Goal: Task Accomplishment & Management: Complete application form

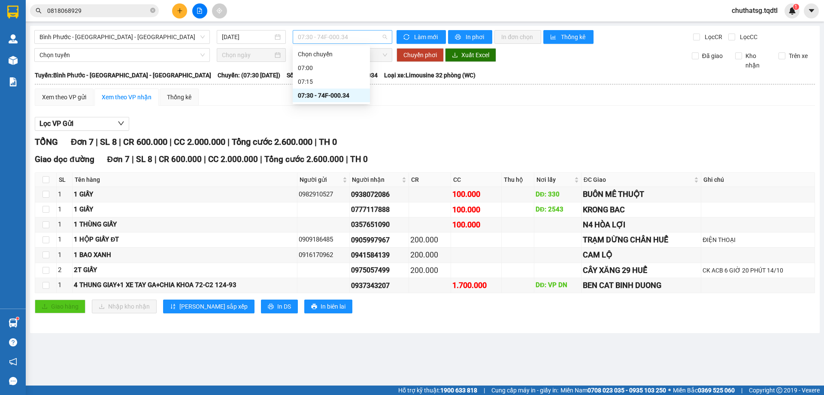
click at [368, 40] on span "07:30 - 74F-000.34" at bounding box center [342, 36] width 89 height 13
click at [490, 125] on div "Lọc VP Gửi" at bounding box center [425, 124] width 781 height 14
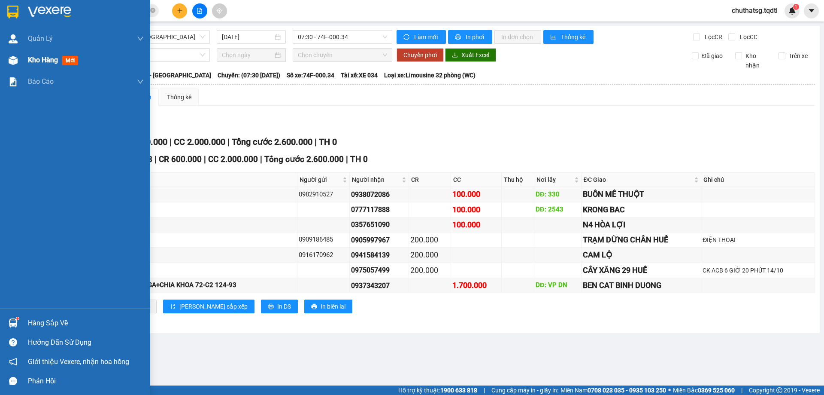
click at [38, 59] on span "Kho hàng" at bounding box center [43, 60] width 30 height 8
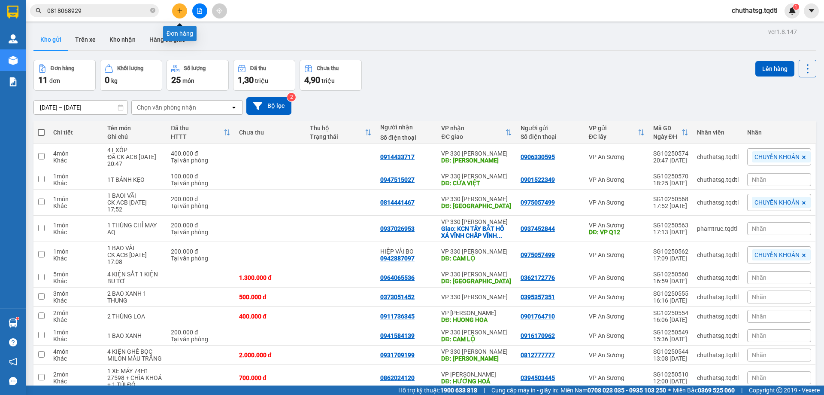
click at [174, 10] on button at bounding box center [179, 10] width 15 height 15
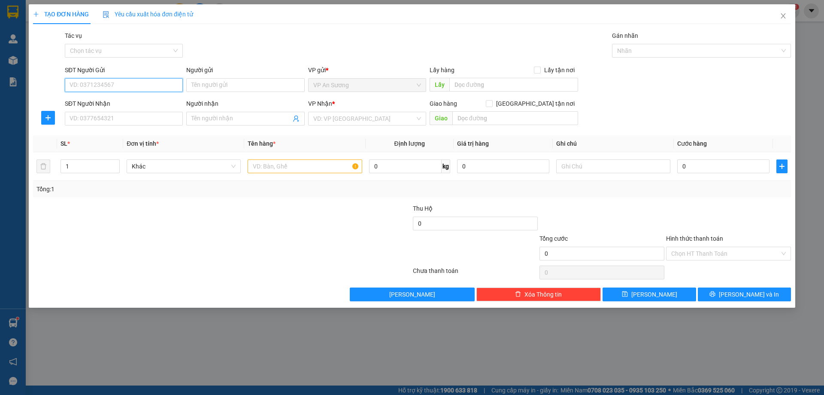
drag, startPoint x: 100, startPoint y: 91, endPoint x: 89, endPoint y: 97, distance: 12.3
click at [97, 92] on div "SĐT Người Gửi VD: 0371234567" at bounding box center [124, 80] width 118 height 30
type input "0934089789"
click at [86, 106] on div "0934089789" at bounding box center [124, 101] width 108 height 9
type input "0382002672"
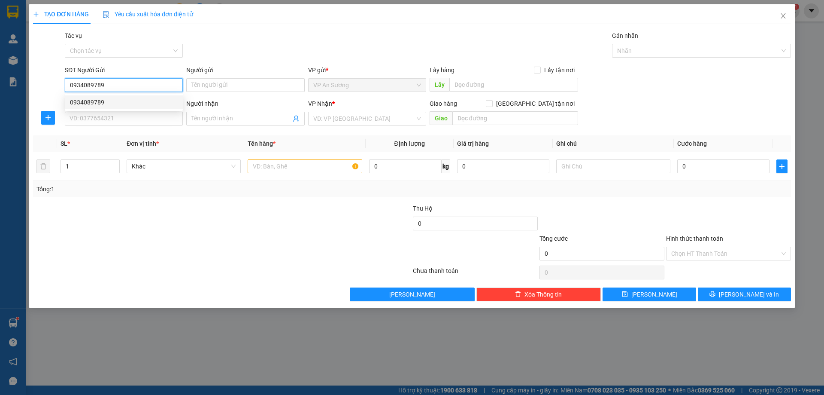
type input "PHONG ĐIỀN"
type input "150.000"
type input "0934089789"
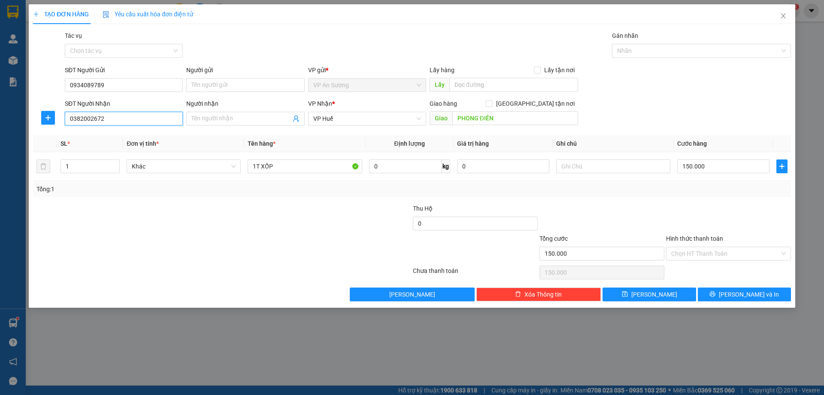
click at [119, 121] on input "0382002672" at bounding box center [124, 119] width 118 height 14
type input "0372382309"
click at [97, 162] on input "1" at bounding box center [90, 166] width 58 height 13
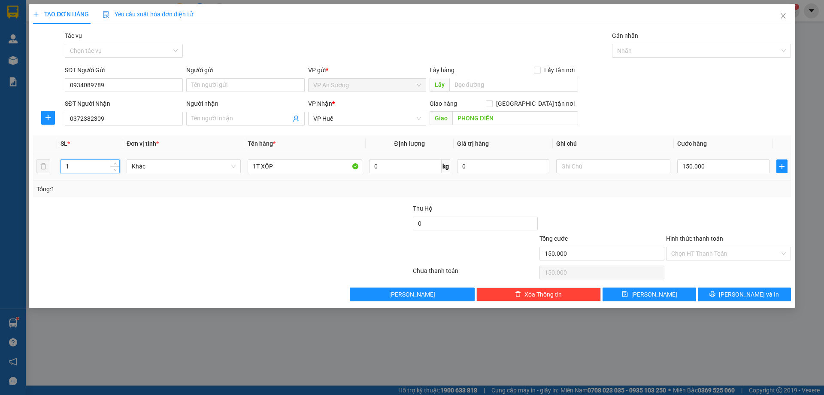
click at [76, 172] on input "1" at bounding box center [90, 166] width 58 height 13
click at [76, 171] on input "1" at bounding box center [90, 166] width 58 height 13
type input "2"
click at [257, 167] on input "1T XỐP" at bounding box center [305, 166] width 114 height 14
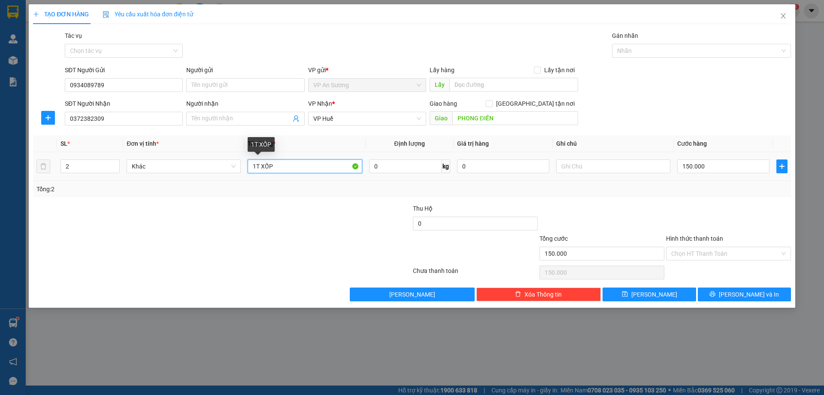
click at [301, 165] on input "1T XỐP" at bounding box center [305, 166] width 114 height 14
type input "1T XỐP + 1BAO ĐEN"
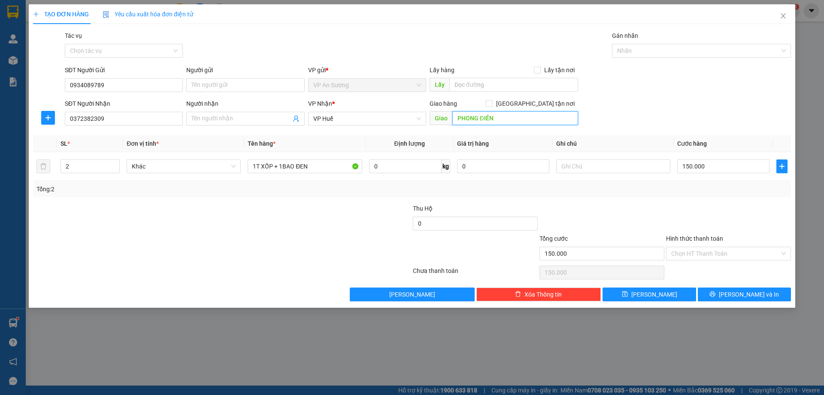
click at [505, 116] on input "PHONG ĐIỀN" at bounding box center [516, 118] width 126 height 14
click at [507, 116] on input "text" at bounding box center [516, 118] width 126 height 14
type input "PHONG ĐIỀN"
click at [714, 163] on input "150.000" at bounding box center [723, 166] width 92 height 14
type input "2"
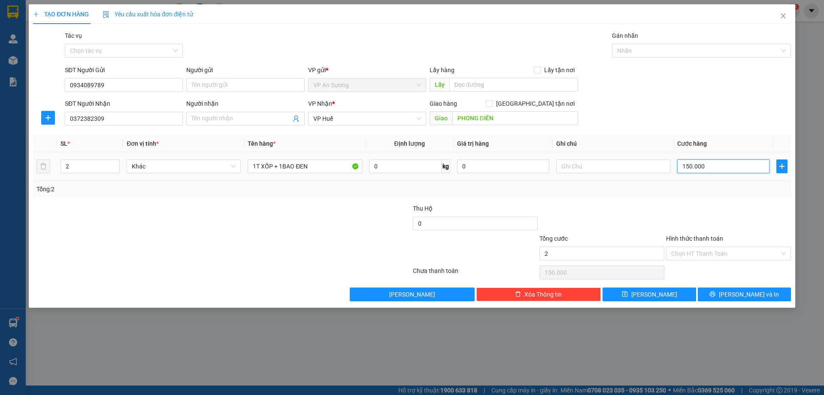
type input "2"
type input "20"
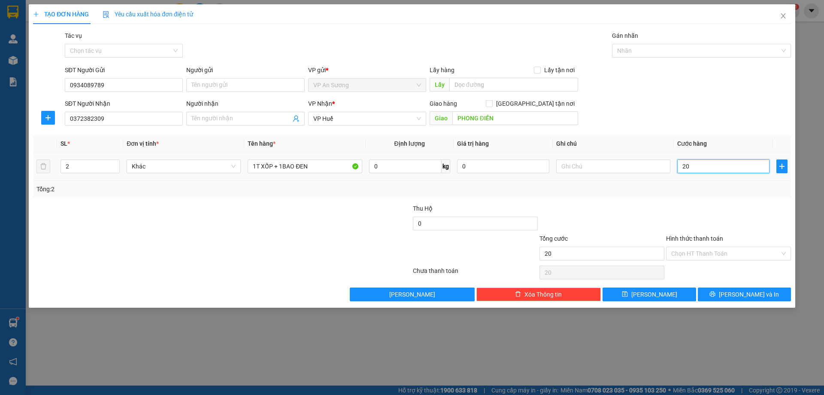
type input "200"
type input "2.000"
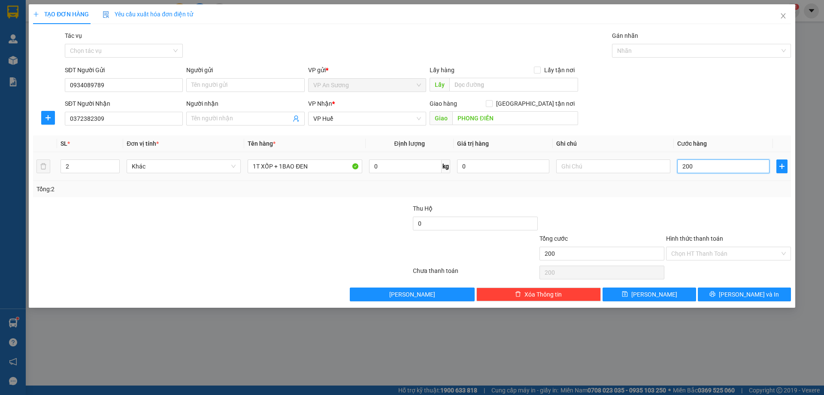
type input "2.000"
type input "20.000"
type input "200.000"
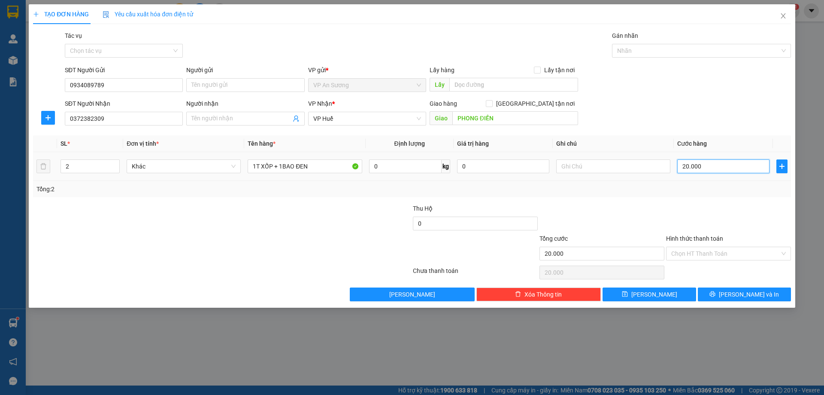
type input "200.000"
click at [727, 299] on button "[PERSON_NAME] và In" at bounding box center [744, 294] width 93 height 14
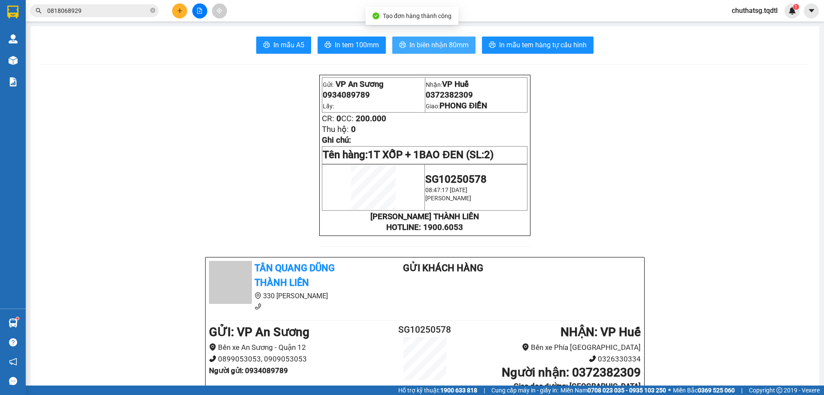
click at [415, 42] on span "In biên nhận 80mm" at bounding box center [439, 44] width 59 height 11
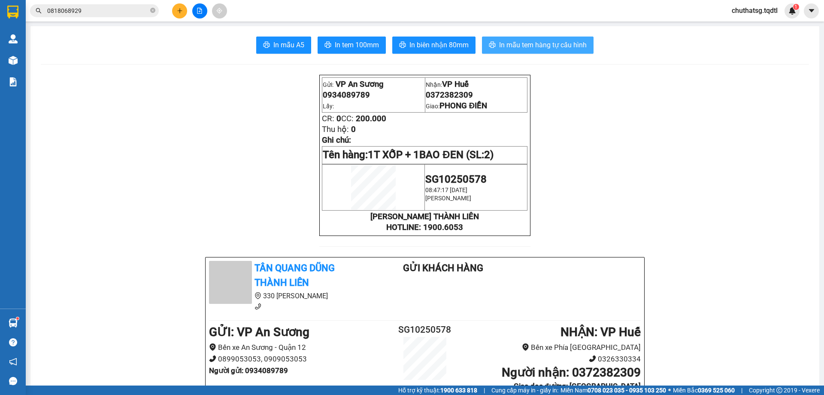
drag, startPoint x: 525, startPoint y: 42, endPoint x: 522, endPoint y: 46, distance: 5.2
click at [525, 42] on span "In mẫu tem hàng tự cấu hình" at bounding box center [543, 44] width 88 height 11
drag, startPoint x: 494, startPoint y: 48, endPoint x: 484, endPoint y: 53, distance: 11.3
click at [494, 49] on button "In mẫu tem hàng tự cấu hình" at bounding box center [538, 44] width 112 height 17
click at [178, 10] on icon "plus" at bounding box center [180, 11] width 6 height 6
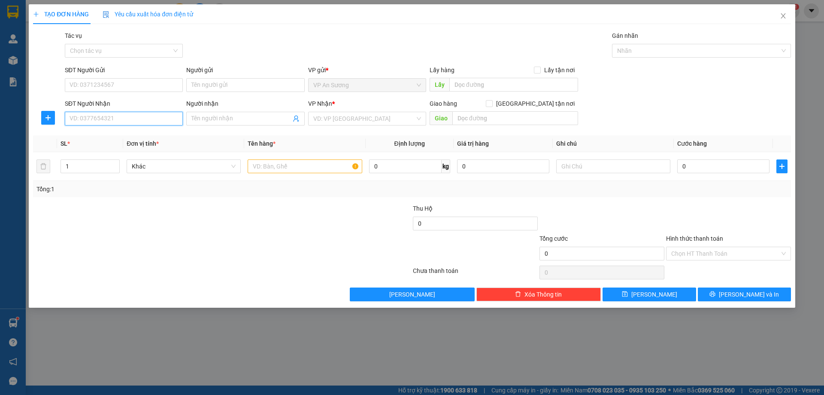
drag, startPoint x: 103, startPoint y: 118, endPoint x: 106, endPoint y: 167, distance: 49.5
click at [104, 118] on input "SĐT Người Nhận" at bounding box center [124, 119] width 118 height 14
click at [86, 136] on div "0333525761" at bounding box center [124, 135] width 108 height 9
type input "0333525761"
type input "CỬA VIỆT"
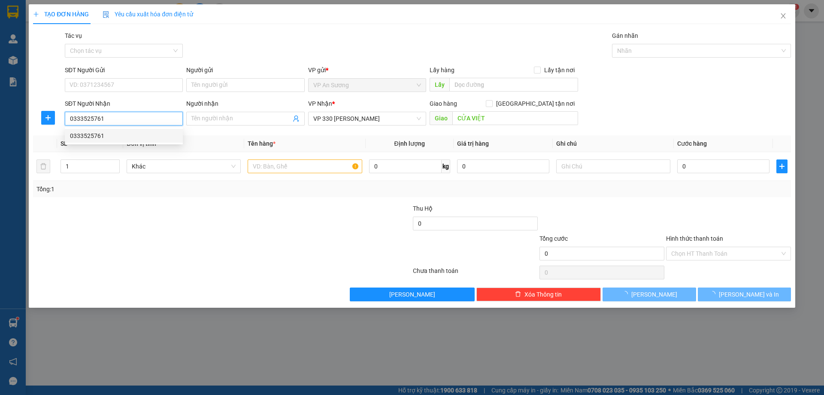
type input "150.000"
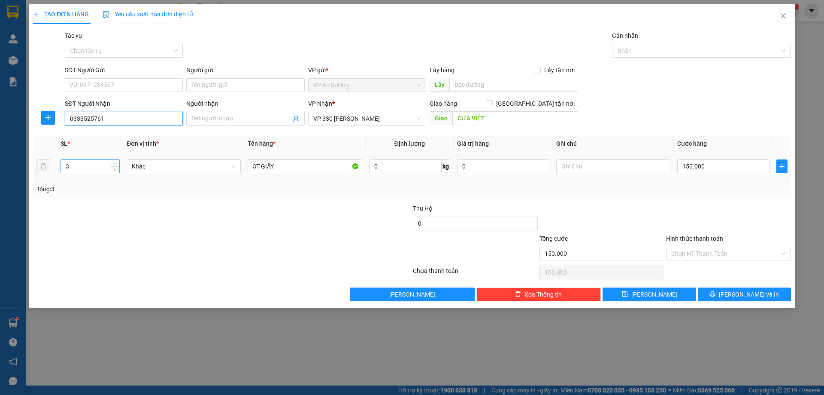
type input "0333525761"
click at [79, 165] on input "3" at bounding box center [90, 166] width 58 height 13
type input "4"
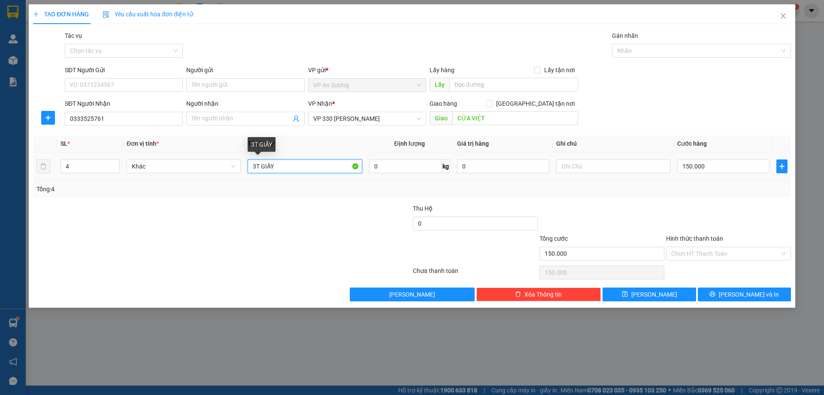
click at [256, 165] on input "3T GIẤY" at bounding box center [305, 166] width 114 height 14
click at [292, 169] on input "4T GIẤY" at bounding box center [305, 166] width 114 height 14
type input "4T GIẤY CAM"
click at [713, 161] on input "150.000" at bounding box center [723, 166] width 92 height 14
type input "0"
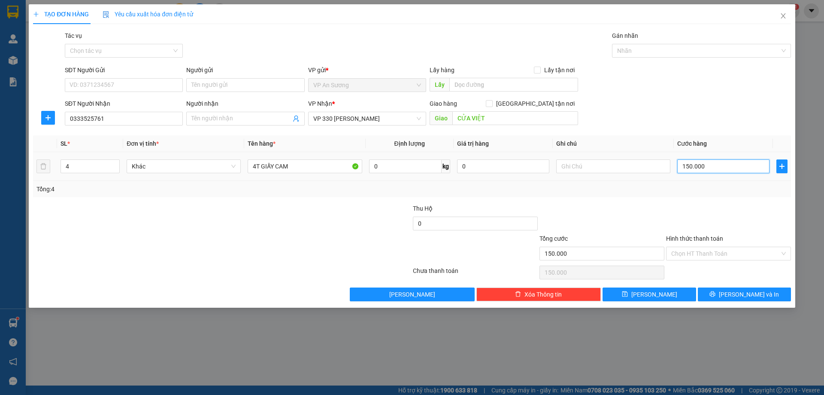
type input "0"
type input "2"
type input "02"
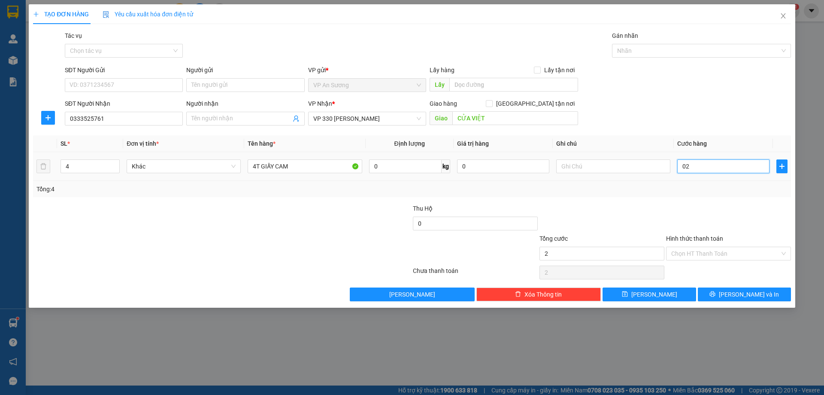
type input "20"
type input "020"
type input "200"
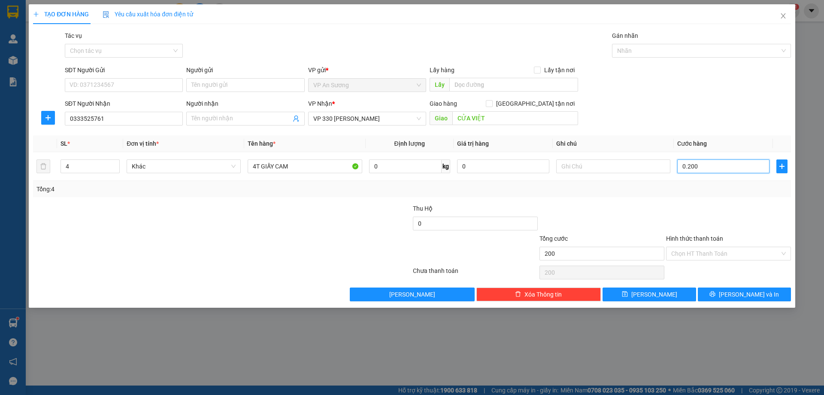
type input "0.200"
type input "200.000"
click at [702, 209] on div at bounding box center [728, 219] width 127 height 30
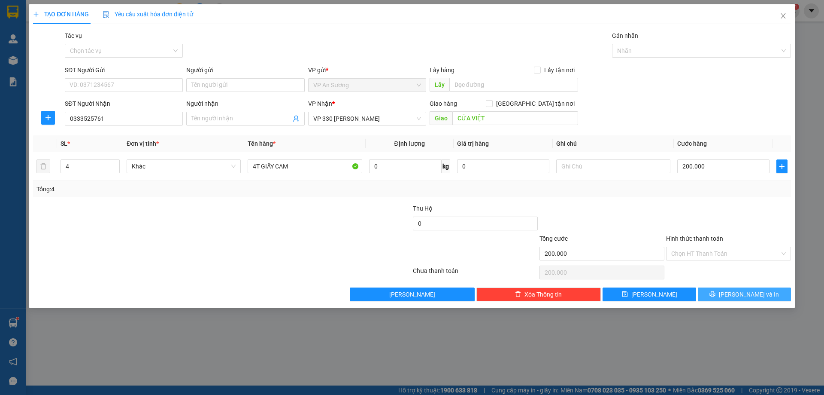
click at [750, 293] on span "[PERSON_NAME] và In" at bounding box center [749, 293] width 60 height 9
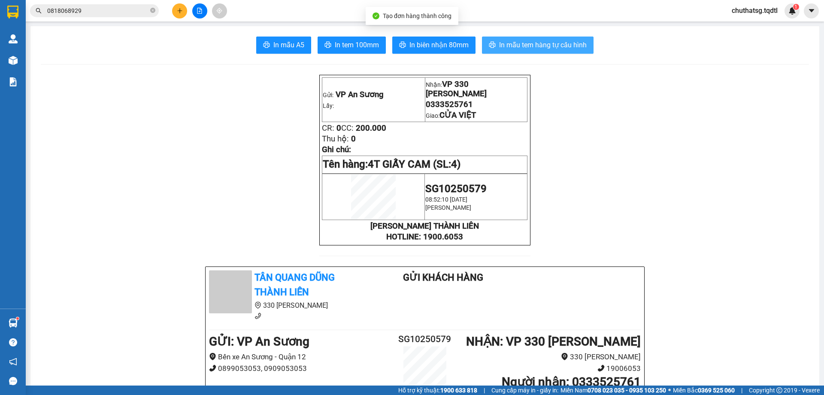
click at [544, 40] on span "In mẫu tem hàng tự cấu hình" at bounding box center [543, 44] width 88 height 11
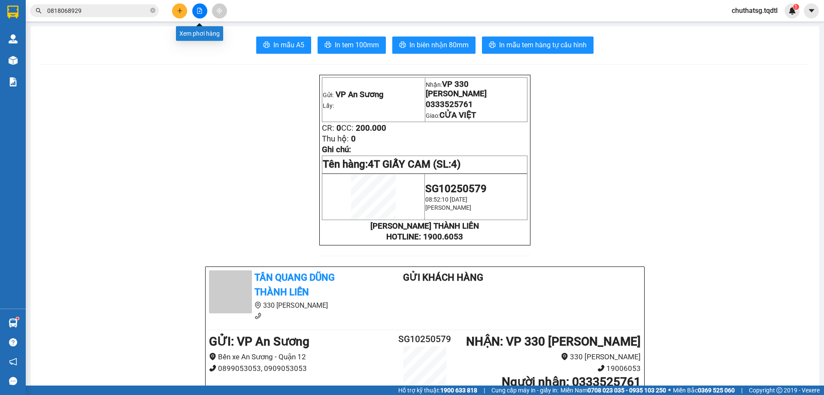
click at [200, 9] on icon "file-add" at bounding box center [200, 11] width 6 height 6
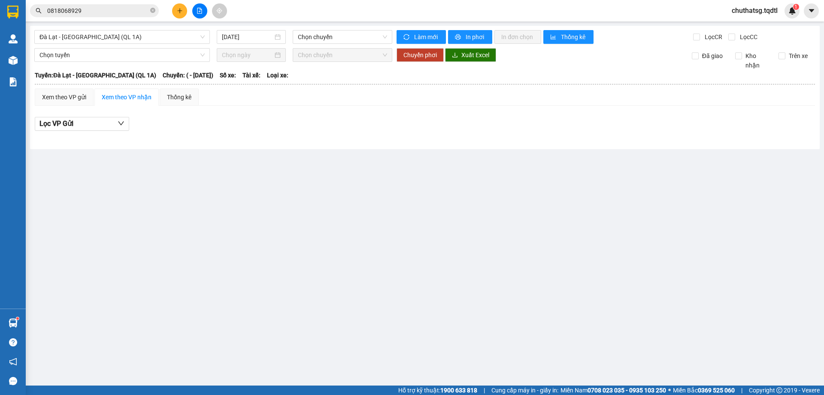
click at [705, 221] on main "Đà Lạt - Sài Gòn (QL 1A) 14/10/2025 Chọn chuyến Làm mới In phơi In đơn chọn Thố…" at bounding box center [412, 192] width 824 height 385
click at [686, 1] on div "Kết quả tìm kiếm ( 3 ) Bộ lọc Mã ĐH Trạng thái Món hàng Thu hộ Tổng cước Chưa c…" at bounding box center [412, 10] width 824 height 21
click at [200, 9] on icon "file-add" at bounding box center [199, 11] width 5 height 6
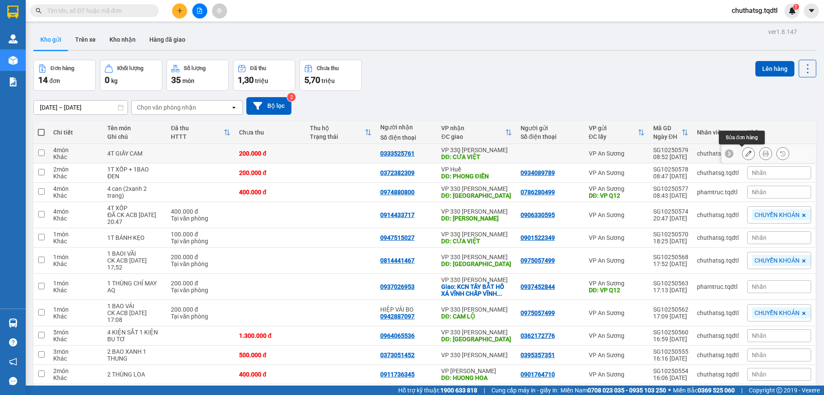
click at [746, 152] on icon at bounding box center [749, 153] width 6 height 6
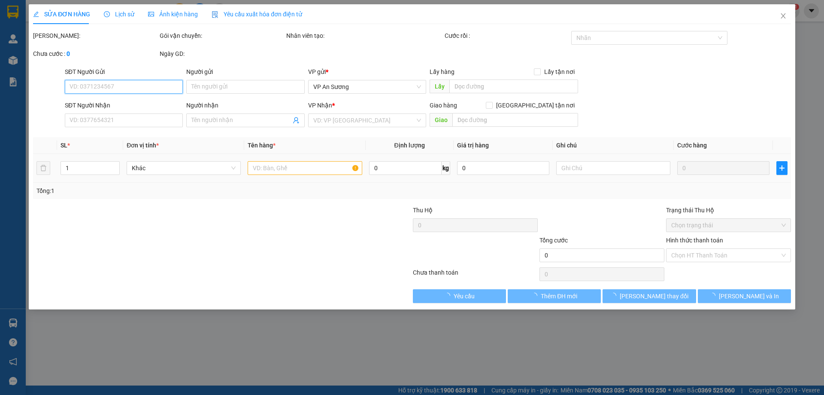
type input "0333525761"
type input "CỬA VIỆT"
type input "200.000"
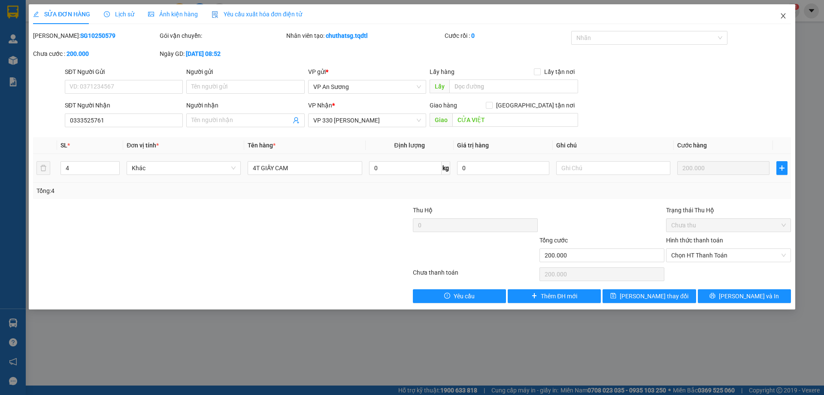
click at [784, 16] on icon "close" at bounding box center [783, 15] width 7 height 7
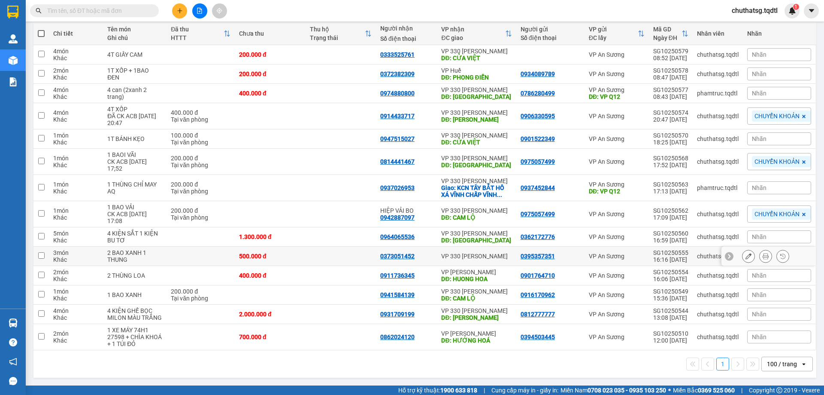
scroll to position [13, 0]
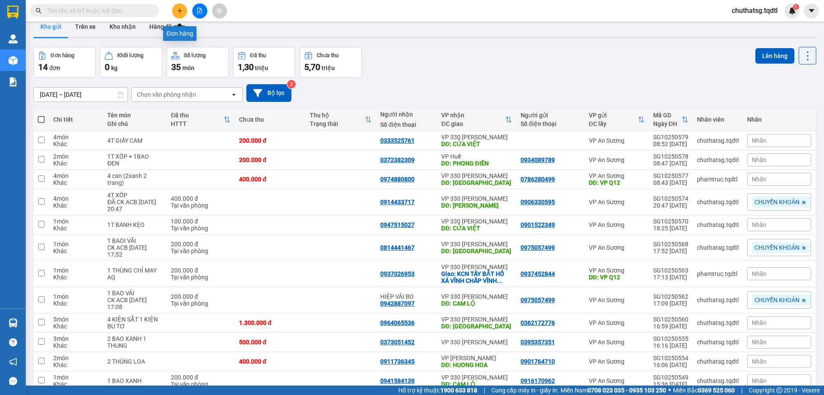
click at [178, 11] on icon "plus" at bounding box center [179, 10] width 5 height 0
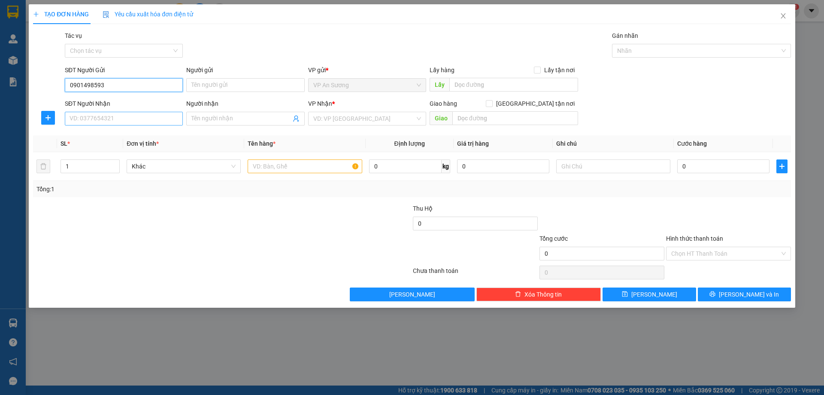
type input "0901498593"
click at [134, 122] on input "SĐT Người Nhận" at bounding box center [124, 119] width 118 height 14
type input "0961586011"
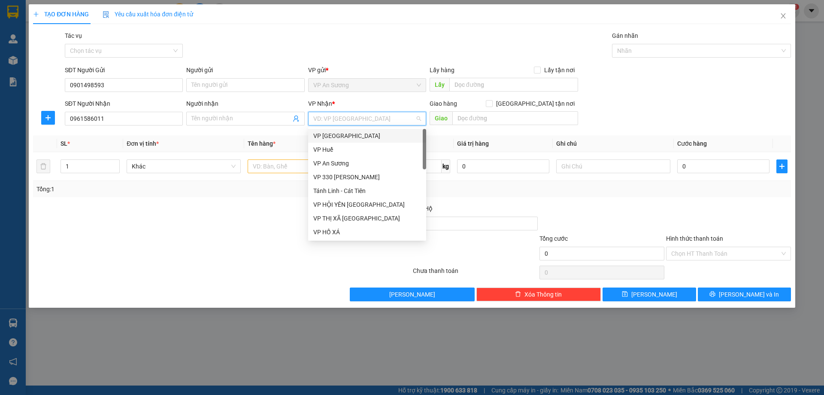
click at [369, 117] on input "search" at bounding box center [364, 118] width 102 height 13
click at [357, 159] on div "VP An Sương" at bounding box center [367, 162] width 108 height 9
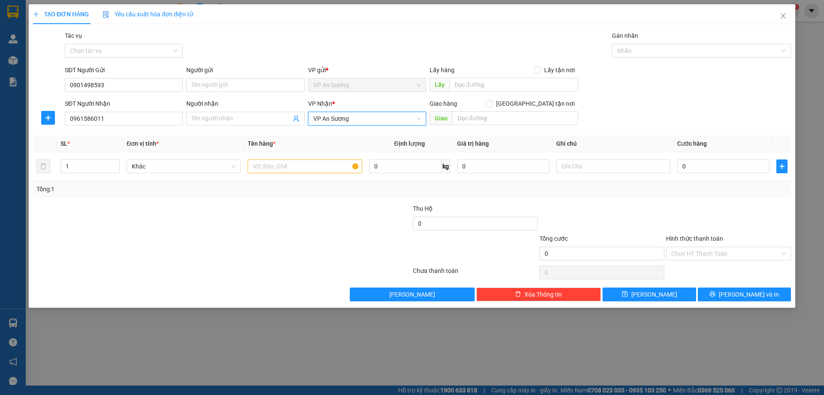
click at [365, 114] on span "VP An Sương" at bounding box center [367, 118] width 108 height 13
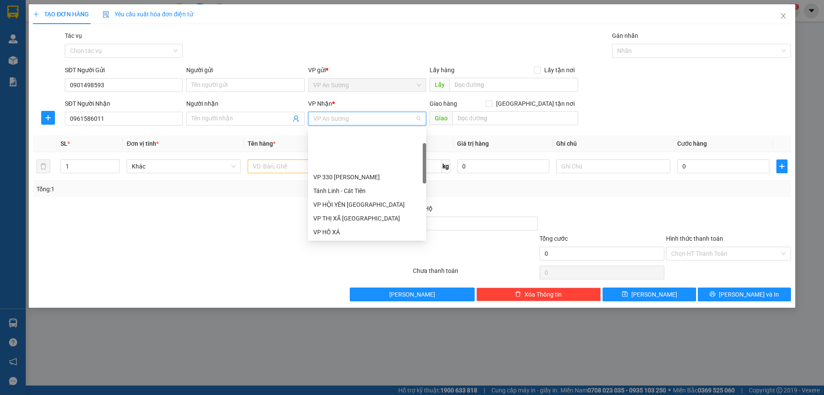
scroll to position [43, 0]
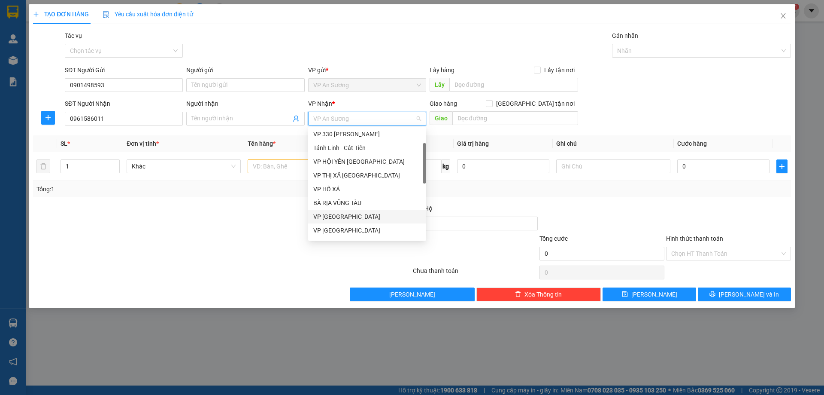
drag, startPoint x: 357, startPoint y: 214, endPoint x: 361, endPoint y: 206, distance: 9.1
click at [357, 214] on div "VP [GEOGRAPHIC_DATA]" at bounding box center [367, 216] width 108 height 9
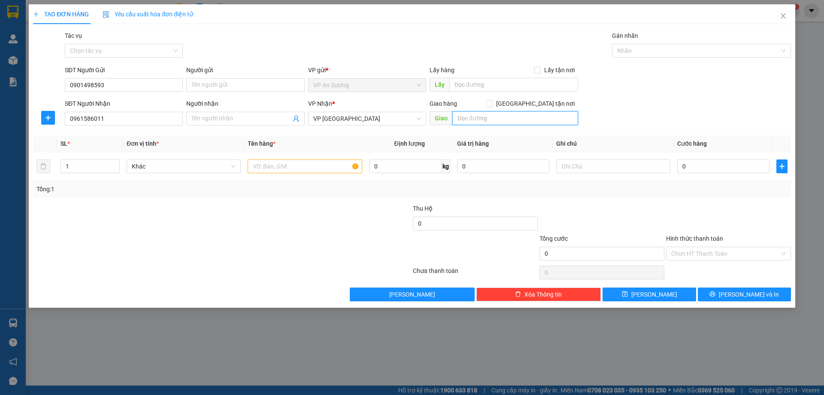
click at [475, 119] on input "text" at bounding box center [516, 118] width 126 height 14
type input "95 [PERSON_NAME] [GEOGRAPHIC_DATA]"
click at [76, 168] on input "1" at bounding box center [90, 166] width 58 height 13
type input "3"
click at [273, 158] on div at bounding box center [305, 166] width 114 height 17
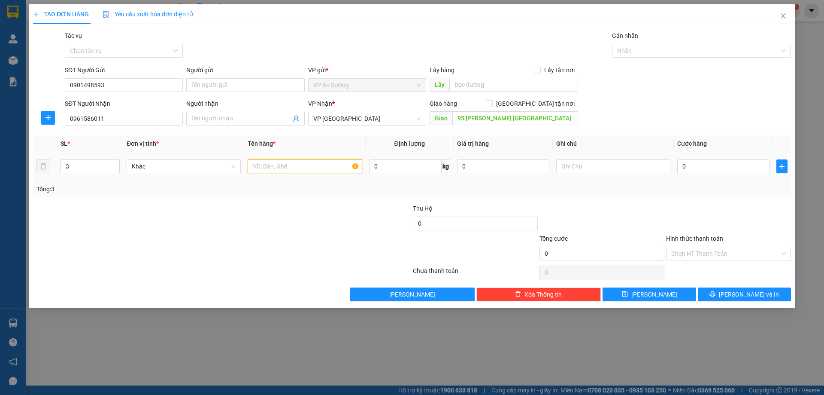
click at [259, 172] on input "text" at bounding box center [305, 166] width 114 height 14
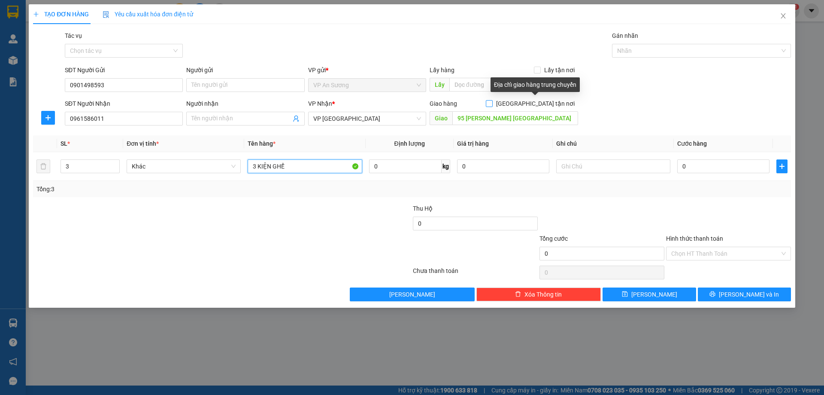
type input "3 KIỆN GHẾ"
click at [492, 101] on input "[GEOGRAPHIC_DATA] tận nơi" at bounding box center [489, 103] width 6 height 6
checkbox input "true"
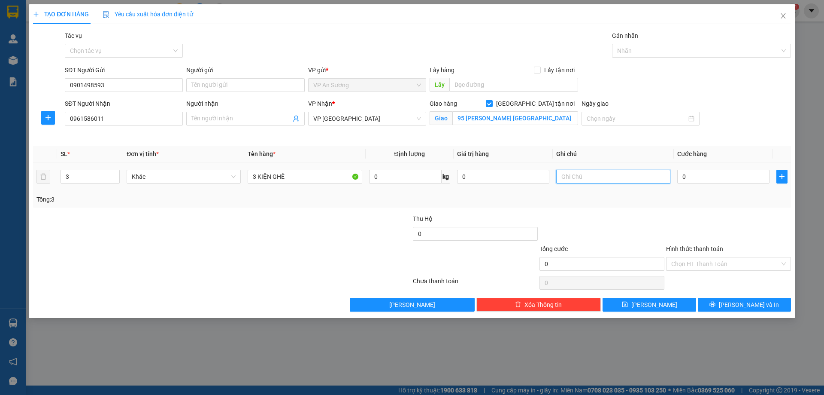
click at [600, 177] on input "text" at bounding box center [613, 177] width 114 height 14
type input "GIAO TẬN NƠI"
click at [700, 177] on input "0" at bounding box center [723, 177] width 92 height 14
type input "01"
type input "1"
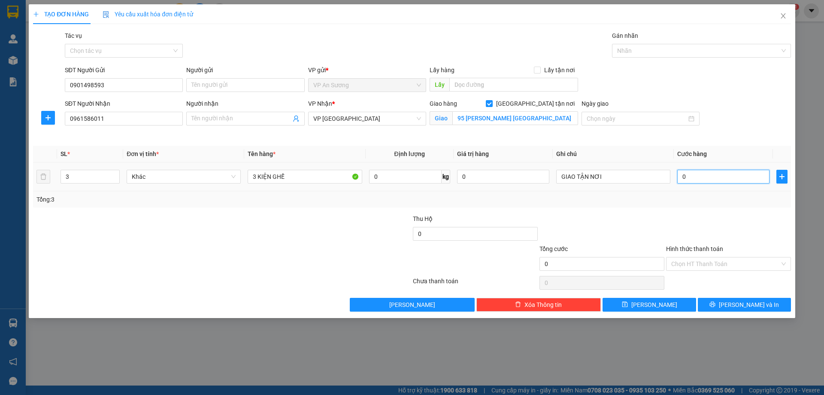
type input "1"
type input "010"
type input "10"
type input "0.100"
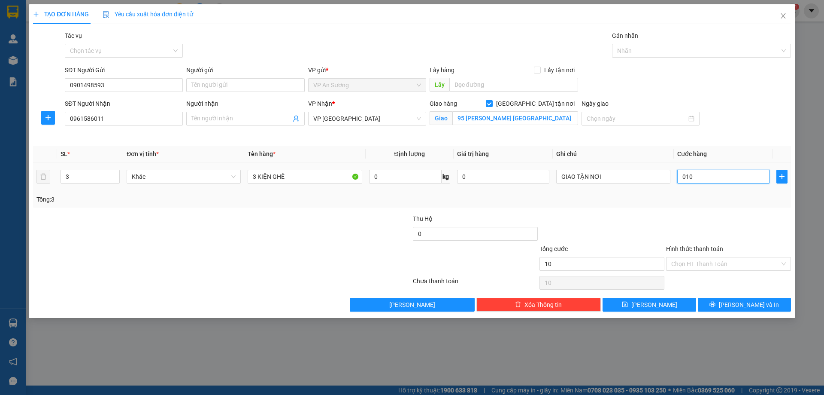
type input "100"
type input "01.000"
type input "1.000"
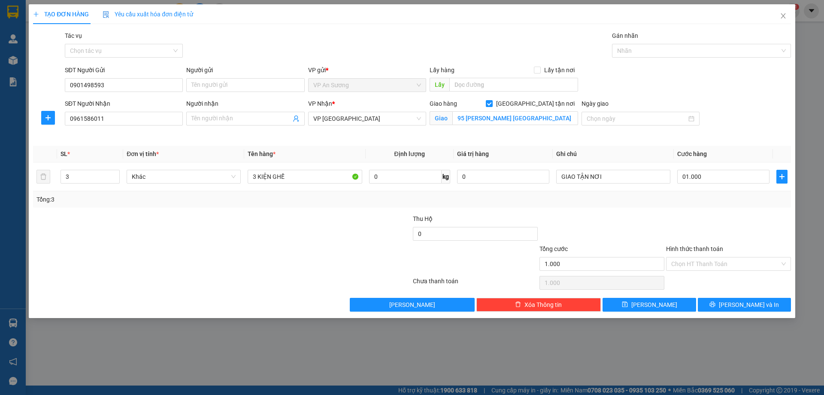
type input "1.000.000"
click at [695, 209] on div "Transit Pickup Surcharge Ids Transit Deliver Surcharge Ids Transit Deliver Surc…" at bounding box center [412, 171] width 758 height 280
click at [741, 304] on span "[PERSON_NAME] và In" at bounding box center [749, 304] width 60 height 9
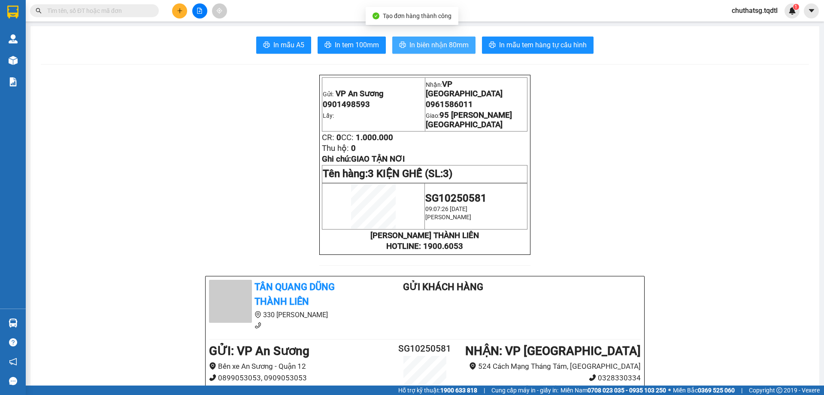
click at [424, 43] on span "In biên nhận 80mm" at bounding box center [439, 44] width 59 height 11
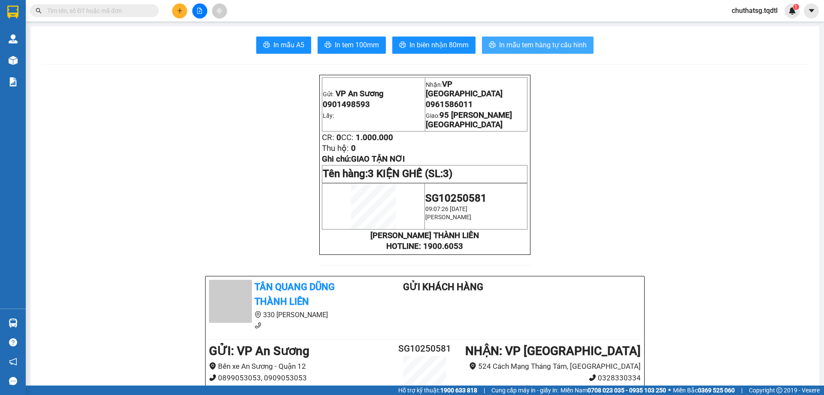
click at [525, 42] on span "In mẫu tem hàng tự cấu hình" at bounding box center [543, 44] width 88 height 11
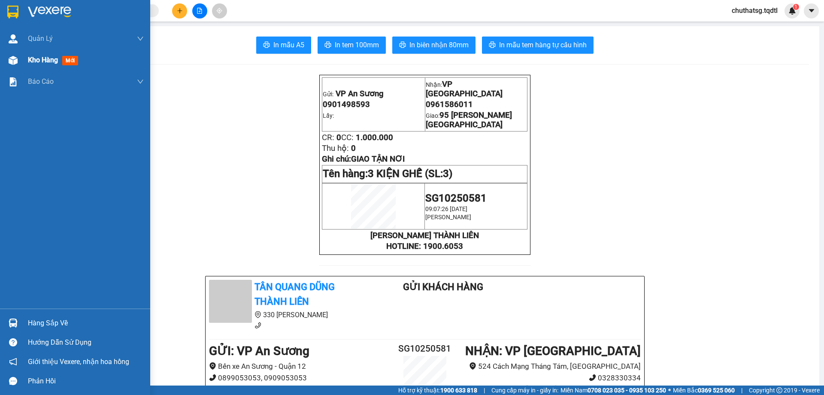
click at [46, 58] on span "Kho hàng" at bounding box center [43, 60] width 30 height 8
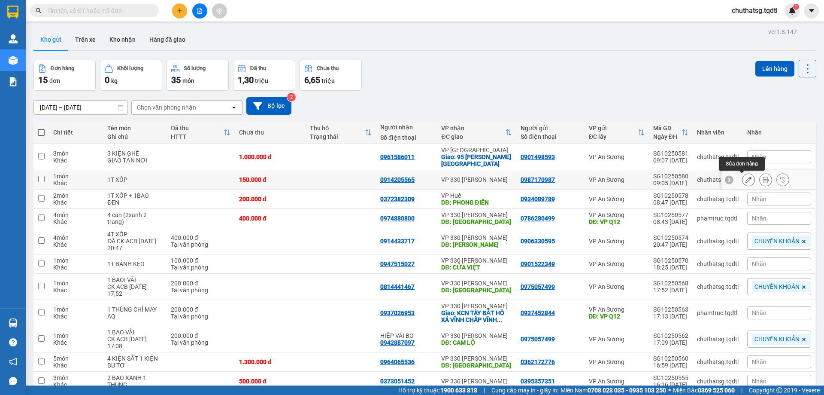
click at [746, 178] on icon at bounding box center [749, 179] width 6 height 6
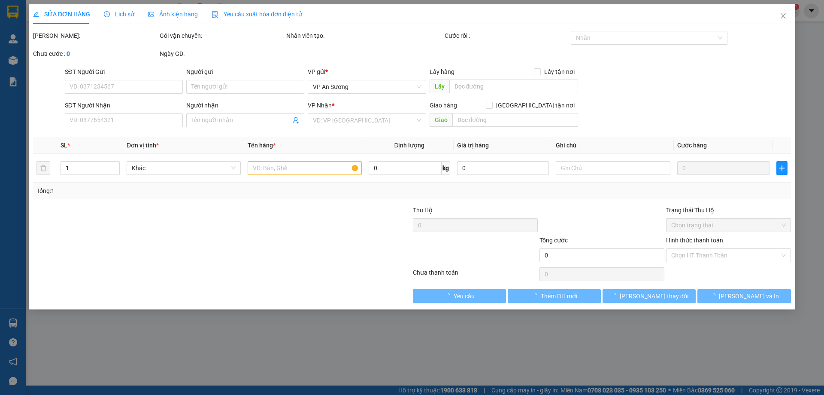
type input "0987170987"
type input "0914205565"
type input "150.000"
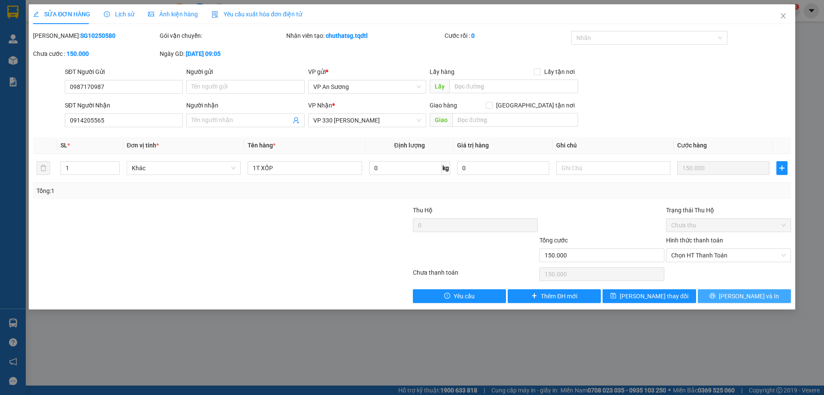
click at [749, 292] on span "[PERSON_NAME] và In" at bounding box center [749, 295] width 60 height 9
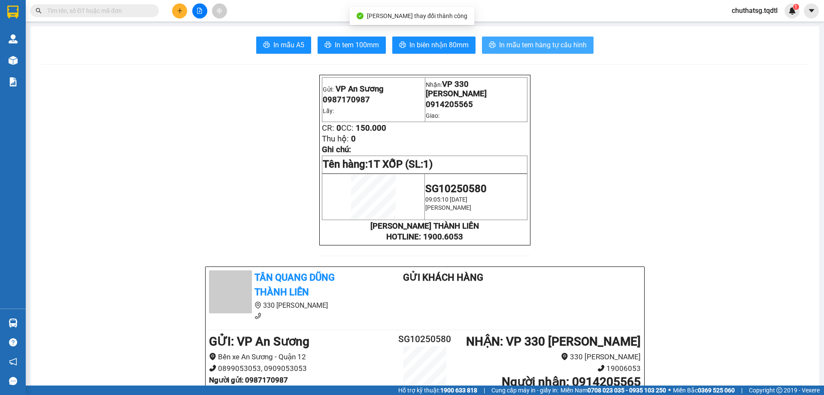
click at [534, 43] on span "In mẫu tem hàng tự cấu hình" at bounding box center [543, 44] width 88 height 11
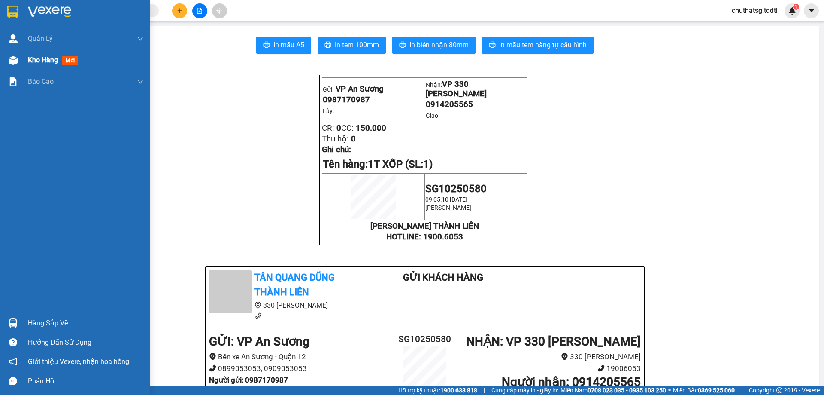
click at [49, 58] on span "Kho hàng" at bounding box center [43, 60] width 30 height 8
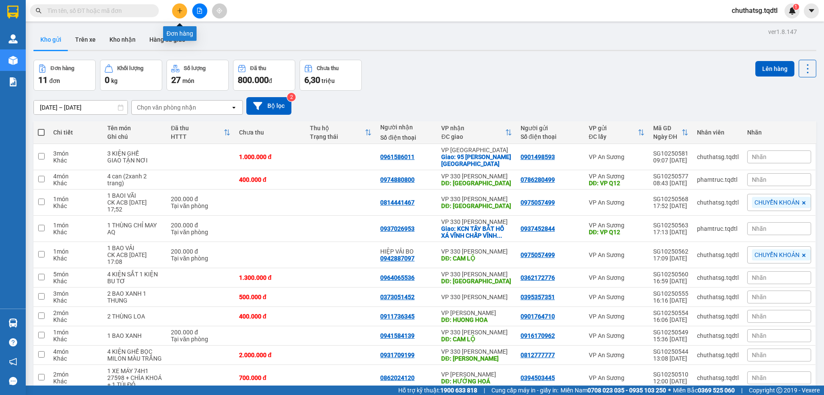
click at [179, 7] on button at bounding box center [179, 10] width 15 height 15
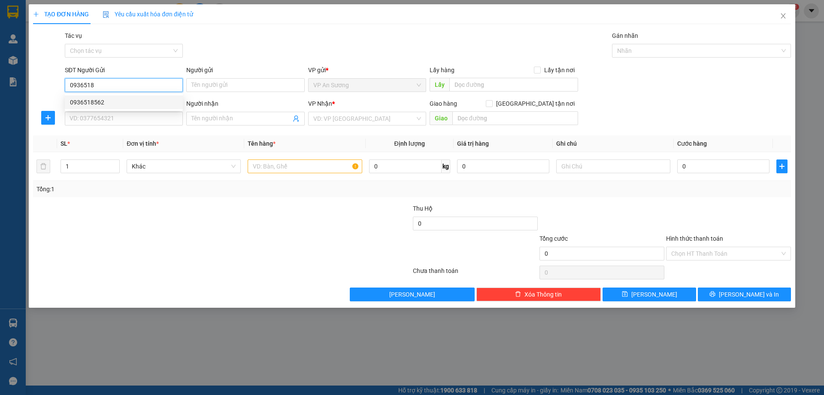
click at [88, 102] on div "0936518562" at bounding box center [124, 101] width 108 height 9
type input "0936518562"
type input "0916793864"
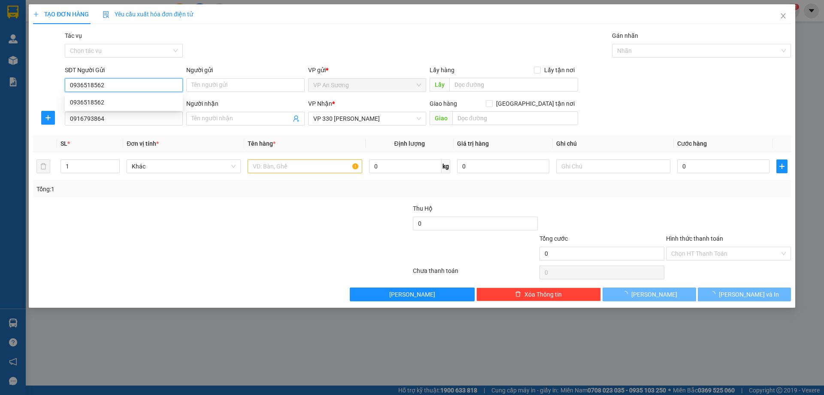
type input "1.000.000"
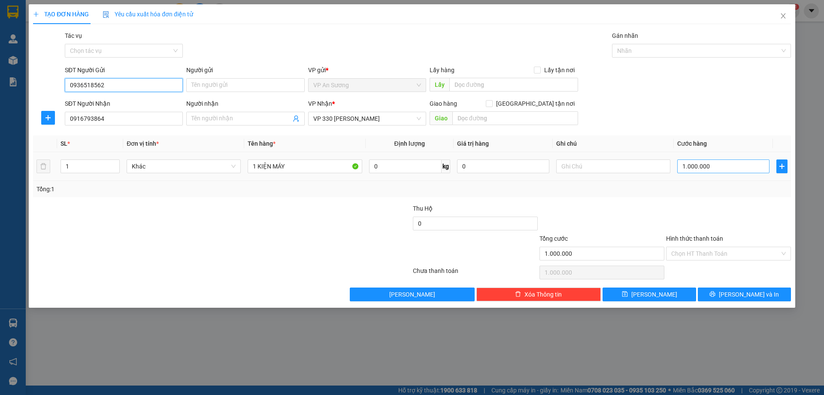
type input "0936518562"
click at [722, 166] on input "1.000.000" at bounding box center [723, 166] width 92 height 14
type input "0"
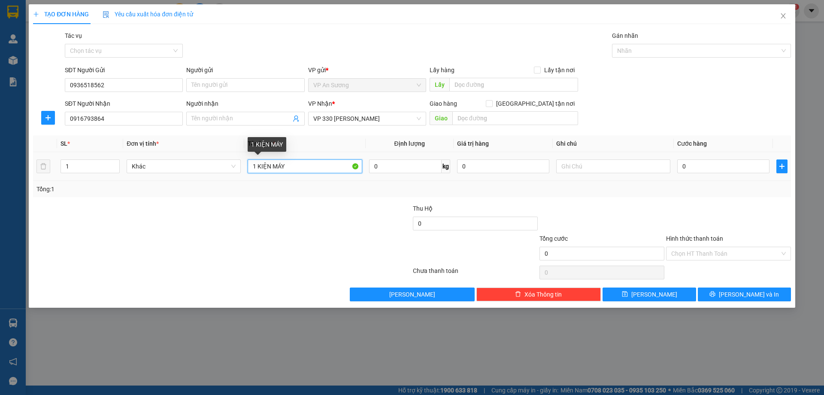
click at [289, 167] on input "1 KIỆN MÁY" at bounding box center [305, 166] width 114 height 14
type input "1 KIỆN BÀN NÂNG XE MÁY"
type input "0"
type input "5"
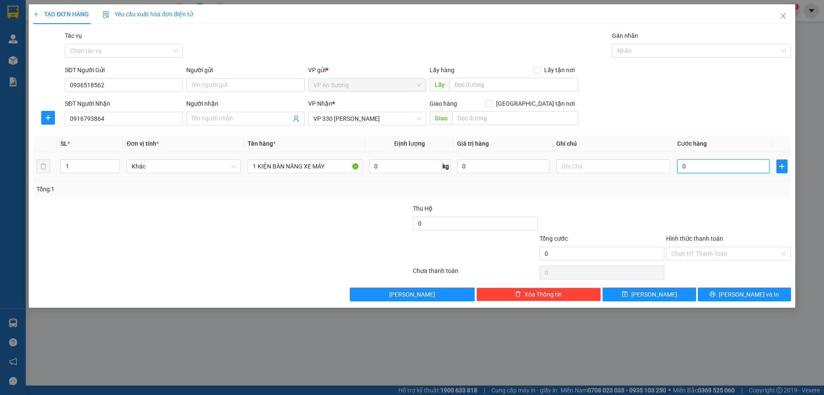
type input "05"
type input "50"
type input "050"
type input "500"
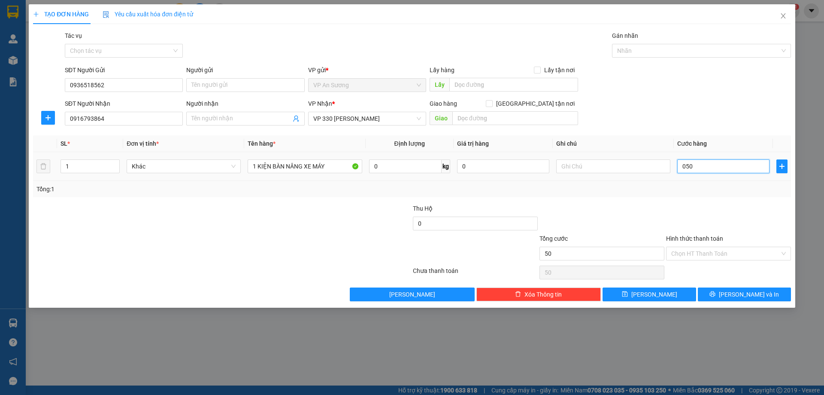
type input "500"
type input "0.500"
type input "500.000"
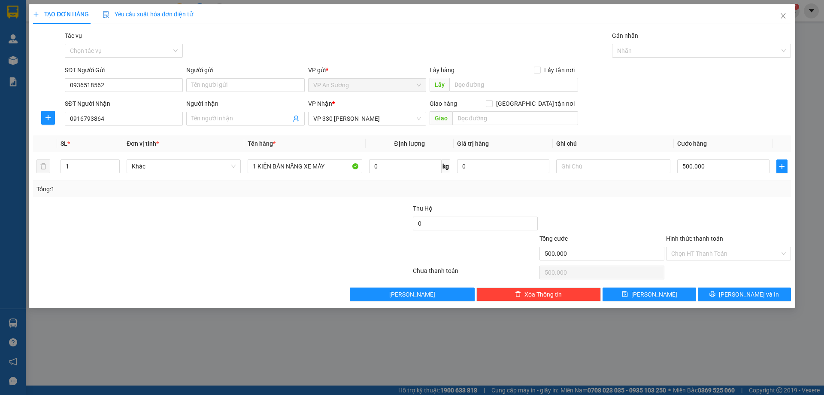
click at [647, 210] on div at bounding box center [602, 219] width 127 height 30
click at [767, 292] on button "[PERSON_NAME] và In" at bounding box center [744, 294] width 93 height 14
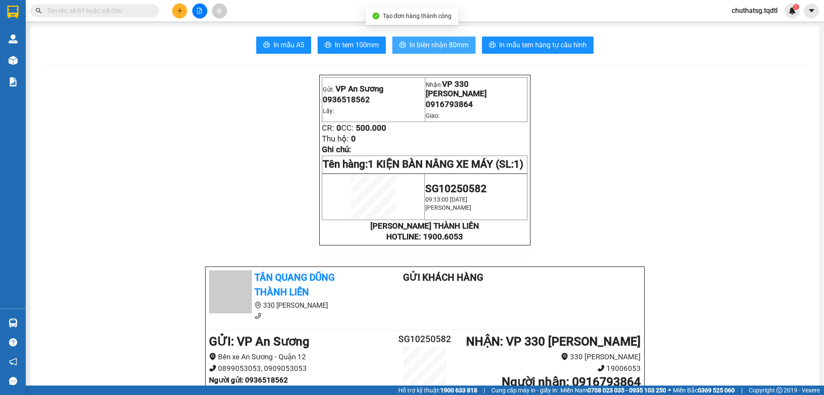
click at [434, 43] on span "In biên nhận 80mm" at bounding box center [439, 44] width 59 height 11
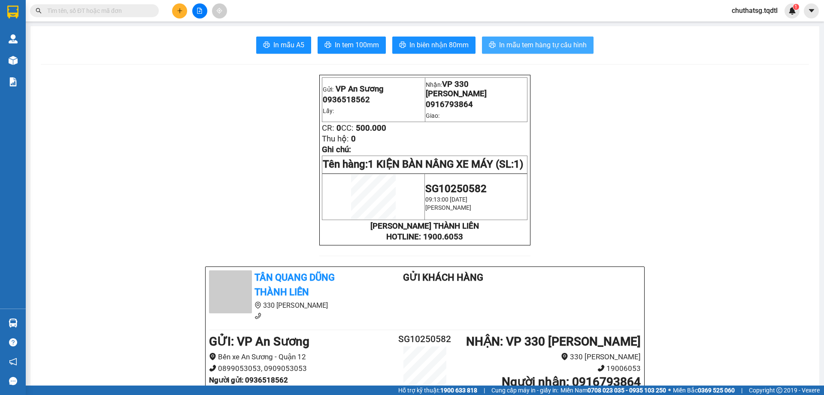
click at [539, 44] on span "In mẫu tem hàng tự cấu hình" at bounding box center [543, 44] width 88 height 11
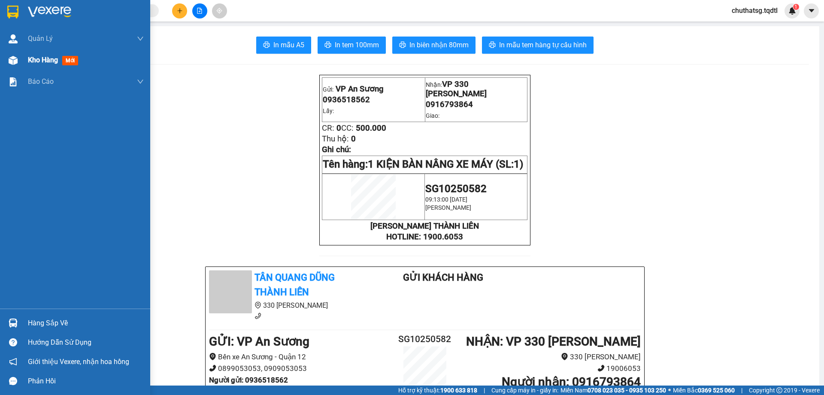
click at [55, 56] on span "Kho hàng" at bounding box center [43, 60] width 30 height 8
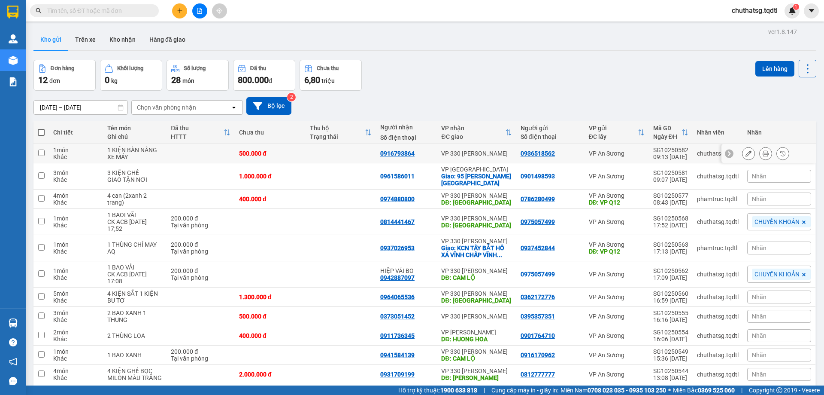
click at [43, 151] on input "checkbox" at bounding box center [41, 152] width 6 height 6
checkbox input "true"
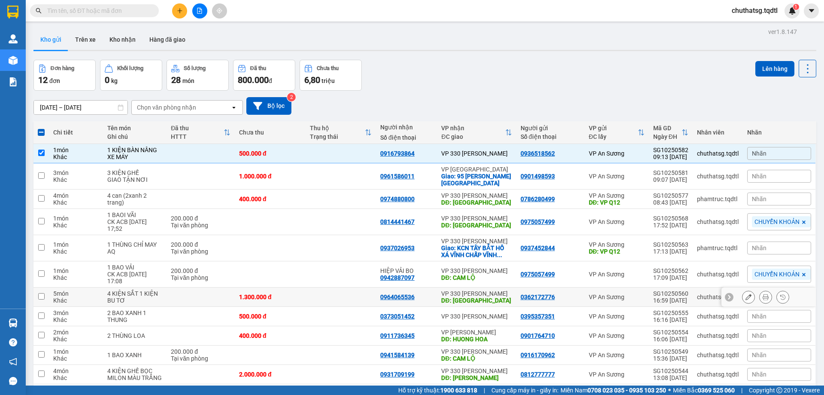
click at [43, 295] on input "checkbox" at bounding box center [41, 296] width 6 height 6
checkbox input "true"
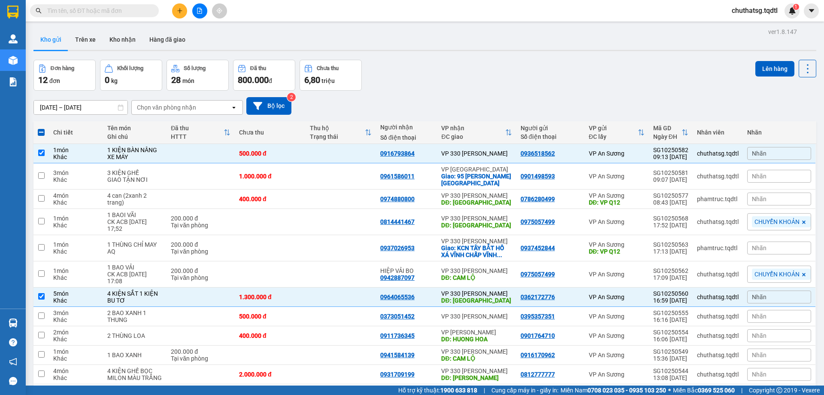
drag, startPoint x: 764, startPoint y: 64, endPoint x: 674, endPoint y: 89, distance: 93.1
click at [756, 68] on button "Lên hàng" at bounding box center [775, 68] width 39 height 15
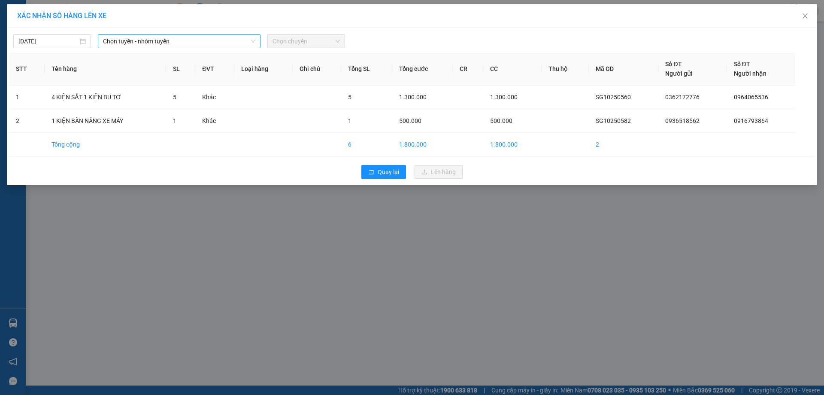
click at [204, 41] on span "Chọn tuyến - nhóm tuyến" at bounding box center [179, 41] width 152 height 13
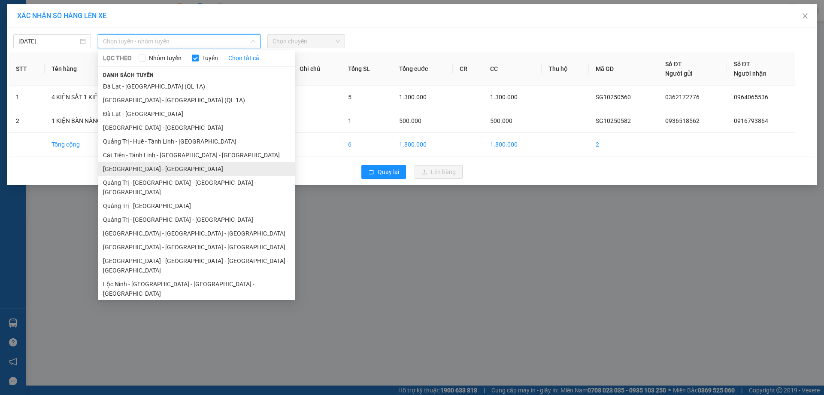
click at [141, 169] on li "[GEOGRAPHIC_DATA] - [GEOGRAPHIC_DATA]" at bounding box center [196, 169] width 197 height 14
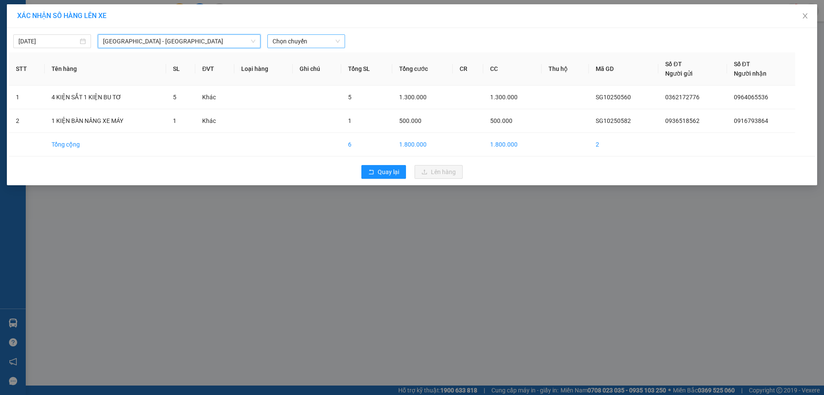
click at [317, 43] on span "Chọn chuyến" at bounding box center [306, 41] width 67 height 13
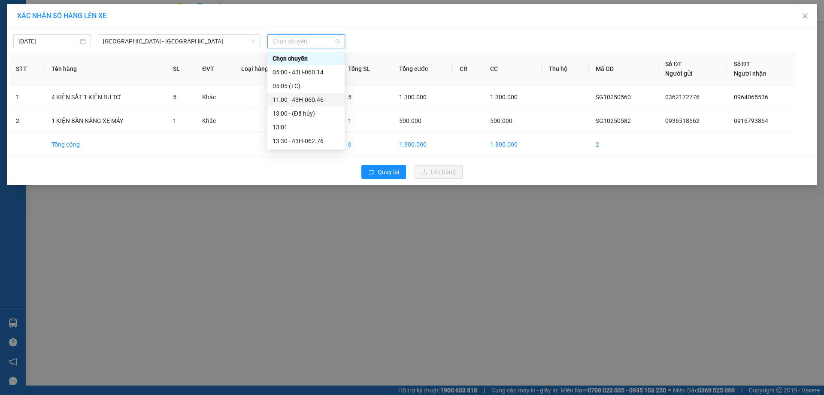
click at [295, 100] on div "11:00 - 43H-060.46" at bounding box center [306, 99] width 67 height 9
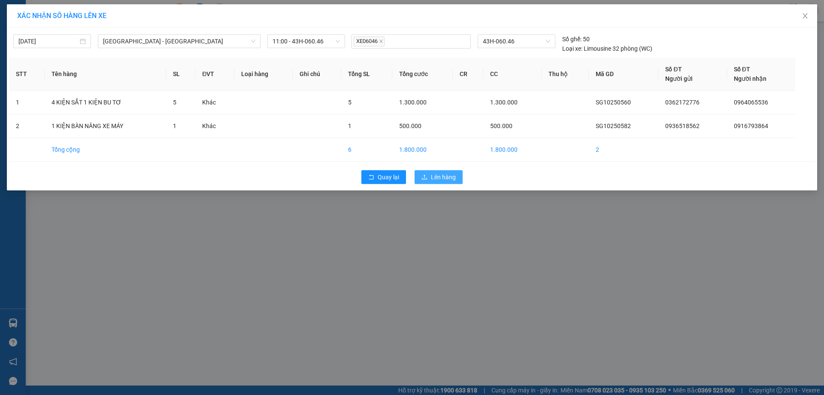
click at [446, 177] on span "Lên hàng" at bounding box center [443, 176] width 25 height 9
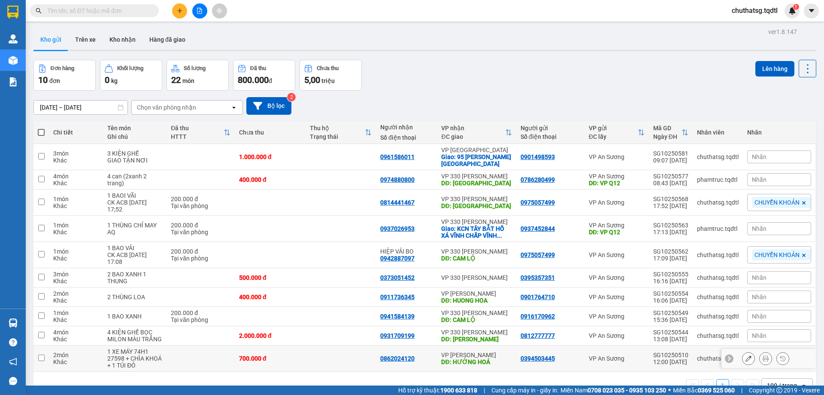
scroll to position [39, 0]
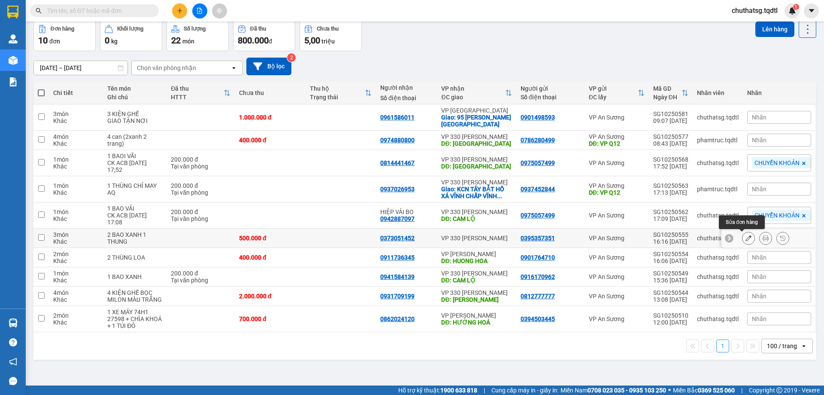
click at [743, 234] on button at bounding box center [749, 238] width 12 height 15
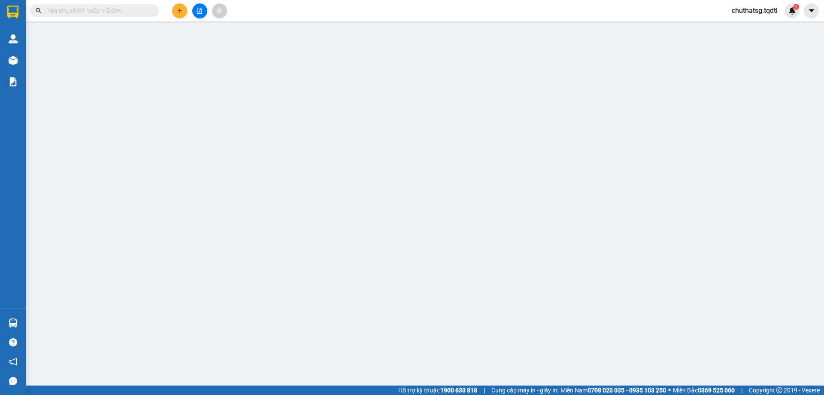
type input "0395357351"
type input "0373051452"
type input "500.000"
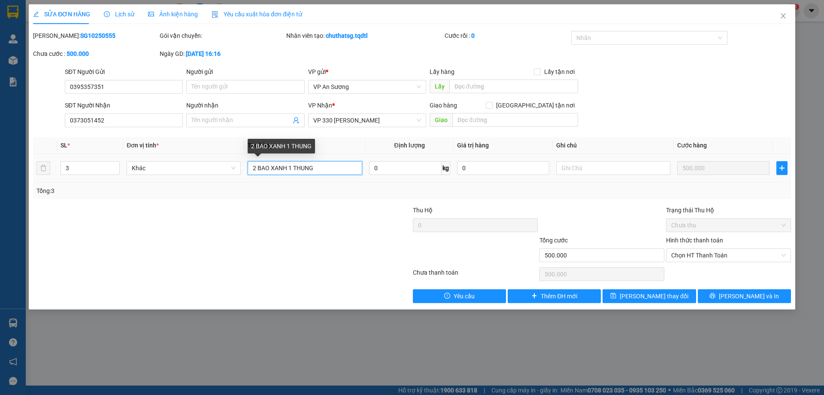
click at [287, 166] on input "2 BAO XANH 1 THUNG" at bounding box center [305, 168] width 114 height 14
click at [318, 168] on input "2 BAO XANH 1 THUNG" at bounding box center [305, 168] width 114 height 14
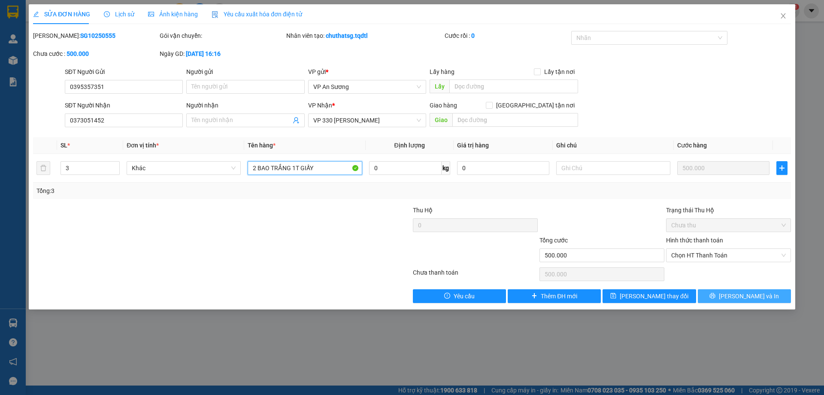
type input "2 BAO TRẮNG 1T GIẤY"
drag, startPoint x: 757, startPoint y: 293, endPoint x: 751, endPoint y: 292, distance: 6.1
click at [756, 293] on span "[PERSON_NAME] và In" at bounding box center [749, 295] width 60 height 9
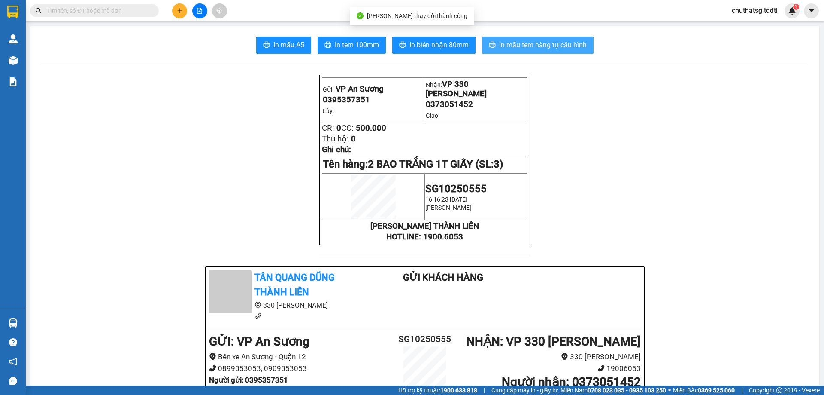
click at [513, 43] on span "In mẫu tem hàng tự cấu hình" at bounding box center [543, 44] width 88 height 11
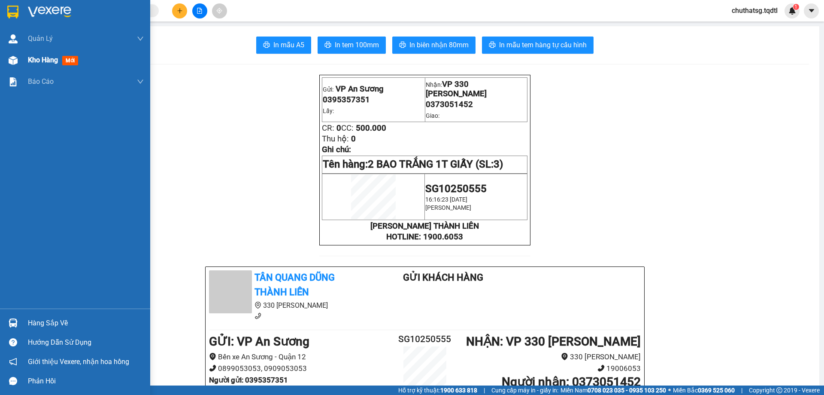
click at [44, 61] on span "Kho hàng" at bounding box center [43, 60] width 30 height 8
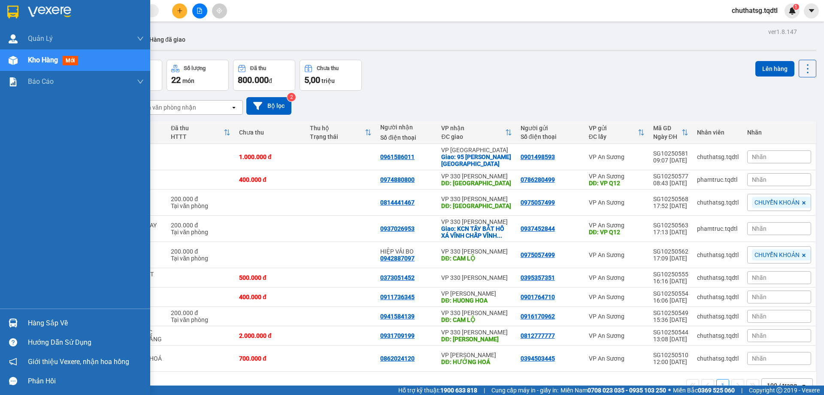
click at [33, 56] on span "Kho hàng" at bounding box center [43, 60] width 30 height 8
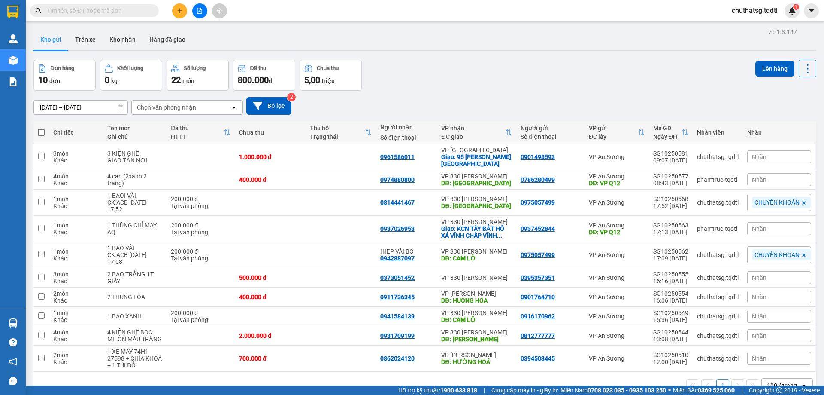
scroll to position [39, 0]
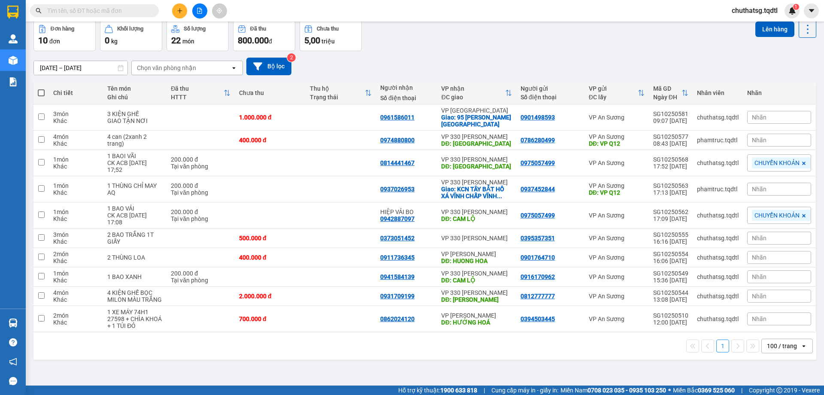
click at [783, 343] on div "100 / trang" at bounding box center [782, 345] width 30 height 9
click at [774, 265] on span "10 / trang" at bounding box center [775, 265] width 27 height 9
click at [787, 343] on div "10 / trang" at bounding box center [781, 346] width 39 height 14
click at [776, 323] on span "100 / trang" at bounding box center [777, 326] width 31 height 9
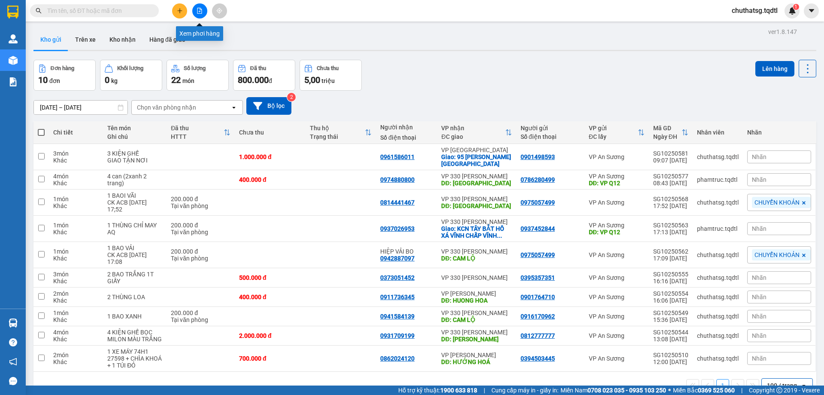
click at [200, 9] on icon "file-add" at bounding box center [200, 11] width 6 height 6
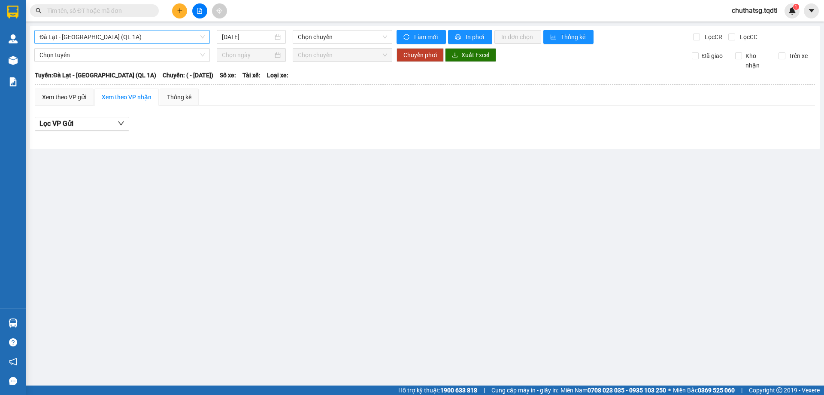
click at [134, 36] on span "Đà Lạt - [GEOGRAPHIC_DATA] (QL 1A)" at bounding box center [121, 36] width 165 height 13
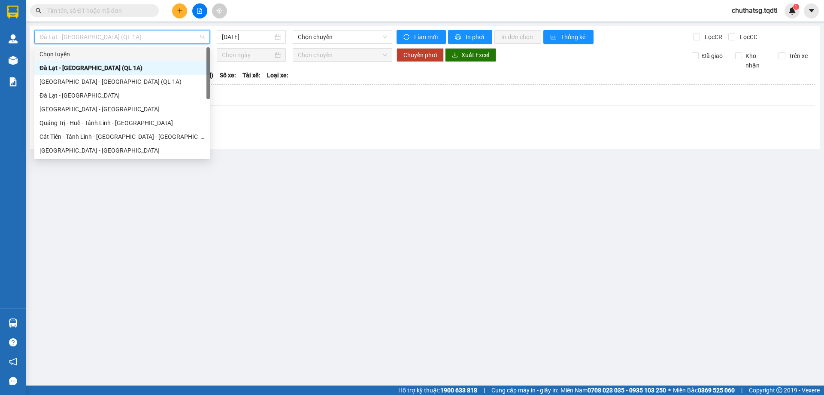
type input "S"
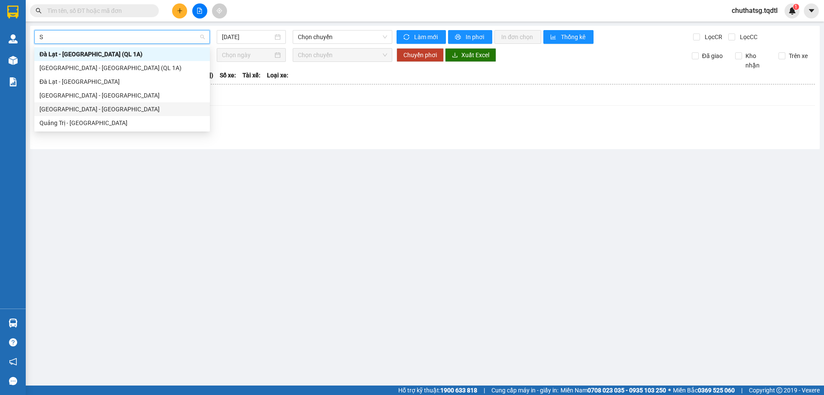
click at [70, 103] on div "[GEOGRAPHIC_DATA] - [GEOGRAPHIC_DATA]" at bounding box center [122, 109] width 176 height 14
type input "[DATE]"
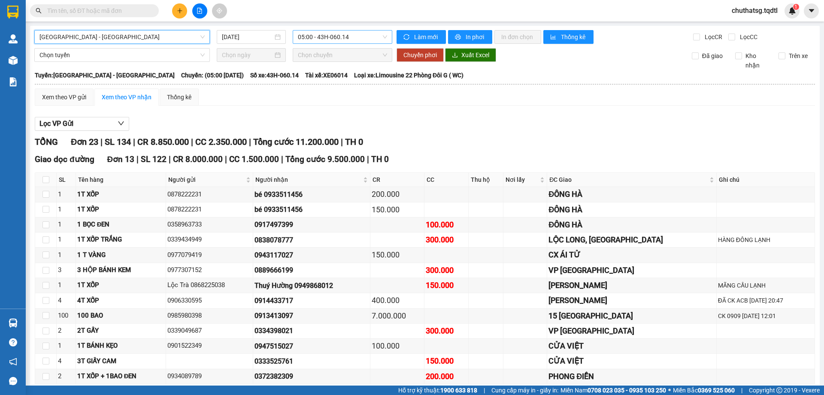
drag, startPoint x: 357, startPoint y: 37, endPoint x: 357, endPoint y: 43, distance: 5.6
click at [357, 39] on span "05:00 - 43H-060.14" at bounding box center [342, 36] width 89 height 13
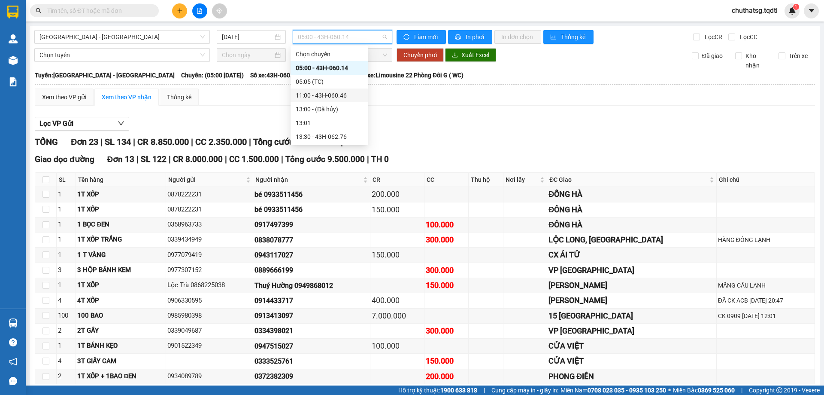
click at [332, 92] on div "11:00 - 43H-060.46" at bounding box center [329, 95] width 67 height 9
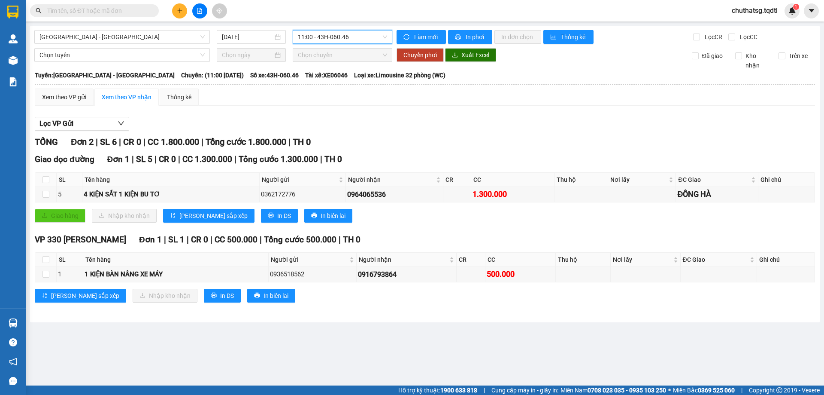
click at [358, 38] on span "11:00 - 43H-060.46" at bounding box center [342, 36] width 89 height 13
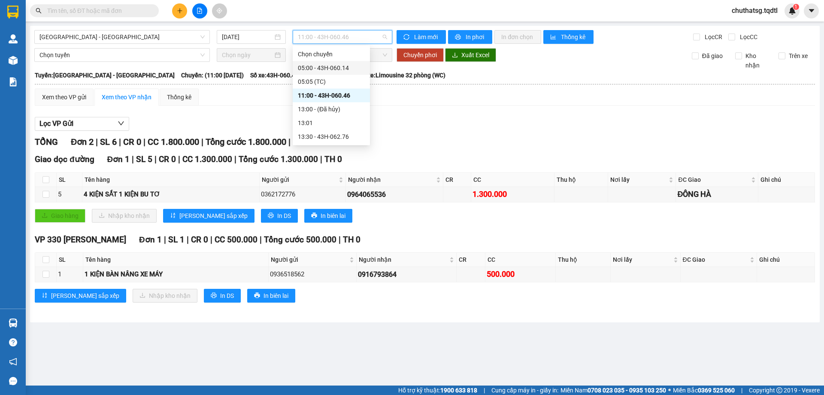
click at [447, 120] on div "Lọc VP Gửi" at bounding box center [425, 124] width 781 height 14
click at [358, 36] on span "11:00 - 43H-060.46" at bounding box center [342, 36] width 89 height 13
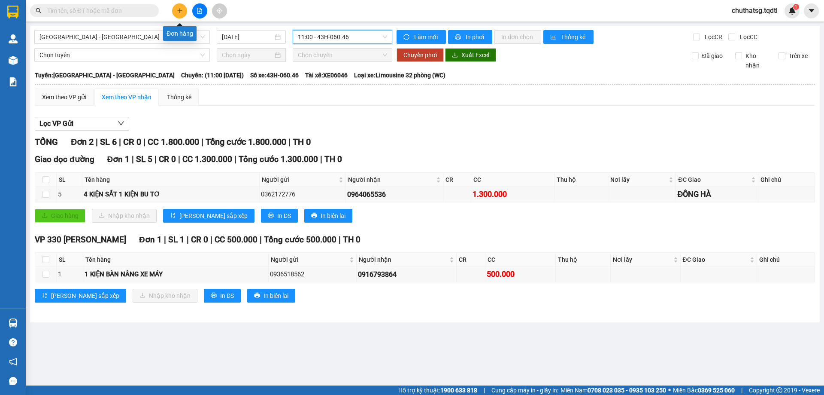
click at [179, 9] on icon "plus" at bounding box center [180, 11] width 6 height 6
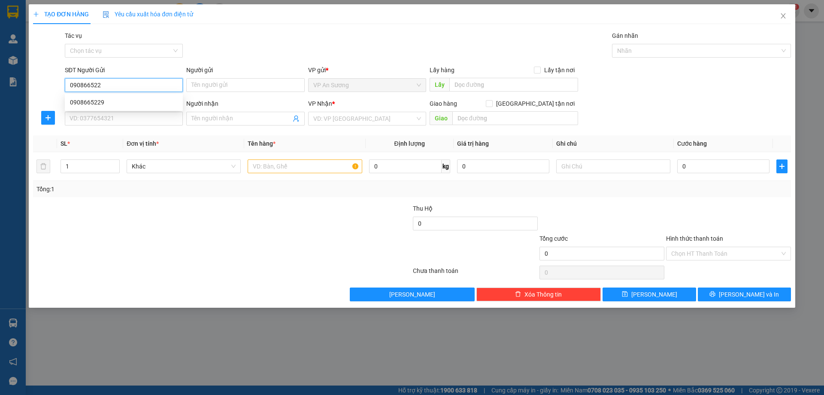
type input "0908665229"
click at [83, 97] on div "0908665229" at bounding box center [124, 101] width 108 height 9
type input "0869834555"
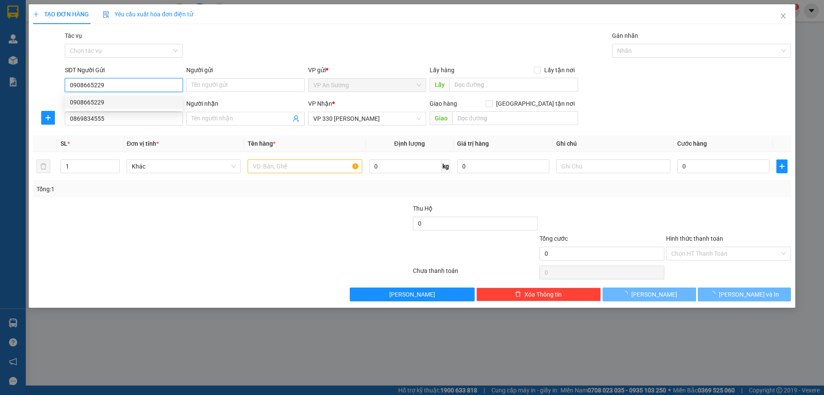
type input "150.000"
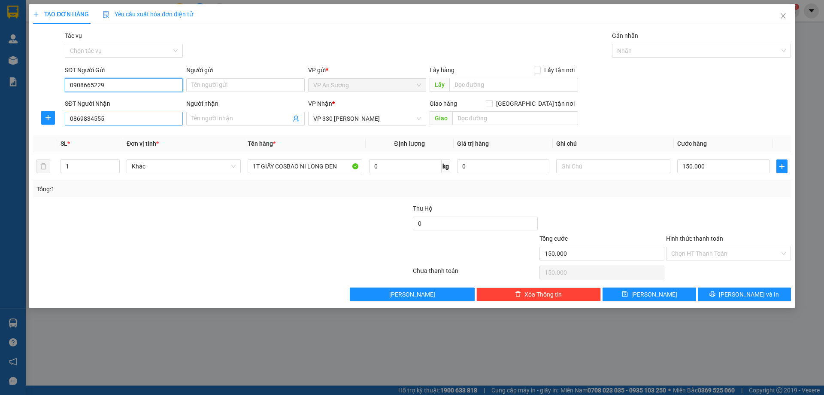
type input "0908665229"
click at [108, 118] on input "0869834555" at bounding box center [124, 119] width 118 height 14
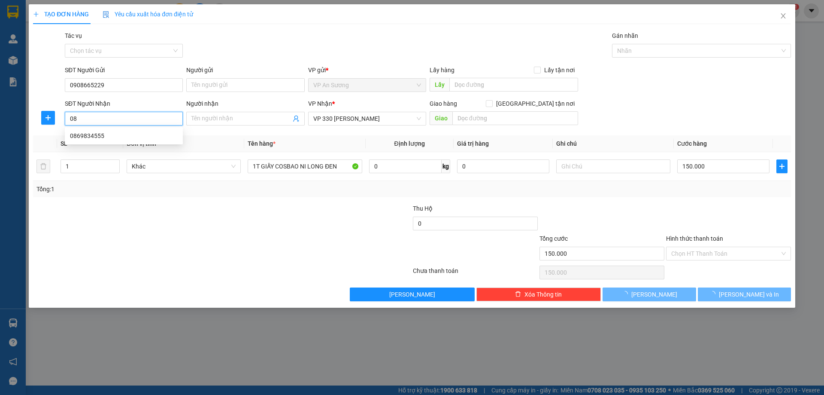
type input "0"
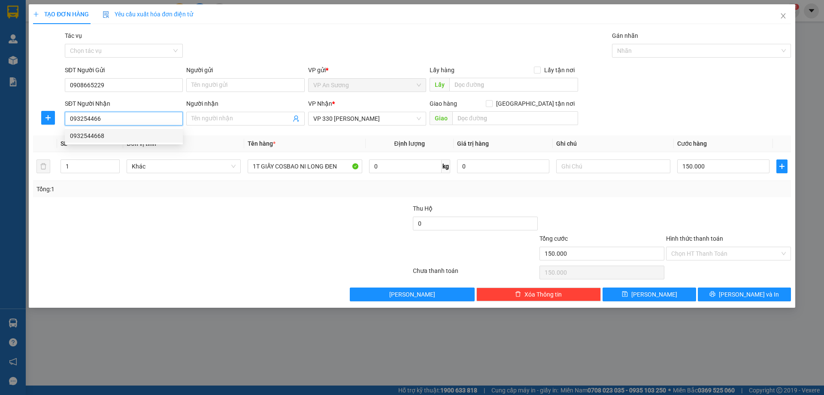
click at [86, 136] on div "0932544668" at bounding box center [124, 135] width 108 height 9
type input "0932544668"
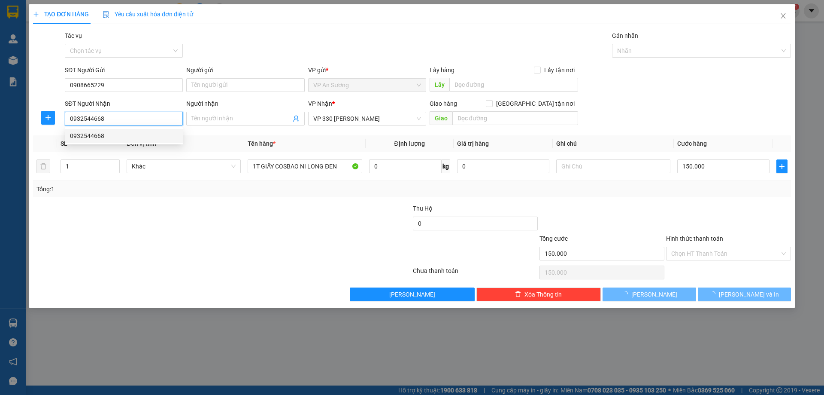
type input "400.000"
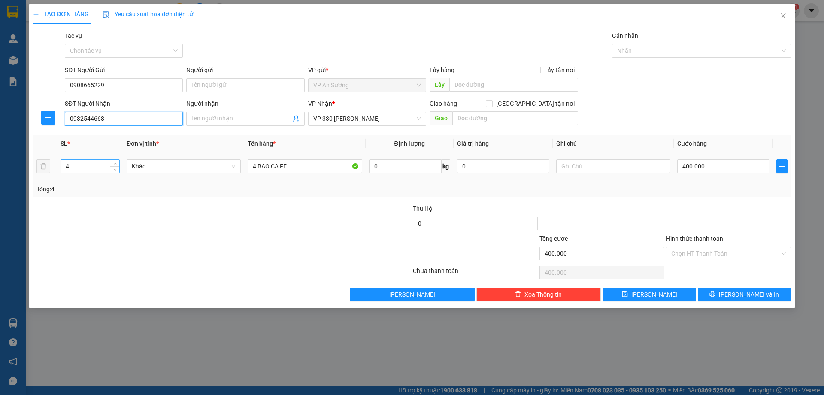
type input "0932544668"
click at [78, 169] on input "4" at bounding box center [90, 166] width 58 height 13
type input "1"
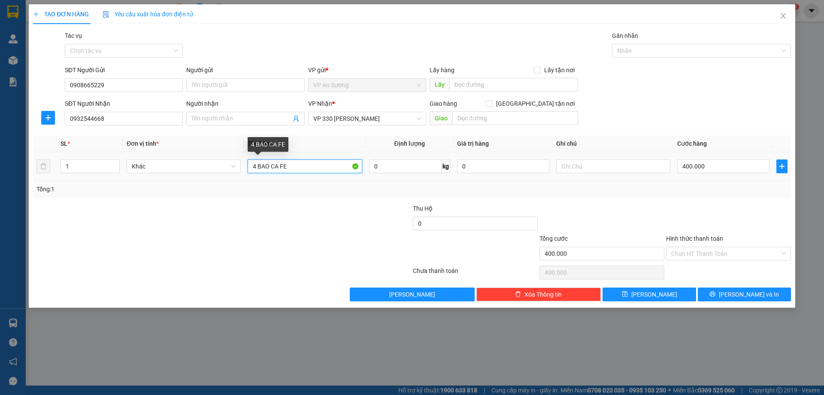
click at [290, 164] on input "4 BAO CA FE" at bounding box center [305, 166] width 114 height 14
type input "4"
type input "1T GIẤY"
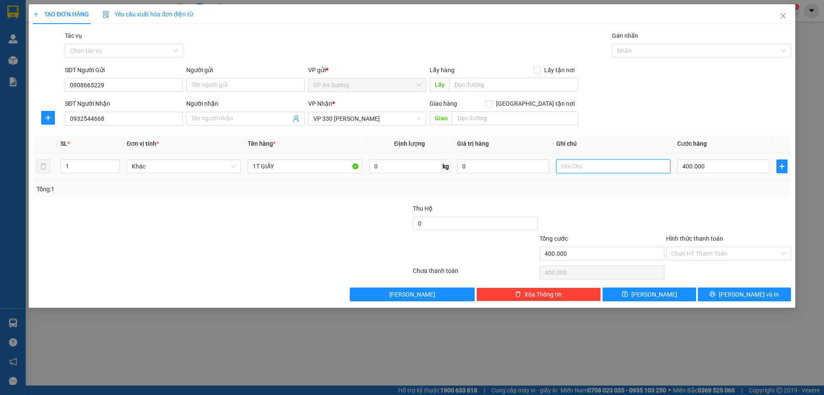
click at [574, 167] on input "text" at bounding box center [613, 166] width 114 height 14
type input "MÁY SAY CA FE"
click at [716, 165] on input "400.000" at bounding box center [723, 166] width 92 height 14
type input "0"
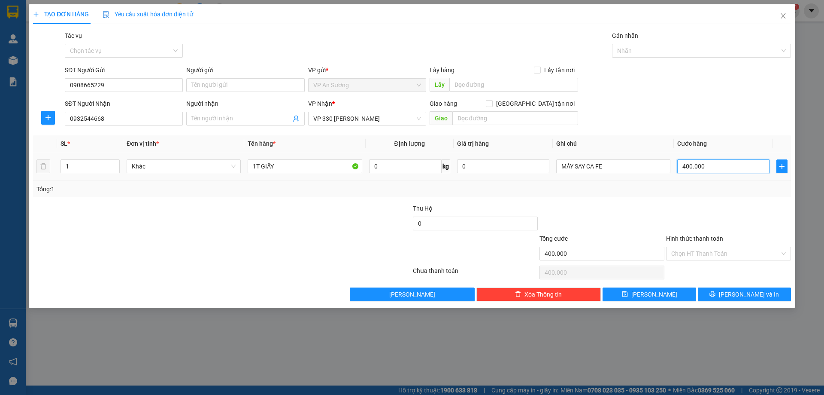
type input "0"
type input "1"
type input "01"
type input "15"
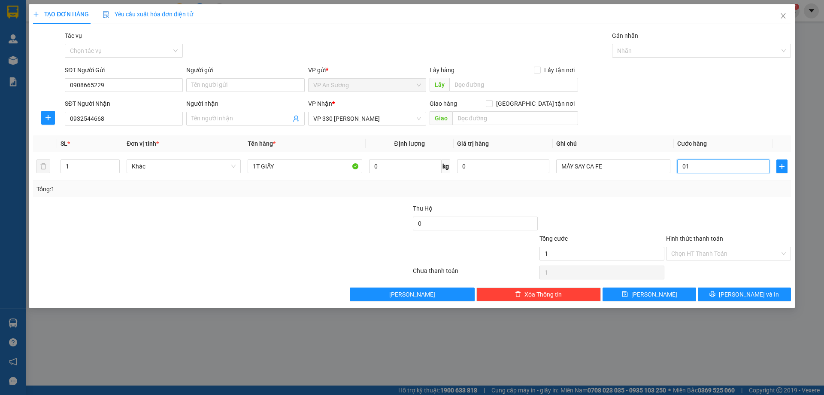
type input "15"
type input "015"
type input "150"
type input "0.150"
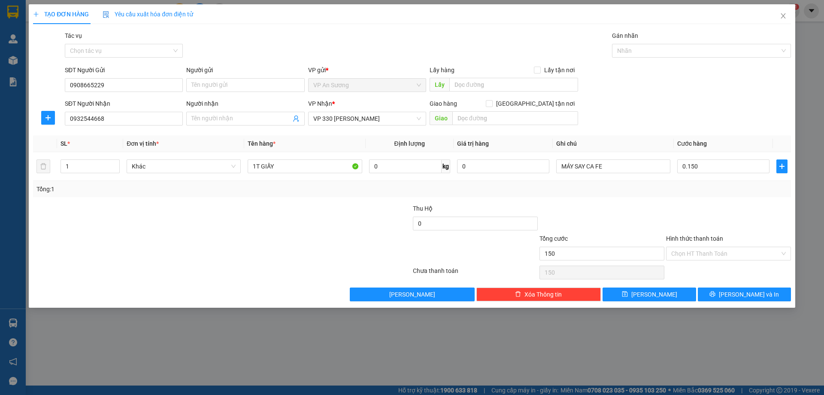
type input "150.000"
click at [706, 217] on div at bounding box center [728, 219] width 127 height 30
drag, startPoint x: 755, startPoint y: 292, endPoint x: 748, endPoint y: 289, distance: 7.7
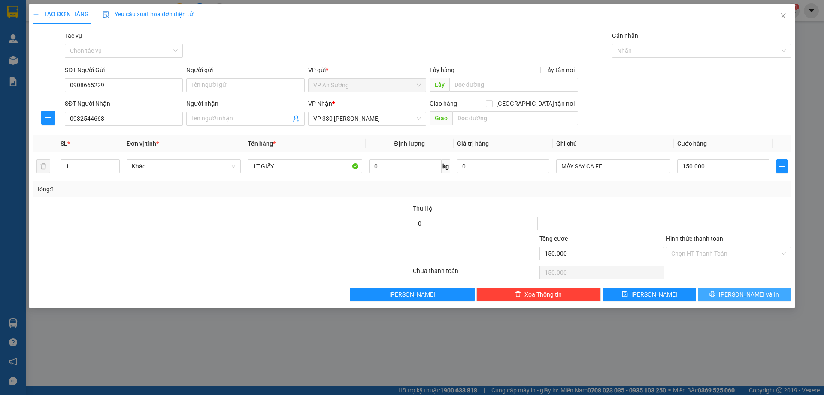
click at [753, 292] on span "[PERSON_NAME] và In" at bounding box center [749, 293] width 60 height 9
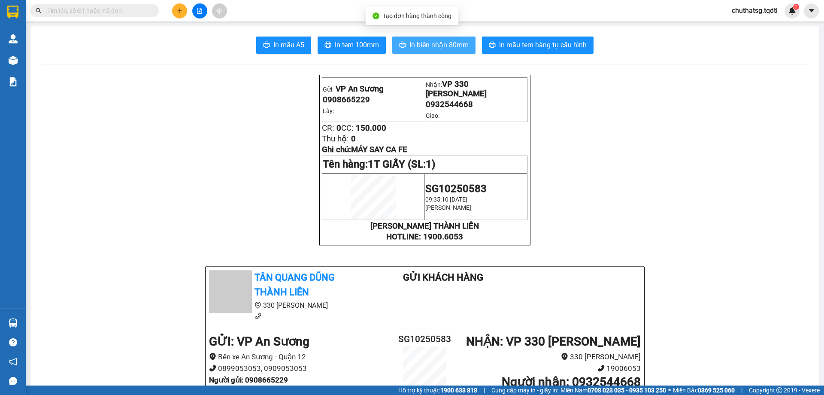
click at [431, 43] on span "In biên nhận 80mm" at bounding box center [439, 44] width 59 height 11
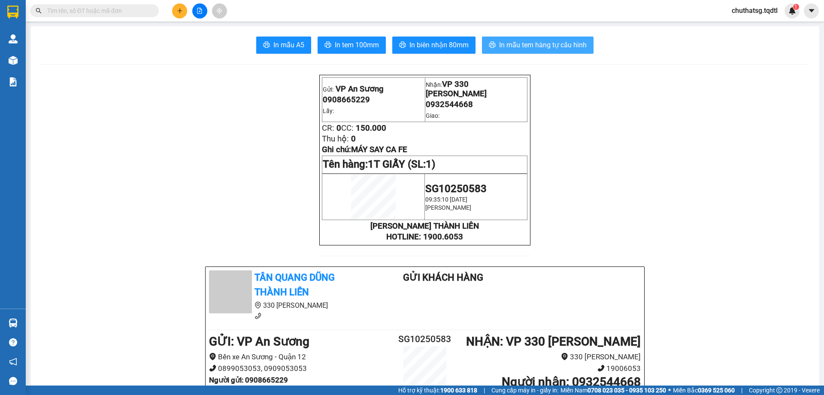
click at [533, 43] on span "In mẫu tem hàng tự cấu hình" at bounding box center [543, 44] width 88 height 11
click at [199, 9] on icon "file-add" at bounding box center [200, 11] width 6 height 6
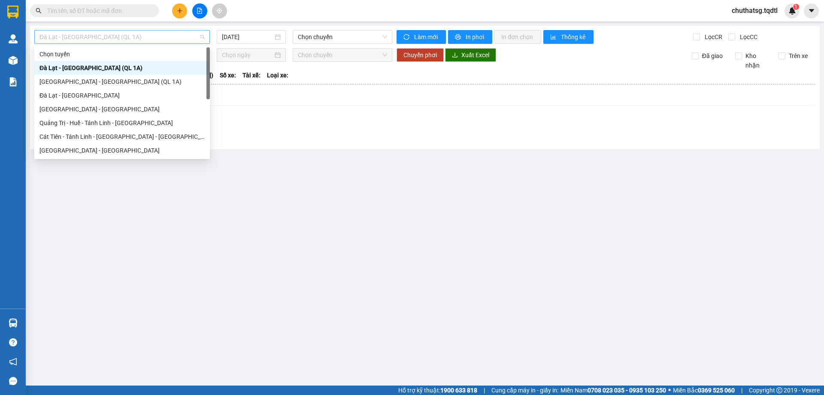
click at [133, 36] on span "Đà Lạt - [GEOGRAPHIC_DATA] (QL 1A)" at bounding box center [121, 36] width 165 height 13
click at [55, 148] on div "[GEOGRAPHIC_DATA] - [GEOGRAPHIC_DATA]" at bounding box center [121, 150] width 165 height 9
type input "[DATE]"
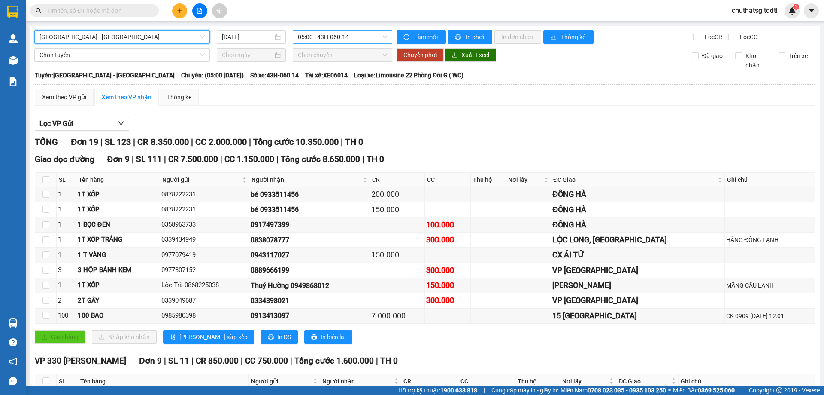
click at [352, 36] on span "05:00 - 43H-060.14" at bounding box center [342, 36] width 89 height 13
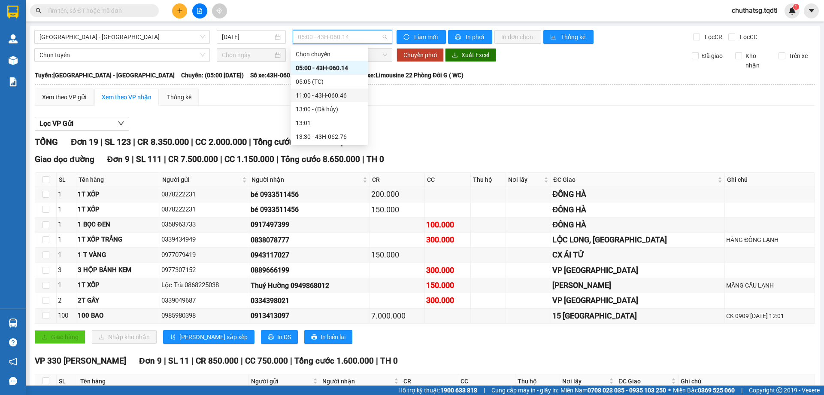
click at [330, 95] on div "11:00 - 43H-060.46" at bounding box center [329, 95] width 67 height 9
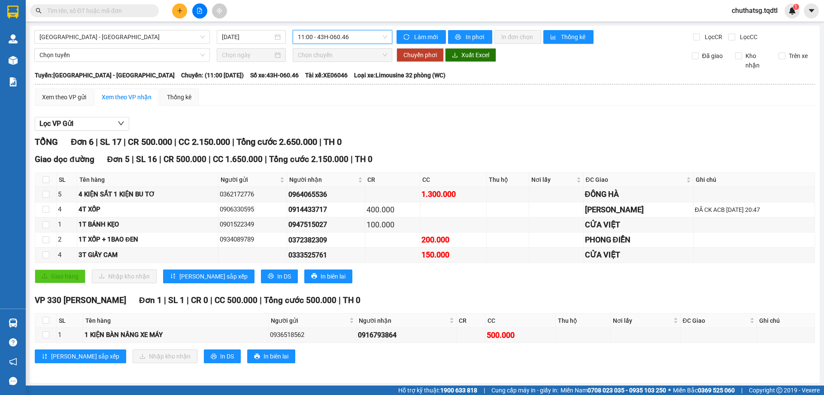
scroll to position [2, 0]
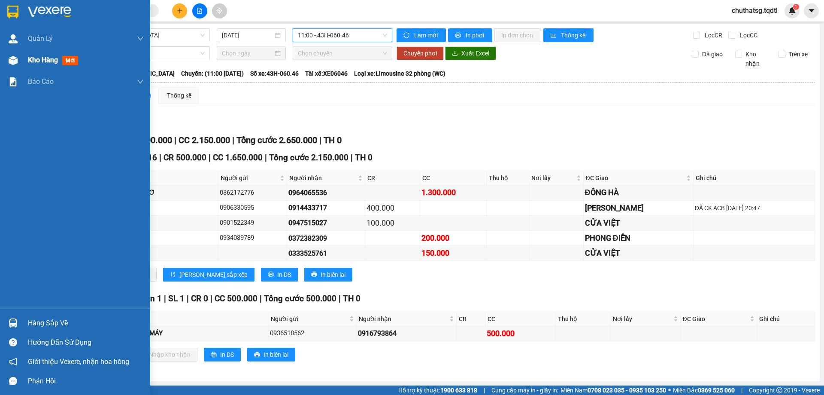
click at [38, 58] on span "Kho hàng" at bounding box center [43, 60] width 30 height 8
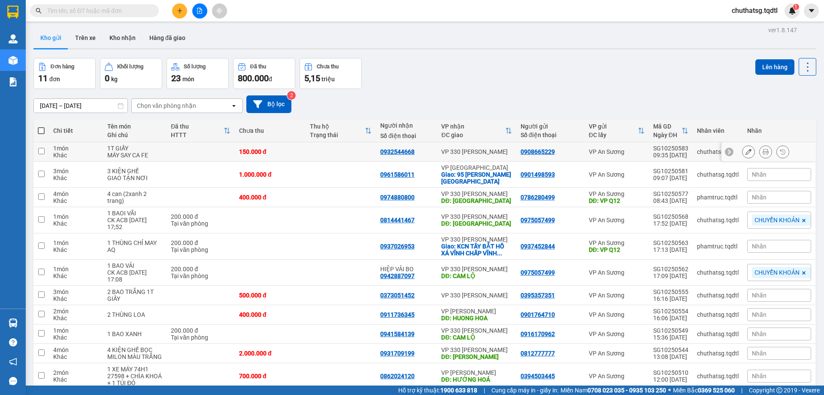
drag, startPoint x: 41, startPoint y: 151, endPoint x: 127, endPoint y: 143, distance: 86.2
click at [58, 146] on tr "1 món Khác 1T GIẤY MÁY SAY CA FE 150.000 đ 0932544668 VP 330 Lê Duẫn 0908665229…" at bounding box center [424, 151] width 783 height 19
checkbox input "true"
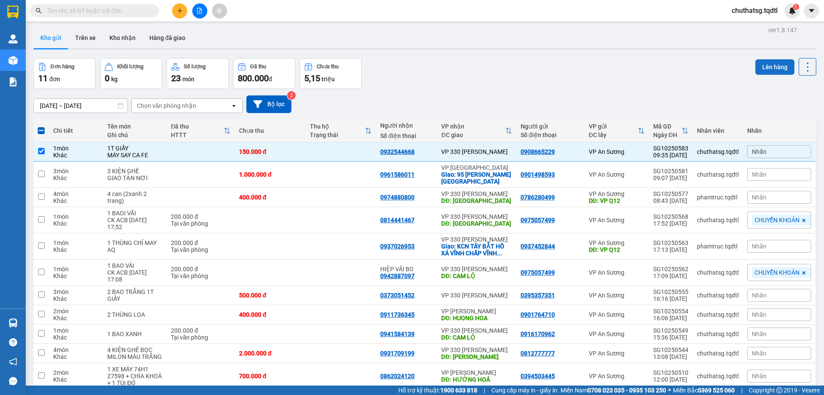
drag, startPoint x: 763, startPoint y: 66, endPoint x: 756, endPoint y: 66, distance: 7.7
click at [760, 66] on button "Lên hàng" at bounding box center [775, 66] width 39 height 15
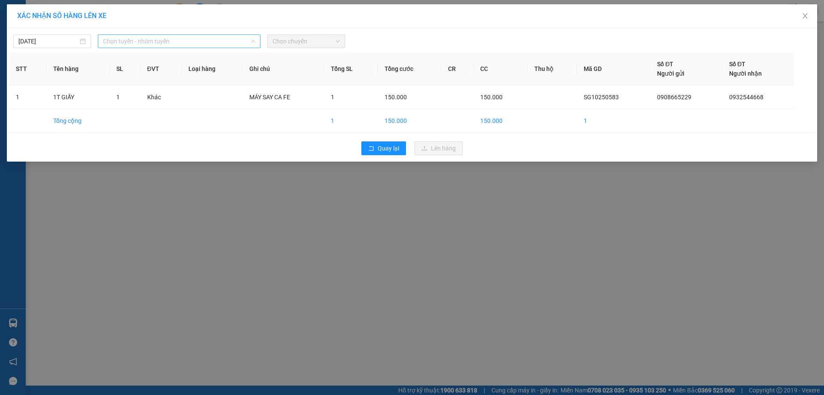
drag, startPoint x: 187, startPoint y: 42, endPoint x: 176, endPoint y: 82, distance: 42.0
click at [187, 45] on span "Chọn tuyến - nhóm tuyến" at bounding box center [179, 41] width 152 height 13
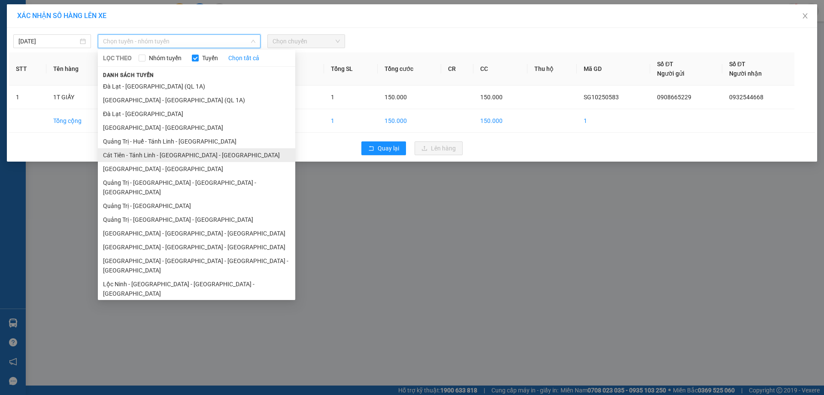
drag, startPoint x: 121, startPoint y: 167, endPoint x: 127, endPoint y: 158, distance: 11.3
click at [125, 160] on ul "Đà Lạt - Sài Gòn (QL 1A) Sài Gòn - Đà Lạt (QL 1A) Đà Lạt - Sài Gòn Sài Gòn - Đà…" at bounding box center [196, 187] width 197 height 217
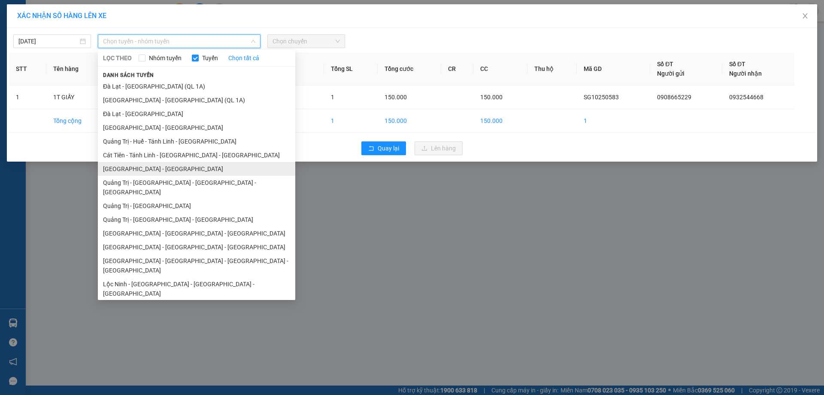
click at [133, 168] on li "[GEOGRAPHIC_DATA] - [GEOGRAPHIC_DATA]" at bounding box center [196, 169] width 197 height 14
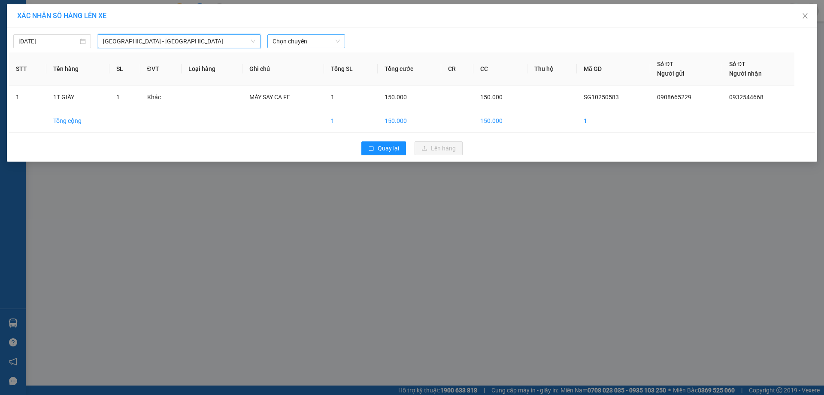
click at [324, 44] on span "Chọn chuyến" at bounding box center [306, 41] width 67 height 13
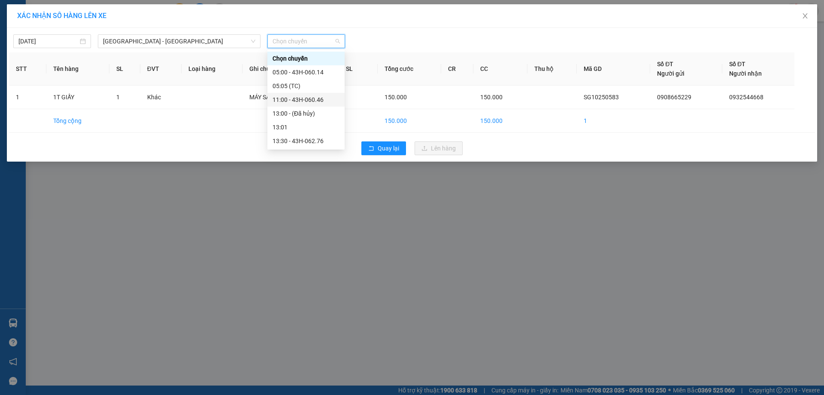
click at [295, 97] on div "11:00 - 43H-060.46" at bounding box center [306, 99] width 67 height 9
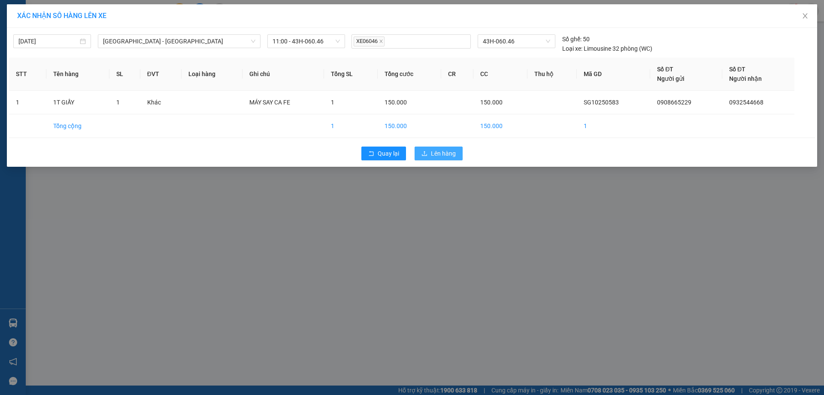
click at [443, 151] on span "Lên hàng" at bounding box center [443, 153] width 25 height 9
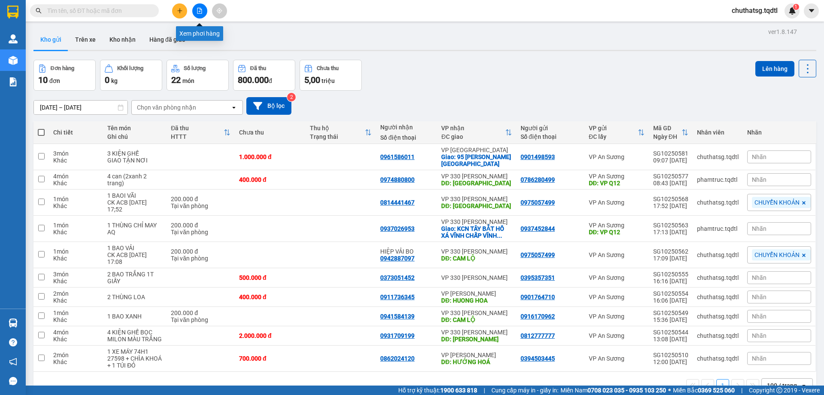
click at [200, 11] on icon "file-add" at bounding box center [200, 11] width 6 height 6
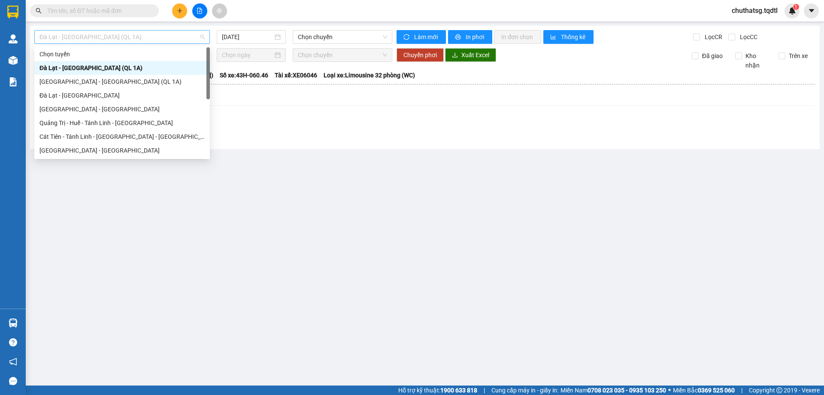
click at [144, 38] on span "Đà Lạt - [GEOGRAPHIC_DATA] (QL 1A)" at bounding box center [121, 36] width 165 height 13
click at [73, 147] on div "[GEOGRAPHIC_DATA] - [GEOGRAPHIC_DATA]" at bounding box center [121, 150] width 165 height 9
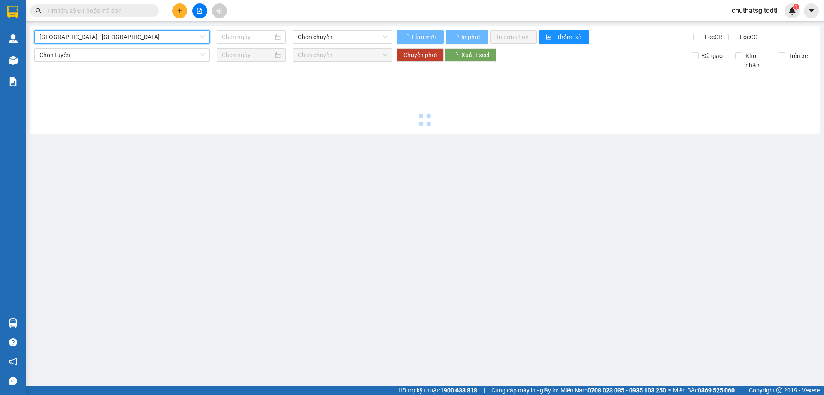
type input "[DATE]"
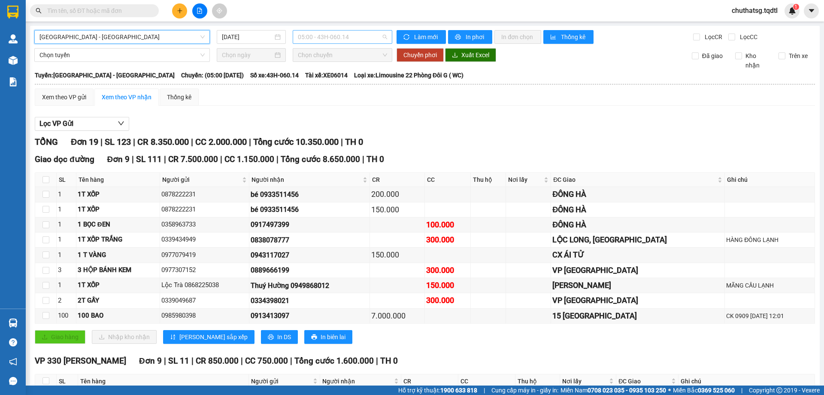
click at [363, 37] on span "05:00 - 43H-060.14" at bounding box center [342, 36] width 89 height 13
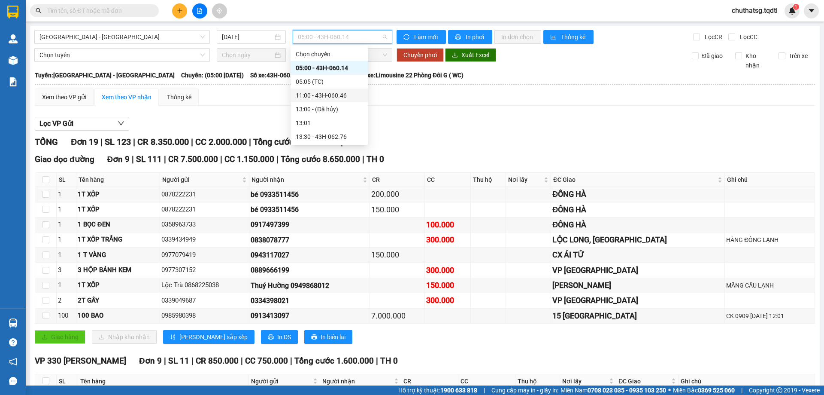
click at [328, 94] on div "11:00 - 43H-060.46" at bounding box center [329, 95] width 67 height 9
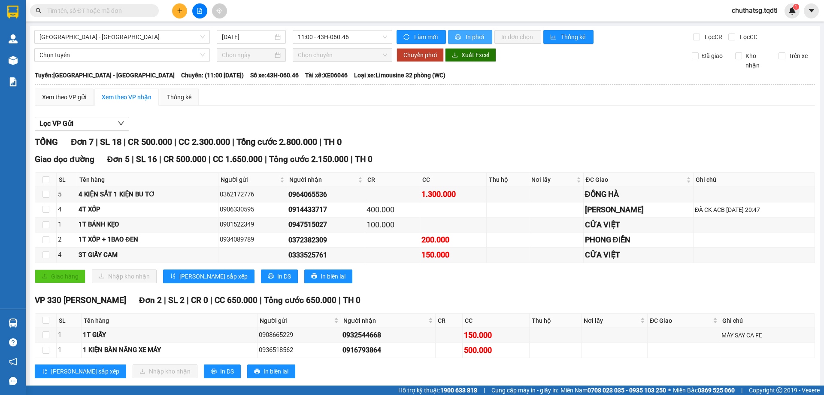
click at [458, 34] on span "printer" at bounding box center [458, 37] width 7 height 7
click at [179, 6] on button at bounding box center [179, 10] width 15 height 15
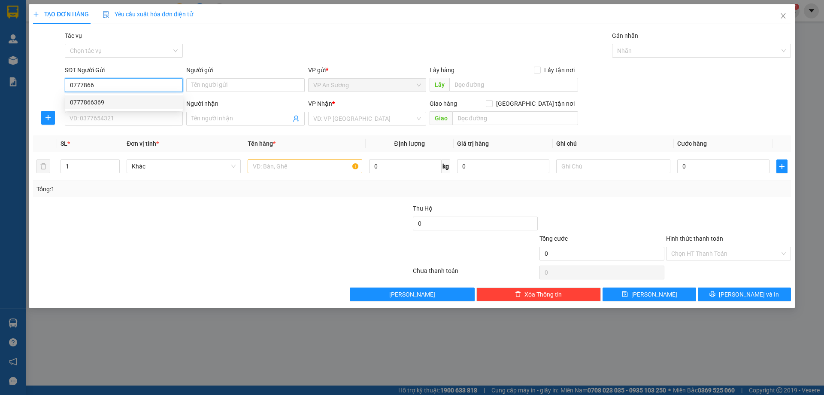
click at [82, 100] on div "0777866369" at bounding box center [124, 101] width 108 height 9
type input "0777866369"
type input "0823566999"
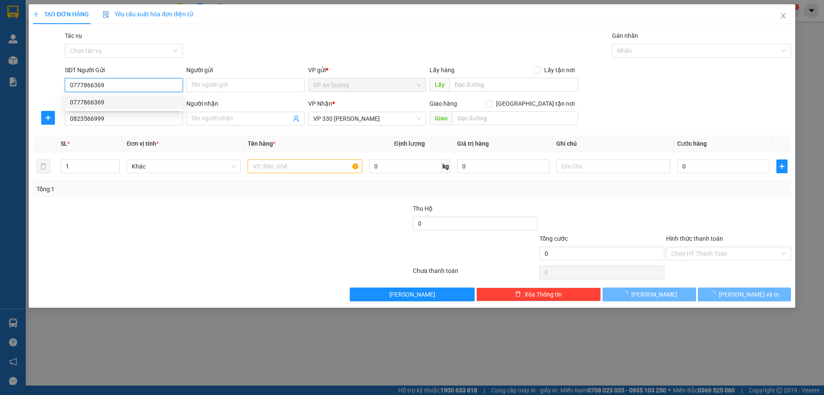
type input "200.000"
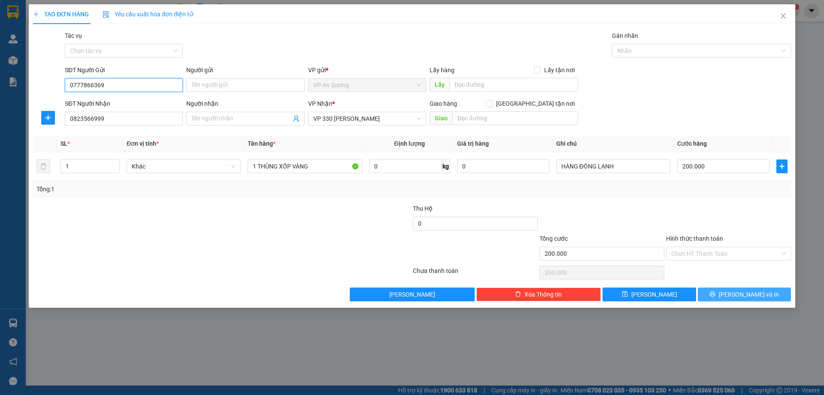
type input "0777866369"
click at [745, 293] on span "[PERSON_NAME] và In" at bounding box center [749, 293] width 60 height 9
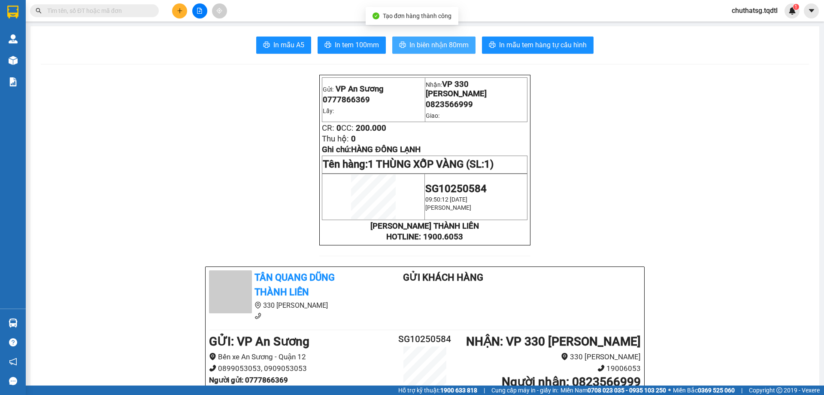
click at [430, 43] on span "In biên nhận 80mm" at bounding box center [439, 44] width 59 height 11
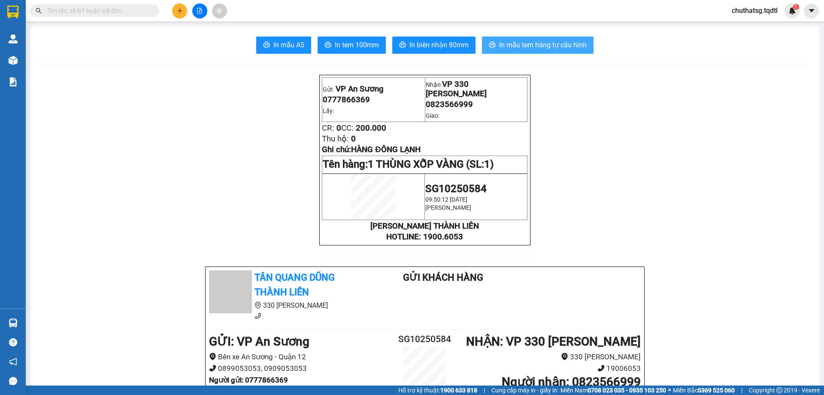
click at [534, 40] on span "In mẫu tem hàng tự cấu hình" at bounding box center [543, 44] width 88 height 11
click at [180, 11] on icon "plus" at bounding box center [180, 11] width 6 height 6
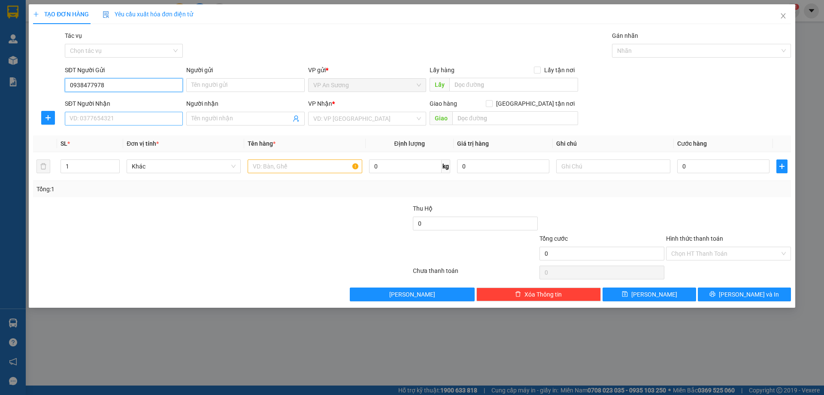
type input "0938477978"
click at [122, 125] on input "SĐT Người Nhận" at bounding box center [124, 119] width 118 height 14
type input "0935188003"
click at [196, 138] on th "Đơn vị tính *" at bounding box center [183, 143] width 121 height 17
click at [353, 118] on input "search" at bounding box center [364, 118] width 102 height 13
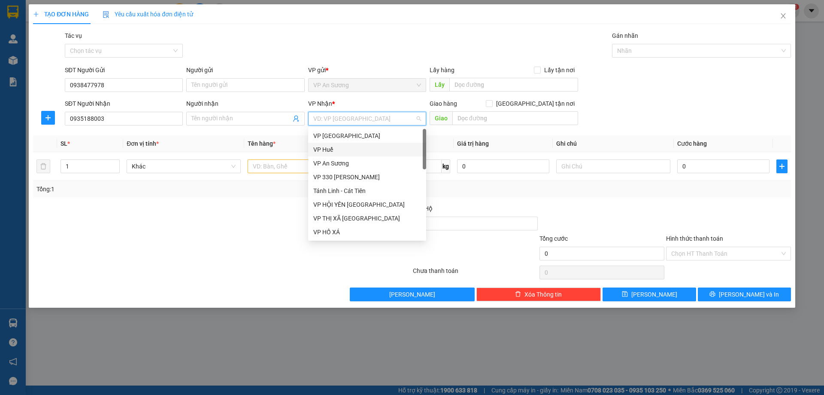
click at [343, 146] on div "VP Huế" at bounding box center [367, 149] width 108 height 9
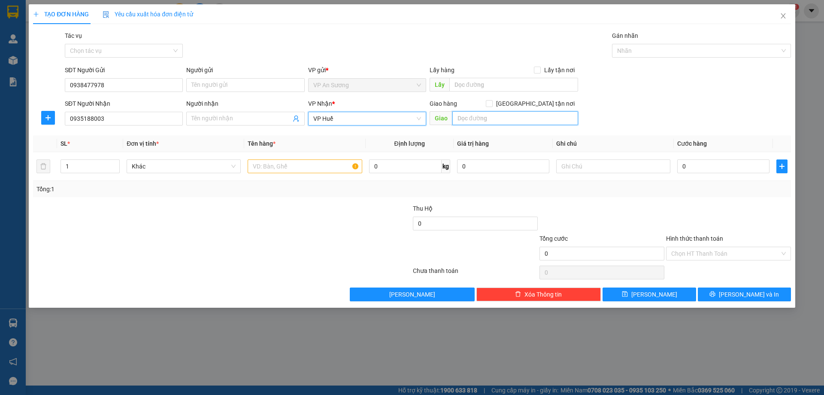
click at [480, 116] on input "text" at bounding box center [516, 118] width 126 height 14
type input "BX PHÍA NAM [GEOGRAPHIC_DATA]"
drag, startPoint x: 265, startPoint y: 167, endPoint x: 263, endPoint y: 172, distance: 5.6
click at [264, 171] on input "text" at bounding box center [305, 166] width 114 height 14
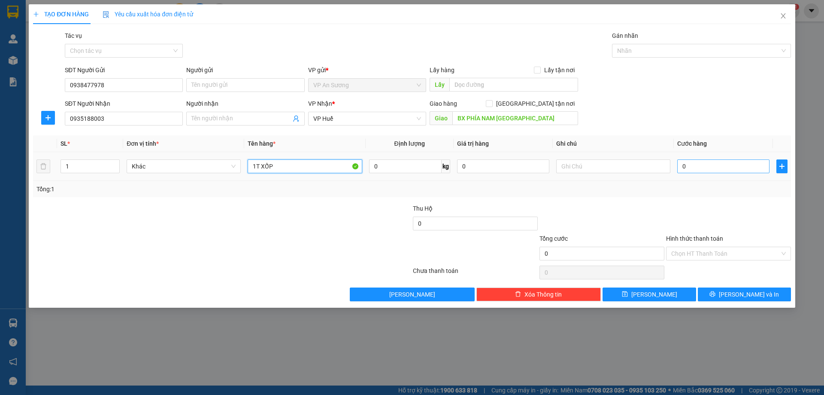
type input "1T XỐP"
type input "03"
type input "3"
type input "030"
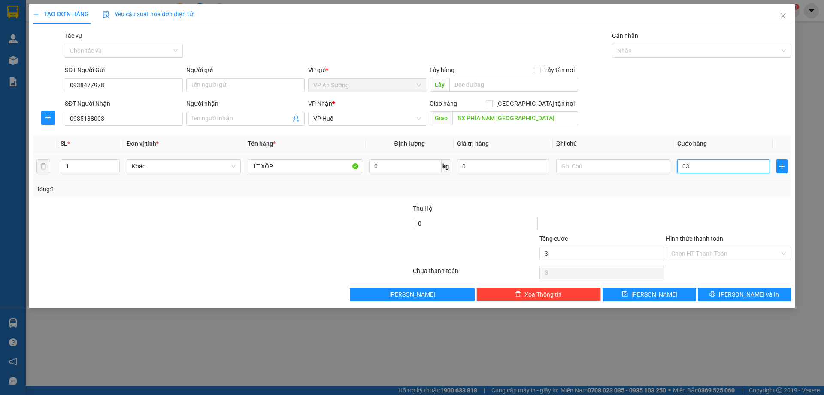
type input "30"
type input "0.300"
type input "300"
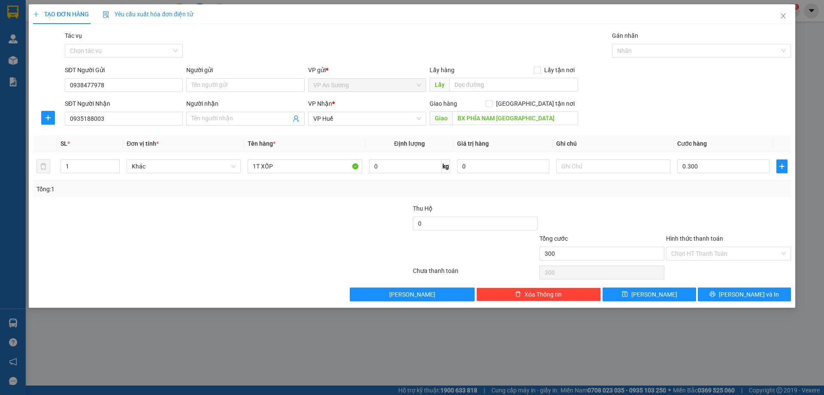
type input "300.000"
click at [699, 204] on div at bounding box center [728, 219] width 127 height 30
click at [716, 293] on icon "printer" at bounding box center [713, 294] width 6 height 6
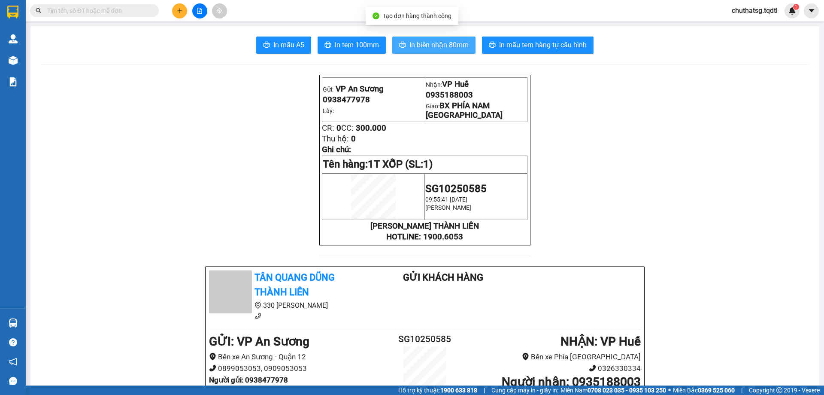
click at [435, 46] on span "In biên nhận 80mm" at bounding box center [439, 44] width 59 height 11
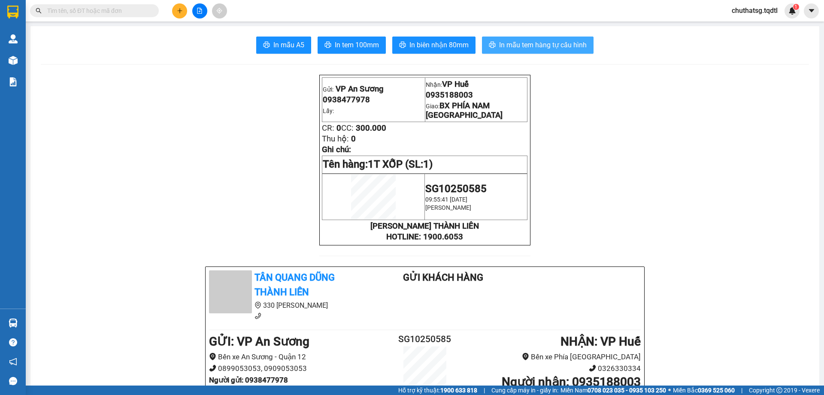
drag, startPoint x: 527, startPoint y: 44, endPoint x: 598, endPoint y: 47, distance: 71.3
click at [547, 46] on span "In mẫu tem hàng tự cấu hình" at bounding box center [543, 44] width 88 height 11
click at [179, 8] on button at bounding box center [179, 10] width 15 height 15
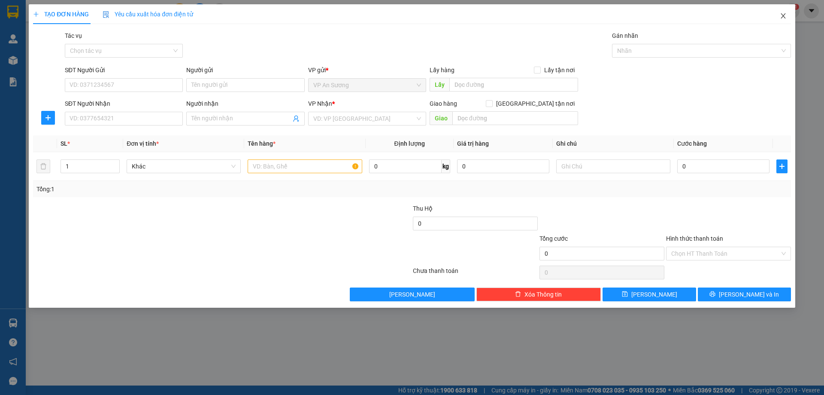
click at [780, 13] on icon "close" at bounding box center [783, 15] width 7 height 7
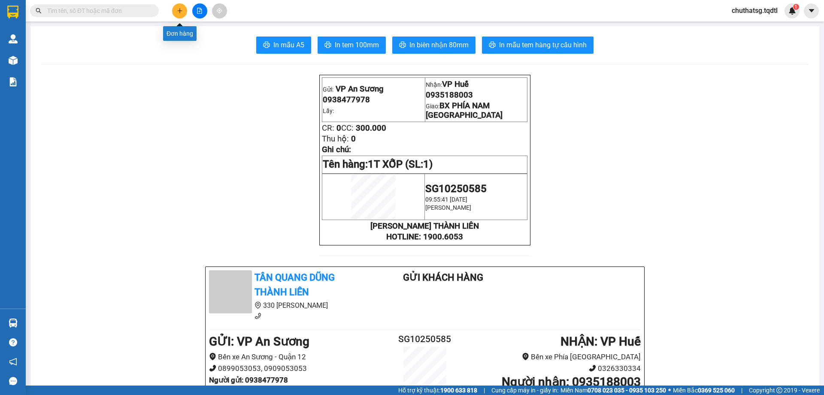
click at [179, 7] on button at bounding box center [179, 10] width 15 height 15
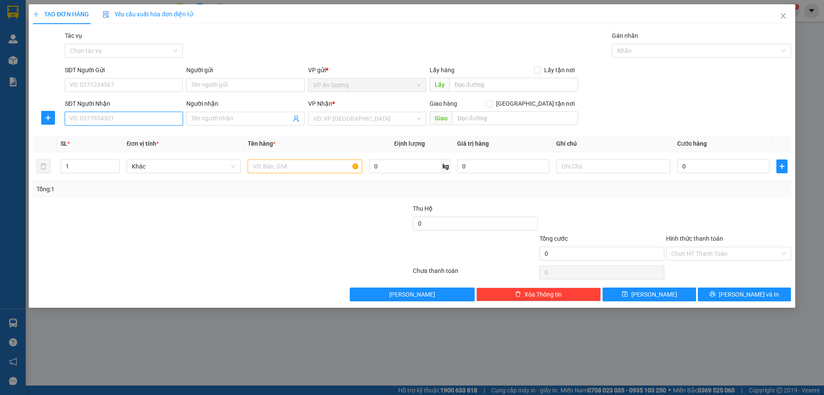
drag, startPoint x: 140, startPoint y: 119, endPoint x: 135, endPoint y: 147, distance: 27.8
click at [139, 119] on input "SĐT Người Nhận" at bounding box center [124, 119] width 118 height 14
type input "0903514286"
click at [371, 118] on input "search" at bounding box center [364, 118] width 102 height 13
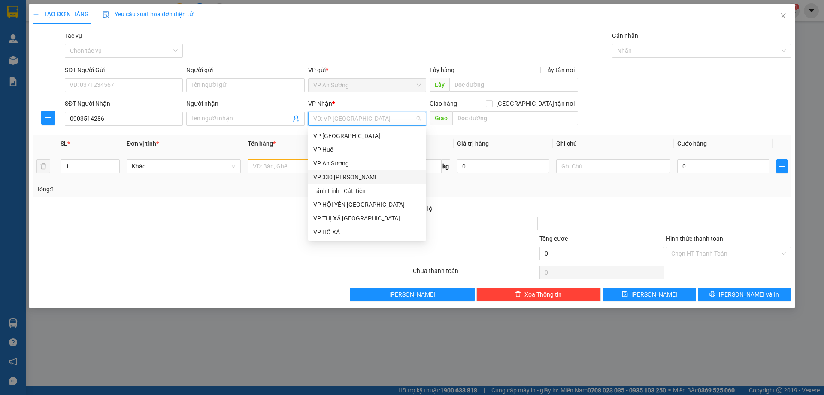
drag, startPoint x: 362, startPoint y: 175, endPoint x: 368, endPoint y: 170, distance: 7.7
click at [363, 174] on div "VP 330 [PERSON_NAME]" at bounding box center [367, 176] width 108 height 9
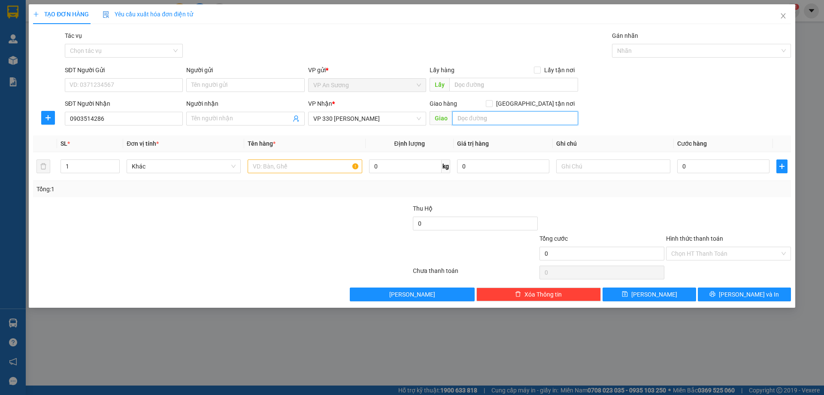
click at [488, 114] on input "text" at bounding box center [516, 118] width 126 height 14
type input "KHE SANH"
click at [255, 165] on input "text" at bounding box center [305, 166] width 114 height 14
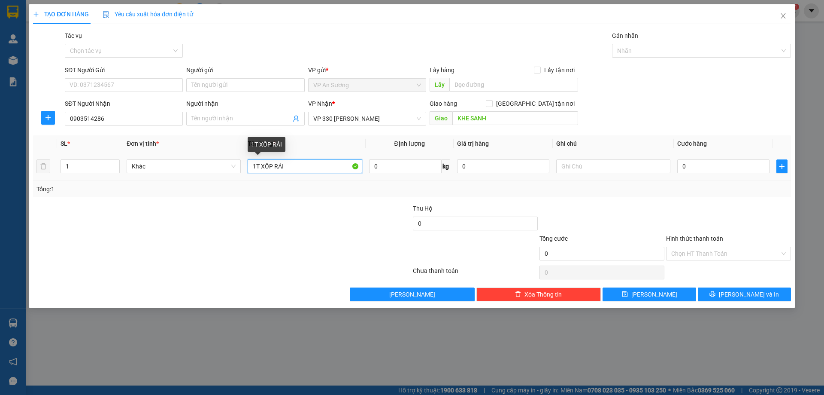
click at [273, 165] on input "1T XỐP RÁI" at bounding box center [305, 166] width 114 height 14
click at [297, 167] on input "1T XỐP TRÁI" at bounding box center [305, 166] width 114 height 14
type input "1T XỐP TRÁI CÂY"
click at [705, 167] on input "0" at bounding box center [723, 166] width 92 height 14
type input "02"
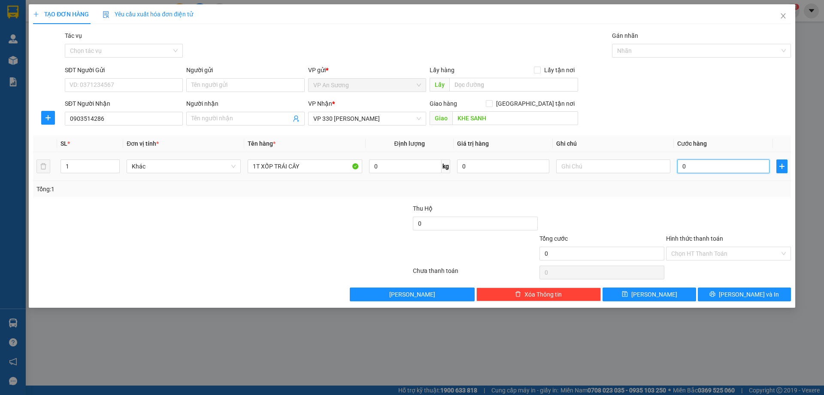
type input "2"
type input "0"
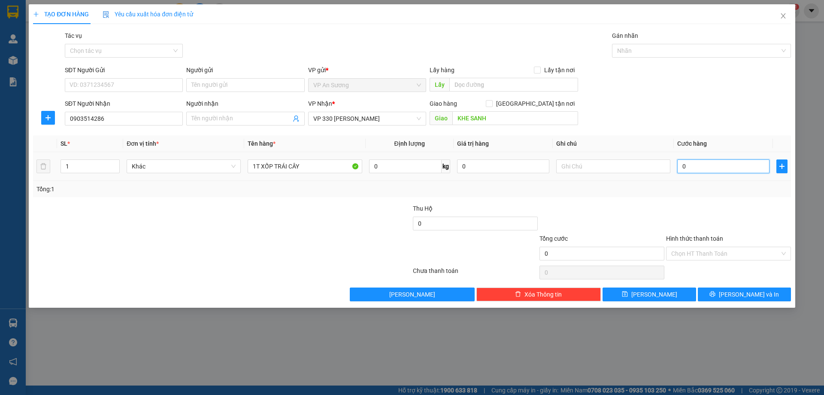
type input "03"
type input "3"
type input "030"
type input "30"
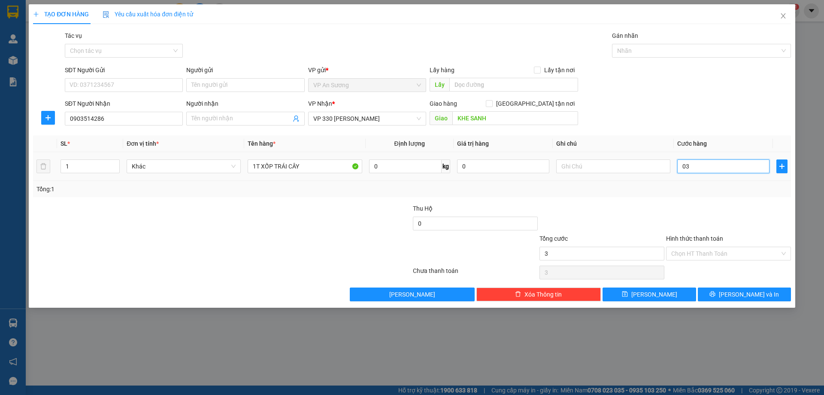
type input "30"
type input "0.300"
type input "300"
type input "300.000"
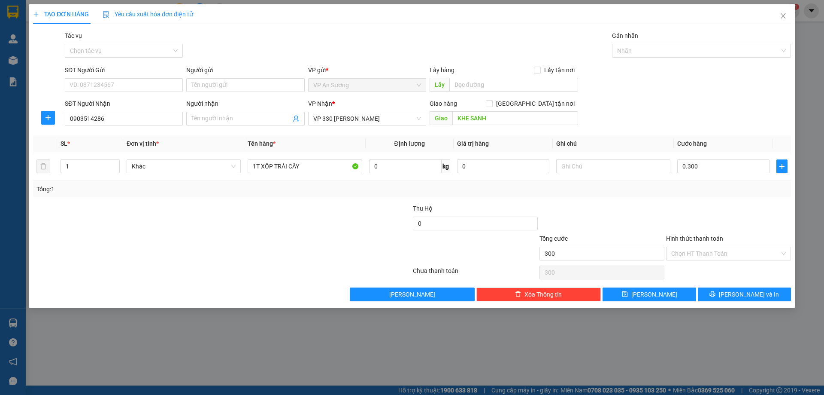
type input "300.000"
drag, startPoint x: 658, startPoint y: 207, endPoint x: 637, endPoint y: 207, distance: 21.5
click at [656, 205] on div at bounding box center [602, 219] width 127 height 30
click at [742, 292] on span "[PERSON_NAME] và In" at bounding box center [749, 293] width 60 height 9
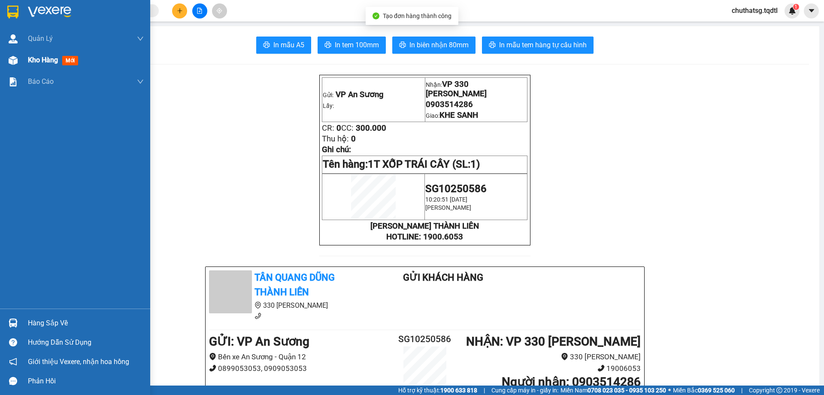
click at [36, 61] on span "Kho hàng" at bounding box center [43, 60] width 30 height 8
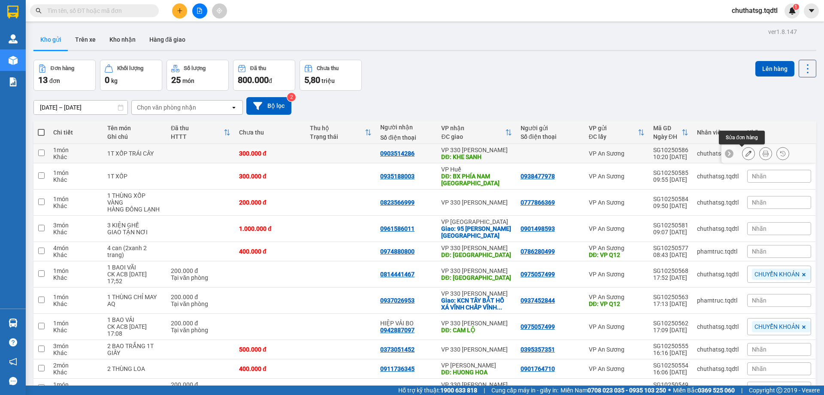
click at [746, 153] on icon at bounding box center [749, 153] width 6 height 6
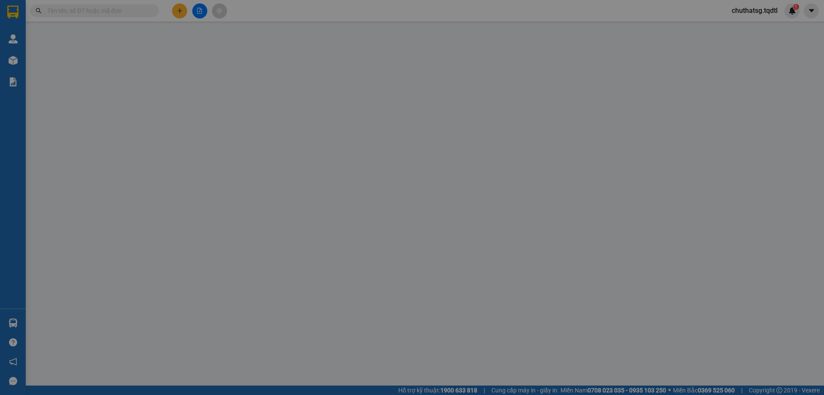
type input "0903514286"
type input "KHE SANH"
type input "300.000"
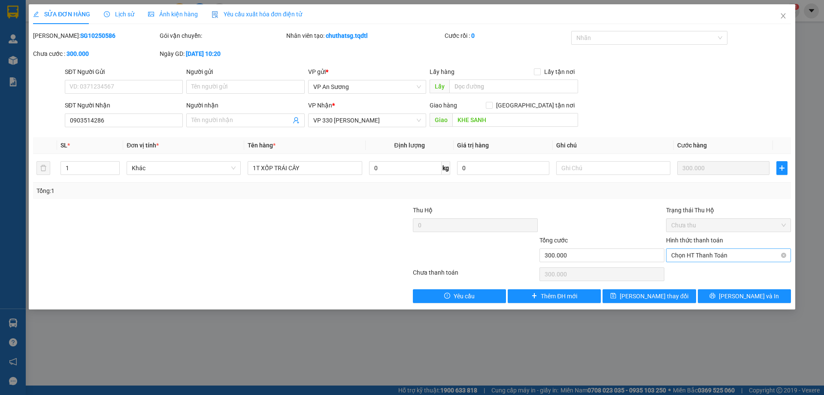
drag, startPoint x: 692, startPoint y: 240, endPoint x: 710, endPoint y: 248, distance: 19.6
click at [693, 240] on label "Hình thức thanh toán" at bounding box center [694, 240] width 57 height 7
click at [693, 249] on input "Hình thức thanh toán" at bounding box center [725, 255] width 109 height 13
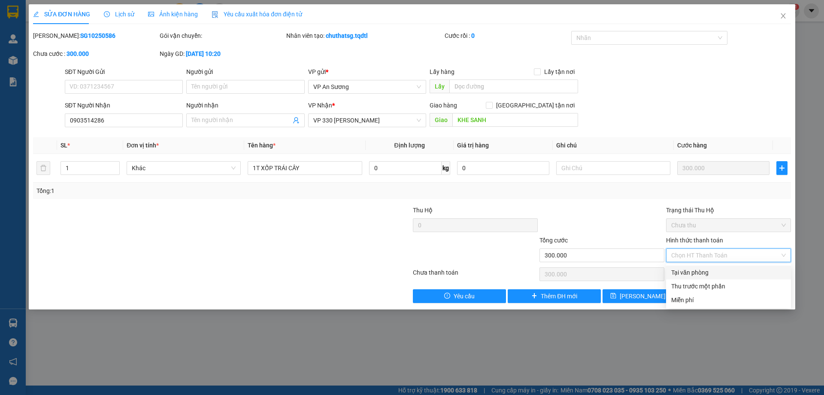
click at [707, 270] on div "Tại văn phòng" at bounding box center [728, 271] width 115 height 9
type input "0"
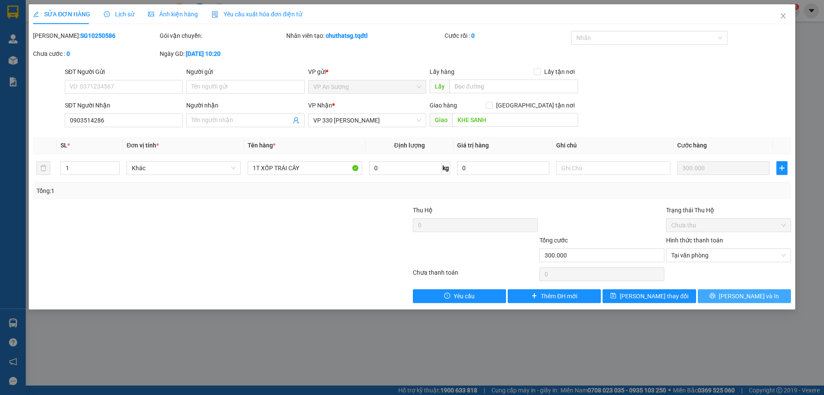
click at [758, 295] on span "[PERSON_NAME] và In" at bounding box center [749, 295] width 60 height 9
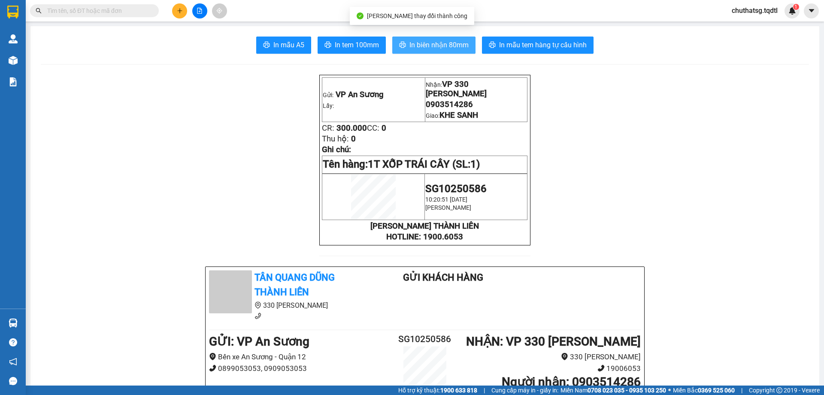
click at [436, 46] on span "In biên nhận 80mm" at bounding box center [439, 44] width 59 height 11
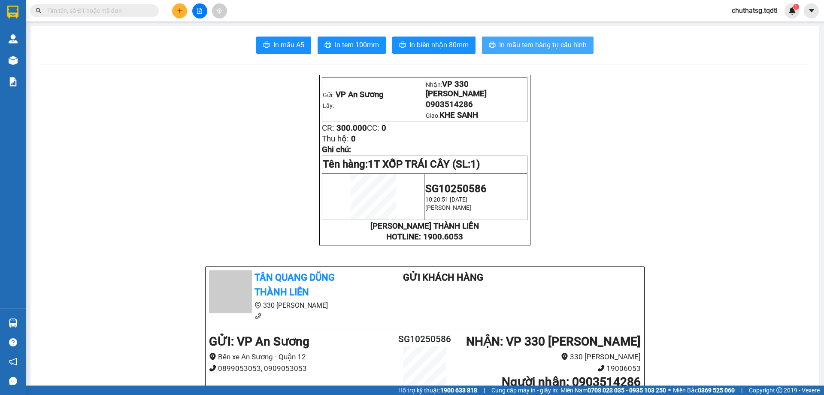
click at [512, 46] on span "In mẫu tem hàng tự cấu hình" at bounding box center [543, 44] width 88 height 11
click at [181, 13] on icon "plus" at bounding box center [180, 11] width 6 height 6
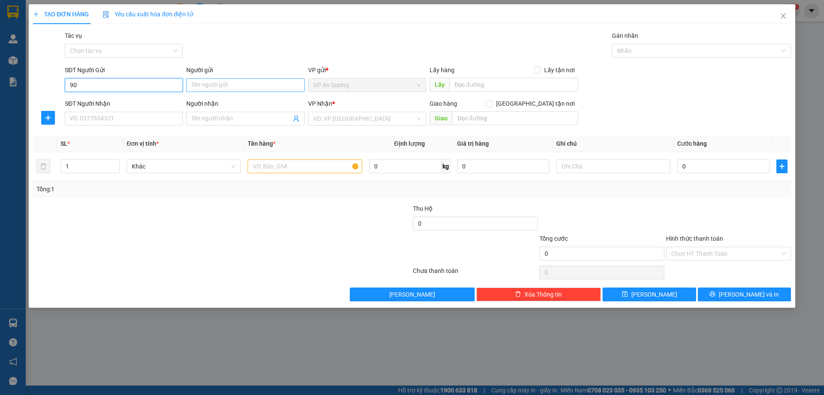
type input "9"
type input "0903679668"
click at [175, 116] on input "SĐT Người Nhận" at bounding box center [124, 119] width 118 height 14
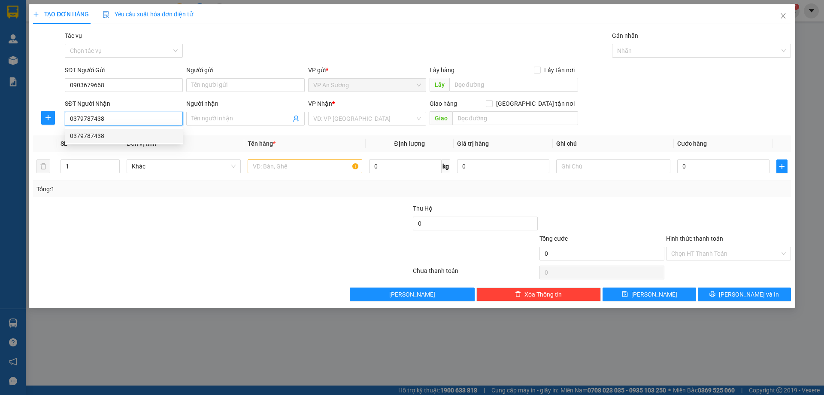
type input "0379787438"
click at [147, 128] on div "0379787438 0379787438" at bounding box center [124, 135] width 118 height 17
click at [151, 132] on div "Transit Pickup Surcharge Ids Transit Deliver Surcharge Ids Transit Deliver Surc…" at bounding box center [412, 166] width 758 height 270
click at [261, 167] on input "text" at bounding box center [305, 166] width 114 height 14
click at [285, 166] on input "text" at bounding box center [305, 166] width 114 height 14
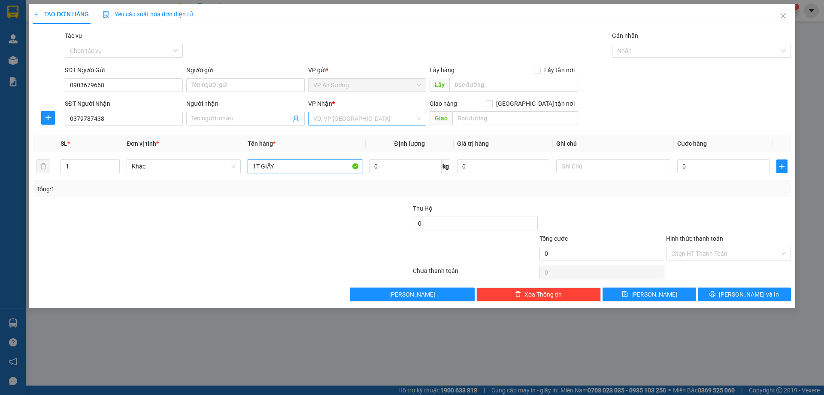
type input "1T GIẤY"
drag, startPoint x: 324, startPoint y: 123, endPoint x: 330, endPoint y: 128, distance: 8.2
click at [325, 123] on input "search" at bounding box center [364, 118] width 102 height 13
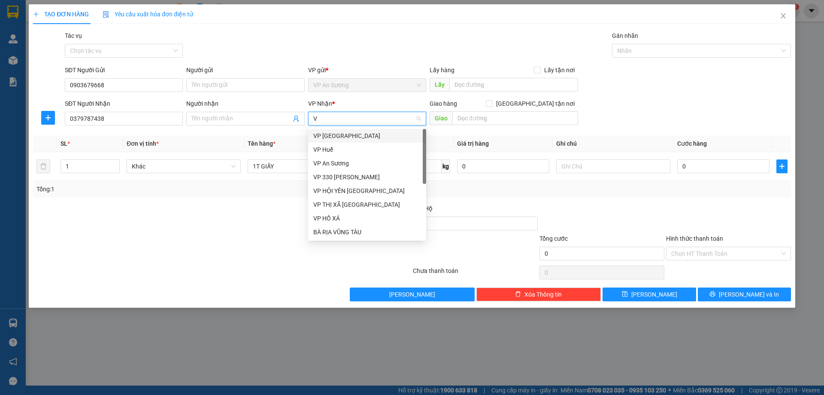
type input "VP"
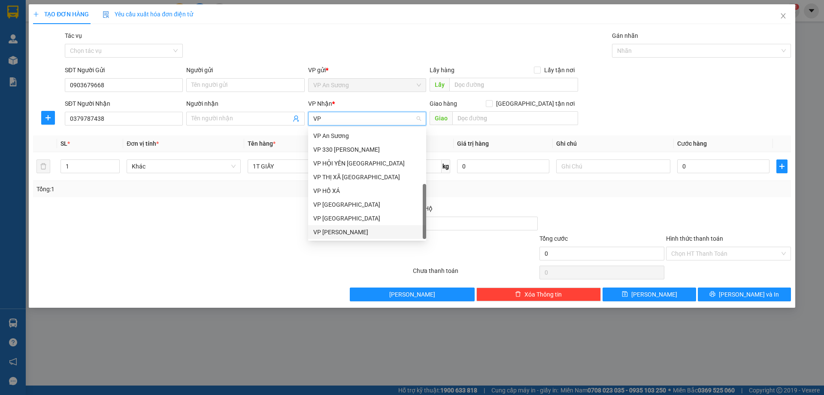
click at [338, 228] on div "VP [PERSON_NAME]" at bounding box center [367, 231] width 108 height 9
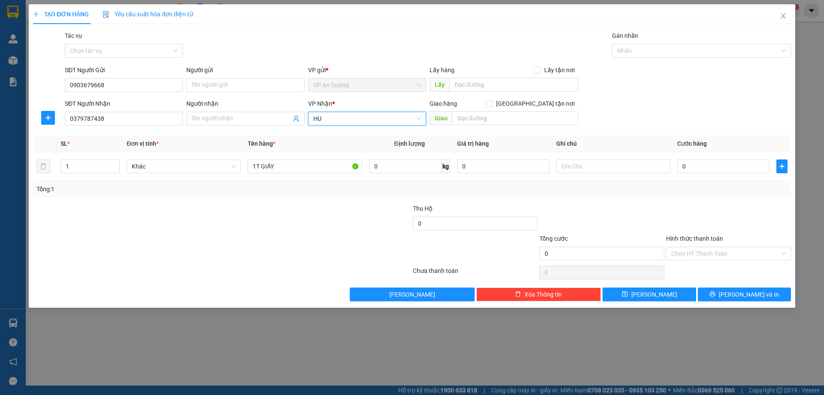
type input "H"
click at [498, 121] on input "text" at bounding box center [516, 118] width 126 height 14
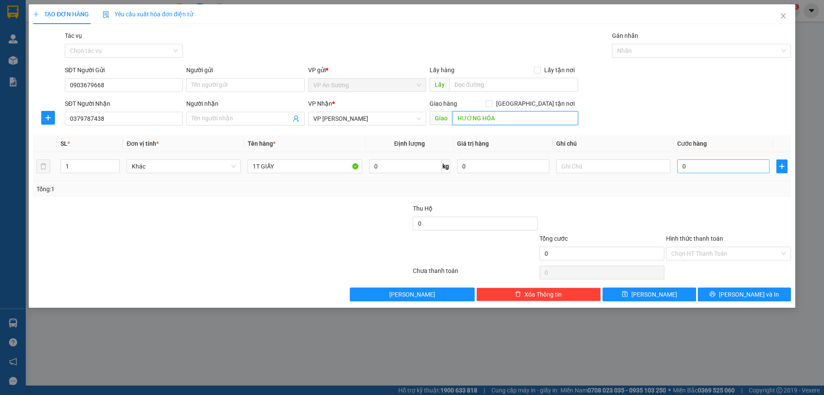
type input "HƯỚNG HÓA"
click at [692, 160] on input "0" at bounding box center [723, 166] width 92 height 14
type input "1"
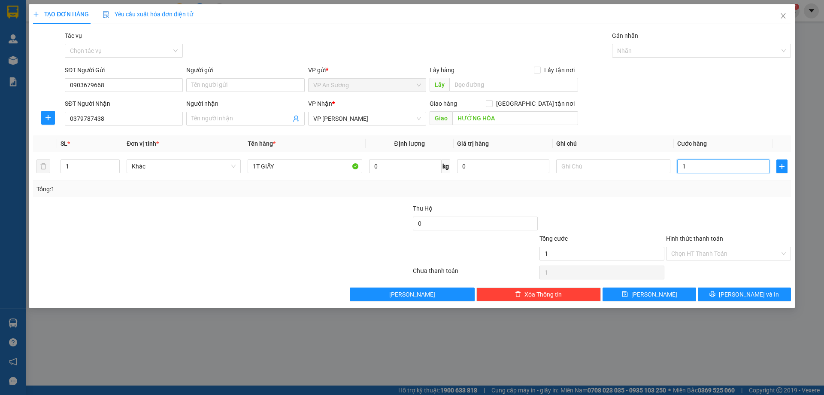
type input "15"
type input "150"
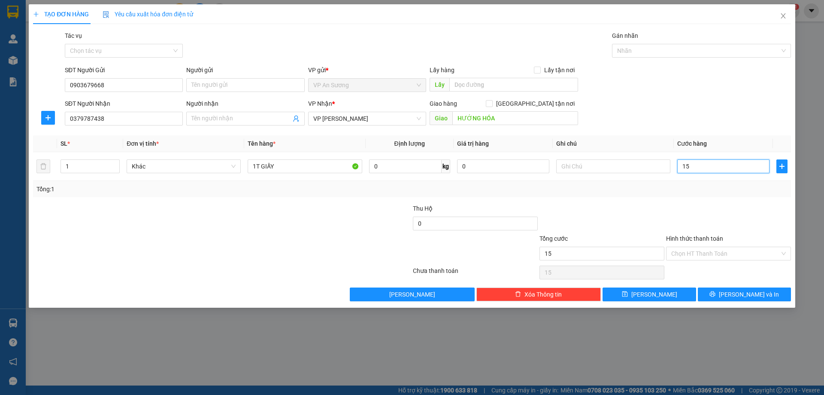
type input "150"
type input "1.500"
type input "15.000"
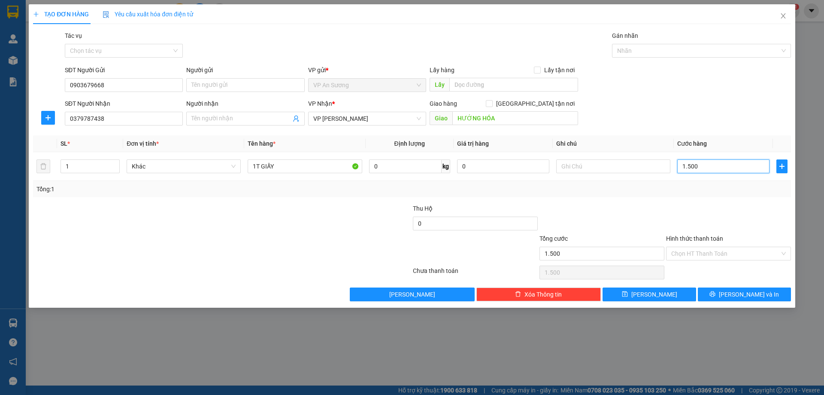
type input "15.000"
type input "150.000"
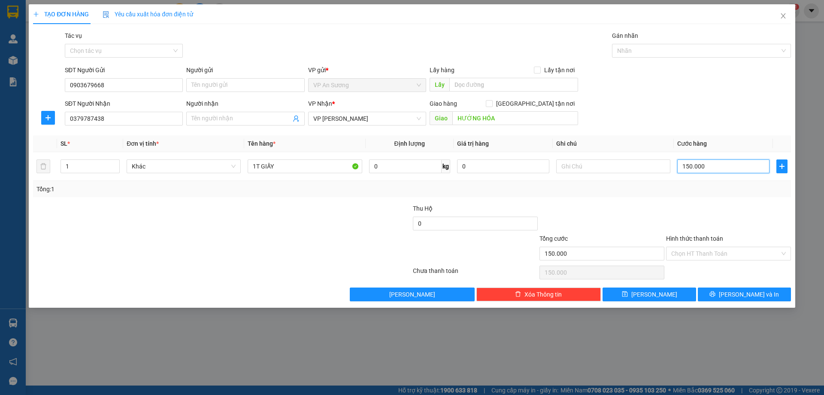
type input "1.500.000"
type input "150.000"
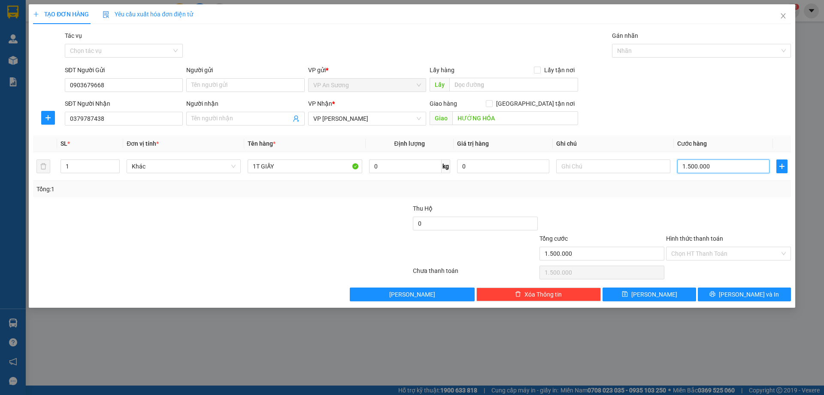
type input "150.000"
click at [741, 286] on div "Transit Pickup Surcharge Ids Transit Deliver Surcharge Ids Transit Deliver Surc…" at bounding box center [412, 166] width 758 height 270
drag, startPoint x: 742, startPoint y: 290, endPoint x: 732, endPoint y: 266, distance: 26.7
click at [741, 288] on button "[PERSON_NAME] và In" at bounding box center [744, 294] width 93 height 14
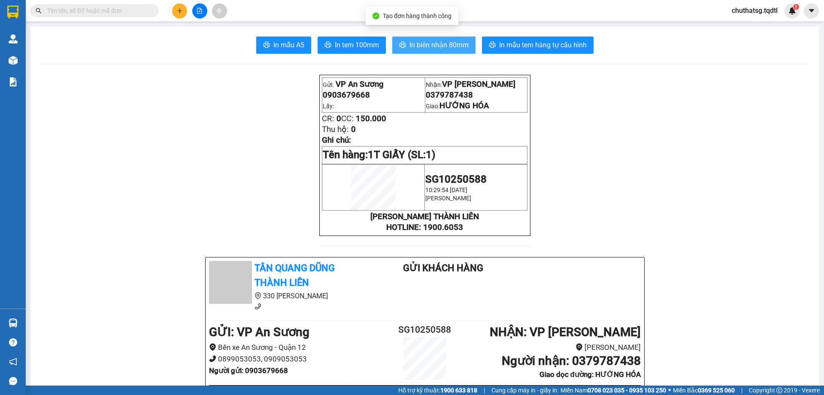
click at [447, 49] on button "In biên nhận 80mm" at bounding box center [433, 44] width 83 height 17
click at [447, 49] on span "In biên nhận 80mm" at bounding box center [439, 44] width 59 height 11
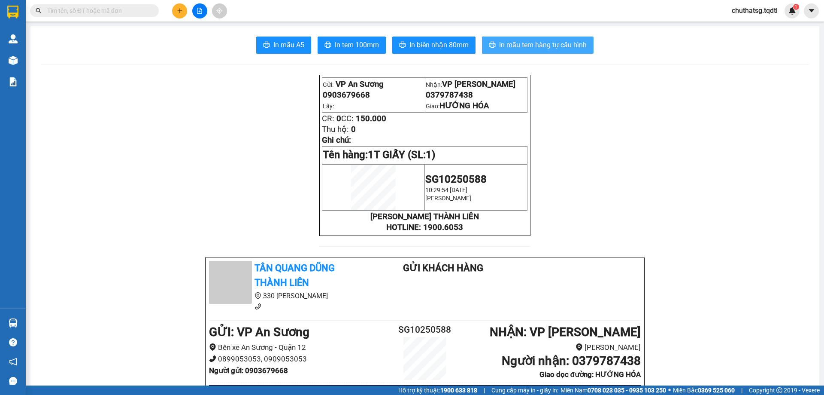
click at [540, 49] on span "In mẫu tem hàng tự cấu hình" at bounding box center [543, 44] width 88 height 11
click at [181, 10] on icon "plus" at bounding box center [180, 11] width 6 height 6
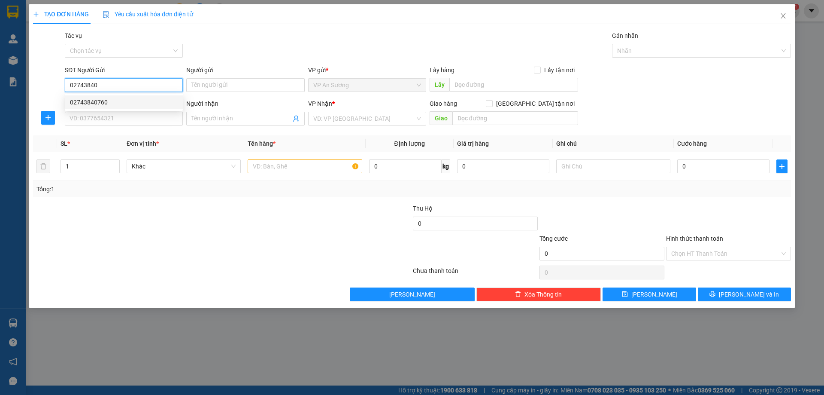
click at [90, 100] on div "02743840760" at bounding box center [124, 101] width 108 height 9
type input "02743840760"
type input "0935096168"
type input "KCN [GEOGRAPHIC_DATA]"
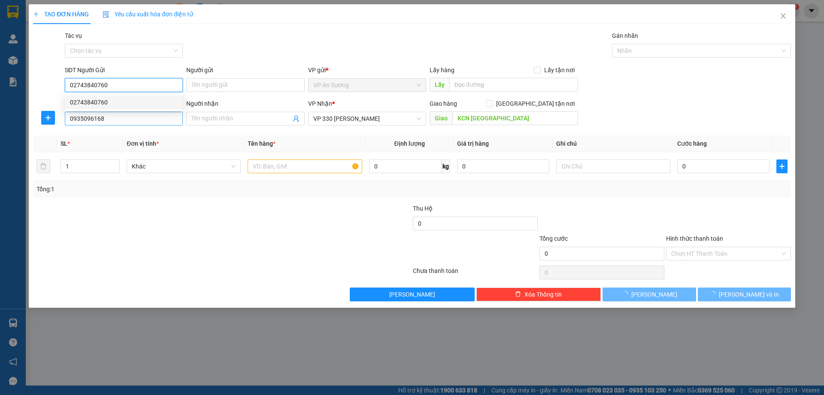
type input "100.000"
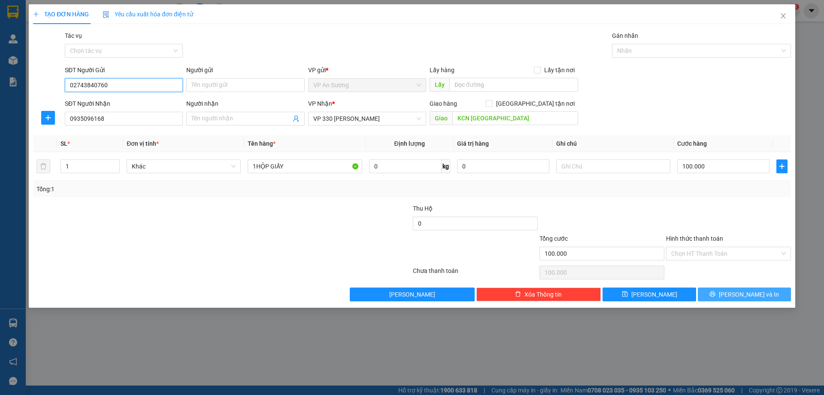
type input "02743840760"
click at [750, 294] on span "[PERSON_NAME] và In" at bounding box center [749, 293] width 60 height 9
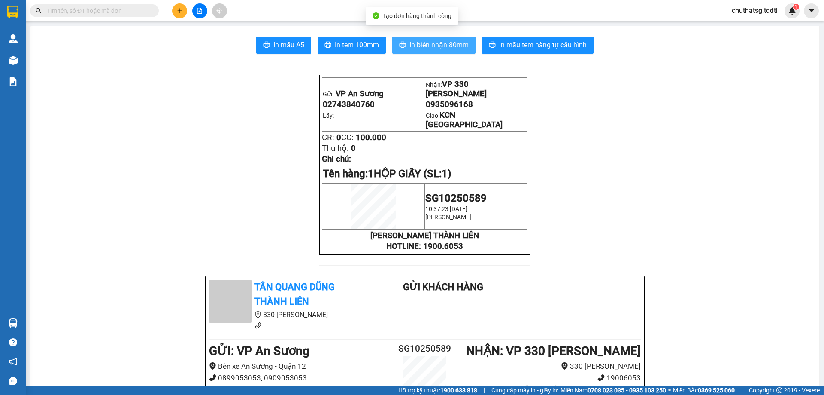
click at [420, 40] on span "In biên nhận 80mm" at bounding box center [439, 44] width 59 height 11
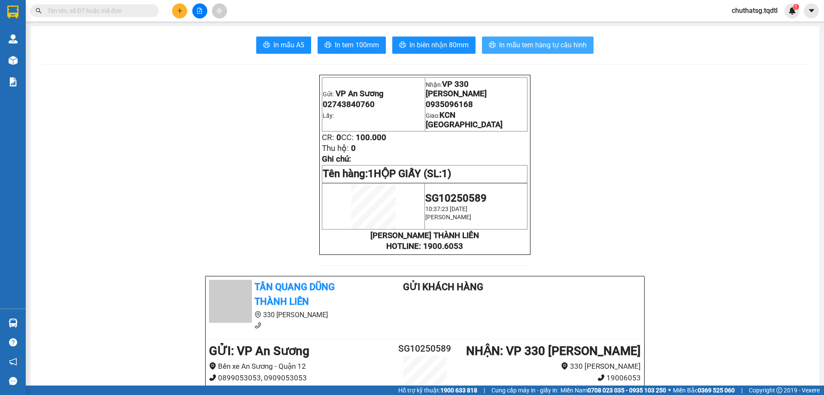
click at [547, 44] on span "In mẫu tem hàng tự cấu hình" at bounding box center [543, 44] width 88 height 11
click at [181, 10] on icon "plus" at bounding box center [180, 11] width 6 height 6
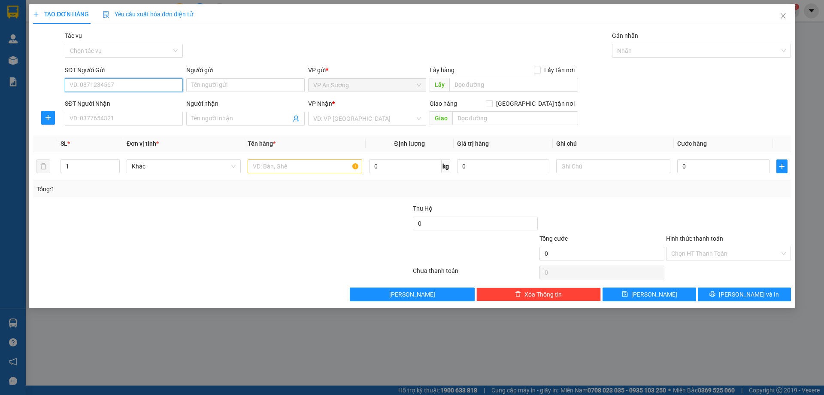
type input "0"
drag, startPoint x: 139, startPoint y: 123, endPoint x: 125, endPoint y: 182, distance: 61.2
click at [138, 123] on input "SĐT Người Nhận" at bounding box center [124, 119] width 118 height 14
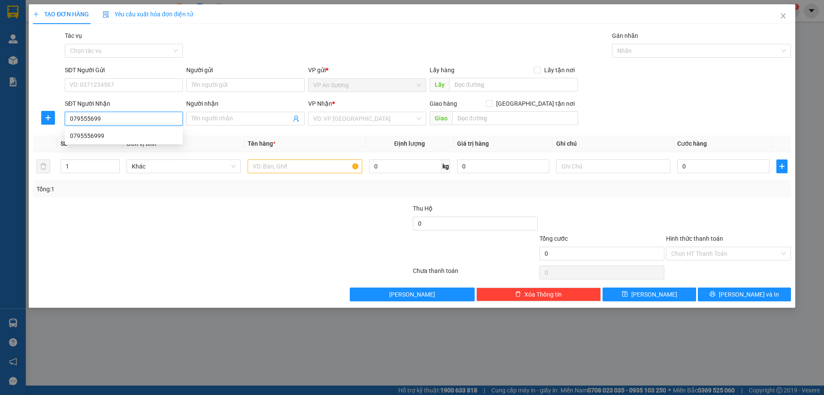
type input "0795556999"
click at [85, 134] on div "0795556999" at bounding box center [124, 135] width 108 height 9
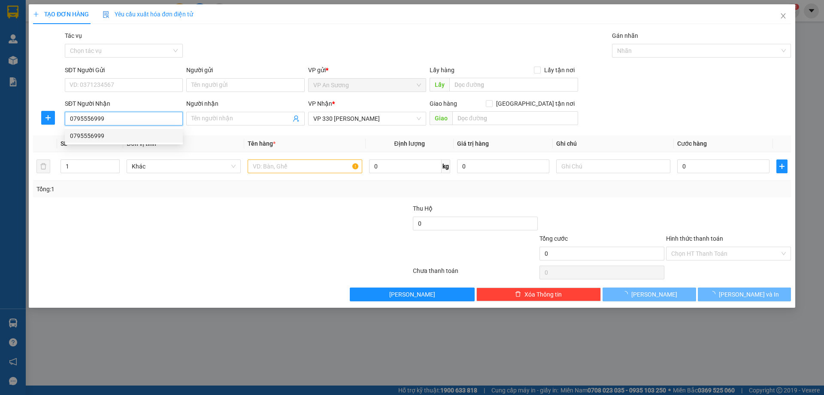
type input "150.000"
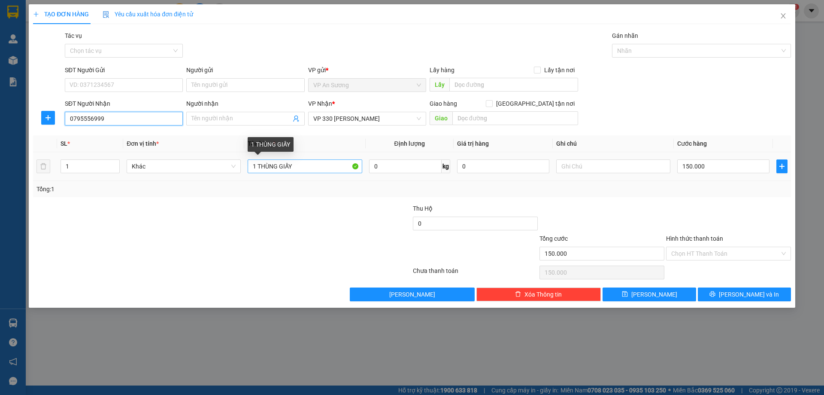
type input "0795556999"
click at [306, 166] on input "1 THÙNG GIẤY" at bounding box center [305, 166] width 114 height 14
type input "1 BAO ĐEN"
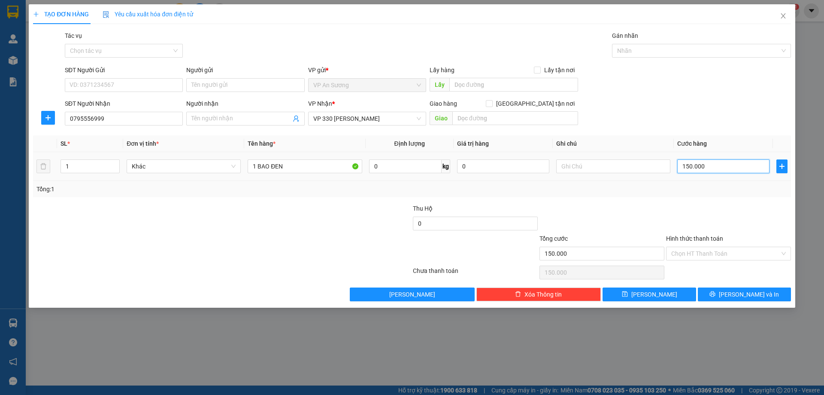
click at [722, 165] on input "150.000" at bounding box center [723, 166] width 92 height 14
type input "0"
type input "1"
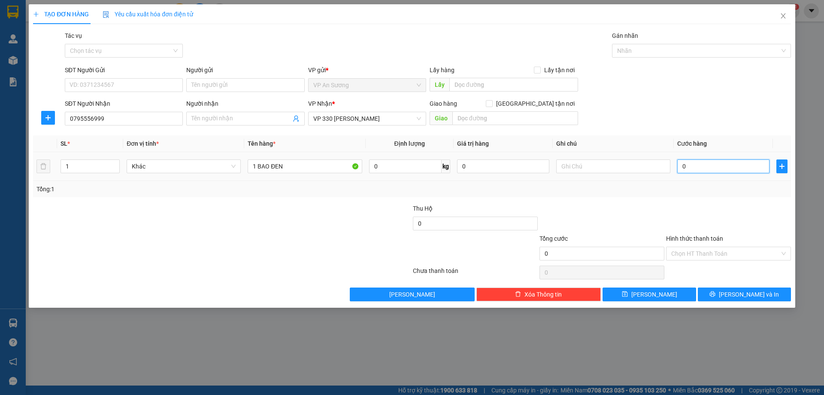
type input "1"
type input "01"
type input "10"
type input "010"
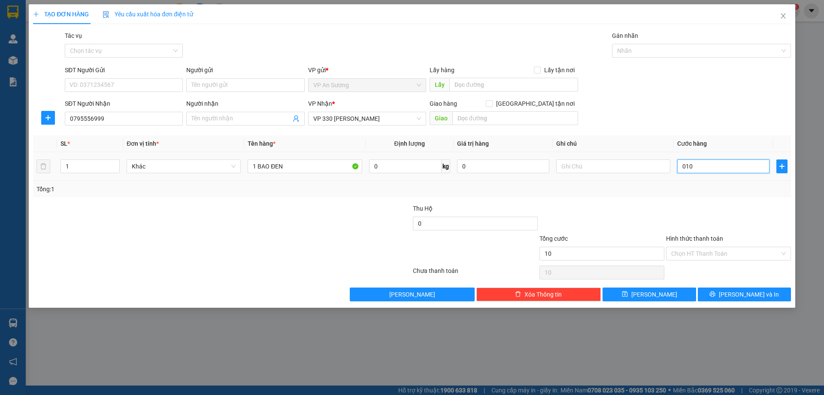
type input "100"
type input "0.100"
type input "100.000"
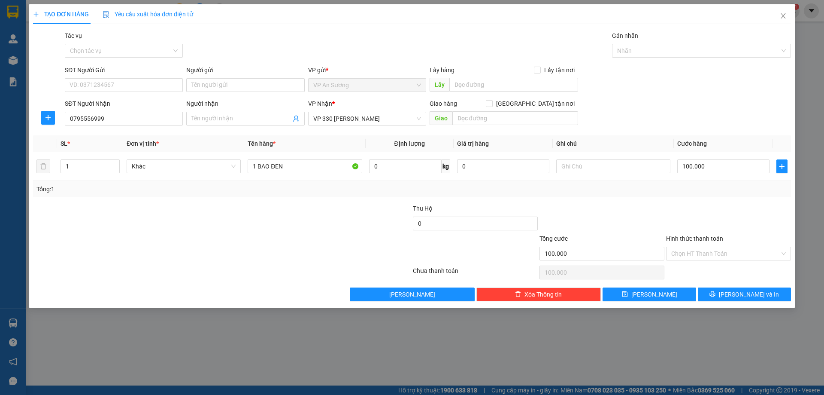
click at [716, 200] on div "Transit Pickup Surcharge Ids Transit Deliver Surcharge Ids Transit Deliver Surc…" at bounding box center [412, 166] width 758 height 270
click at [753, 292] on span "[PERSON_NAME] và In" at bounding box center [749, 293] width 60 height 9
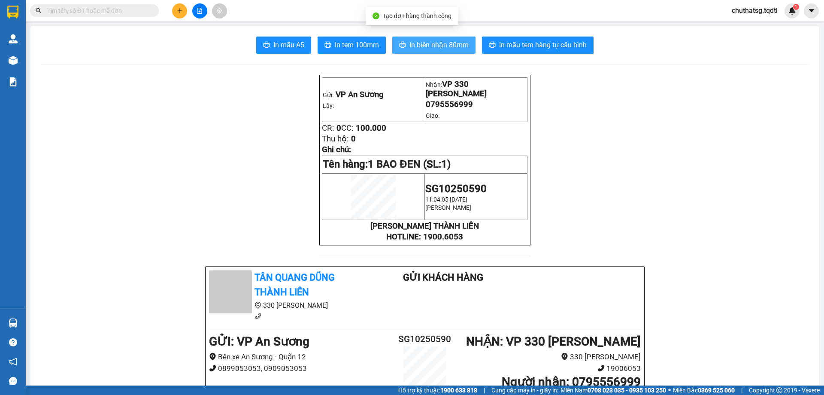
drag, startPoint x: 441, startPoint y: 41, endPoint x: 506, endPoint y: 60, distance: 67.5
click at [445, 43] on span "In biên nhận 80mm" at bounding box center [439, 44] width 59 height 11
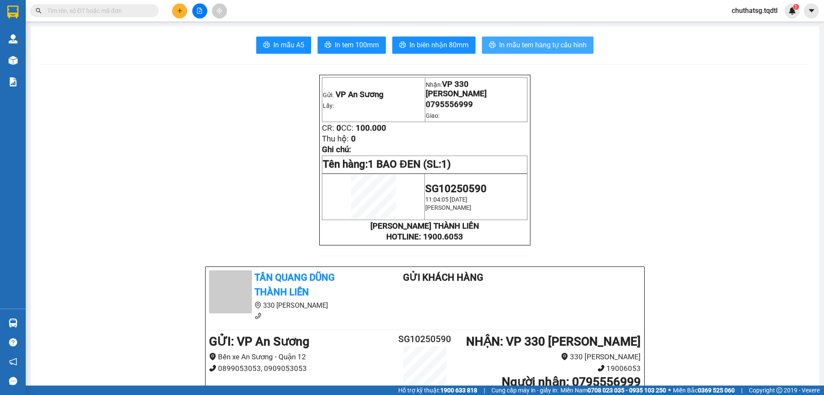
click at [519, 43] on span "In mẫu tem hàng tự cấu hình" at bounding box center [543, 44] width 88 height 11
click at [181, 10] on icon "plus" at bounding box center [180, 11] width 6 height 6
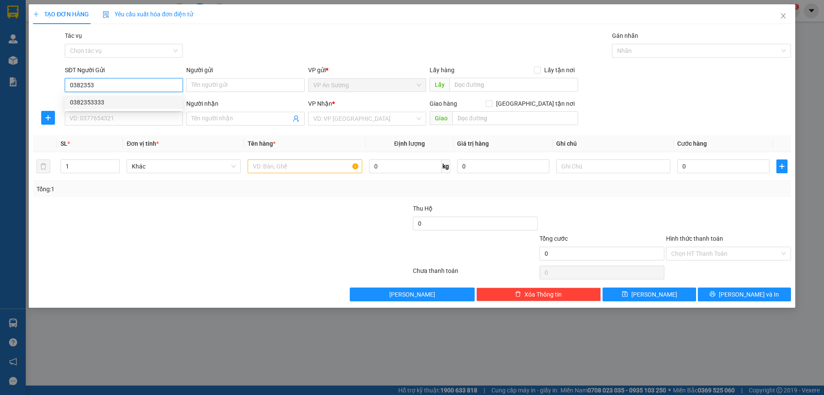
click at [86, 100] on div "0382353333" at bounding box center [124, 101] width 108 height 9
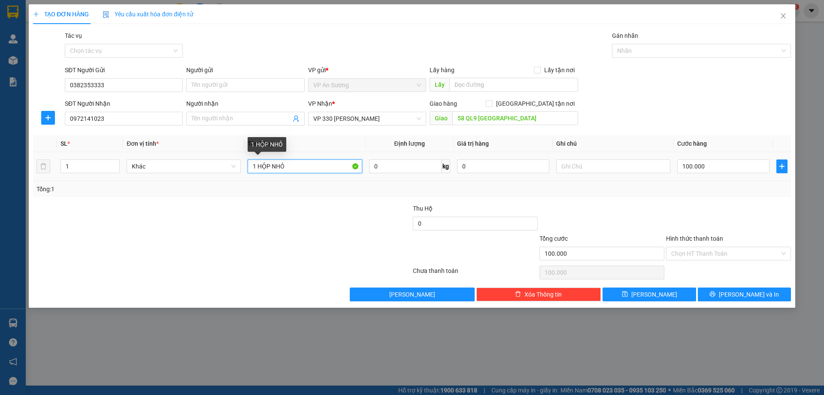
click at [287, 164] on input "1 HỘP NHỎ" at bounding box center [305, 166] width 114 height 14
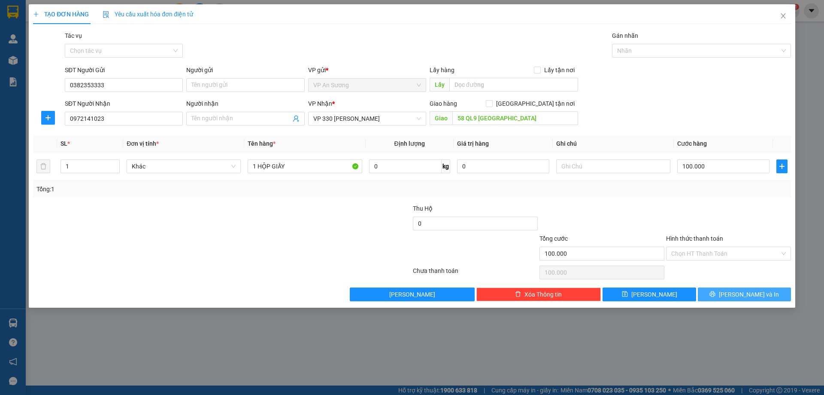
click at [752, 290] on span "[PERSON_NAME] và In" at bounding box center [749, 293] width 60 height 9
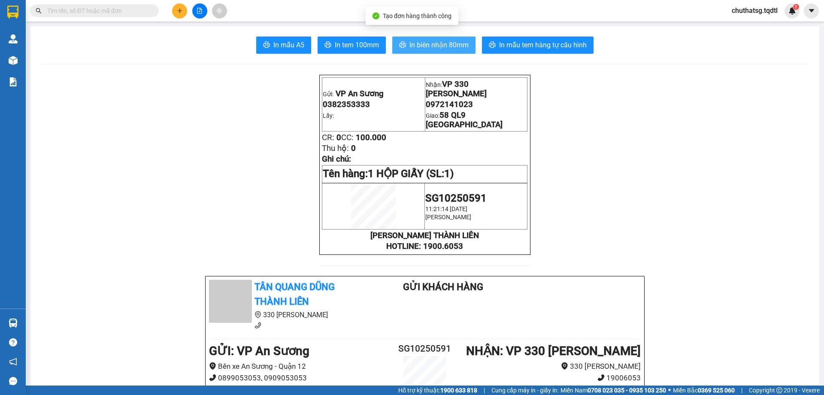
click at [427, 43] on span "In biên nhận 80mm" at bounding box center [439, 44] width 59 height 11
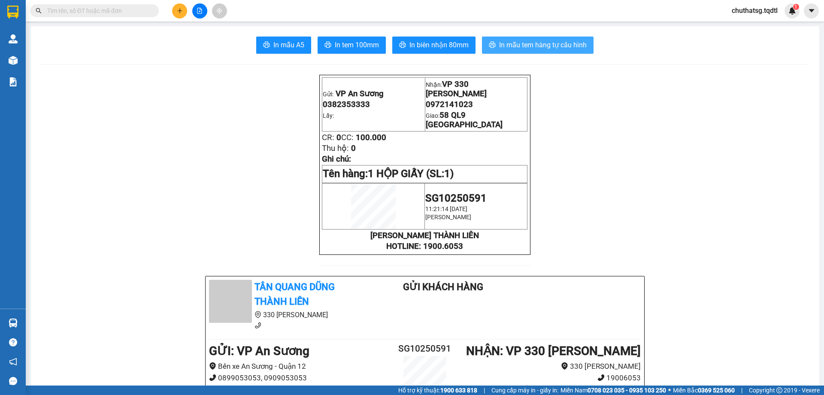
click at [521, 41] on span "In mẫu tem hàng tự cấu hình" at bounding box center [543, 44] width 88 height 11
click at [125, 9] on input "text" at bounding box center [97, 10] width 101 height 9
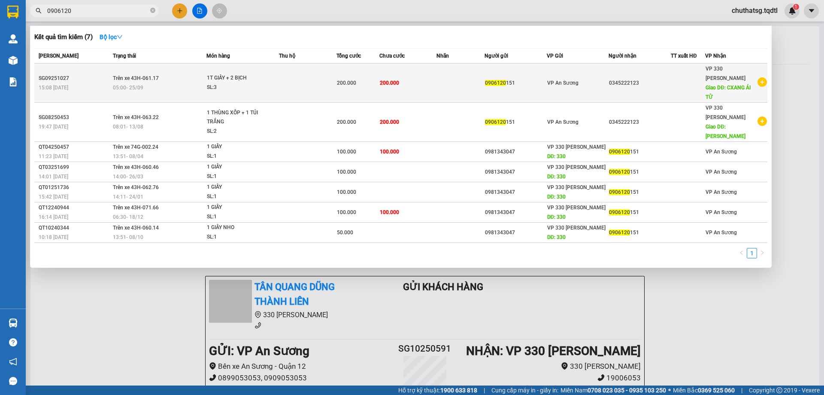
click at [280, 78] on td at bounding box center [308, 83] width 58 height 39
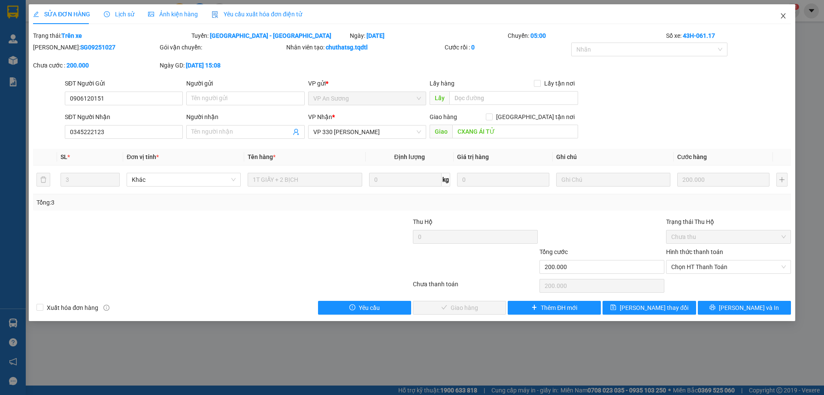
click at [785, 13] on icon "close" at bounding box center [783, 15] width 7 height 7
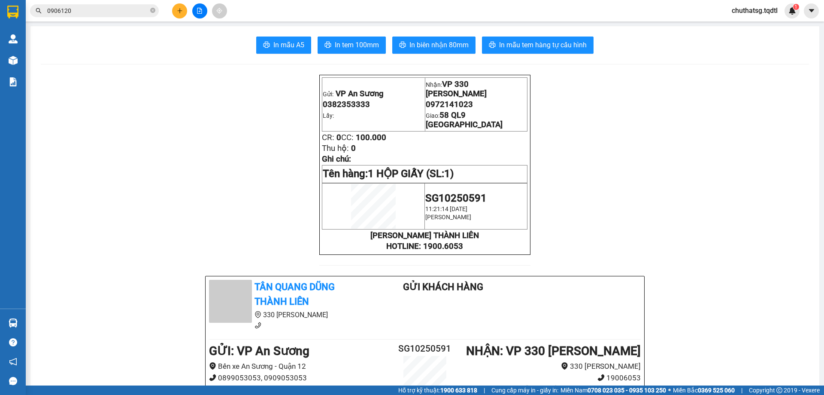
click at [97, 10] on input "0906120" at bounding box center [97, 10] width 101 height 9
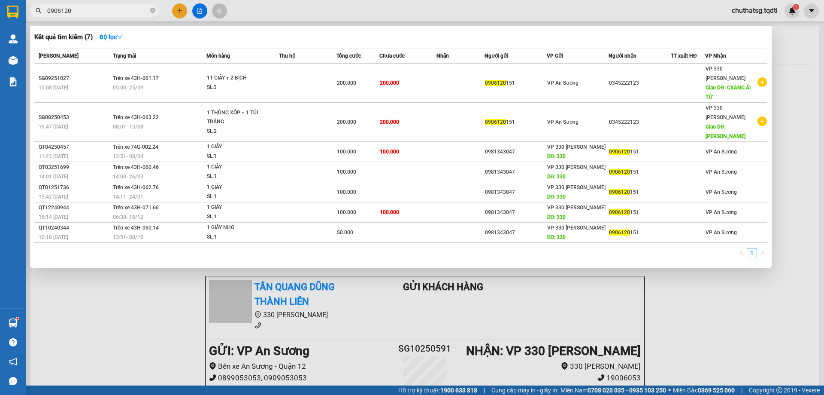
click at [87, 307] on div at bounding box center [412, 197] width 824 height 395
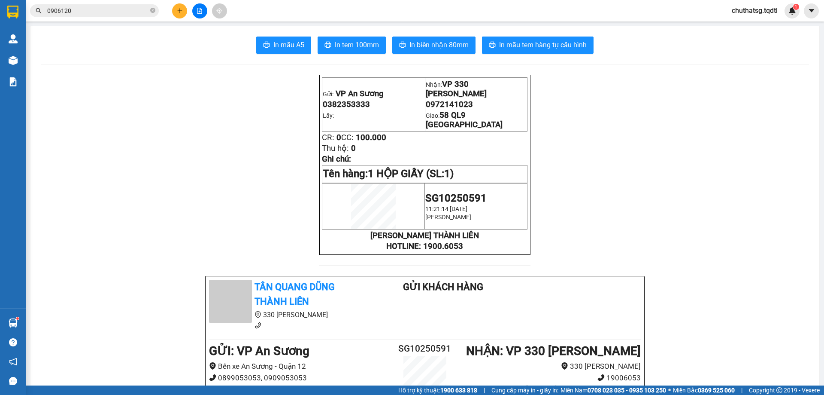
click at [87, 15] on input "0906120" at bounding box center [97, 10] width 101 height 9
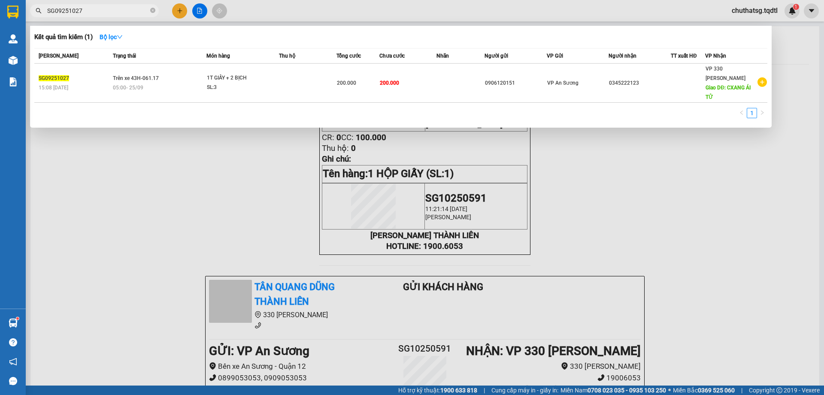
click at [179, 8] on div at bounding box center [412, 197] width 824 height 395
click at [152, 12] on icon "close-circle" at bounding box center [152, 10] width 5 height 5
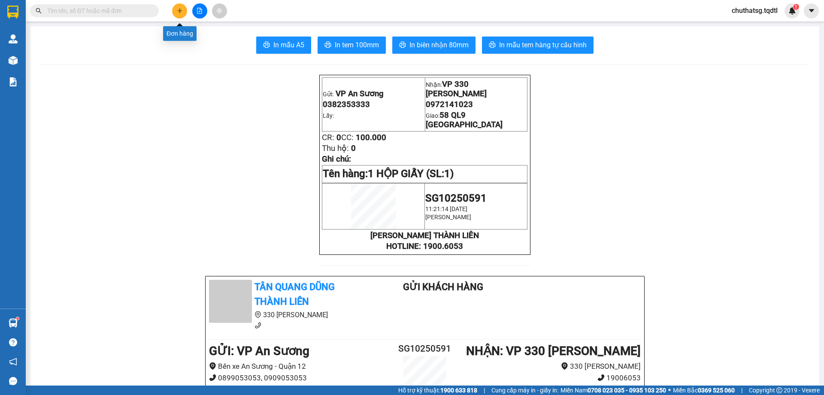
click at [178, 15] on button at bounding box center [179, 10] width 15 height 15
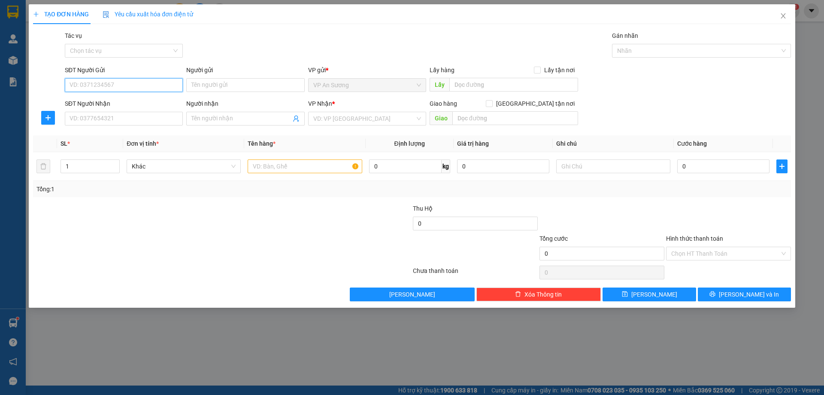
drag, startPoint x: 107, startPoint y: 87, endPoint x: 122, endPoint y: 64, distance: 27.9
click at [111, 84] on input "SĐT Người Gửi" at bounding box center [124, 85] width 118 height 14
click at [95, 120] on input "SĐT Người Nhận" at bounding box center [124, 119] width 118 height 14
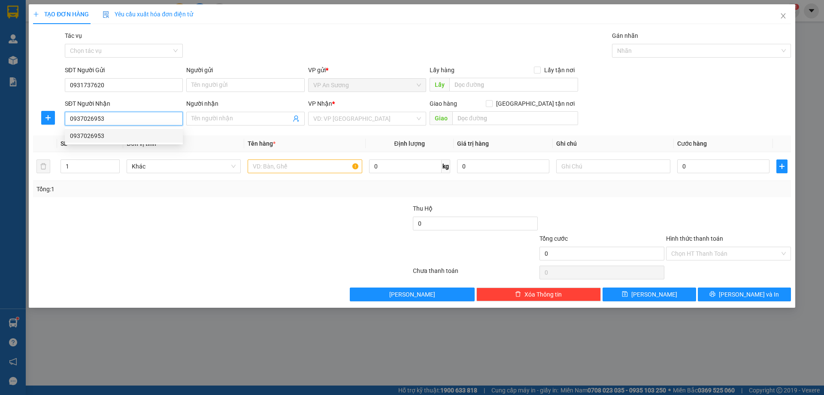
click at [90, 132] on div "0937026953" at bounding box center [124, 135] width 108 height 9
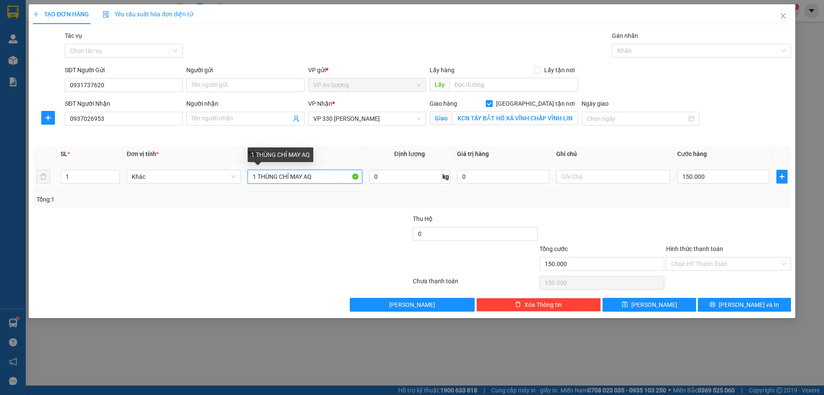
click at [340, 175] on input "1 THÙNG CHỈ MAY AQ" at bounding box center [305, 177] width 114 height 14
click at [316, 170] on input "1 THÙNG CHỈ MAY A" at bounding box center [305, 177] width 114 height 14
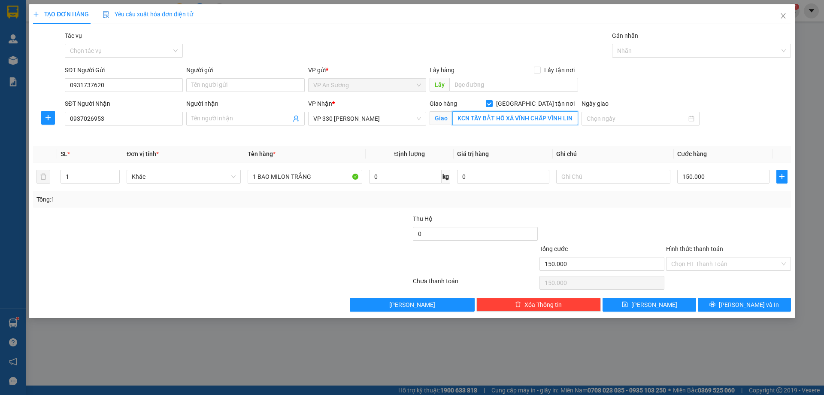
click at [503, 116] on input "KCN TÂY BẮT HỒ XÁ VĨNH CHẤP VĨNH LINH" at bounding box center [516, 118] width 126 height 14
click at [85, 170] on input "1" at bounding box center [90, 176] width 58 height 13
click at [81, 176] on input "1" at bounding box center [90, 176] width 58 height 13
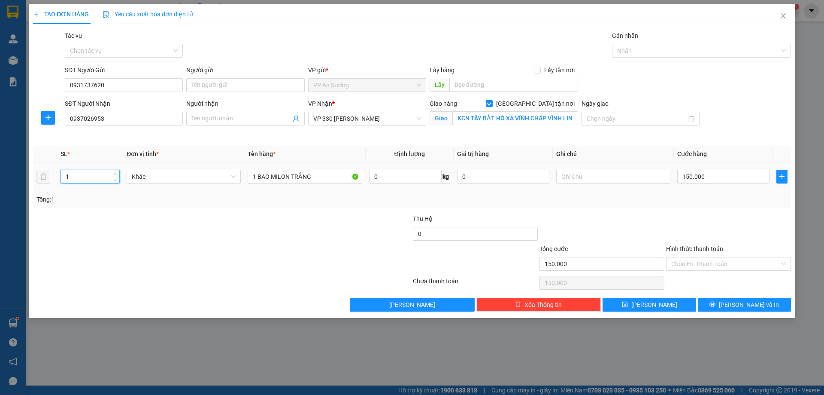
click at [81, 176] on input "1" at bounding box center [90, 176] width 58 height 13
click at [72, 177] on input "3" at bounding box center [90, 176] width 58 height 13
click at [717, 173] on input "150.000" at bounding box center [723, 177] width 92 height 14
click at [733, 256] on div "Hình thức thanh toán" at bounding box center [728, 250] width 125 height 13
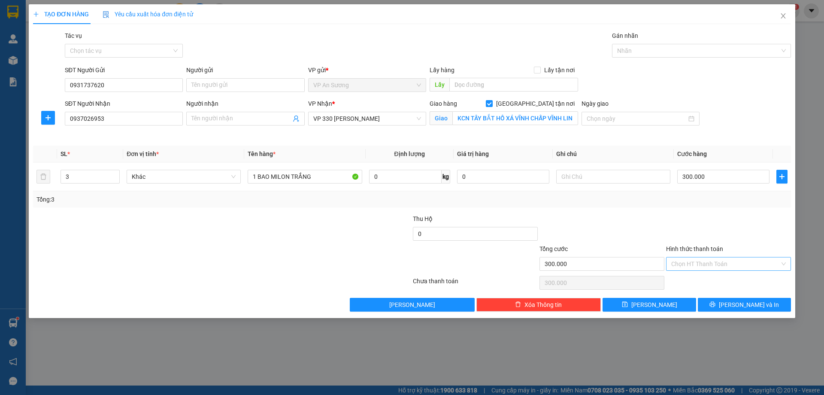
click at [731, 261] on input "Hình thức thanh toán" at bounding box center [725, 263] width 109 height 13
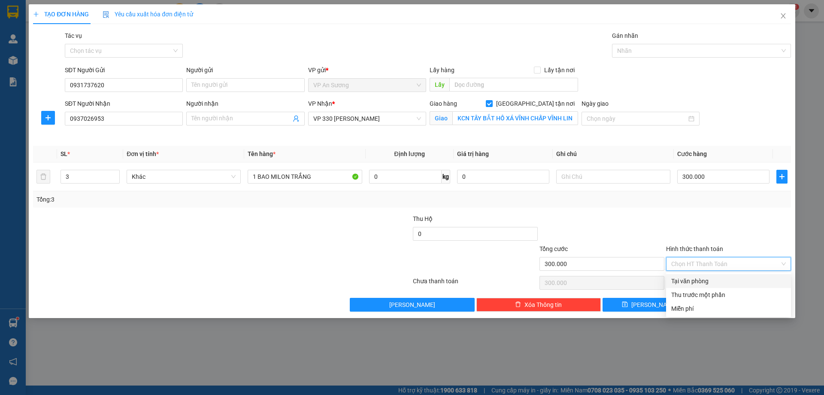
click at [718, 285] on div "Tại văn phòng" at bounding box center [728, 280] width 115 height 9
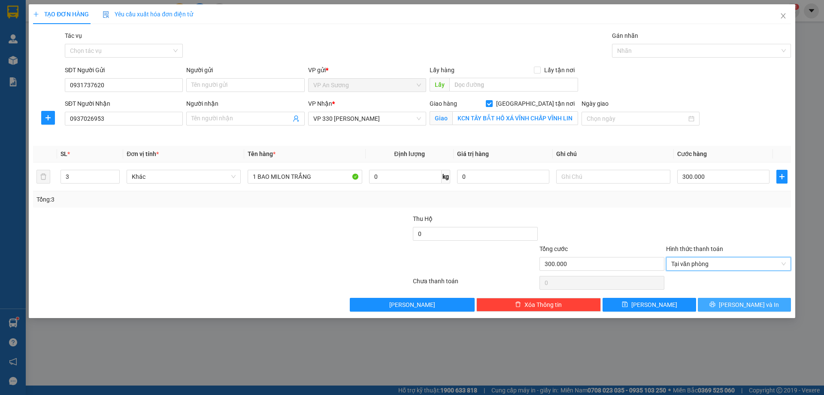
click at [738, 304] on span "[PERSON_NAME] và In" at bounding box center [749, 304] width 60 height 9
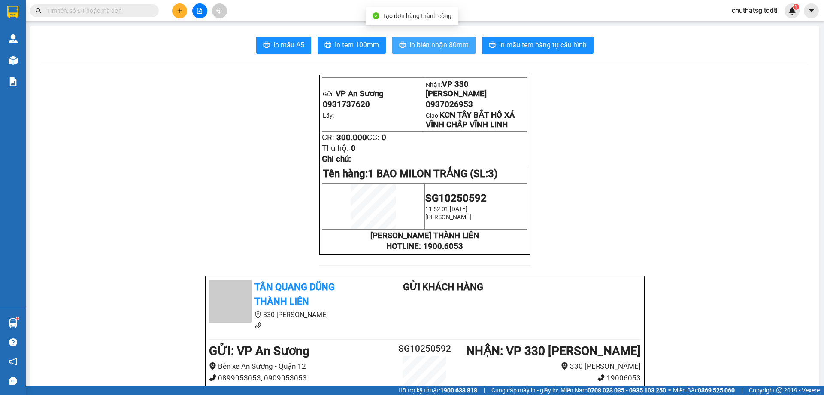
click at [431, 44] on span "In biên nhận 80mm" at bounding box center [439, 44] width 59 height 11
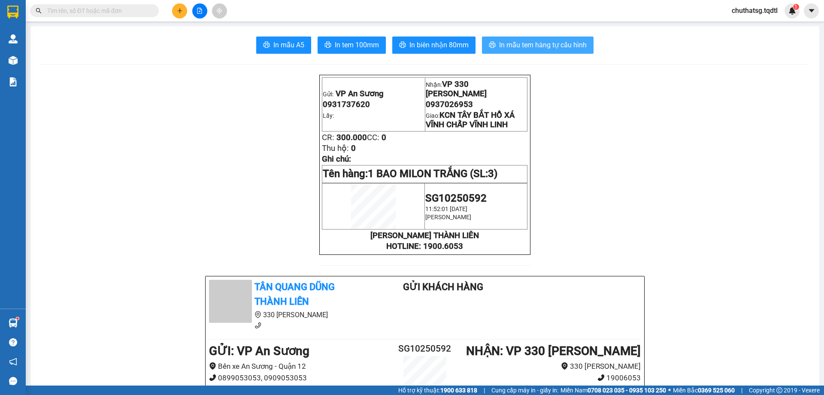
drag, startPoint x: 524, startPoint y: 28, endPoint x: 529, endPoint y: 41, distance: 13.9
click at [529, 41] on span "In mẫu tem hàng tự cấu hình" at bounding box center [543, 44] width 88 height 11
click at [179, 9] on icon "plus" at bounding box center [180, 11] width 6 height 6
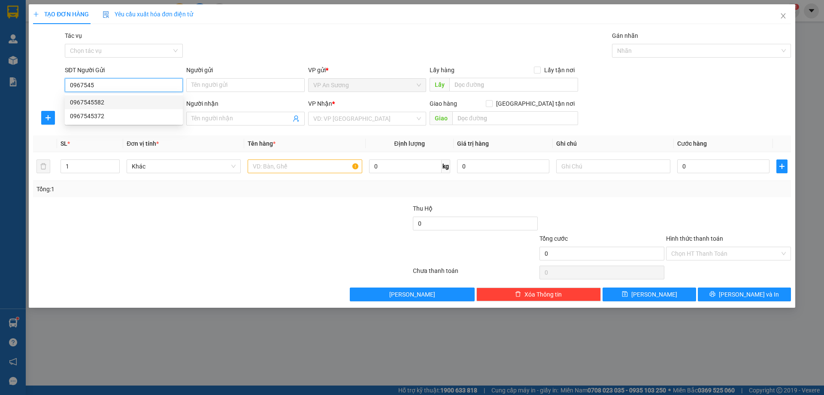
click at [87, 100] on div "0967545582" at bounding box center [124, 101] width 108 height 9
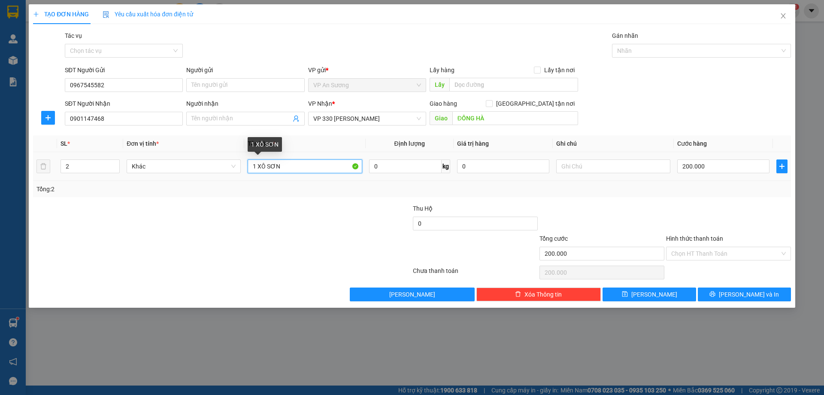
click at [257, 167] on input "1 XÔ SƠN" at bounding box center [305, 166] width 114 height 14
drag, startPoint x: 661, startPoint y: 204, endPoint x: 682, endPoint y: 203, distance: 21.5
click at [665, 204] on div "Thu Hộ 0" at bounding box center [412, 219] width 760 height 30
click at [716, 166] on input "200.000" at bounding box center [723, 166] width 92 height 14
drag, startPoint x: 698, startPoint y: 205, endPoint x: 698, endPoint y: 198, distance: 6.9
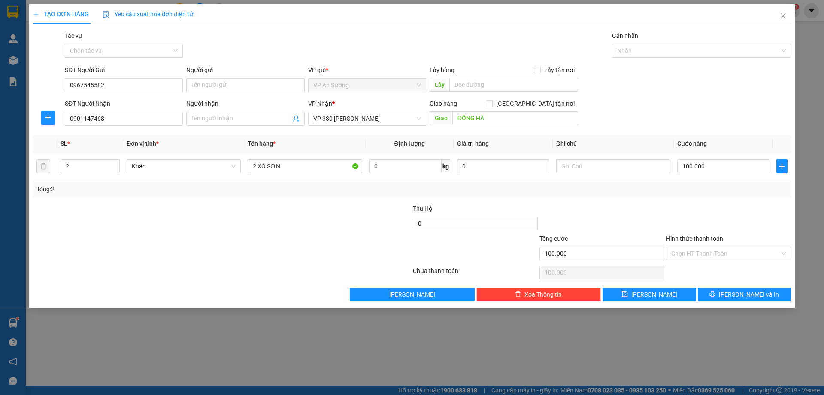
click at [698, 198] on div "Transit Pickup Surcharge Ids Transit Deliver Surcharge Ids Transit Deliver Surc…" at bounding box center [412, 166] width 758 height 270
drag, startPoint x: 748, startPoint y: 292, endPoint x: 742, endPoint y: 292, distance: 6.0
click at [747, 292] on span "[PERSON_NAME] và In" at bounding box center [749, 293] width 60 height 9
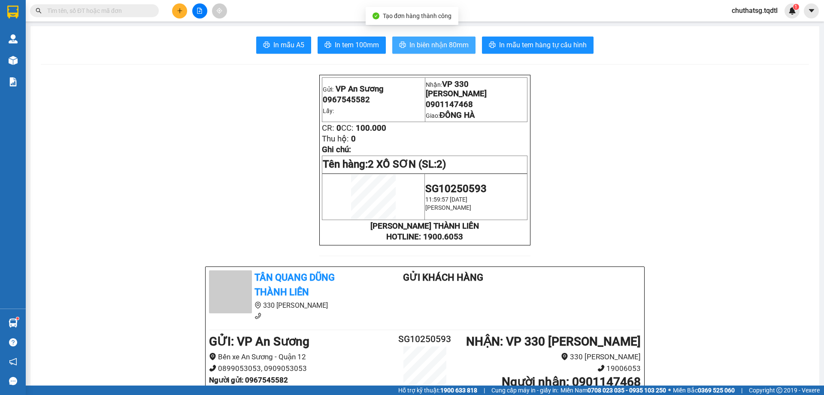
click at [426, 41] on span "In biên nhận 80mm" at bounding box center [439, 44] width 59 height 11
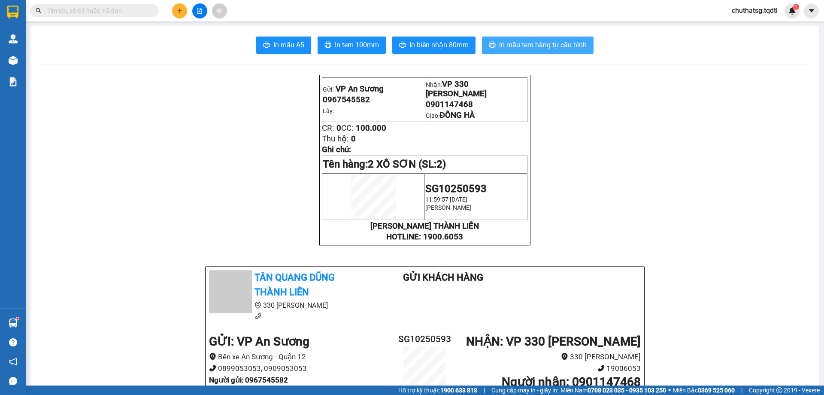
click at [550, 43] on span "In mẫu tem hàng tự cấu hình" at bounding box center [543, 44] width 88 height 11
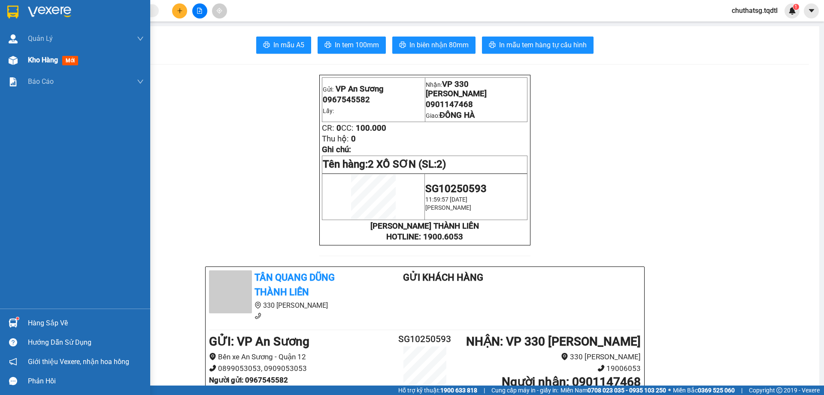
click at [43, 60] on span "Kho hàng" at bounding box center [43, 60] width 30 height 8
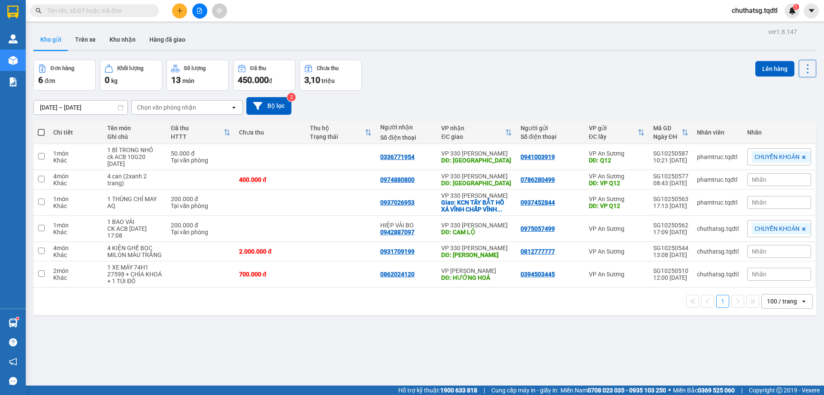
scroll to position [39, 0]
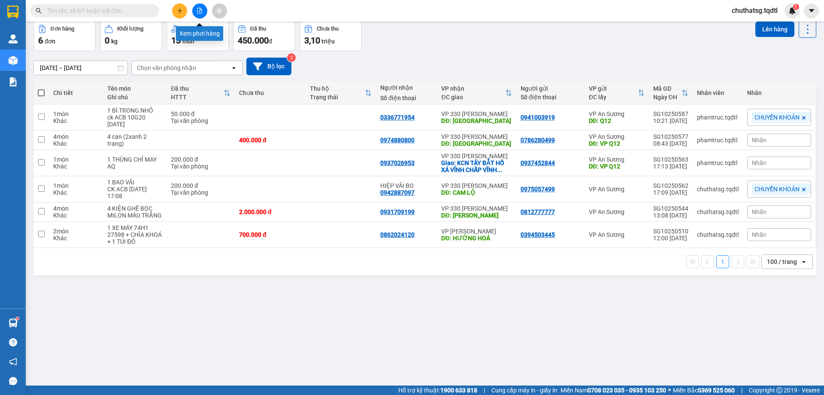
click at [199, 6] on button at bounding box center [199, 10] width 15 height 15
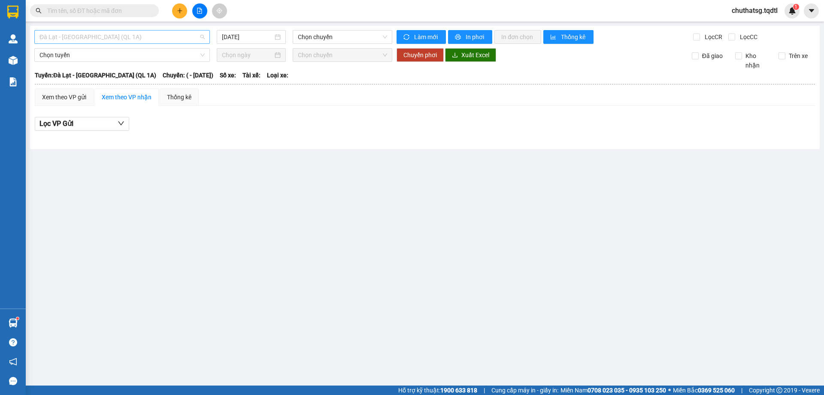
click at [122, 34] on span "Đà Lạt - [GEOGRAPHIC_DATA] (QL 1A)" at bounding box center [121, 36] width 165 height 13
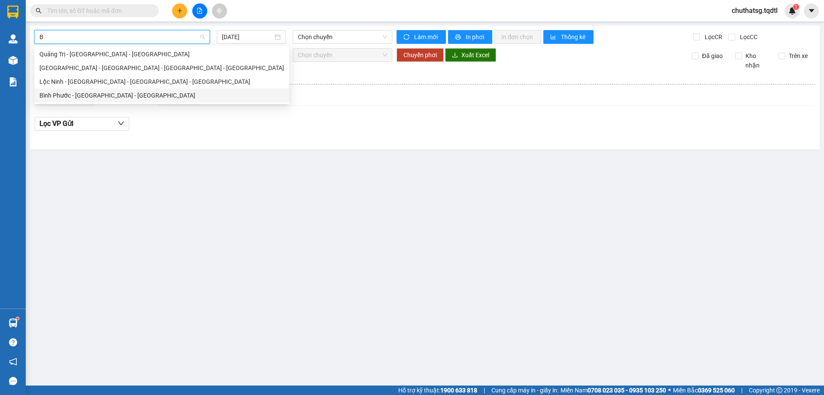
click at [89, 92] on div "Bình Phước - [GEOGRAPHIC_DATA] - [GEOGRAPHIC_DATA]" at bounding box center [161, 95] width 245 height 9
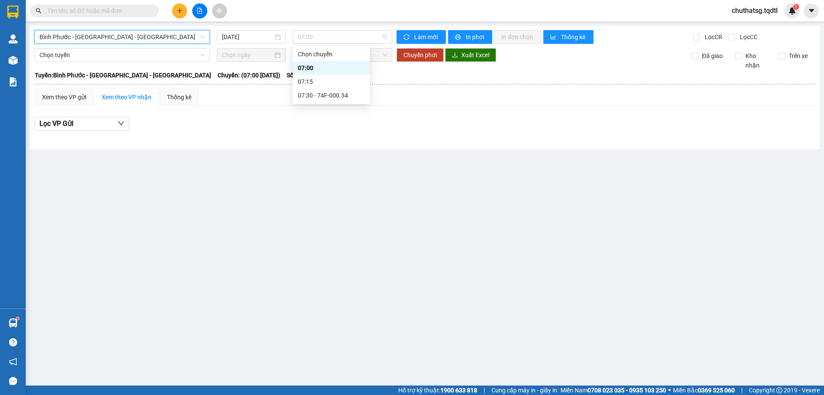
drag, startPoint x: 332, startPoint y: 36, endPoint x: 333, endPoint y: 60, distance: 24.1
click at [333, 36] on span "07:00" at bounding box center [342, 36] width 89 height 13
click at [325, 93] on div "07:30 - 74F-000.34" at bounding box center [331, 95] width 67 height 9
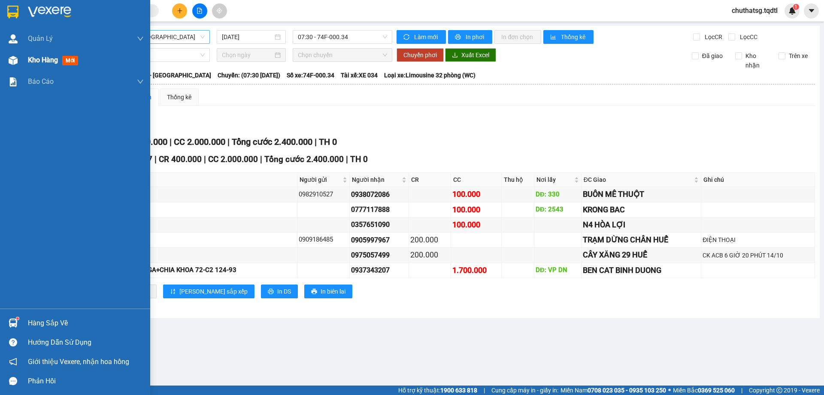
click at [43, 59] on span "Kho hàng" at bounding box center [43, 60] width 30 height 8
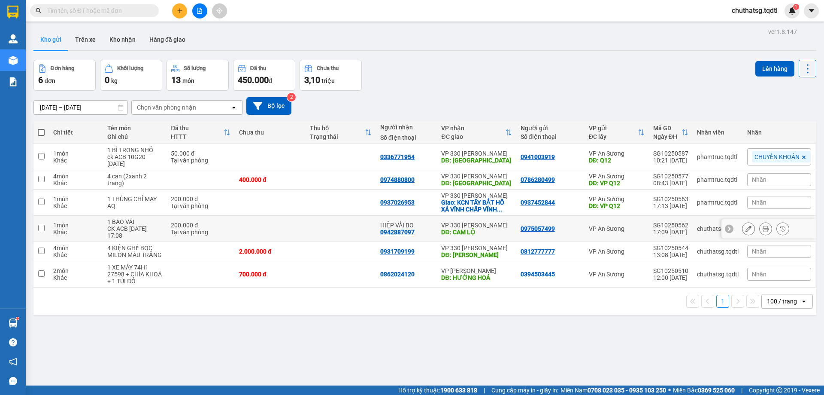
drag, startPoint x: 41, startPoint y: 227, endPoint x: 55, endPoint y: 223, distance: 15.1
click at [42, 226] on input "checkbox" at bounding box center [41, 228] width 6 height 6
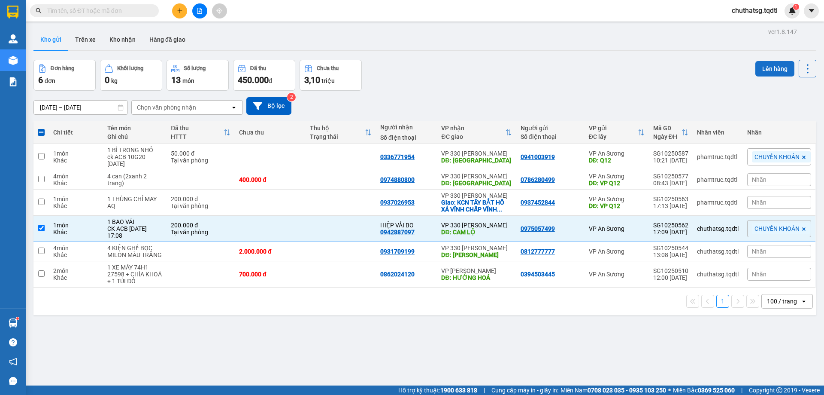
click at [765, 66] on button "Lên hàng" at bounding box center [775, 68] width 39 height 15
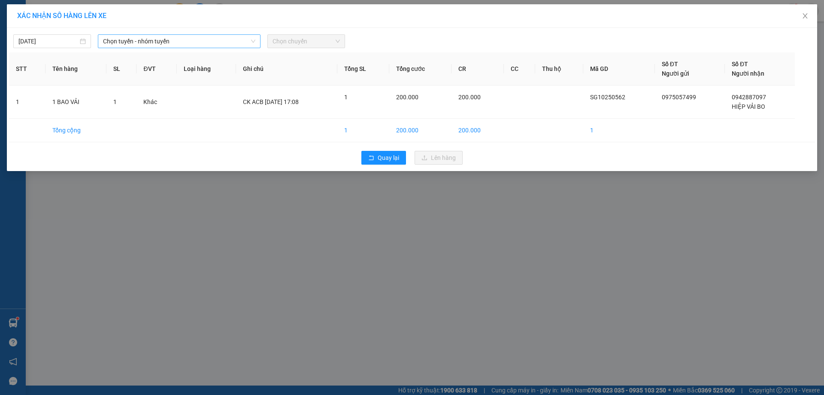
drag, startPoint x: 178, startPoint y: 42, endPoint x: 179, endPoint y: 48, distance: 5.8
click at [179, 43] on span "Chọn tuyến - nhóm tuyến" at bounding box center [179, 41] width 152 height 13
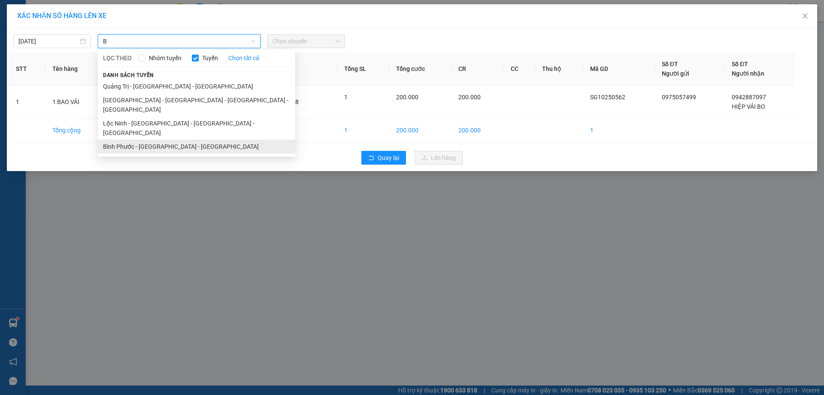
click at [149, 140] on li "Bình Phước - [GEOGRAPHIC_DATA] - [GEOGRAPHIC_DATA]" at bounding box center [196, 147] width 197 height 14
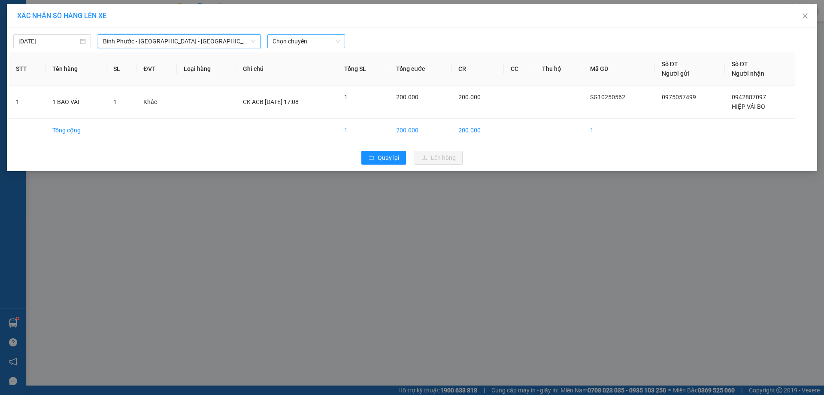
drag, startPoint x: 310, startPoint y: 39, endPoint x: 313, endPoint y: 43, distance: 5.8
click at [310, 39] on span "Chọn chuyến" at bounding box center [306, 41] width 67 height 13
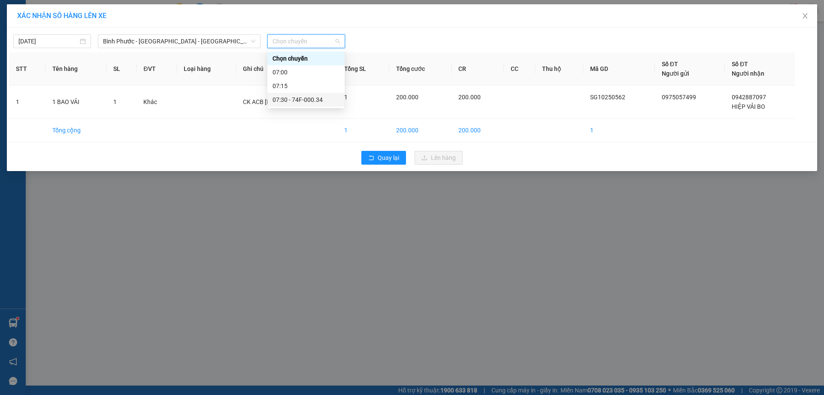
click at [298, 98] on div "07:30 - 74F-000.34" at bounding box center [306, 99] width 67 height 9
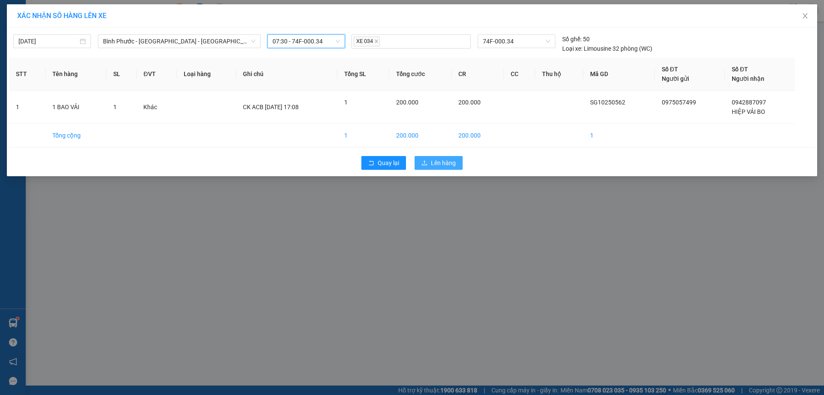
click at [446, 160] on span "Lên hàng" at bounding box center [443, 162] width 25 height 9
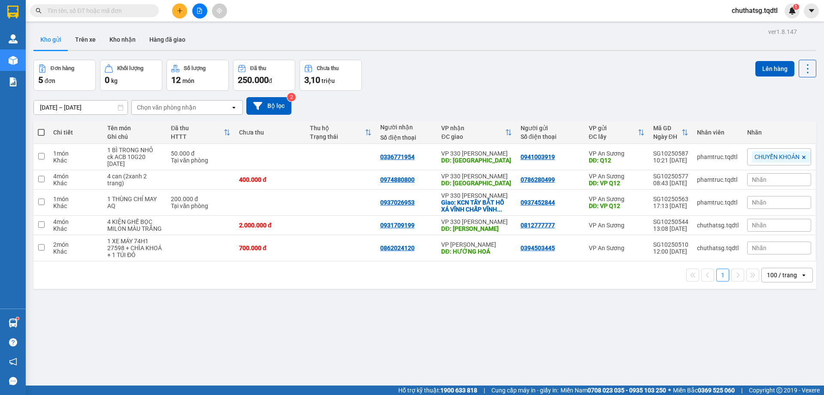
click at [95, 14] on input "text" at bounding box center [97, 10] width 101 height 9
click at [785, 272] on div "100 / trang" at bounding box center [782, 274] width 30 height 9
click at [781, 307] on span "10 / trang" at bounding box center [775, 308] width 27 height 9
drag, startPoint x: 784, startPoint y: 273, endPoint x: 772, endPoint y: 273, distance: 12.5
click at [784, 273] on div "10 / trang" at bounding box center [780, 274] width 27 height 9
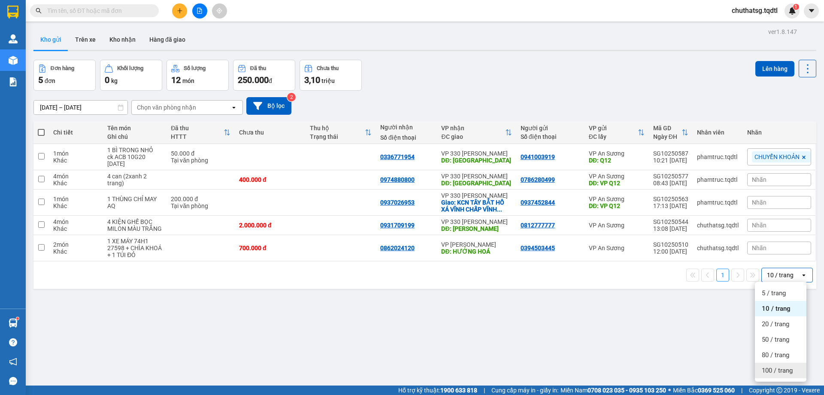
drag, startPoint x: 771, startPoint y: 370, endPoint x: 695, endPoint y: 342, distance: 81.4
click at [770, 368] on span "100 / trang" at bounding box center [777, 370] width 31 height 9
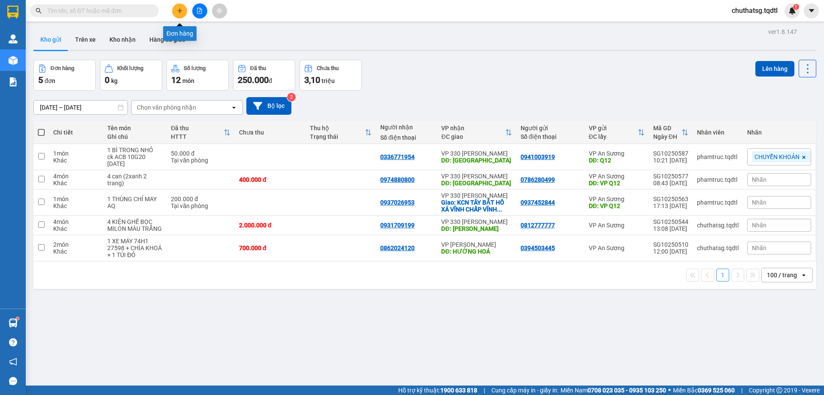
drag, startPoint x: 177, startPoint y: 12, endPoint x: 115, endPoint y: 54, distance: 74.4
click at [165, 18] on div "Kết quả tìm kiếm ( 1 ) Bộ lọc Mã ĐH Trạng thái Món hàng Thu hộ Tổng cước Chưa c…" at bounding box center [116, 10] width 232 height 15
click at [179, 6] on button at bounding box center [179, 10] width 15 height 15
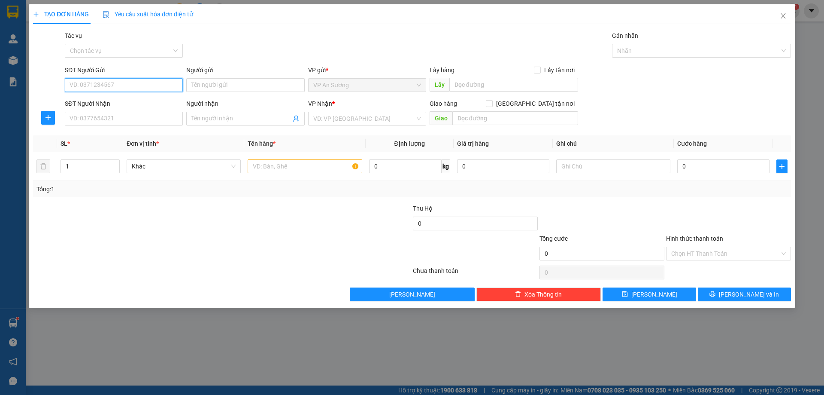
drag, startPoint x: 144, startPoint y: 80, endPoint x: 142, endPoint y: 84, distance: 4.6
click at [142, 84] on input "SĐT Người Gửi" at bounding box center [124, 85] width 118 height 14
click at [137, 126] on div "SĐT Người Nhận VD: 0377654321" at bounding box center [124, 114] width 118 height 30
click at [141, 119] on input "SĐT Người Nhận" at bounding box center [124, 119] width 118 height 14
click at [287, 169] on input "text" at bounding box center [305, 166] width 114 height 14
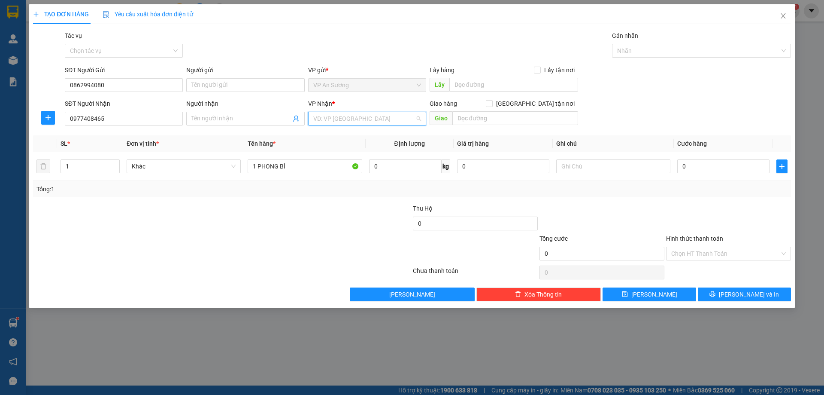
click at [412, 114] on input "search" at bounding box center [364, 118] width 102 height 13
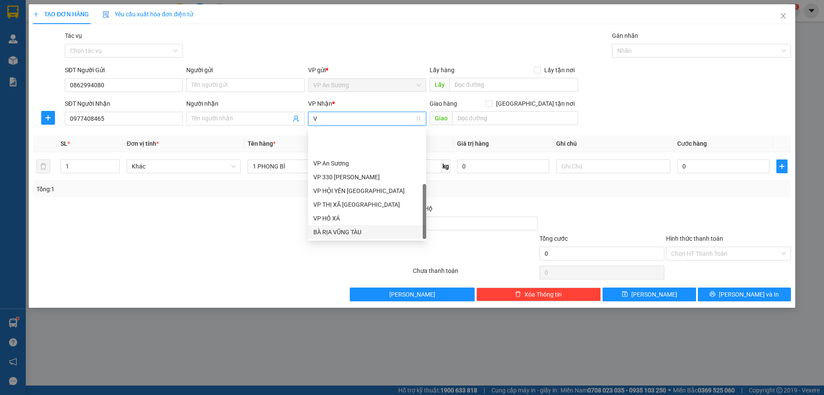
scroll to position [41, 0]
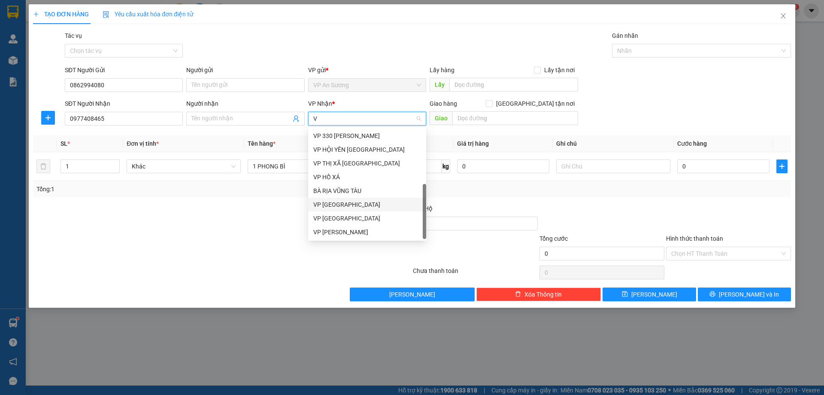
click at [347, 206] on div "VP [GEOGRAPHIC_DATA]" at bounding box center [367, 204] width 108 height 9
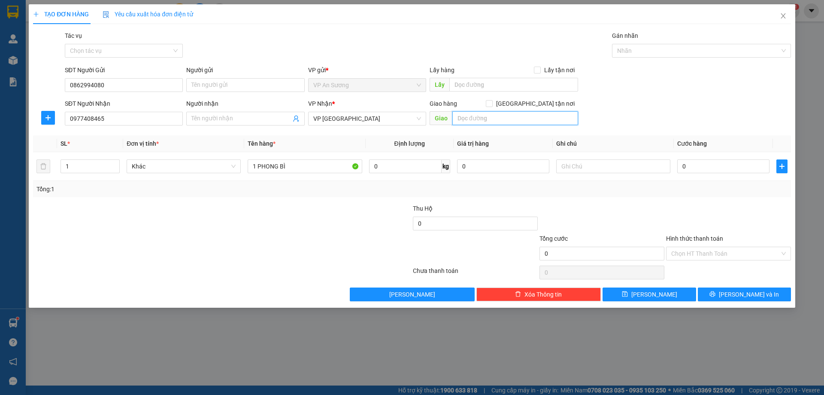
click at [502, 118] on input "text" at bounding box center [516, 118] width 126 height 14
click at [703, 171] on input "0" at bounding box center [723, 166] width 92 height 14
click at [729, 117] on div "SĐT Người Nhận 0977408465 Người nhận Tên người nhận VP Nhận * VP Đà Nẵng Giao h…" at bounding box center [428, 114] width 730 height 30
click at [759, 293] on span "[PERSON_NAME] và In" at bounding box center [749, 293] width 60 height 9
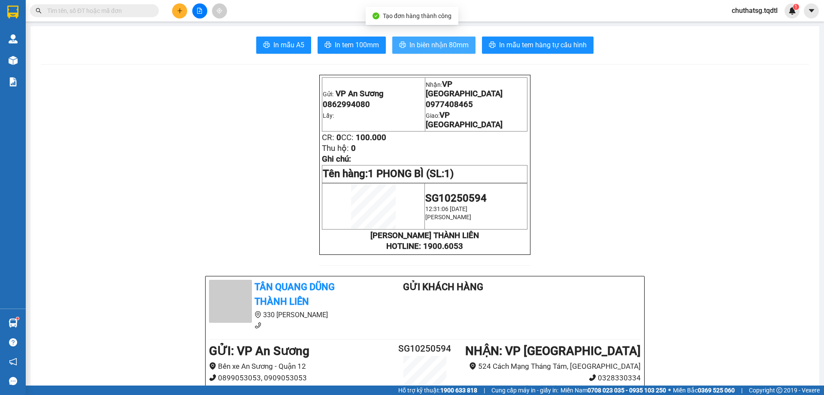
click at [412, 43] on span "In biên nhận 80mm" at bounding box center [439, 44] width 59 height 11
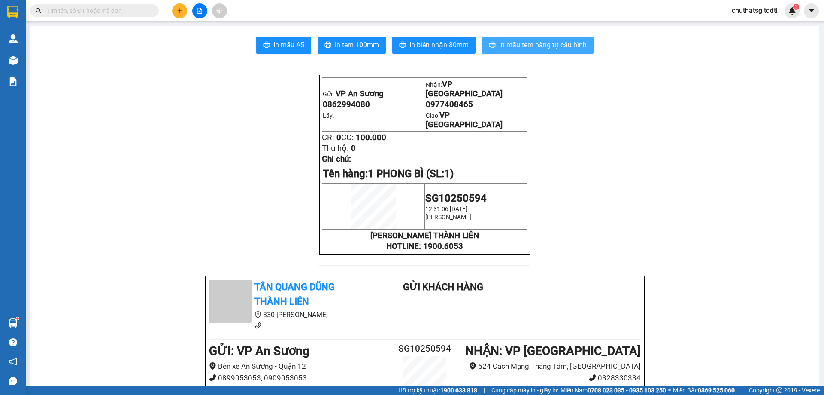
click at [545, 41] on span "In mẫu tem hàng tự cấu hình" at bounding box center [543, 44] width 88 height 11
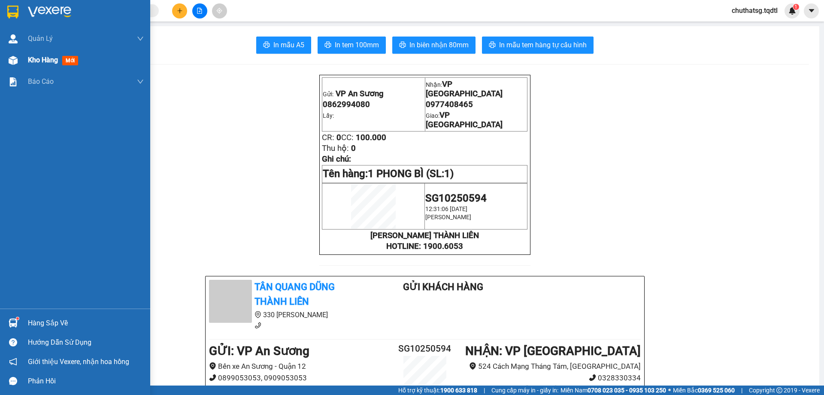
click at [33, 57] on span "Kho hàng" at bounding box center [43, 60] width 30 height 8
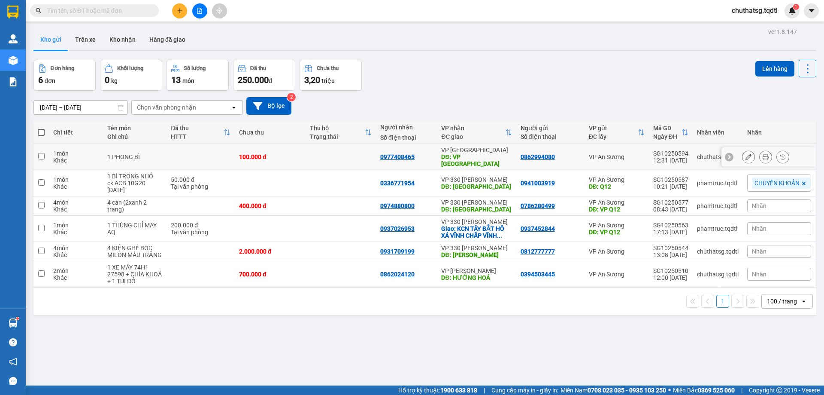
click at [41, 153] on input "checkbox" at bounding box center [41, 156] width 6 height 6
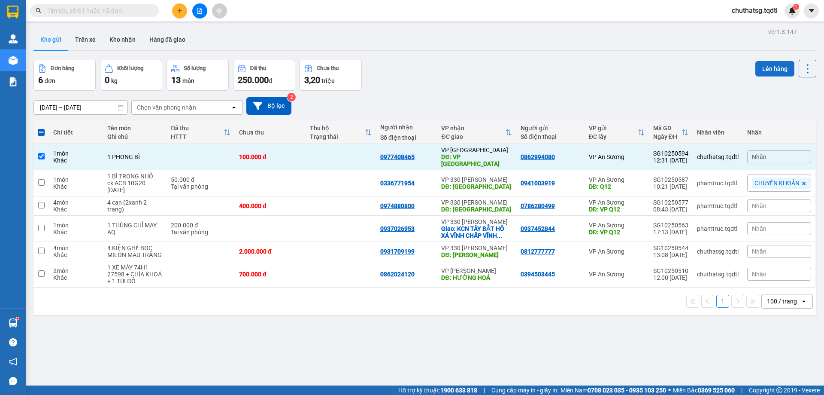
click at [767, 65] on button "Lên hàng" at bounding box center [775, 68] width 39 height 15
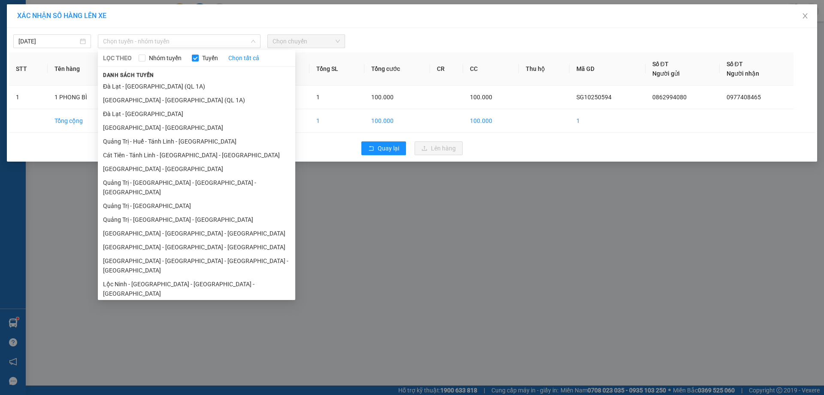
drag, startPoint x: 191, startPoint y: 43, endPoint x: 182, endPoint y: 48, distance: 10.4
click at [188, 41] on span "Chọn tuyến - nhóm tuyến" at bounding box center [179, 41] width 152 height 13
drag, startPoint x: 128, startPoint y: 167, endPoint x: 134, endPoint y: 164, distance: 7.3
click at [134, 164] on li "[GEOGRAPHIC_DATA] - [GEOGRAPHIC_DATA]" at bounding box center [196, 169] width 197 height 14
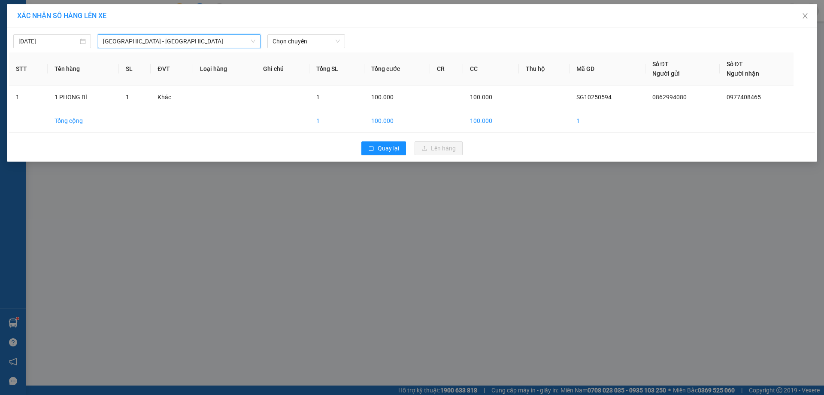
drag, startPoint x: 317, startPoint y: 41, endPoint x: 319, endPoint y: 49, distance: 9.0
click at [319, 43] on span "Chọn chuyến" at bounding box center [306, 41] width 67 height 13
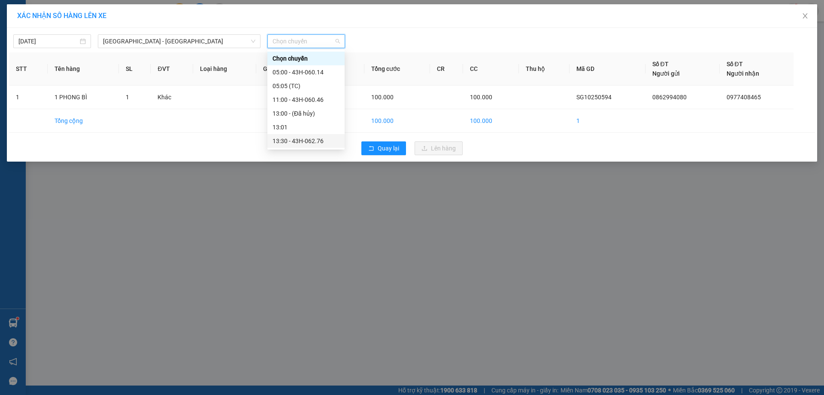
click at [294, 137] on div "13:30 - 43H-062.76" at bounding box center [306, 140] width 67 height 9
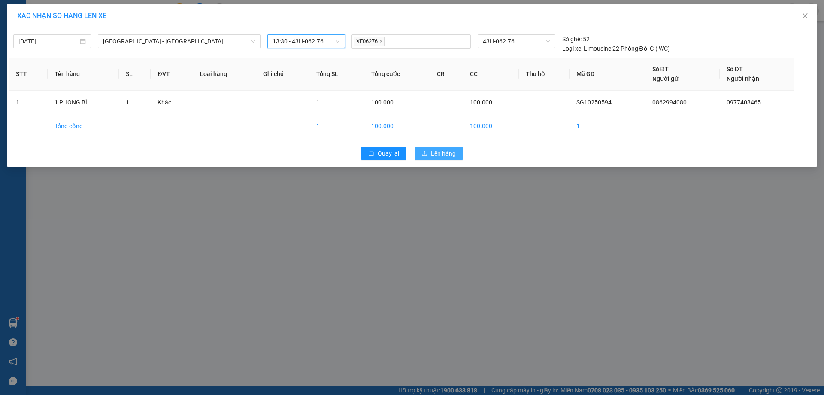
click at [441, 153] on span "Lên hàng" at bounding box center [443, 153] width 25 height 9
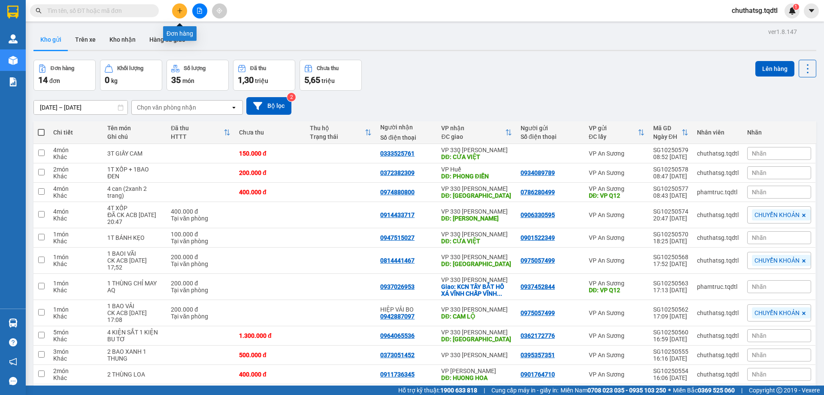
click at [179, 9] on icon "plus" at bounding box center [180, 11] width 6 height 6
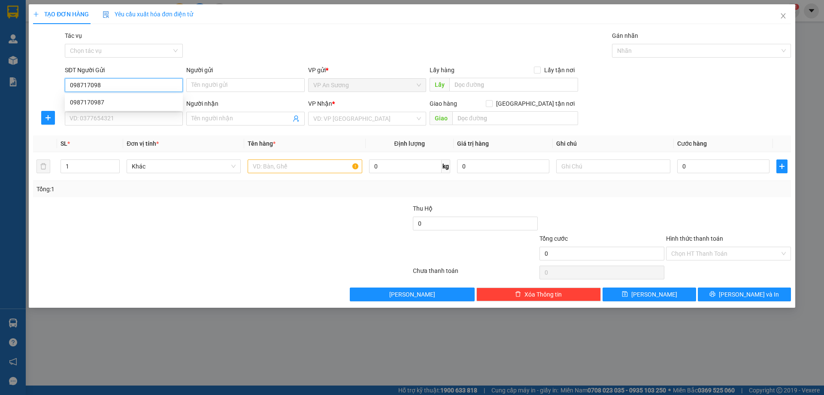
type input "0987170987"
click at [78, 98] on div "0987170987" at bounding box center [124, 101] width 108 height 9
type input "0914205565"
type input "200.000"
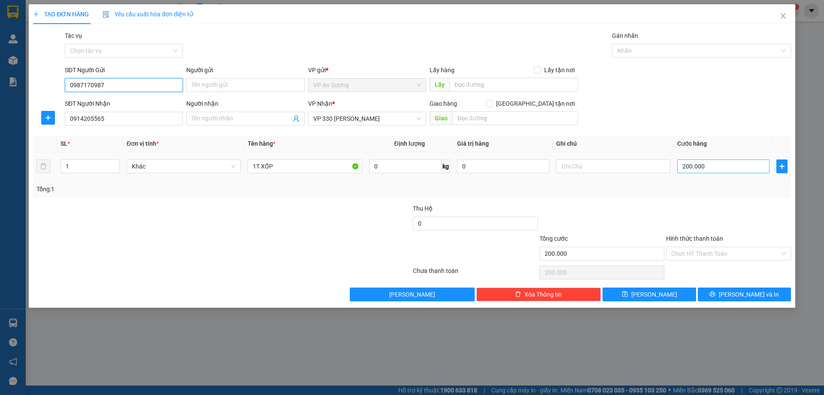
type input "0987170987"
click at [717, 168] on input "200.000" at bounding box center [723, 166] width 92 height 14
type input "0"
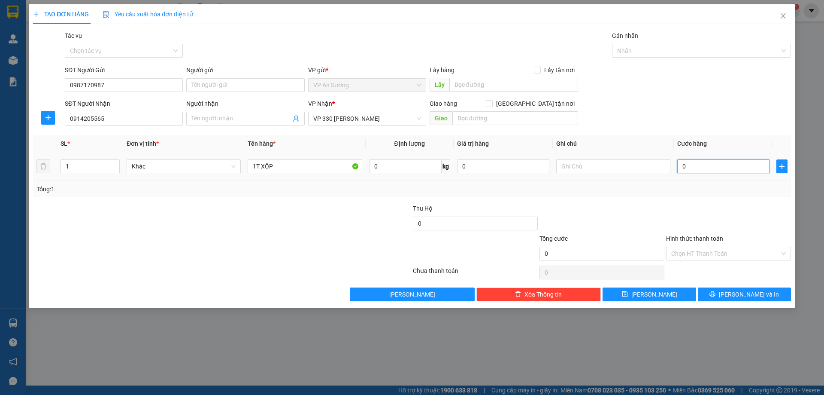
type input "1"
type input "01"
type input "15"
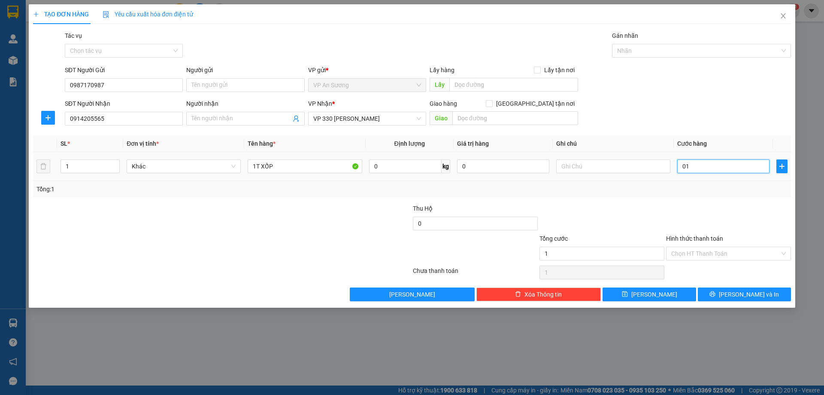
type input "015"
type input "150"
type input "0.150"
type input "150.000"
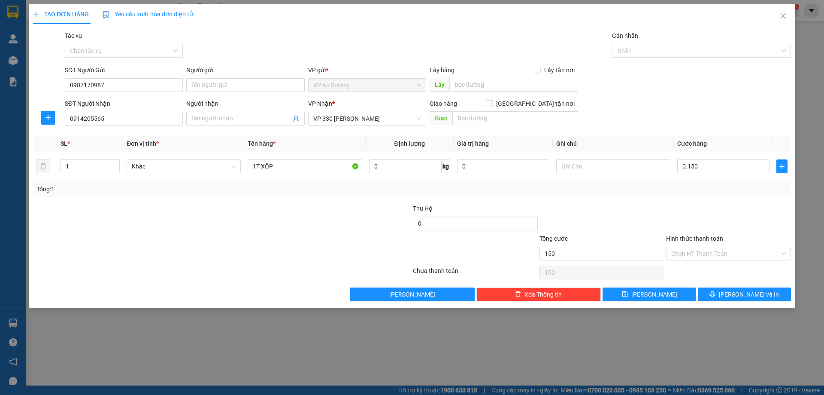
type input "150.000"
click at [694, 205] on div at bounding box center [728, 219] width 127 height 30
click at [747, 292] on span "[PERSON_NAME] và In" at bounding box center [749, 293] width 60 height 9
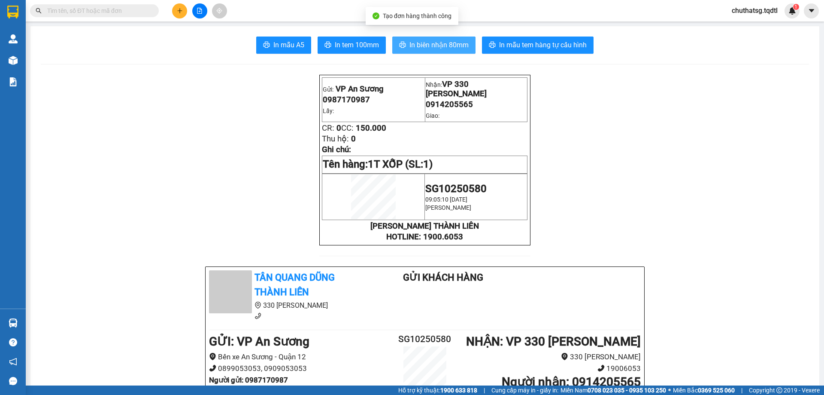
click at [437, 44] on span "In biên nhận 80mm" at bounding box center [439, 44] width 59 height 11
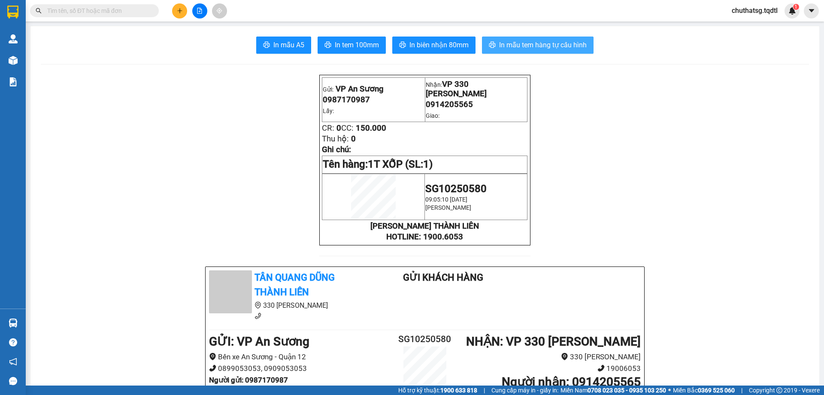
click at [545, 46] on span "In mẫu tem hàng tự cấu hình" at bounding box center [543, 44] width 88 height 11
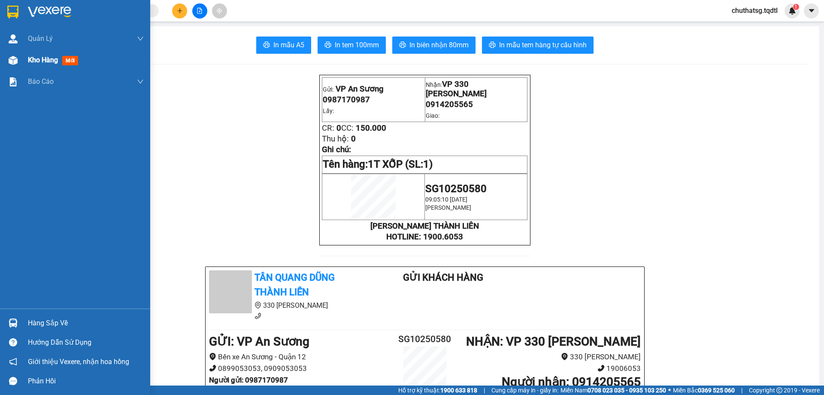
click at [28, 60] on span "Kho hàng" at bounding box center [43, 60] width 30 height 8
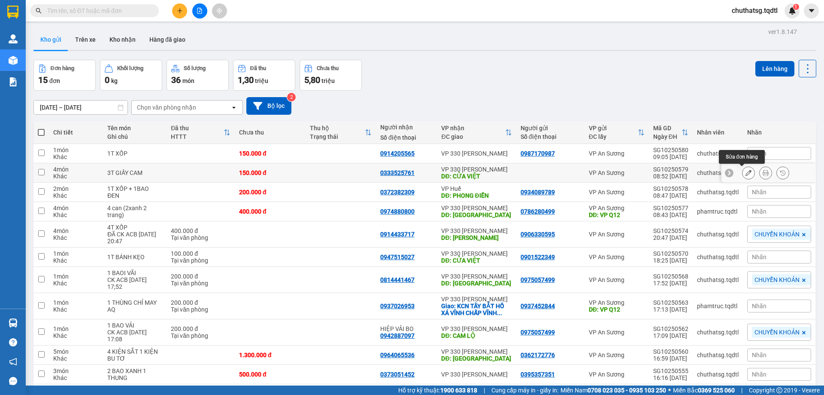
click at [746, 173] on icon at bounding box center [749, 173] width 6 height 6
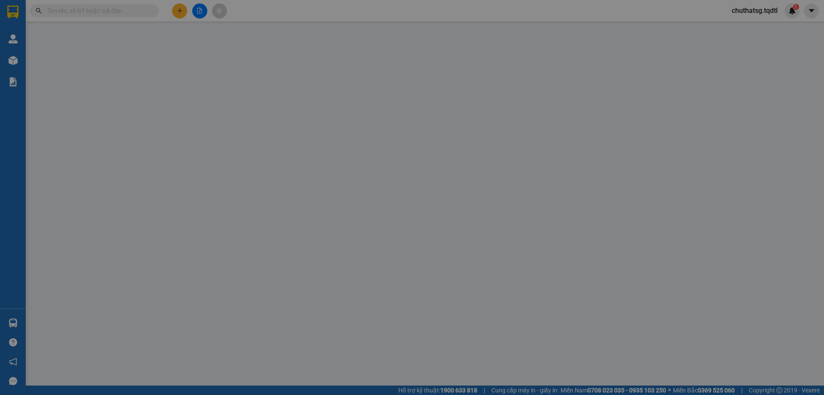
type input "0333525761"
type input "CỬA VIỆT"
type input "150.000"
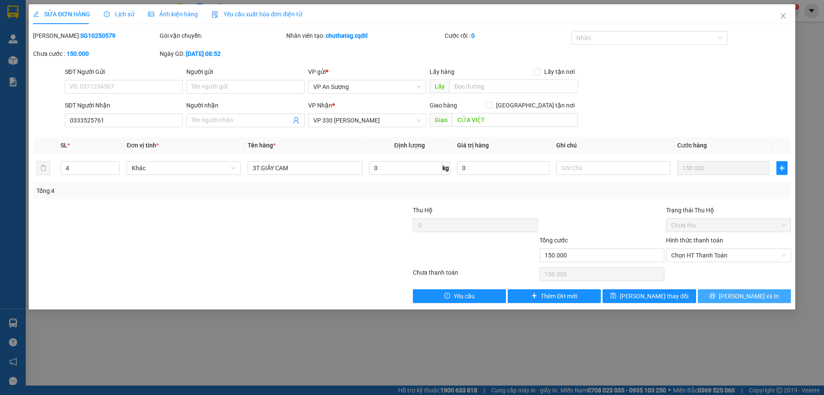
click at [747, 296] on span "[PERSON_NAME] và In" at bounding box center [749, 295] width 60 height 9
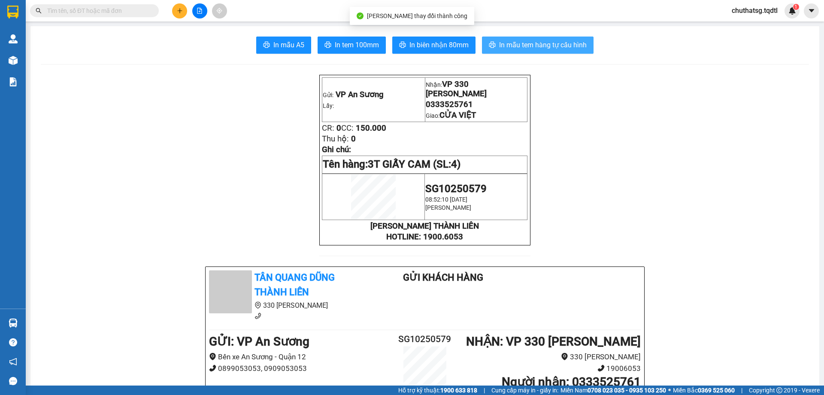
drag, startPoint x: 519, startPoint y: 44, endPoint x: 551, endPoint y: 51, distance: 32.5
click at [526, 45] on span "In mẫu tem hàng tự cấu hình" at bounding box center [543, 44] width 88 height 11
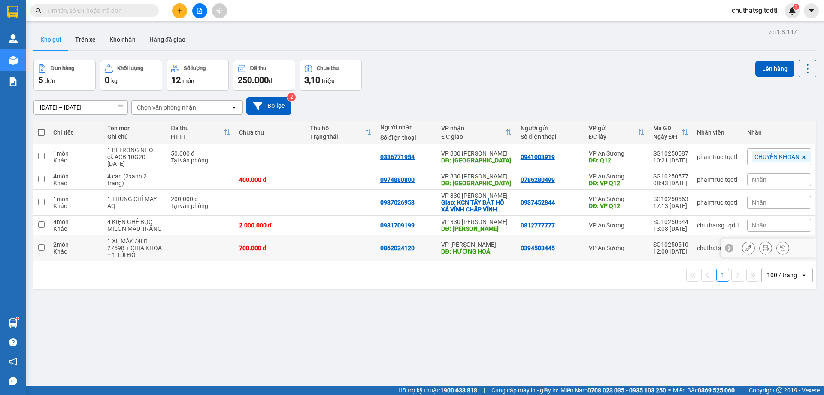
click at [42, 246] on input "checkbox" at bounding box center [41, 247] width 6 height 6
checkbox input "true"
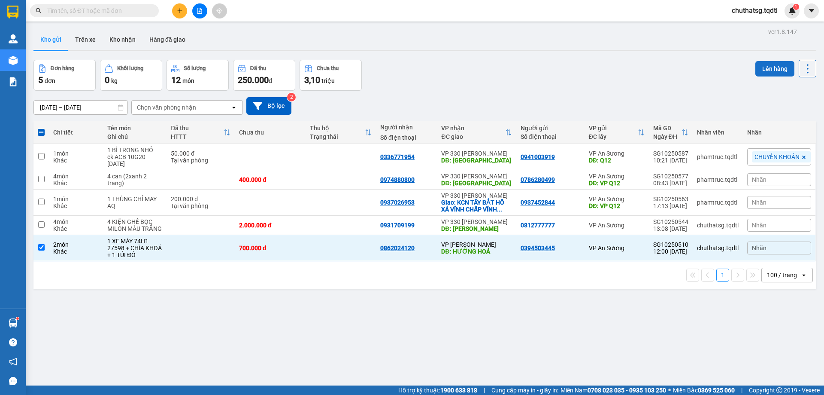
drag, startPoint x: 763, startPoint y: 65, endPoint x: 756, endPoint y: 64, distance: 6.5
click at [760, 65] on button "Lên hàng" at bounding box center [775, 68] width 39 height 15
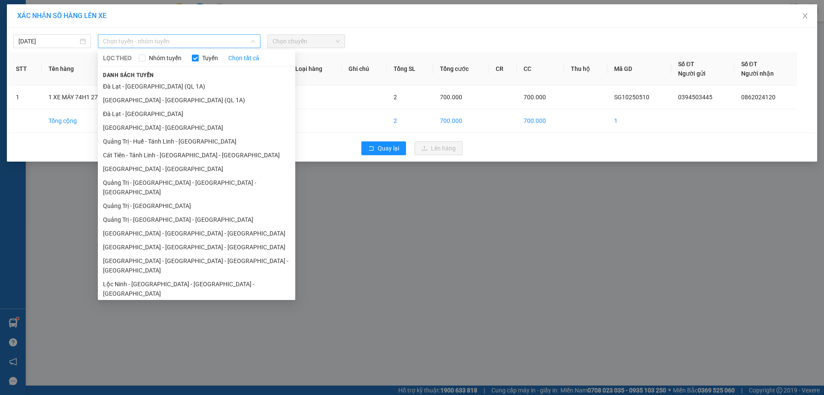
click at [191, 41] on span "Chọn tuyến - nhóm tuyến" at bounding box center [179, 41] width 152 height 13
click at [155, 167] on li "[GEOGRAPHIC_DATA] - [GEOGRAPHIC_DATA]" at bounding box center [196, 169] width 197 height 14
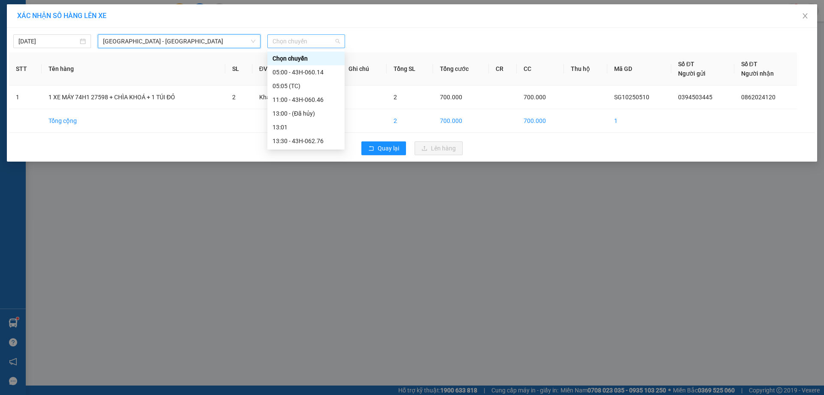
drag, startPoint x: 315, startPoint y: 40, endPoint x: 321, endPoint y: 65, distance: 25.2
click at [315, 40] on span "Chọn chuyến" at bounding box center [306, 41] width 67 height 13
click at [302, 140] on div "13:30 - 43H-062.76" at bounding box center [306, 140] width 67 height 9
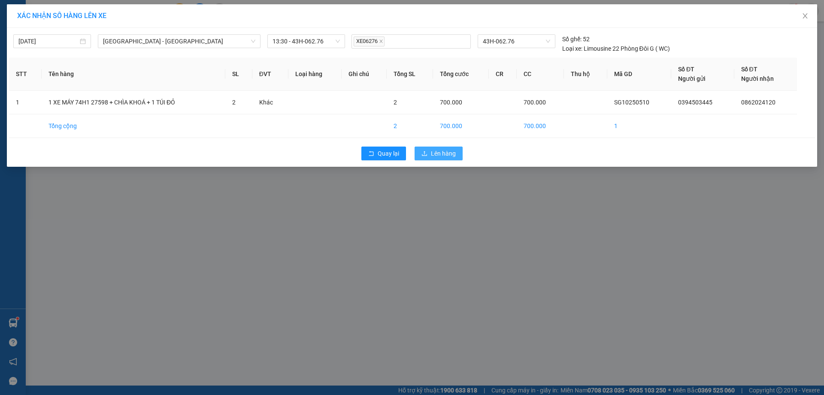
click at [441, 154] on span "Lên hàng" at bounding box center [443, 153] width 25 height 9
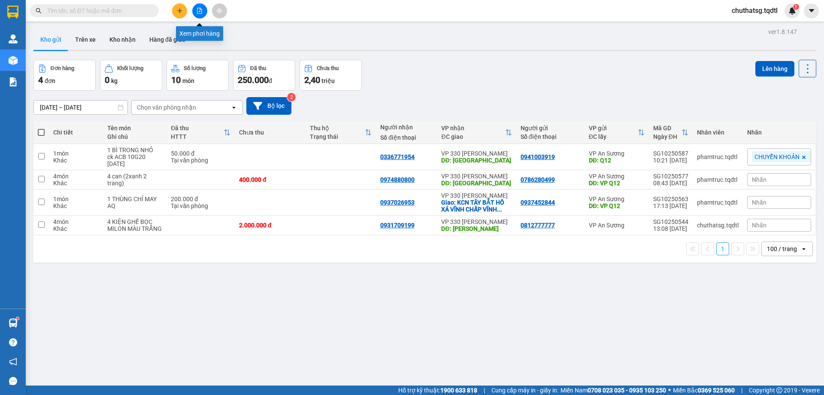
drag, startPoint x: 201, startPoint y: 8, endPoint x: 188, endPoint y: 14, distance: 14.6
click at [202, 8] on icon "file-add" at bounding box center [200, 11] width 6 height 6
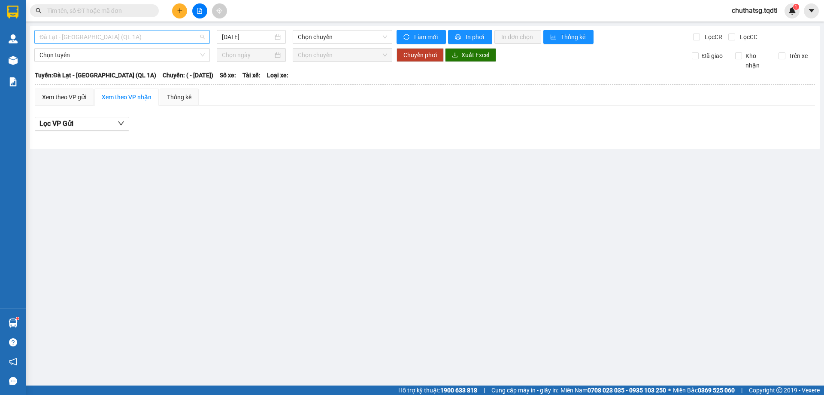
click at [139, 39] on span "Đà Lạt - [GEOGRAPHIC_DATA] (QL 1A)" at bounding box center [121, 36] width 165 height 13
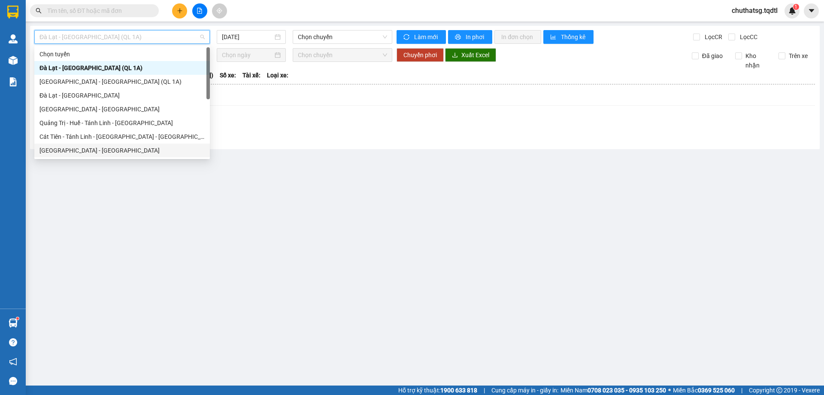
click at [69, 148] on div "[GEOGRAPHIC_DATA] - [GEOGRAPHIC_DATA]" at bounding box center [121, 150] width 165 height 9
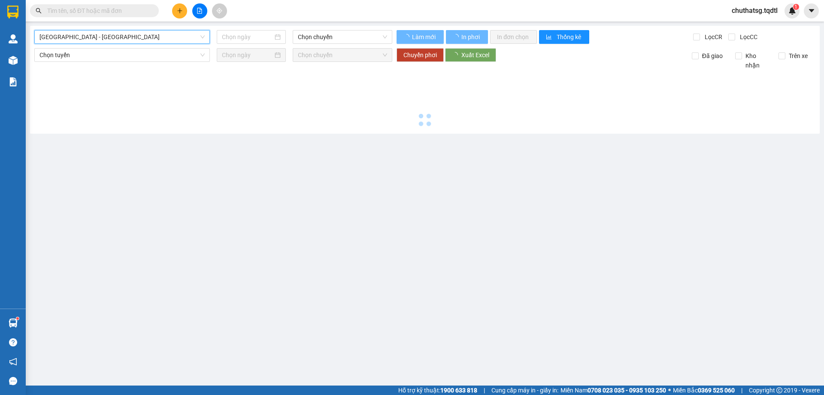
type input "[DATE]"
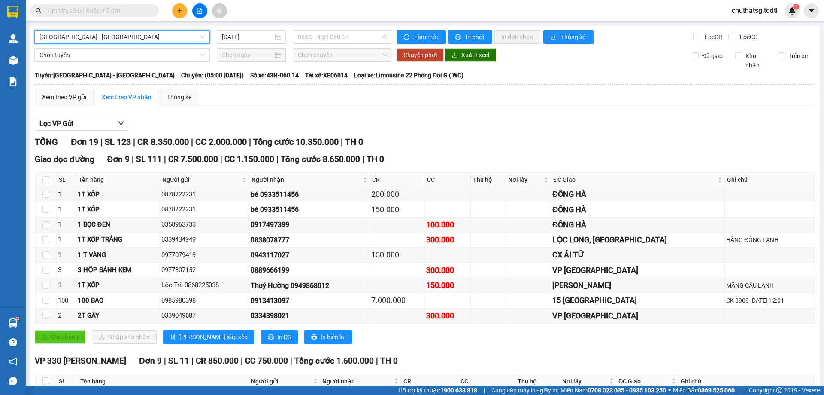
drag, startPoint x: 358, startPoint y: 37, endPoint x: 357, endPoint y: 50, distance: 13.0
click at [359, 37] on span "05:00 - 43H-060.14" at bounding box center [342, 36] width 89 height 13
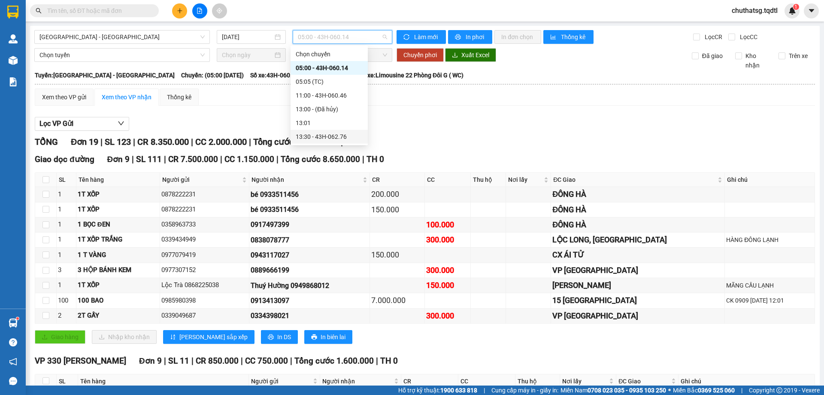
click at [317, 134] on div "13:30 - 43H-062.76" at bounding box center [329, 136] width 67 height 9
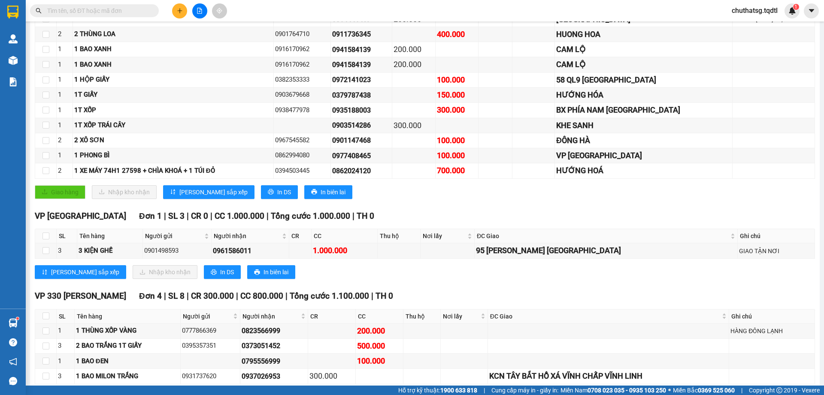
scroll to position [233, 0]
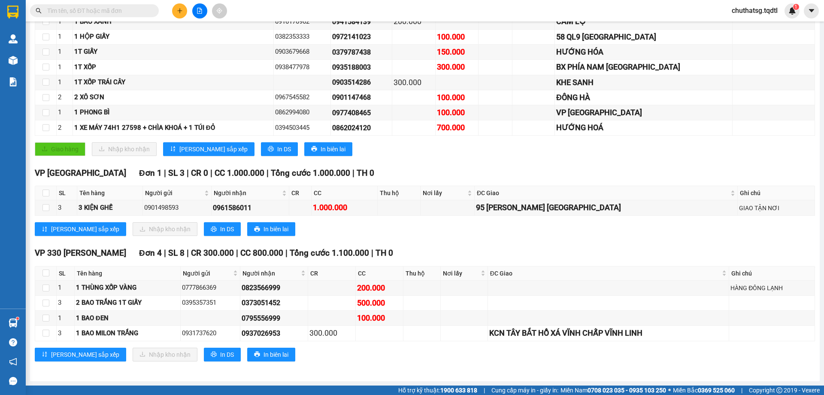
click at [118, 5] on span at bounding box center [94, 10] width 129 height 13
click at [124, 10] on input "text" at bounding box center [97, 10] width 101 height 9
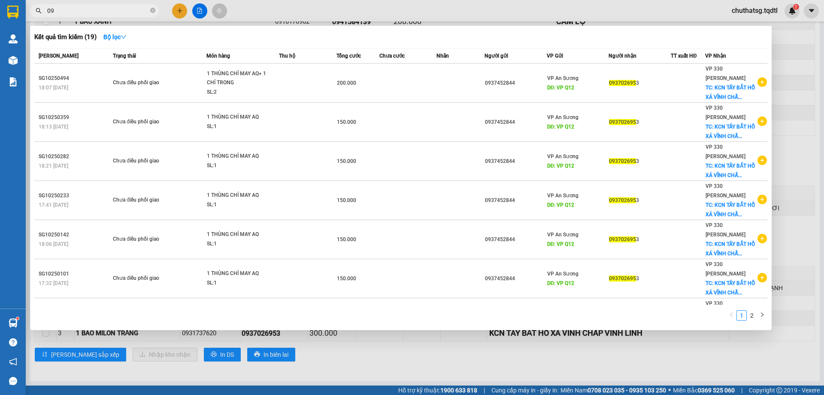
type input "0"
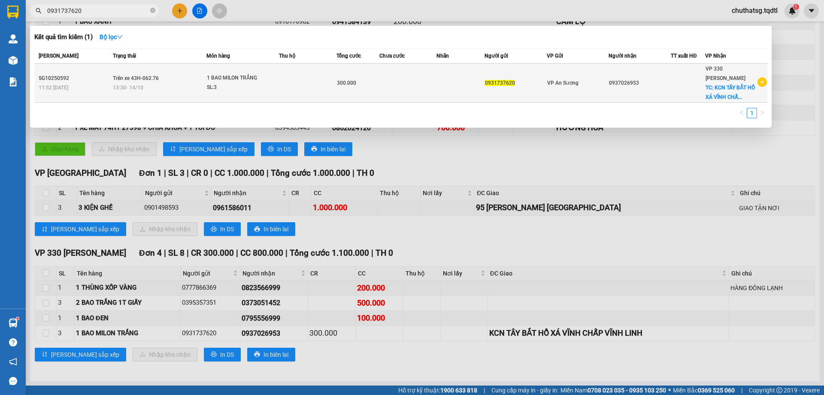
type input "0931737620"
click at [285, 77] on td at bounding box center [308, 83] width 58 height 39
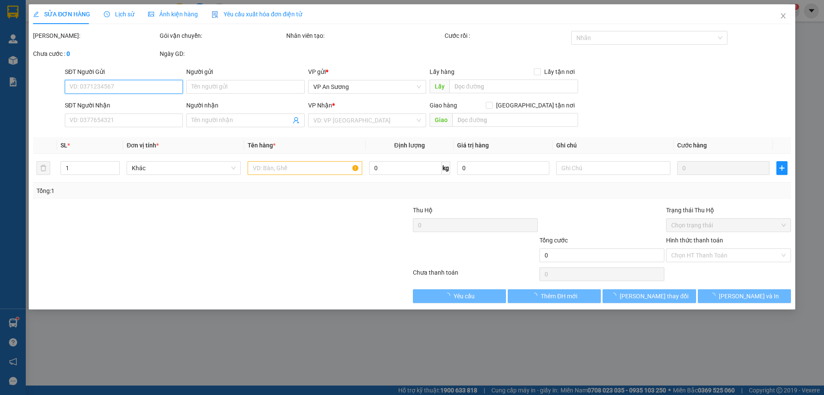
type input "0931737620"
type input "0937026953"
checkbox input "true"
type input "KCN TÂY BẮT HỒ XÁ VĨNH CHẤP VĨNH LINH"
type input "300.000"
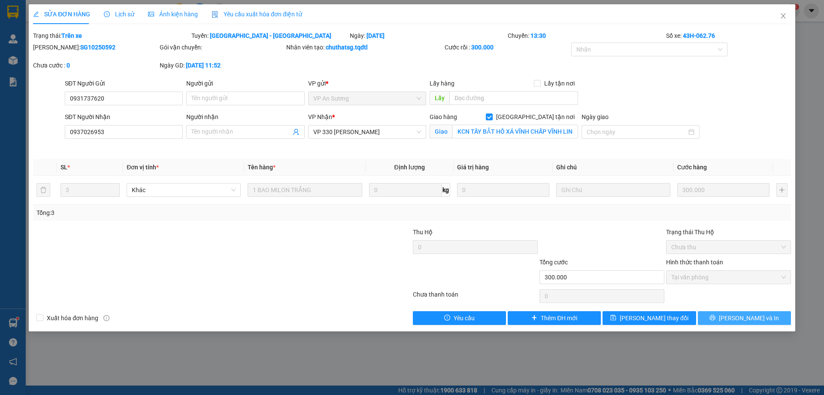
drag, startPoint x: 750, startPoint y: 318, endPoint x: 752, endPoint y: 313, distance: 6.0
click at [750, 316] on span "[PERSON_NAME] và In" at bounding box center [749, 317] width 60 height 9
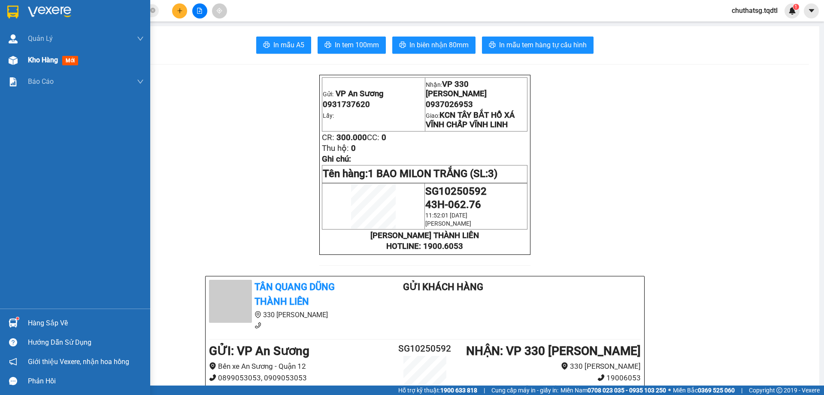
click at [29, 58] on span "Kho hàng" at bounding box center [43, 60] width 30 height 8
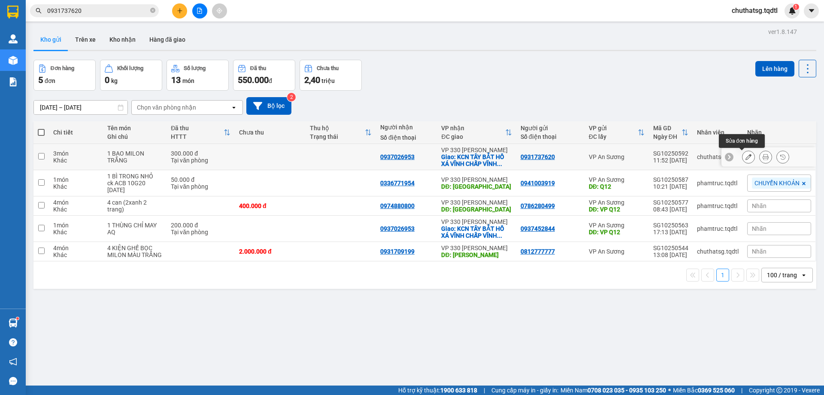
click at [746, 155] on icon at bounding box center [749, 157] width 6 height 6
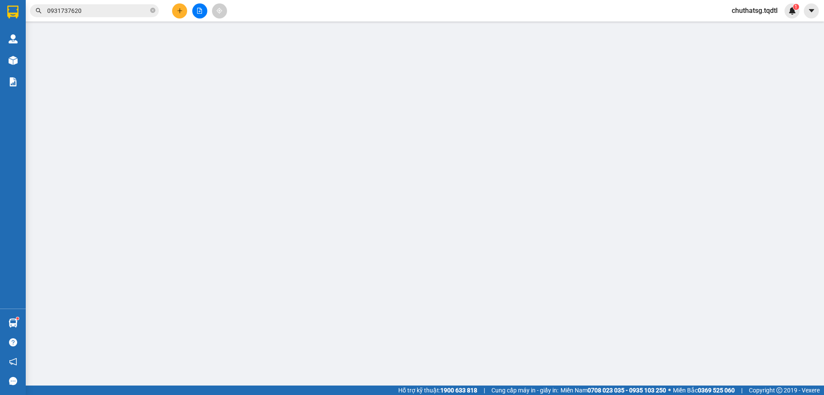
type input "0931737620"
type input "0937026953"
checkbox input "true"
type input "KCN TÂY BẮT HỒ XÁ VĨNH CHẤP VĨNH LINH"
type input "300.000"
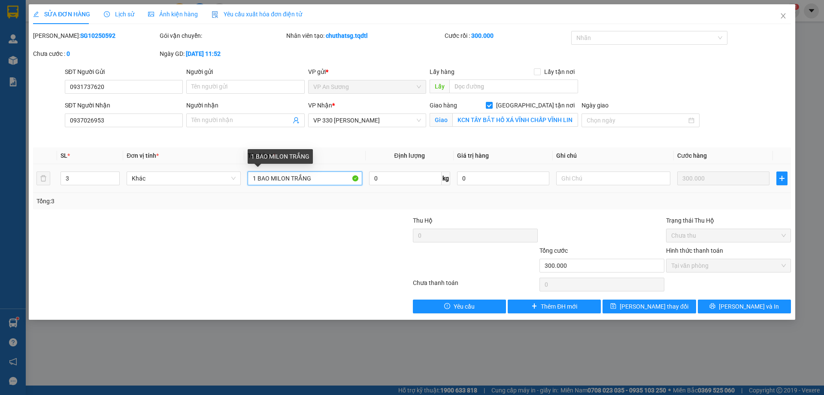
click at [255, 178] on input "1 BAO MILON TRẮNG" at bounding box center [305, 178] width 114 height 14
type input "3 BAO MILON TRẮNG"
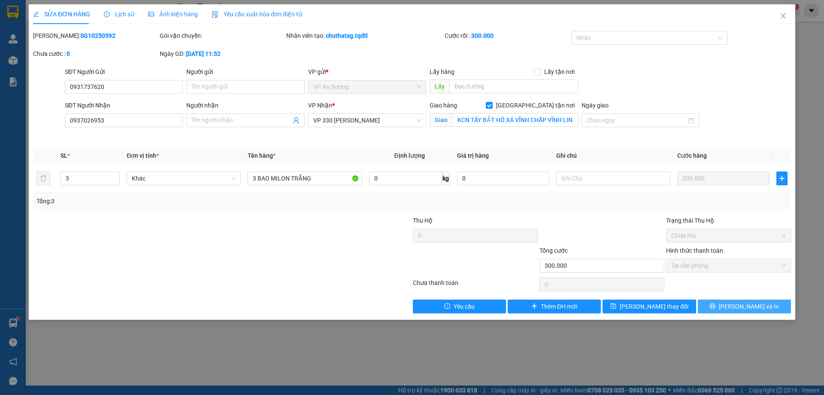
drag, startPoint x: 750, startPoint y: 304, endPoint x: 747, endPoint y: 301, distance: 4.4
click at [749, 304] on span "[PERSON_NAME] và In" at bounding box center [749, 305] width 60 height 9
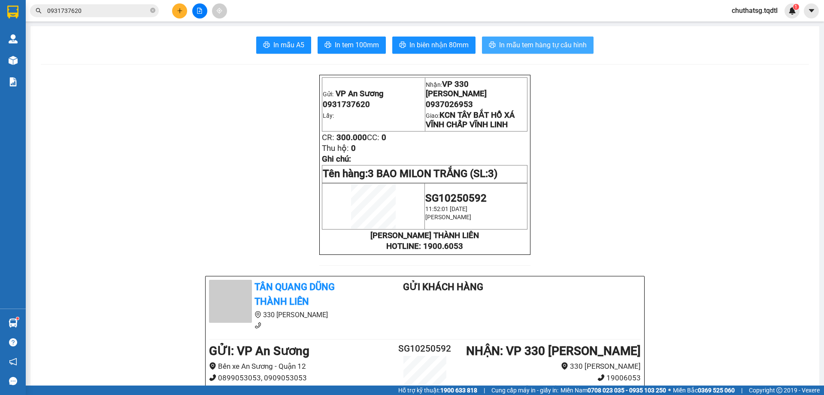
drag, startPoint x: 504, startPoint y: 40, endPoint x: 547, endPoint y: 60, distance: 46.7
click at [506, 40] on span "In mẫu tem hàng tự cấu hình" at bounding box center [543, 44] width 88 height 11
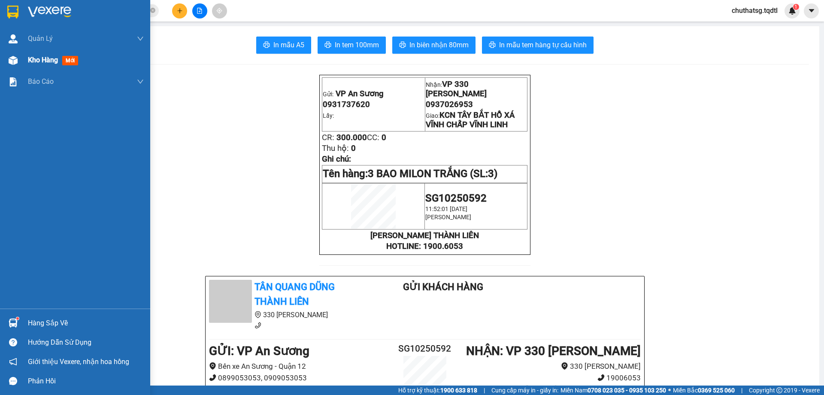
click at [33, 61] on span "Kho hàng" at bounding box center [43, 60] width 30 height 8
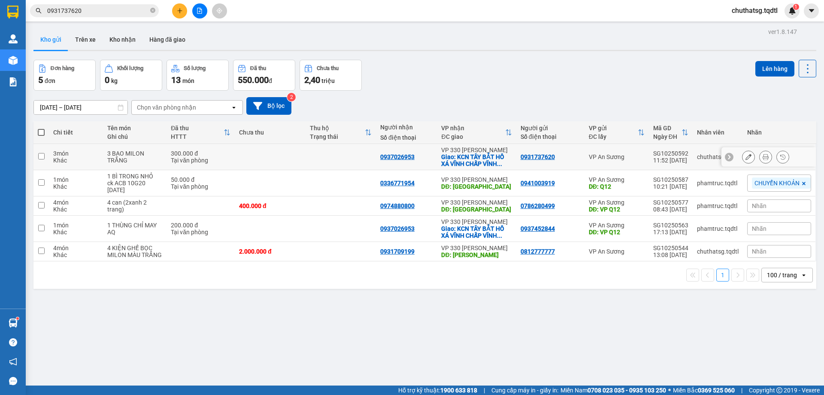
drag, startPoint x: 43, startPoint y: 155, endPoint x: 55, endPoint y: 151, distance: 12.2
click at [51, 152] on tr "3 món Khác 3 BAO MILON TRẮNG 300.000 đ Tại văn phòng 0937026953 VP 330 [PERSON_…" at bounding box center [424, 157] width 783 height 26
checkbox input "true"
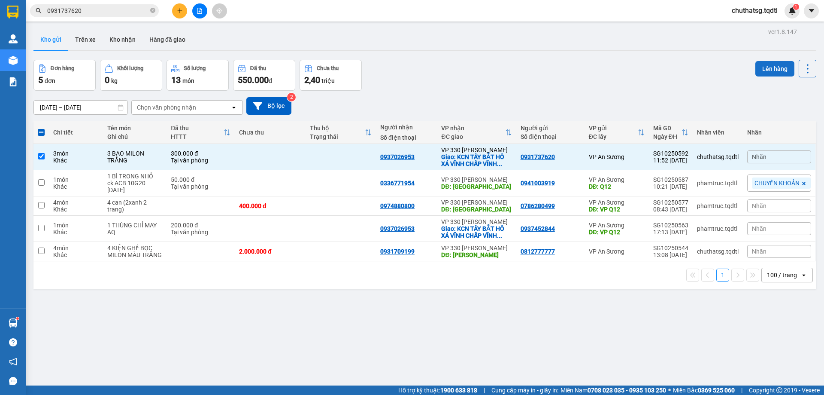
click at [767, 65] on button "Lên hàng" at bounding box center [775, 68] width 39 height 15
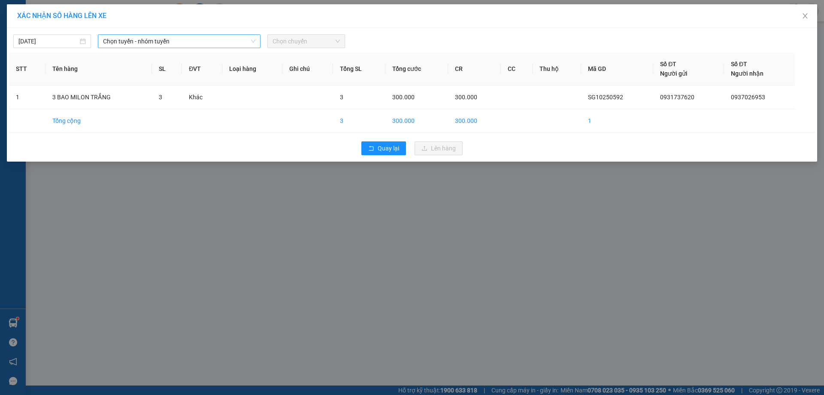
drag, startPoint x: 195, startPoint y: 40, endPoint x: 190, endPoint y: 45, distance: 7.0
click at [194, 41] on span "Chọn tuyến - nhóm tuyến" at bounding box center [179, 41] width 152 height 13
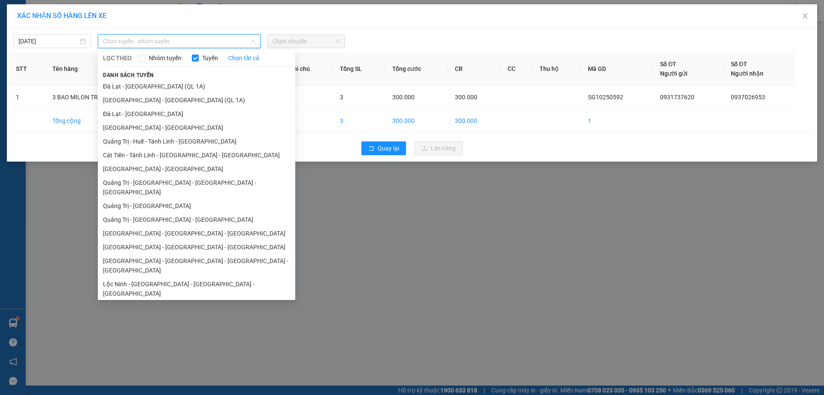
drag, startPoint x: 121, startPoint y: 170, endPoint x: 135, endPoint y: 146, distance: 28.2
click at [126, 164] on li "[GEOGRAPHIC_DATA] - [GEOGRAPHIC_DATA]" at bounding box center [196, 169] width 197 height 14
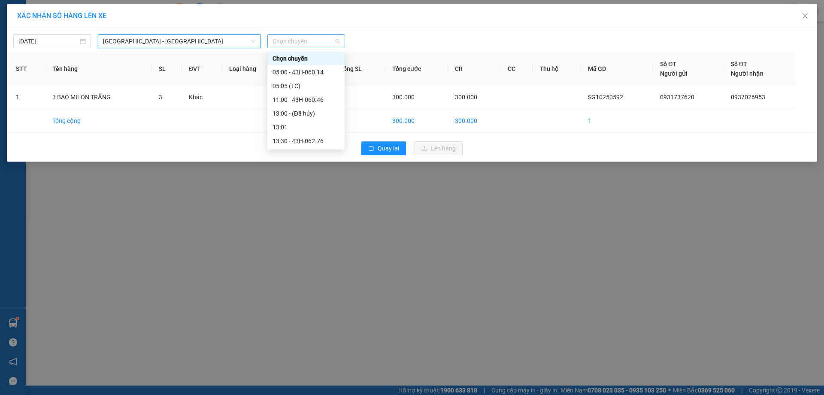
click at [321, 43] on span "Chọn chuyến" at bounding box center [306, 41] width 67 height 13
drag, startPoint x: 296, startPoint y: 140, endPoint x: 342, endPoint y: 138, distance: 46.0
click at [301, 138] on div "13:30 - 43H-062.76" at bounding box center [306, 140] width 67 height 9
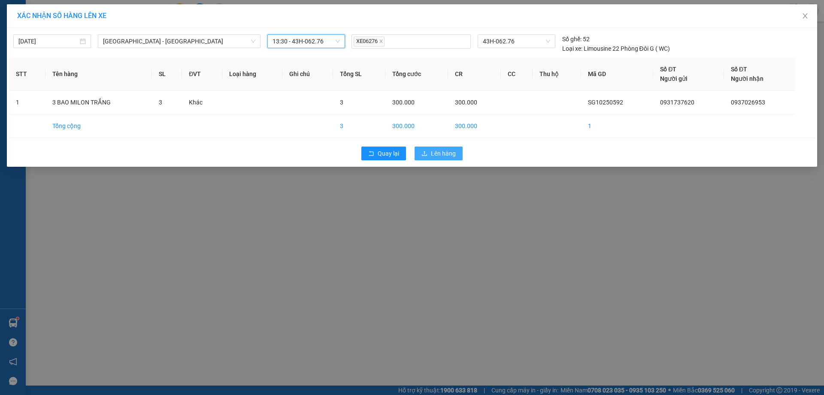
click at [443, 154] on span "Lên hàng" at bounding box center [443, 153] width 25 height 9
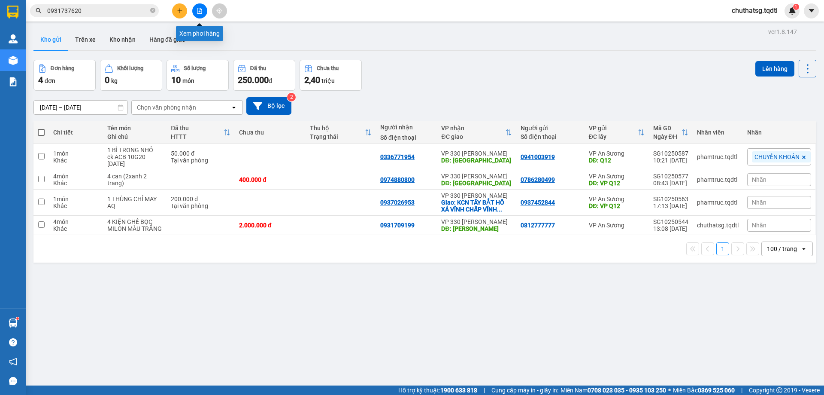
click at [203, 6] on button at bounding box center [199, 10] width 15 height 15
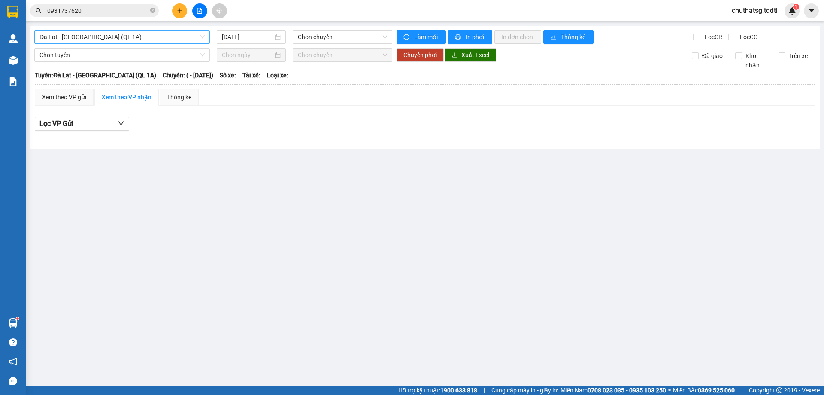
click at [156, 39] on span "Đà Lạt - [GEOGRAPHIC_DATA] (QL 1A)" at bounding box center [121, 36] width 165 height 13
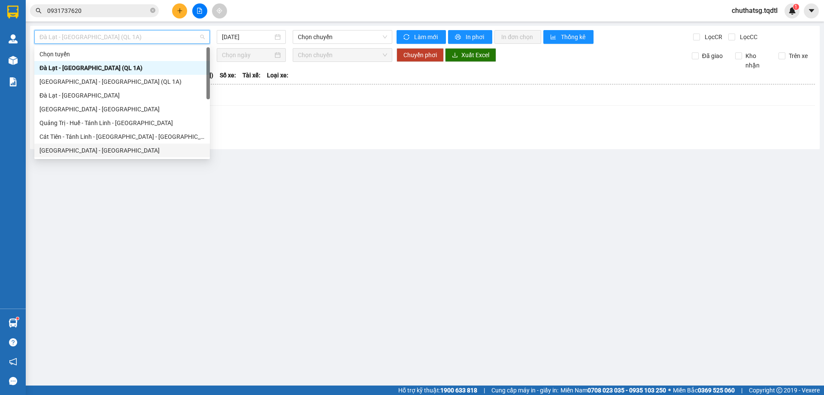
drag, startPoint x: 61, startPoint y: 149, endPoint x: 67, endPoint y: 142, distance: 9.1
click at [64, 146] on div "[GEOGRAPHIC_DATA] - [GEOGRAPHIC_DATA]" at bounding box center [121, 150] width 165 height 9
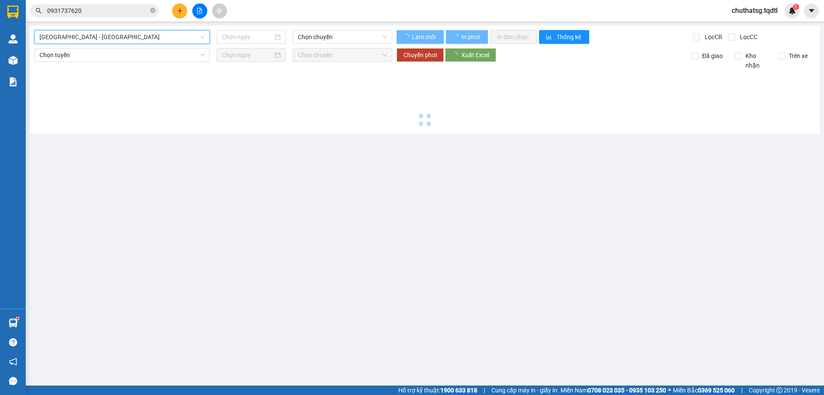
type input "[DATE]"
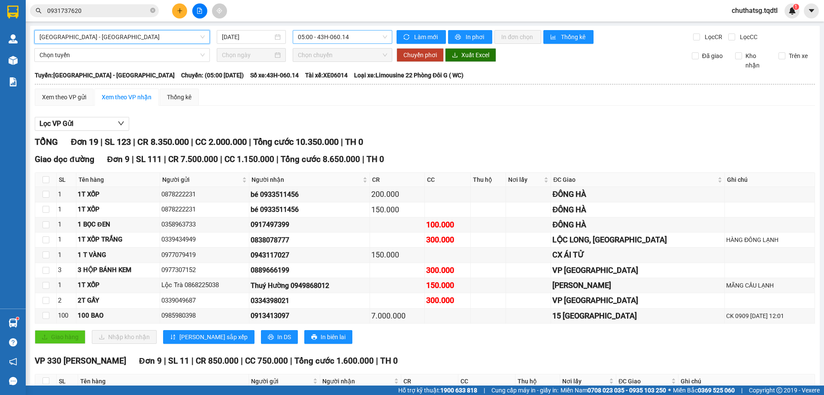
click at [353, 36] on span "05:00 - 43H-060.14" at bounding box center [342, 36] width 89 height 13
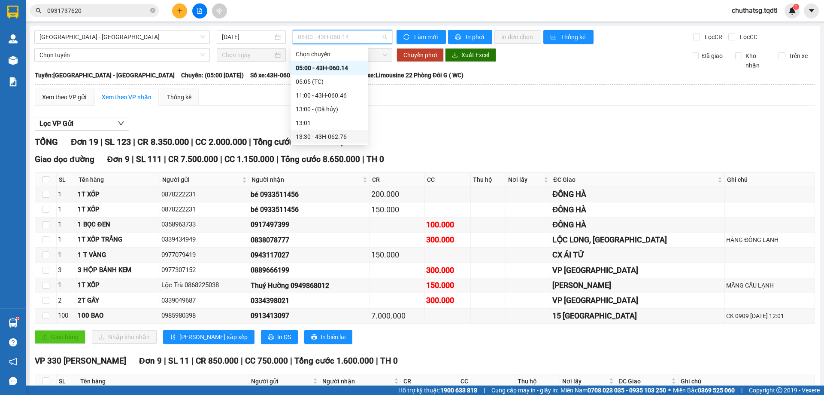
drag, startPoint x: 325, startPoint y: 133, endPoint x: 375, endPoint y: 133, distance: 50.7
click at [325, 133] on div "13:30 - 43H-062.76" at bounding box center [329, 136] width 67 height 9
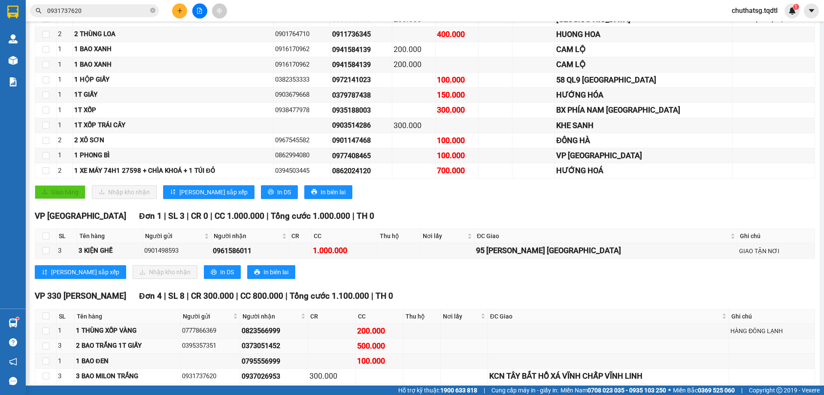
scroll to position [147, 0]
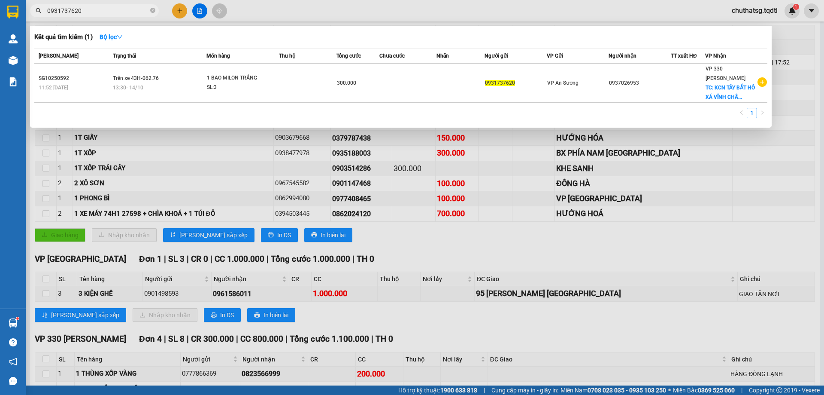
click at [109, 12] on input "0931737620" at bounding box center [97, 10] width 101 height 9
type input "0"
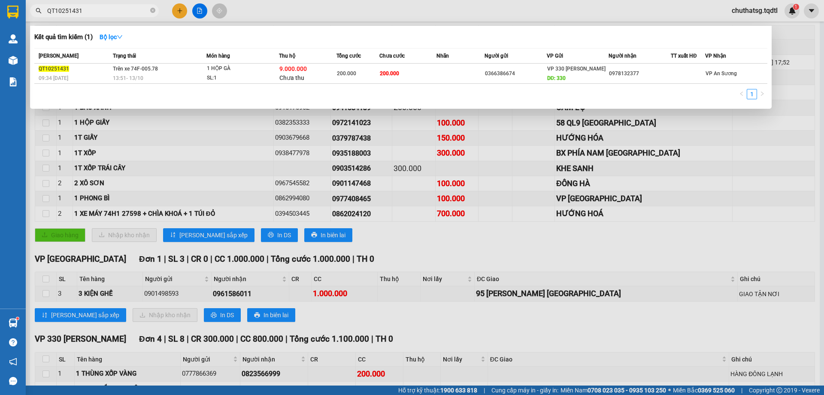
type input "QT10251431"
click at [563, 32] on div "Kết quả tìm kiếm ( 1 ) Bộ lọc" at bounding box center [400, 37] width 733 height 14
click at [792, 43] on div at bounding box center [412, 197] width 824 height 395
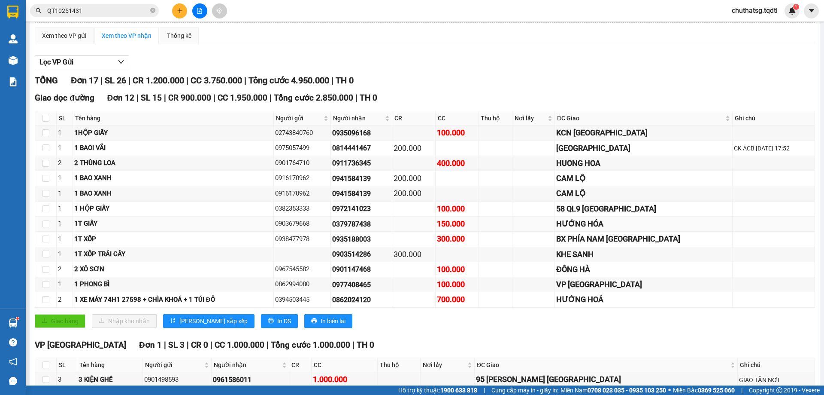
scroll to position [0, 0]
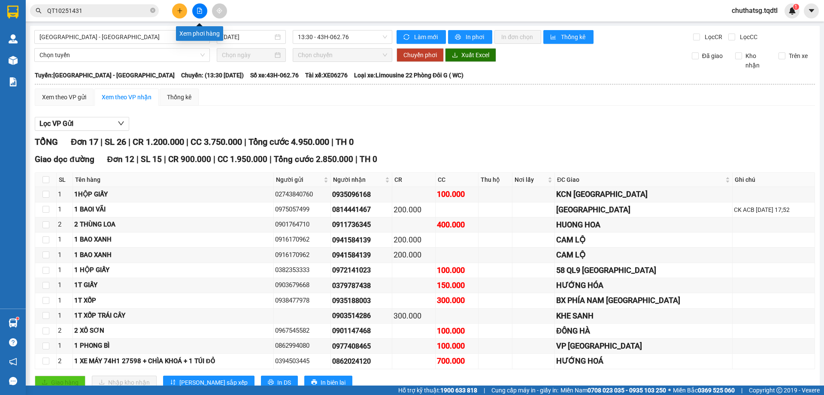
click at [199, 8] on icon "file-add" at bounding box center [199, 11] width 5 height 6
click at [164, 36] on span "[GEOGRAPHIC_DATA] - [GEOGRAPHIC_DATA]" at bounding box center [121, 36] width 165 height 13
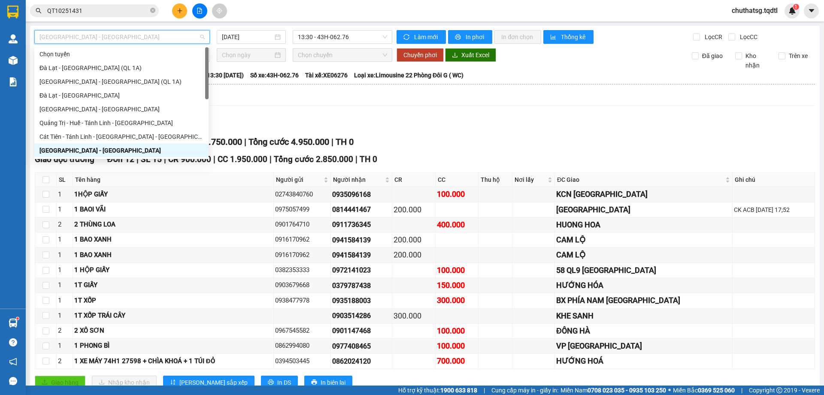
click at [163, 37] on span "[GEOGRAPHIC_DATA] - [GEOGRAPHIC_DATA]" at bounding box center [121, 36] width 165 height 13
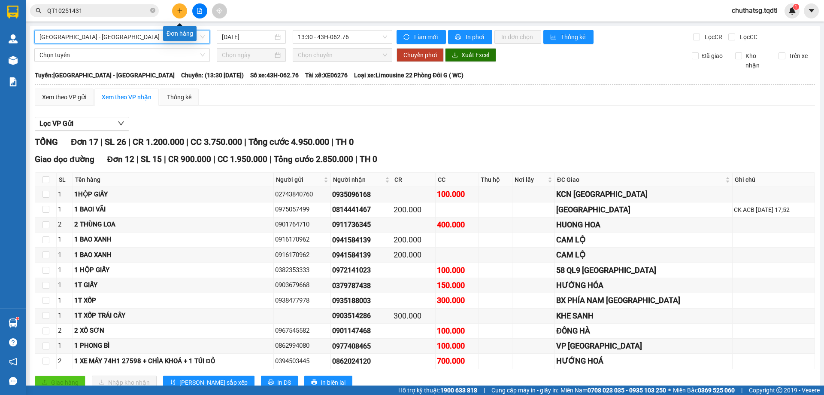
click at [177, 8] on icon "plus" at bounding box center [180, 11] width 6 height 6
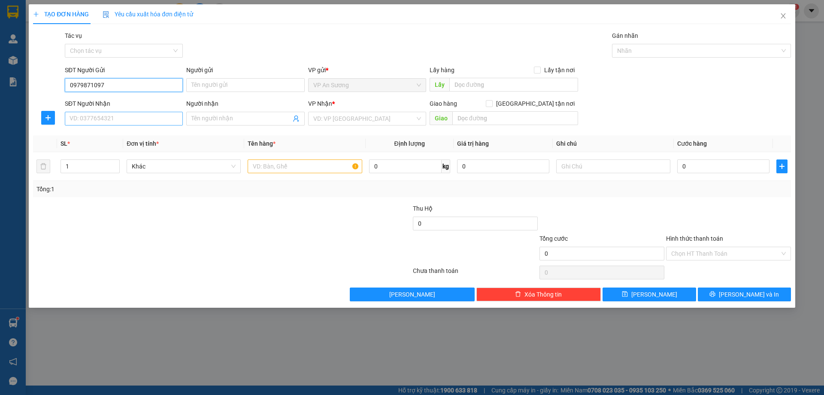
type input "0979871097"
click at [123, 121] on input "SĐT Người Nhận" at bounding box center [124, 119] width 118 height 14
click at [82, 134] on div "0943104279" at bounding box center [124, 135] width 108 height 9
type input "0943104279"
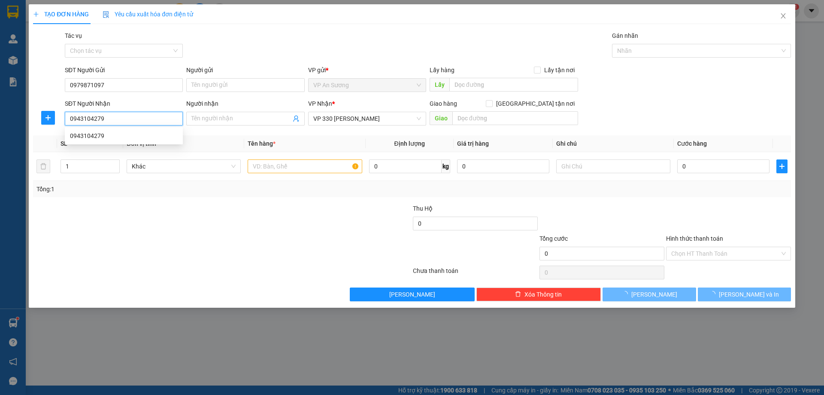
type input "200.000"
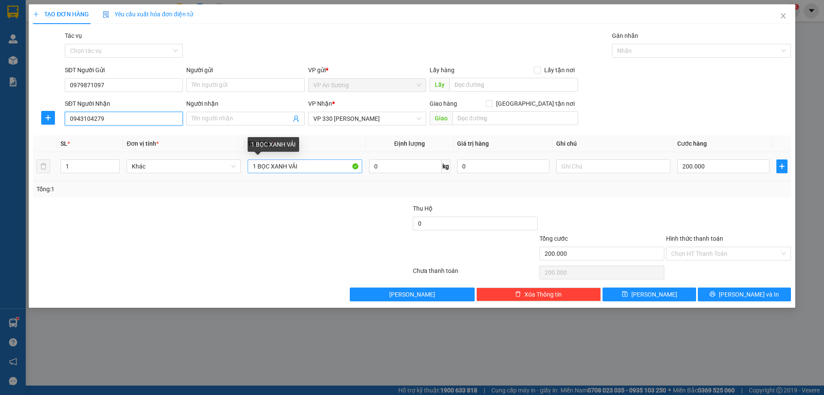
type input "0943104279"
click at [311, 167] on input "1 BỌC XANH VẢI" at bounding box center [305, 166] width 114 height 14
type input "1 BAO ĐEN QUẦN ÁO"
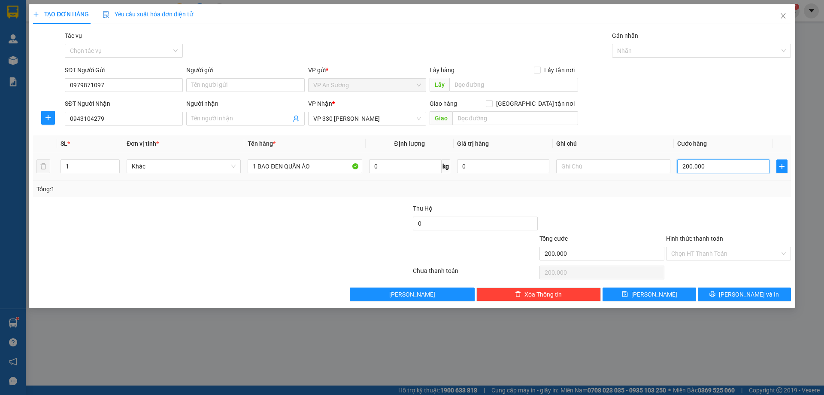
click at [718, 164] on input "200.000" at bounding box center [723, 166] width 92 height 14
type input "0"
type input "1"
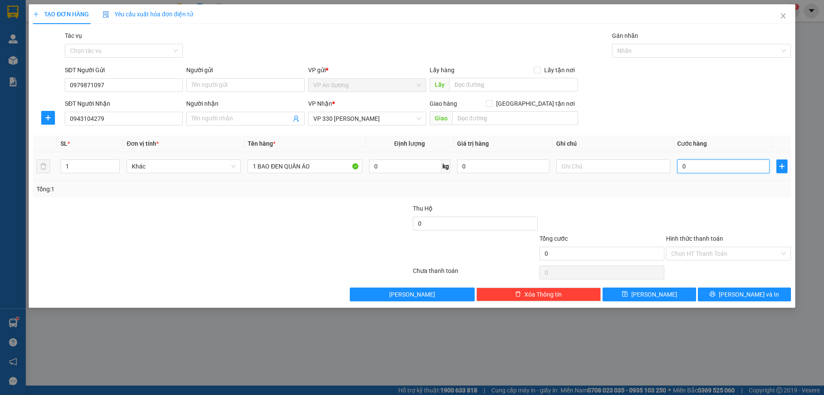
type input "1"
type input "01"
type input "10"
type input "010"
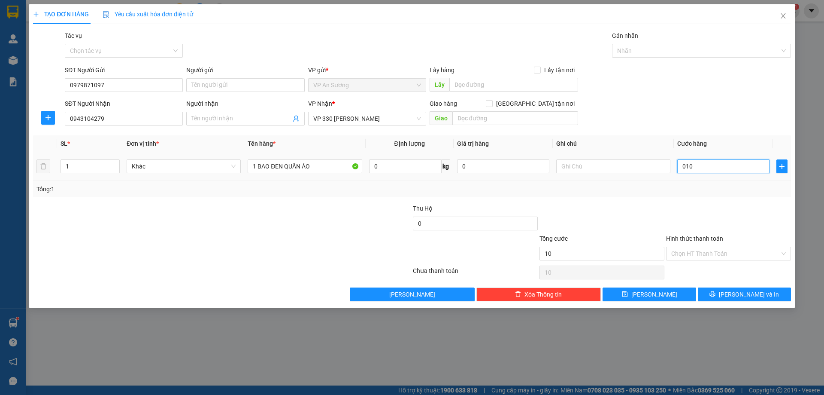
type input "100"
type input "0.100"
type input "100.000"
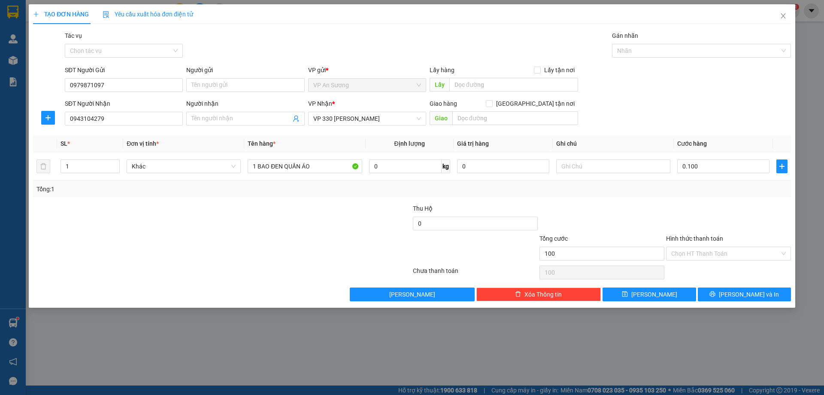
type input "100.000"
click at [716, 189] on div "Transit Pickup Surcharge Ids Transit Deliver Surcharge Ids Transit Deliver Surc…" at bounding box center [412, 166] width 758 height 270
drag, startPoint x: 747, startPoint y: 295, endPoint x: 738, endPoint y: 293, distance: 9.6
click at [747, 294] on span "[PERSON_NAME] và In" at bounding box center [749, 293] width 60 height 9
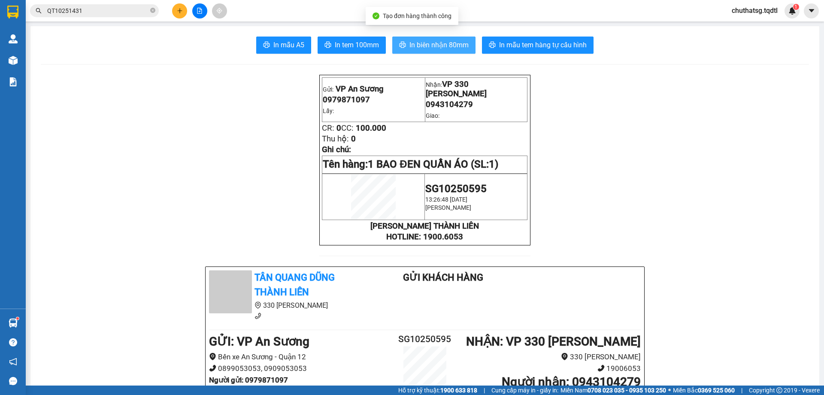
click at [431, 45] on span "In biên nhận 80mm" at bounding box center [439, 44] width 59 height 11
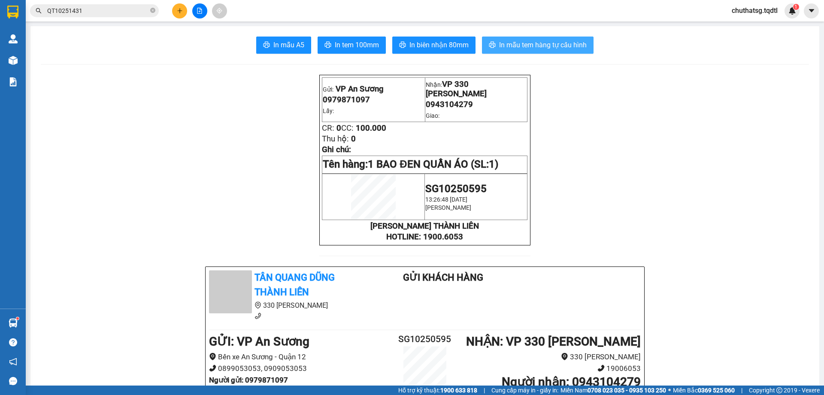
drag, startPoint x: 559, startPoint y: 44, endPoint x: 614, endPoint y: 41, distance: 55.5
click at [574, 42] on span "In mẫu tem hàng tự cấu hình" at bounding box center [543, 44] width 88 height 11
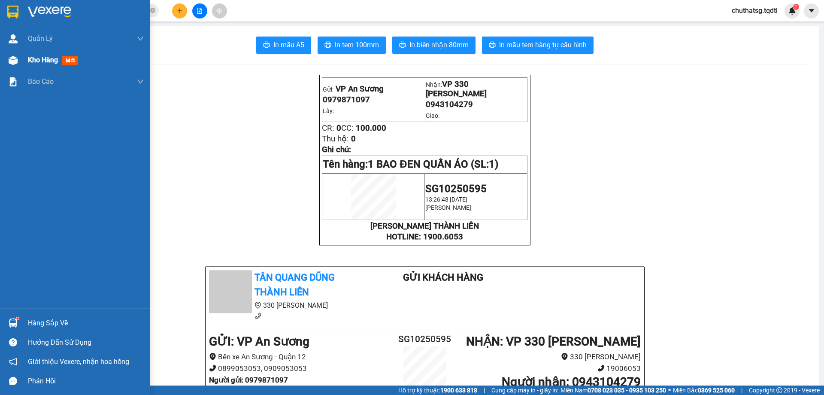
click at [51, 57] on span "Kho hàng" at bounding box center [43, 60] width 30 height 8
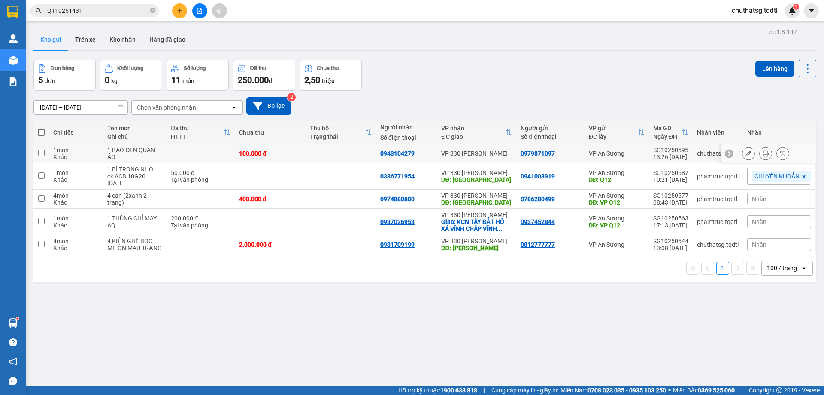
drag, startPoint x: 40, startPoint y: 152, endPoint x: 98, endPoint y: 134, distance: 60.6
click at [41, 151] on input "checkbox" at bounding box center [41, 152] width 6 height 6
checkbox input "true"
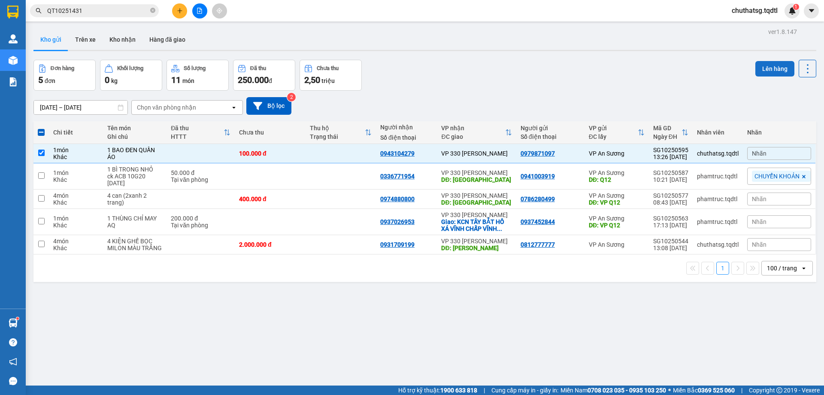
click at [762, 65] on button "Lên hàng" at bounding box center [775, 68] width 39 height 15
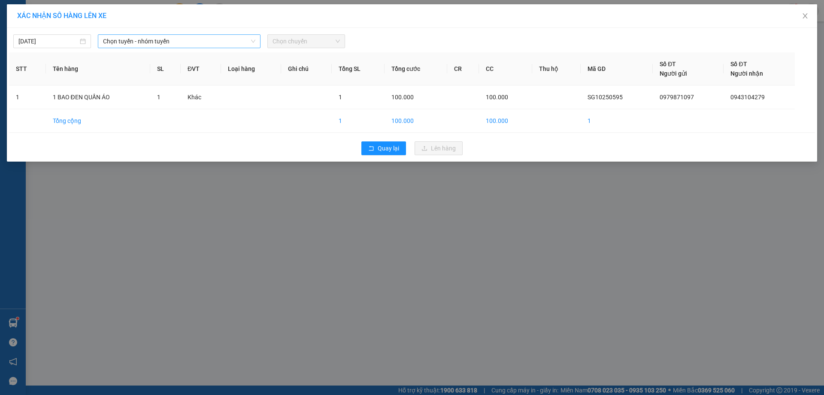
click at [192, 45] on span "Chọn tuyến - nhóm tuyến" at bounding box center [179, 41] width 152 height 13
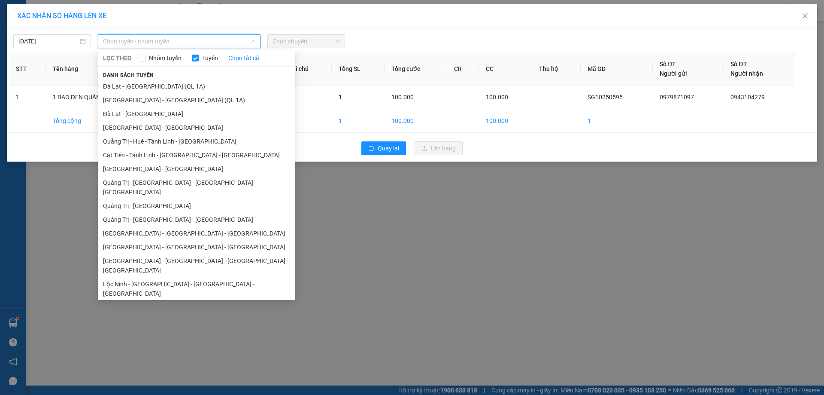
drag, startPoint x: 155, startPoint y: 170, endPoint x: 188, endPoint y: 146, distance: 41.5
click at [157, 167] on li "[GEOGRAPHIC_DATA] - [GEOGRAPHIC_DATA]" at bounding box center [196, 169] width 197 height 14
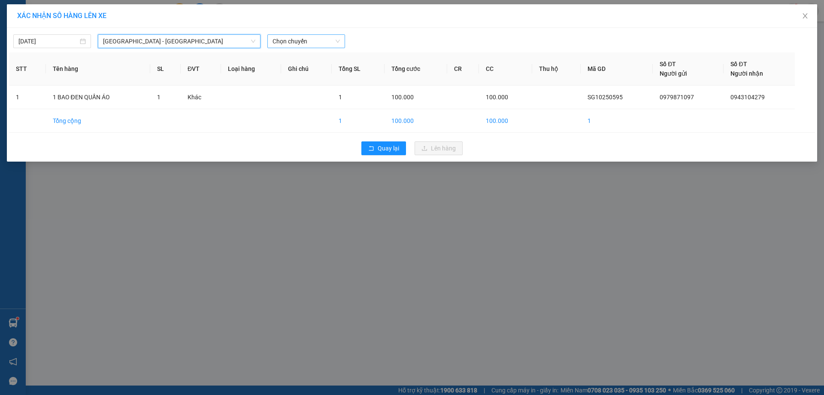
click at [327, 40] on span "Chọn chuyến" at bounding box center [306, 41] width 67 height 13
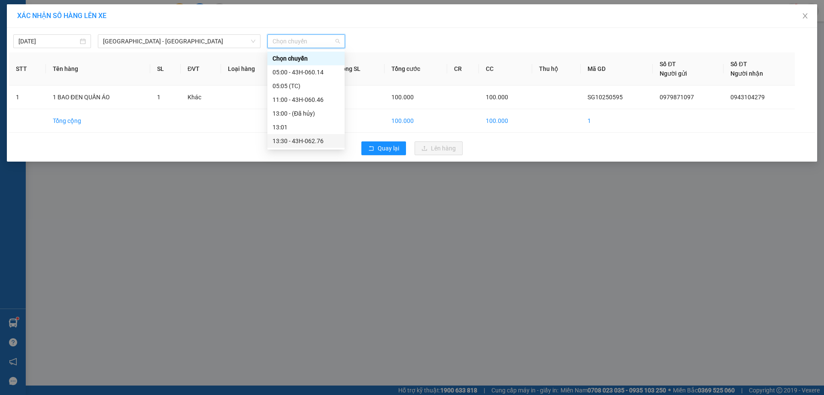
drag, startPoint x: 297, startPoint y: 140, endPoint x: 292, endPoint y: 140, distance: 5.6
click at [296, 139] on div "13:30 - 43H-062.76" at bounding box center [306, 140] width 67 height 9
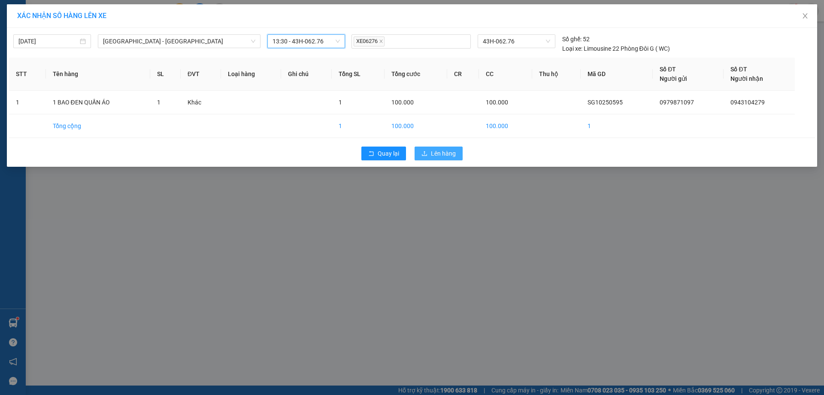
click at [446, 152] on span "Lên hàng" at bounding box center [443, 153] width 25 height 9
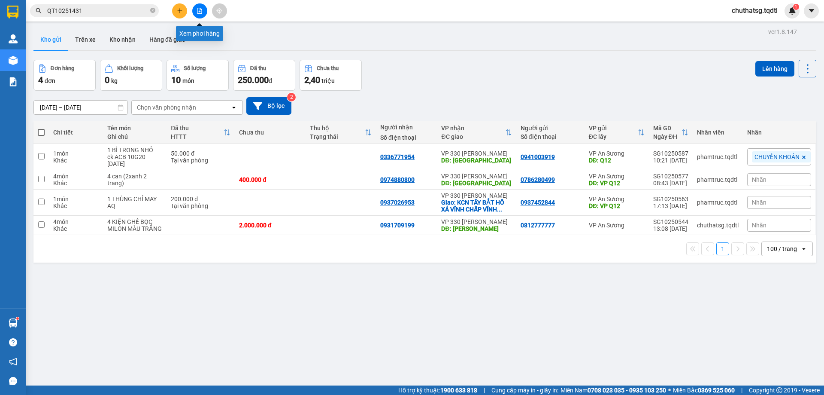
click at [200, 7] on button at bounding box center [199, 10] width 15 height 15
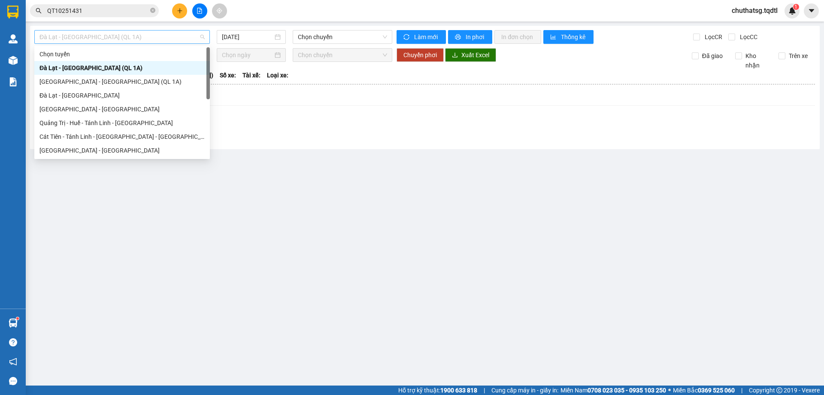
click at [139, 34] on span "Đà Lạt - [GEOGRAPHIC_DATA] (QL 1A)" at bounding box center [121, 36] width 165 height 13
drag, startPoint x: 91, startPoint y: 149, endPoint x: 100, endPoint y: 139, distance: 12.8
click at [93, 147] on div "[GEOGRAPHIC_DATA] - [GEOGRAPHIC_DATA]" at bounding box center [121, 150] width 165 height 9
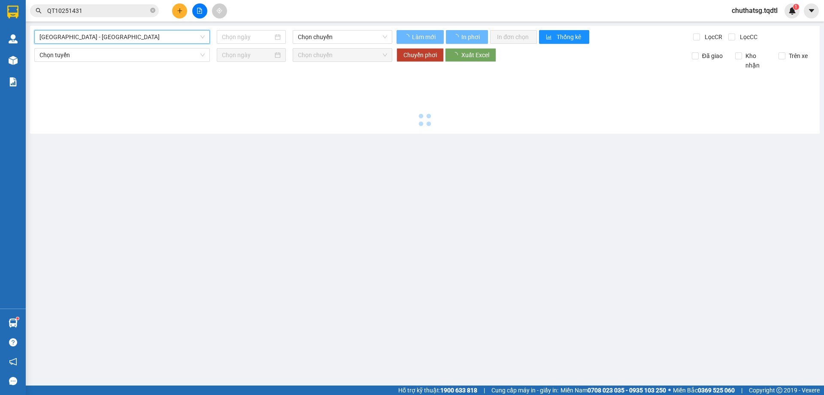
type input "[DATE]"
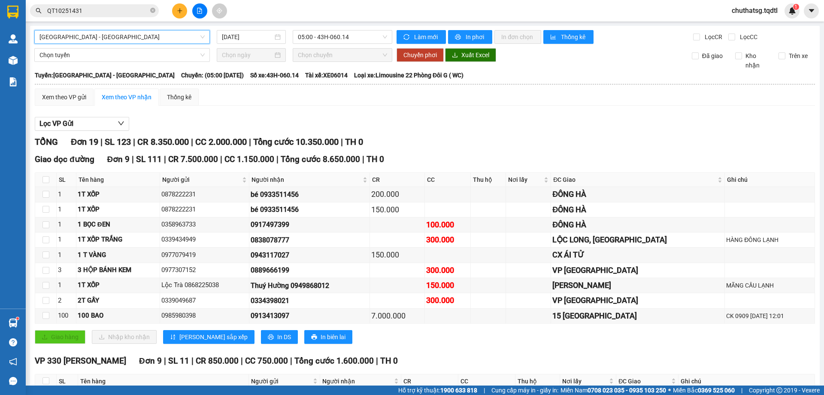
drag, startPoint x: 365, startPoint y: 39, endPoint x: 362, endPoint y: 45, distance: 5.8
click at [362, 45] on div "[GEOGRAPHIC_DATA] - [GEOGRAPHIC_DATA] [GEOGRAPHIC_DATA] - [GEOGRAPHIC_DATA] [DA…" at bounding box center [425, 335] width 790 height 618
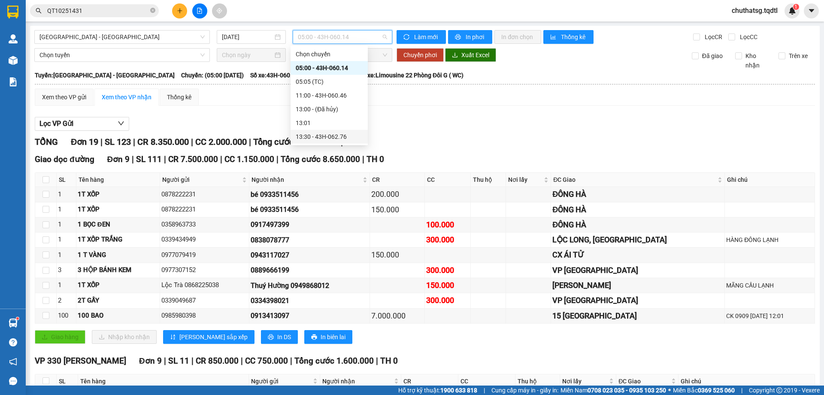
click at [328, 133] on div "13:30 - 43H-062.76" at bounding box center [329, 136] width 67 height 9
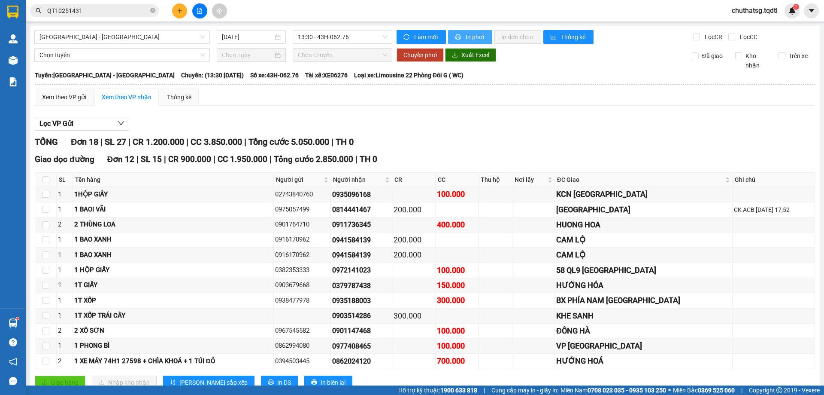
click at [455, 35] on icon "printer" at bounding box center [458, 37] width 6 height 6
click at [140, 35] on span "[GEOGRAPHIC_DATA] - [GEOGRAPHIC_DATA]" at bounding box center [121, 36] width 165 height 13
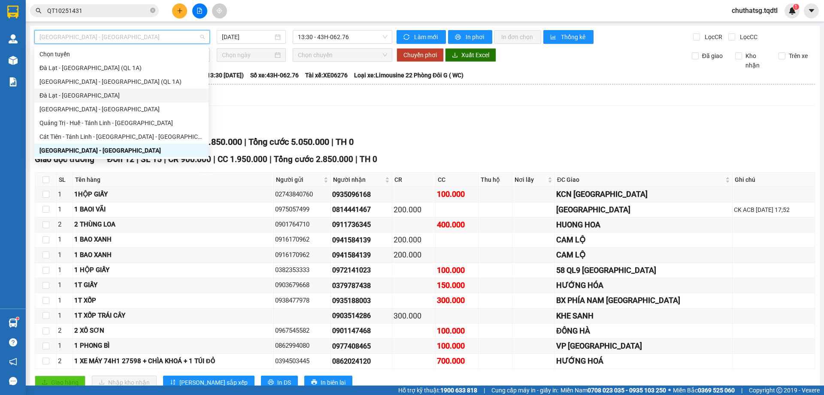
click at [532, 142] on div "TỔNG Đơn 18 | SL 27 | CR 1.200.000 | CC 3.850.000 | Tổng cước 5.050.000 | TH 0" at bounding box center [425, 141] width 781 height 13
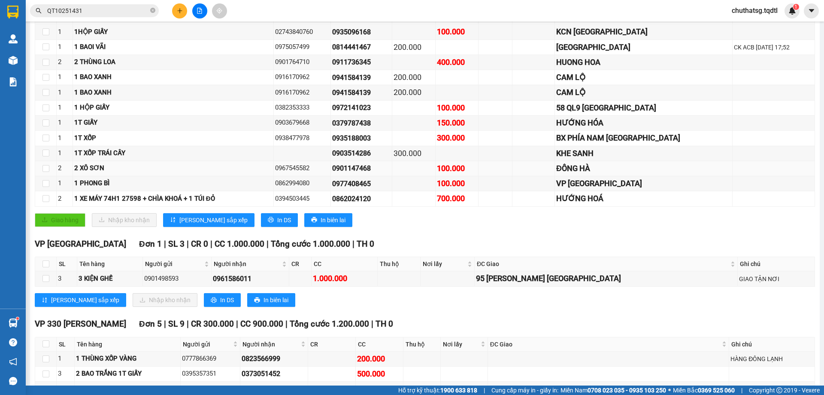
scroll to position [76, 0]
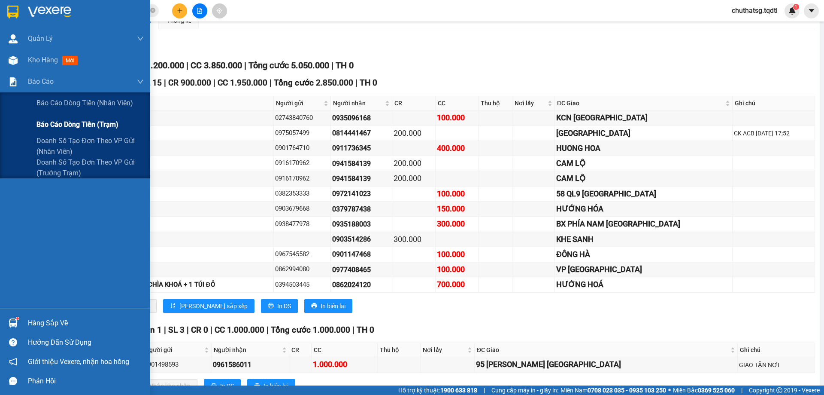
click at [39, 122] on span "Báo cáo dòng tiền (trạm)" at bounding box center [77, 124] width 82 height 11
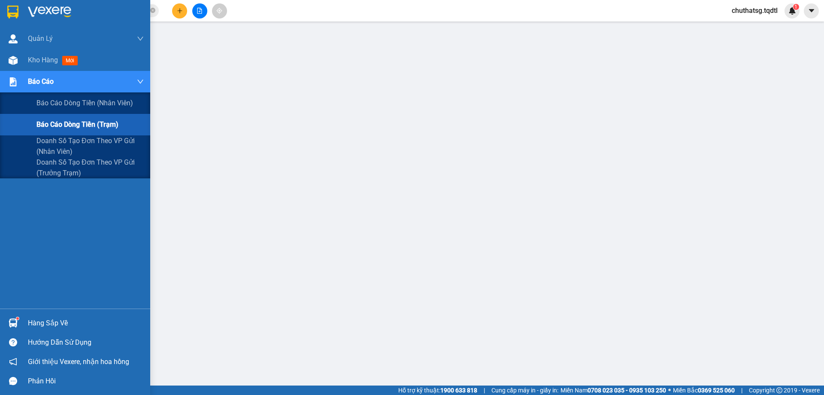
click at [64, 122] on span "Báo cáo dòng tiền (trạm)" at bounding box center [77, 124] width 82 height 11
click at [44, 141] on span "Doanh số tạo đơn theo VP gửi (nhân viên)" at bounding box center [89, 145] width 107 height 21
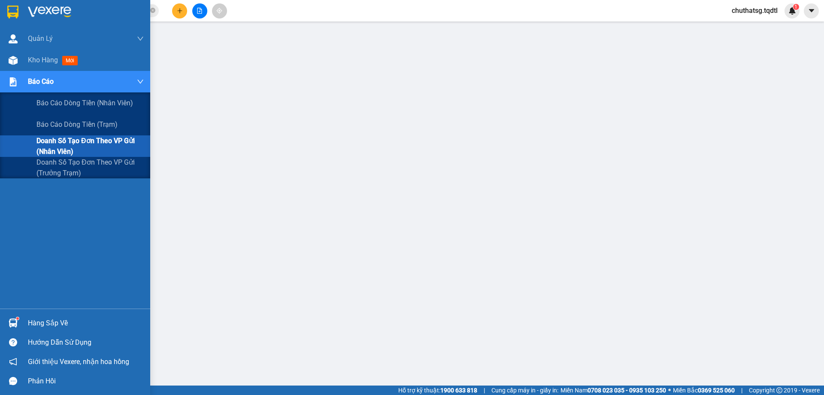
drag, startPoint x: 57, startPoint y: 164, endPoint x: 73, endPoint y: 154, distance: 18.7
click at [57, 164] on span "Doanh số tạo đơn theo VP gửi (trưởng trạm)" at bounding box center [89, 167] width 107 height 21
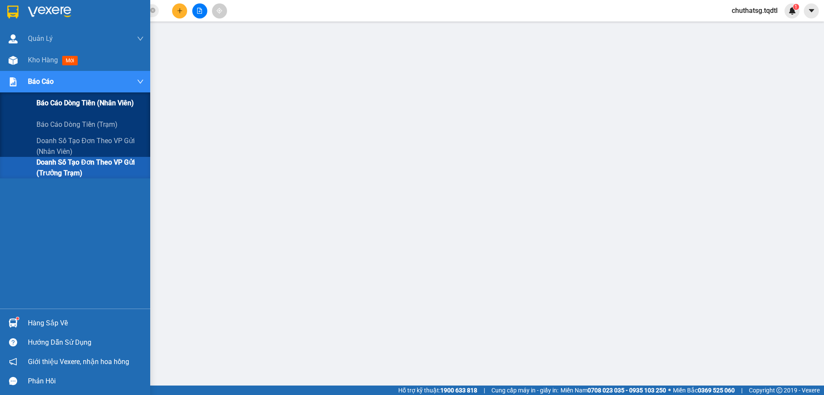
click at [49, 99] on span "Báo cáo dòng tiền (nhân viên)" at bounding box center [84, 102] width 97 height 11
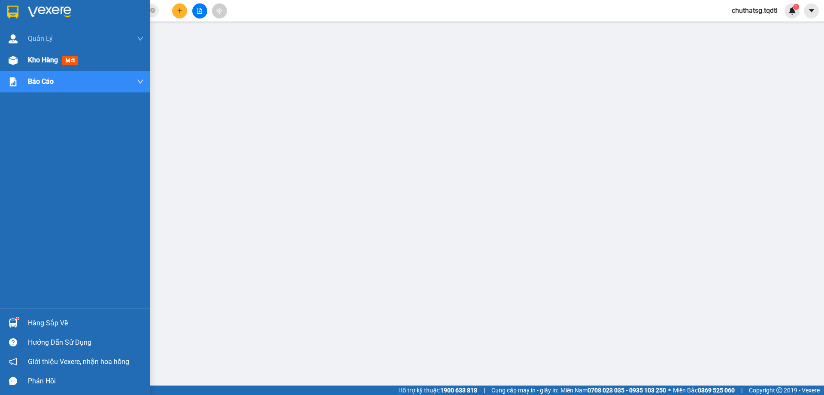
click at [35, 57] on span "Kho hàng" at bounding box center [43, 60] width 30 height 8
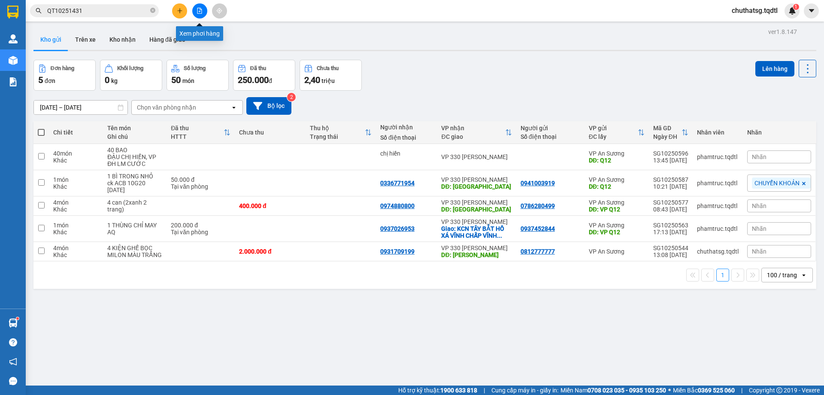
click at [200, 9] on icon "file-add" at bounding box center [200, 11] width 6 height 6
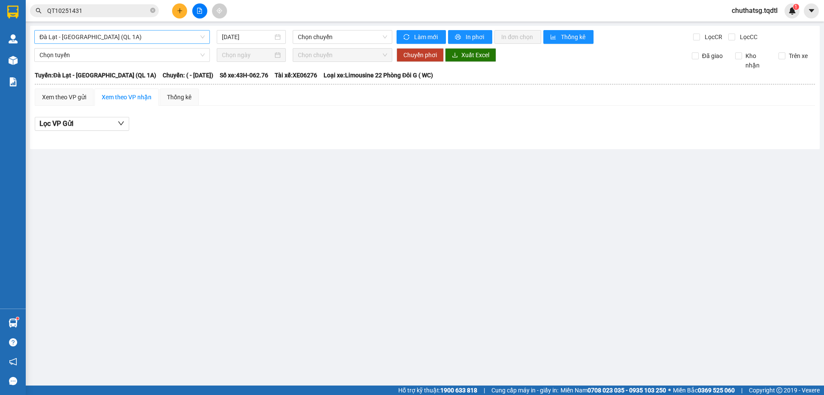
click at [163, 37] on span "Đà Lạt - [GEOGRAPHIC_DATA] (QL 1A)" at bounding box center [121, 36] width 165 height 13
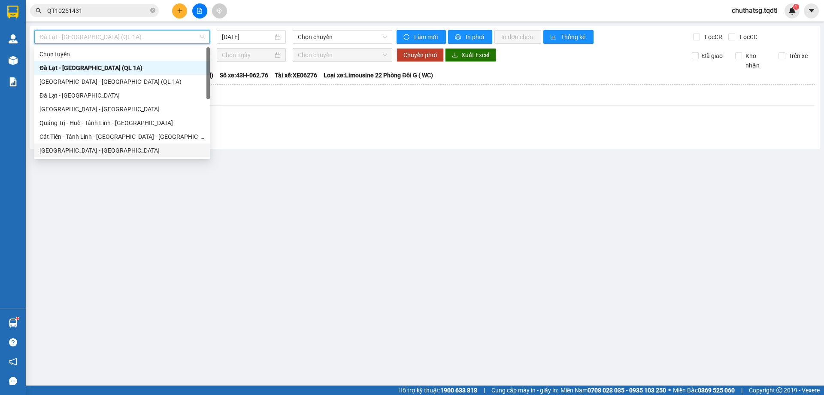
click at [71, 149] on div "[GEOGRAPHIC_DATA] - [GEOGRAPHIC_DATA]" at bounding box center [121, 150] width 165 height 9
type input "[DATE]"
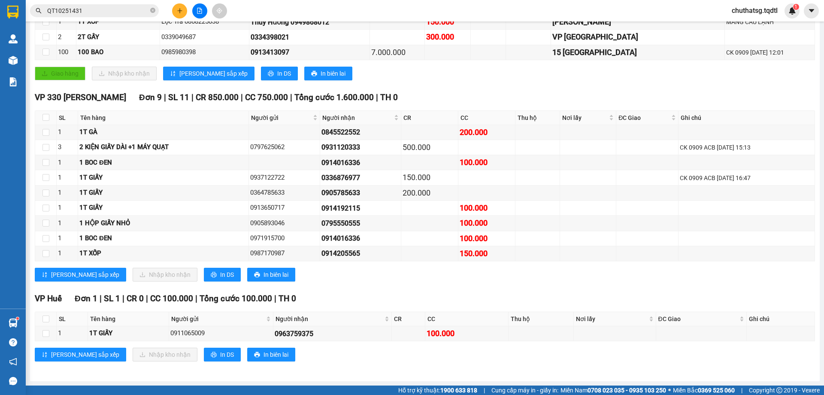
scroll to position [220, 0]
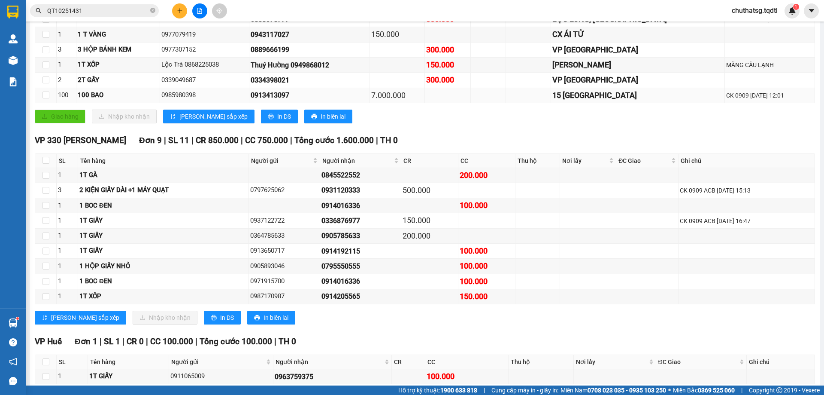
click at [354, 90] on div "0913413097" at bounding box center [310, 95] width 118 height 11
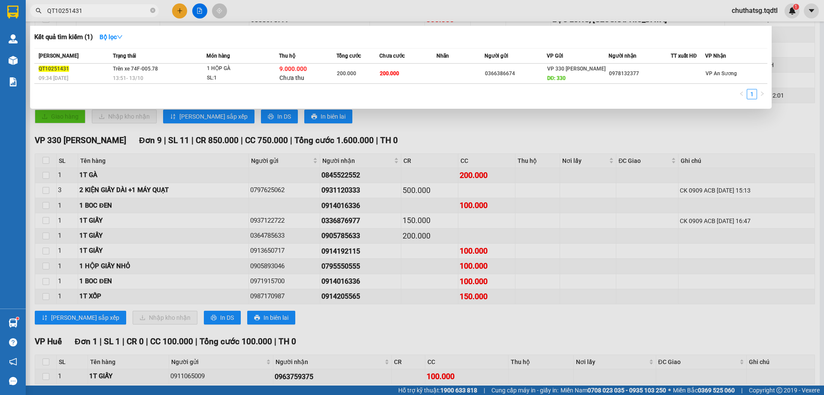
click at [111, 12] on input "QT10251431" at bounding box center [97, 10] width 101 height 9
type input "Q"
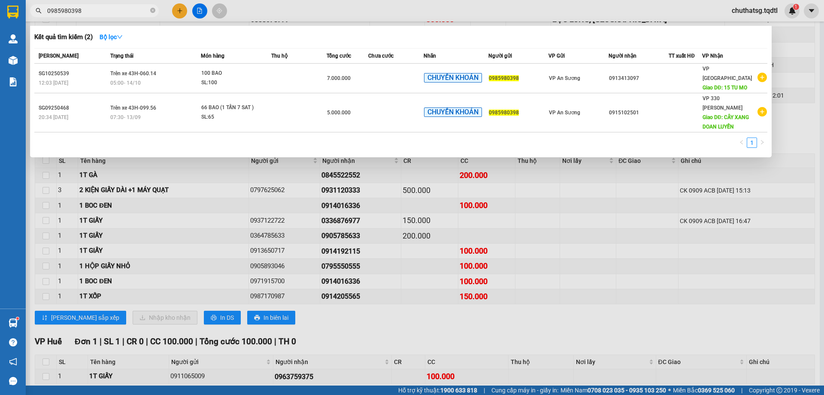
click at [204, 34] on div "Kết quả tìm kiếm ( 2 ) Bộ lọc" at bounding box center [400, 37] width 733 height 14
click at [106, 11] on input "0985980398" at bounding box center [97, 10] width 101 height 9
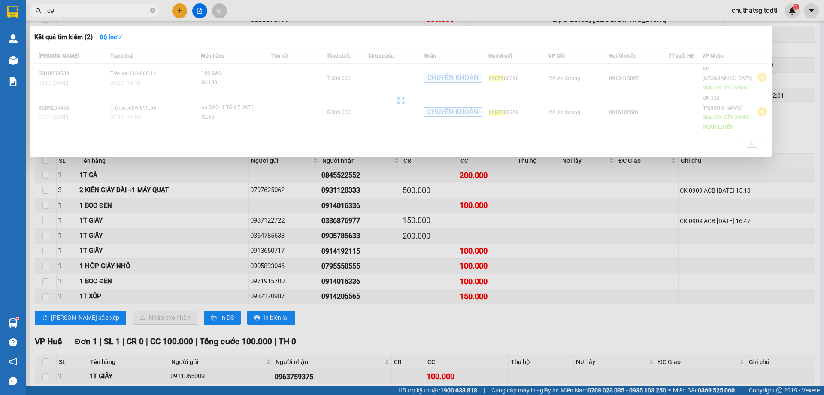
type input "0"
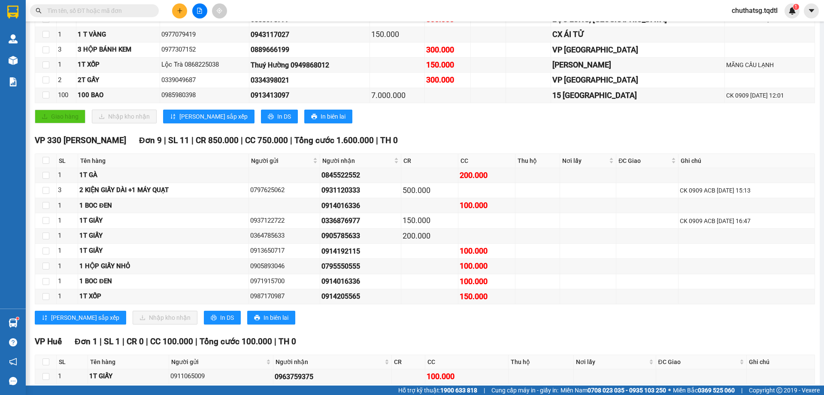
click at [103, 11] on input "text" at bounding box center [97, 10] width 101 height 9
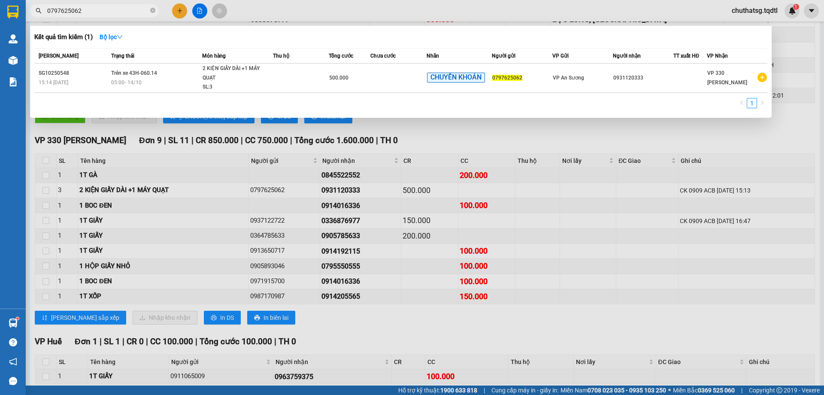
drag, startPoint x: 781, startPoint y: 123, endPoint x: 774, endPoint y: 119, distance: 8.5
click at [780, 122] on div at bounding box center [412, 197] width 824 height 395
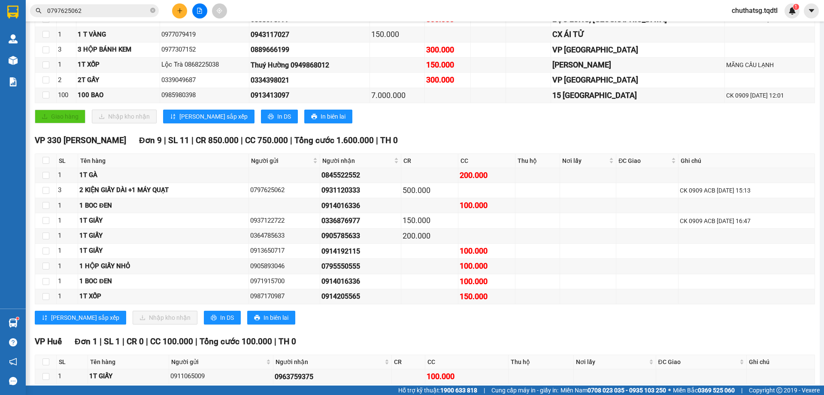
scroll to position [263, 0]
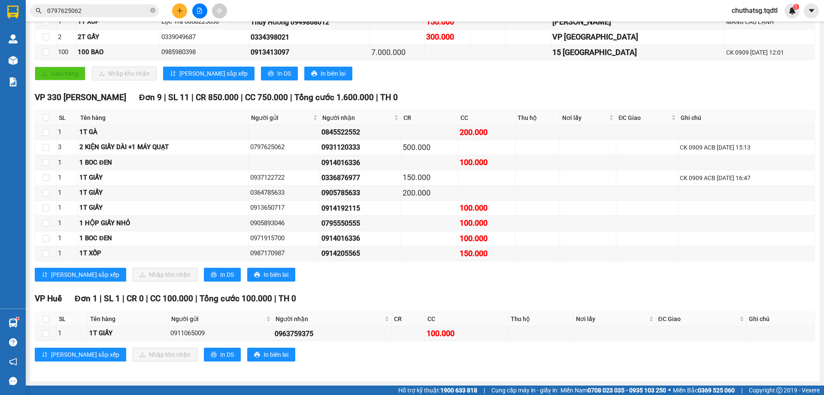
click at [120, 12] on input "0797625062" at bounding box center [97, 10] width 101 height 9
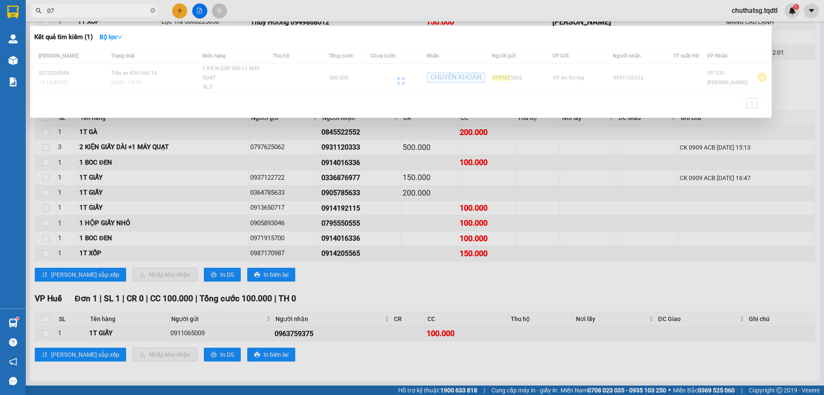
type input "0"
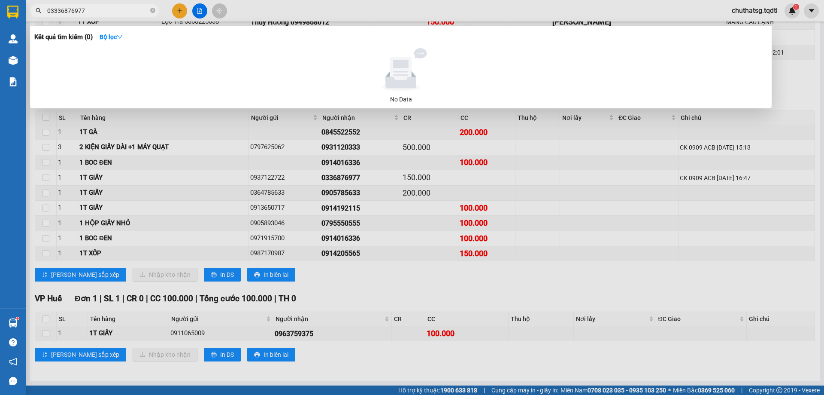
click at [57, 11] on input "03336876977" at bounding box center [97, 10] width 101 height 9
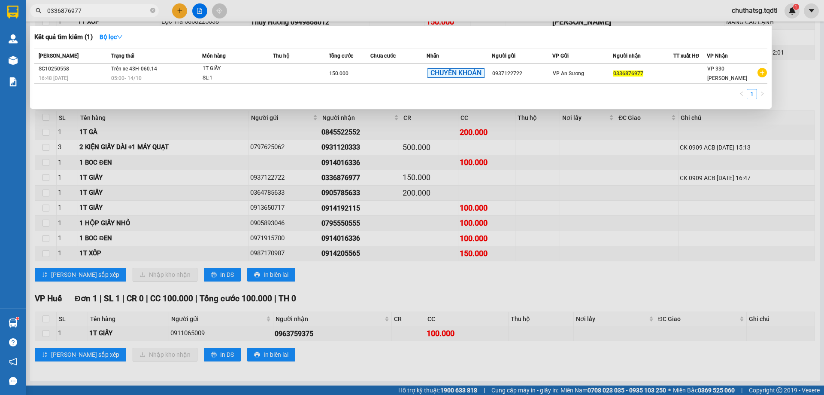
click at [781, 288] on div at bounding box center [412, 197] width 824 height 395
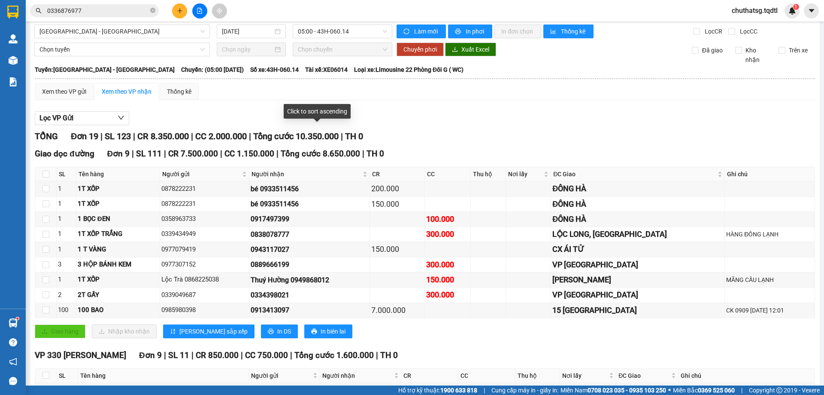
scroll to position [0, 0]
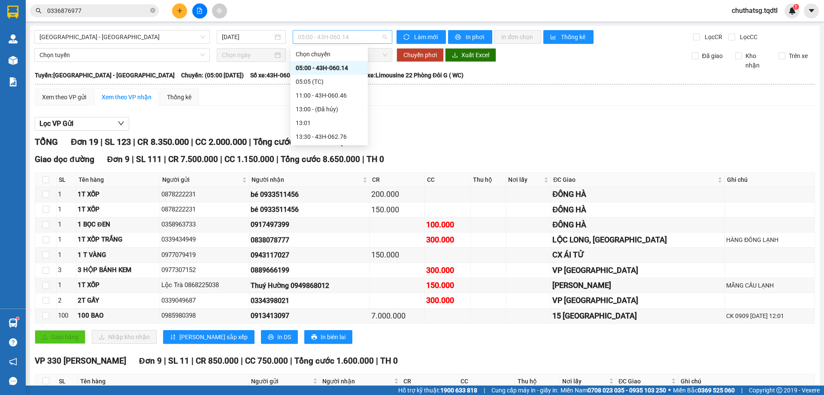
drag, startPoint x: 369, startPoint y: 34, endPoint x: 366, endPoint y: 47, distance: 12.8
click at [368, 34] on span "05:00 - 43H-060.14" at bounding box center [342, 36] width 89 height 13
click at [353, 95] on div "11:00 - 43H-060.46" at bounding box center [329, 95] width 67 height 9
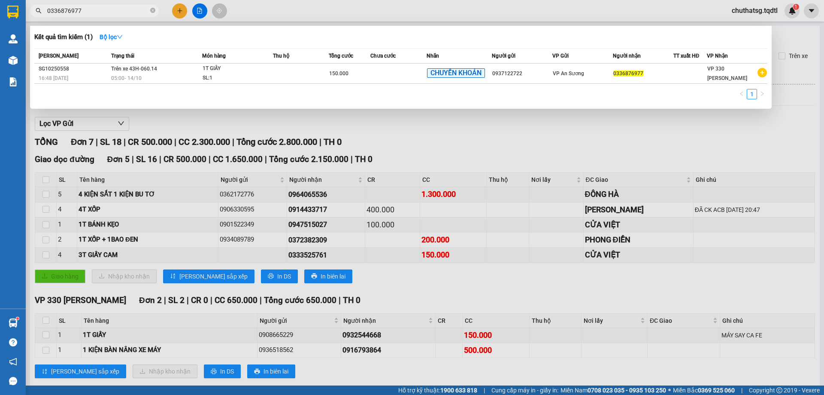
click at [114, 8] on input "0336876977" at bounding box center [97, 10] width 101 height 9
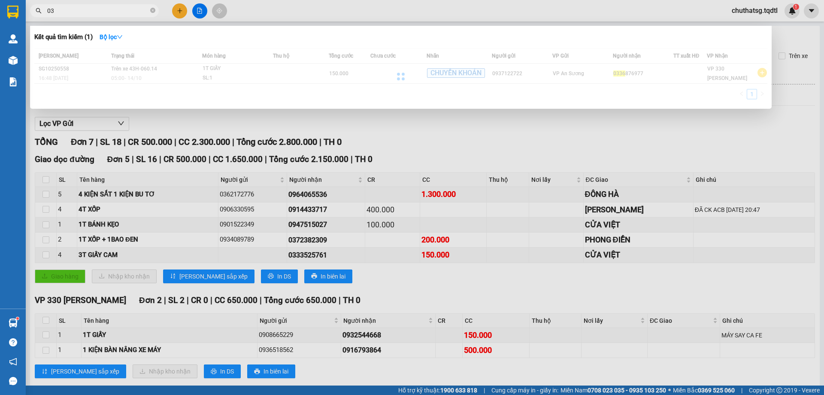
type input "0"
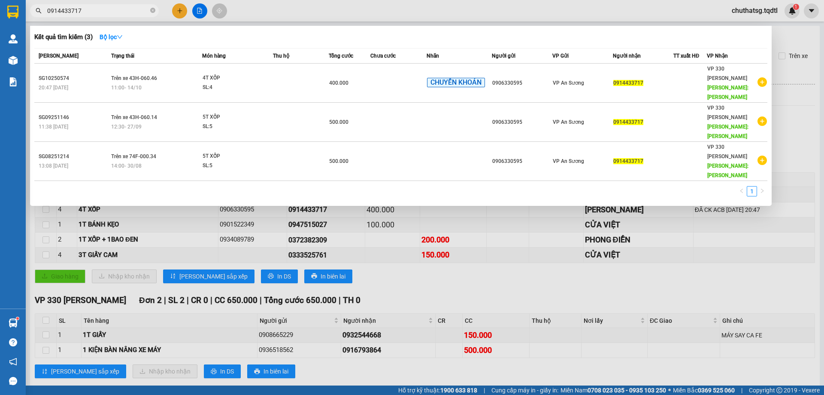
click at [728, 286] on div at bounding box center [412, 197] width 824 height 395
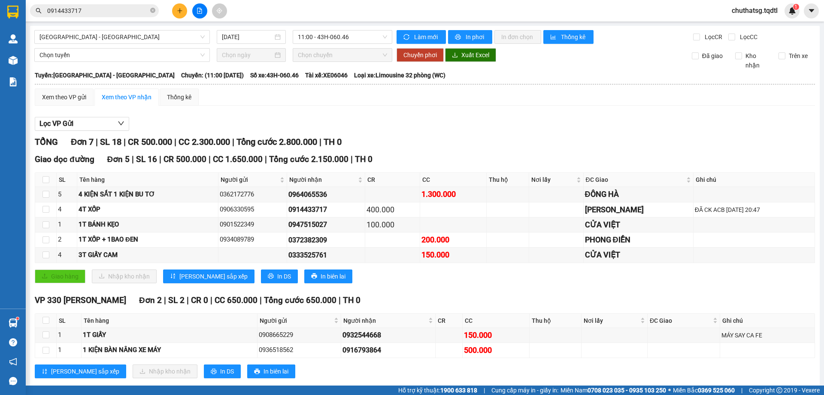
drag, startPoint x: 360, startPoint y: 36, endPoint x: 358, endPoint y: 45, distance: 8.8
click at [360, 37] on span "11:00 - 43H-060.46" at bounding box center [342, 36] width 89 height 13
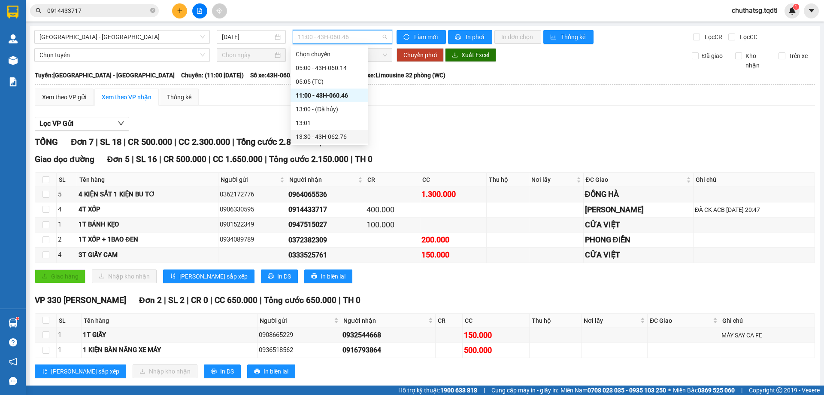
click at [336, 137] on div "13:30 - 43H-062.76" at bounding box center [329, 136] width 67 height 9
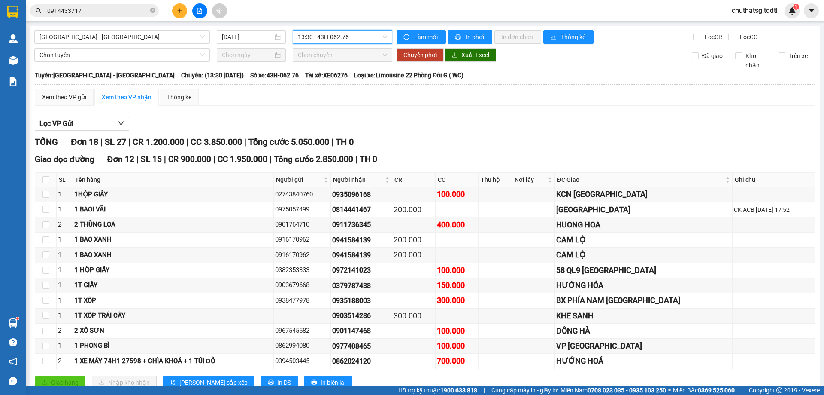
click at [112, 6] on input "0914433717" at bounding box center [97, 10] width 101 height 9
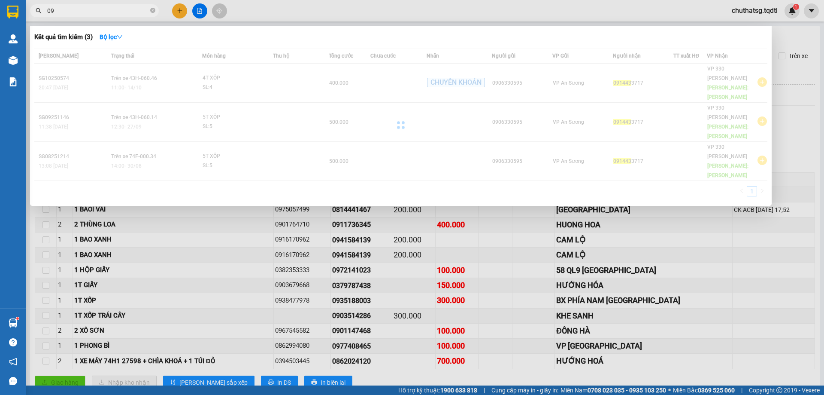
type input "0"
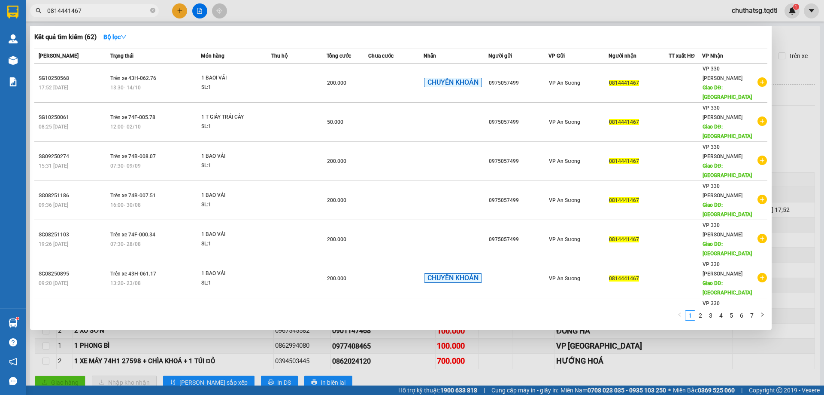
type input "0814441467"
drag, startPoint x: 773, startPoint y: 309, endPoint x: 765, endPoint y: 310, distance: 8.2
click at [772, 309] on div at bounding box center [412, 197] width 824 height 395
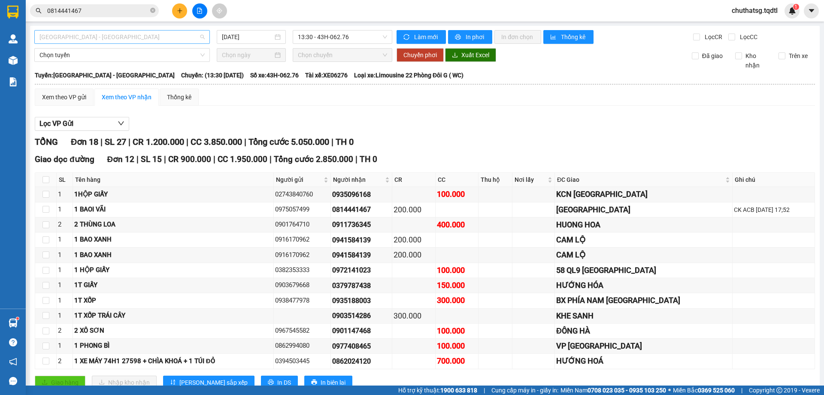
click at [136, 36] on span "[GEOGRAPHIC_DATA] - [GEOGRAPHIC_DATA]" at bounding box center [121, 36] width 165 height 13
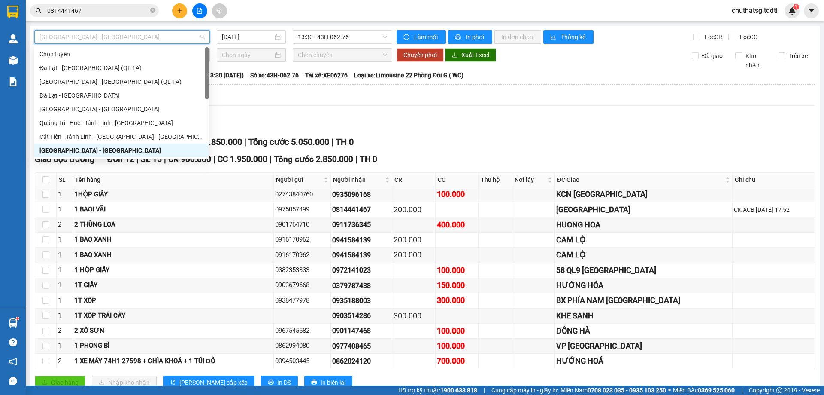
type input "Q"
type input "B"
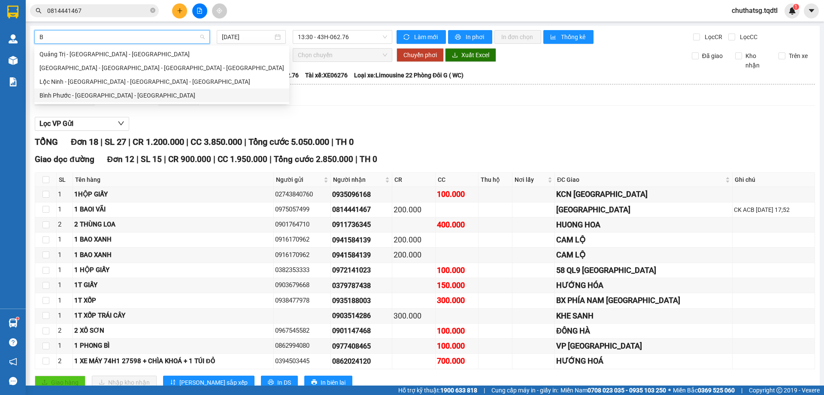
click at [80, 91] on div "Bình Phước - [GEOGRAPHIC_DATA] - [GEOGRAPHIC_DATA]" at bounding box center [161, 95] width 245 height 9
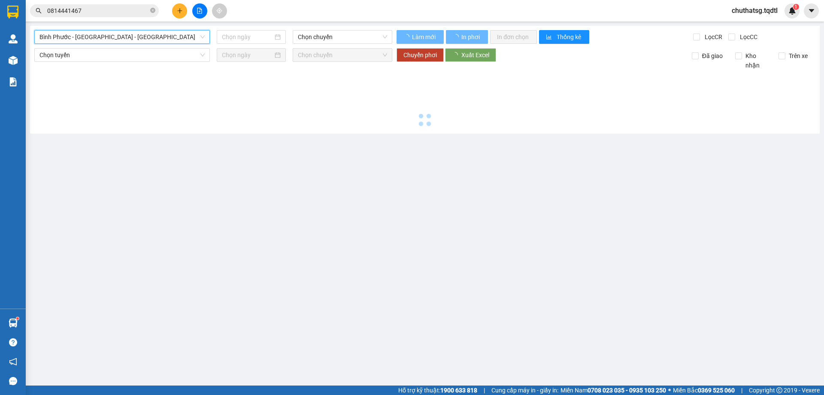
type input "[DATE]"
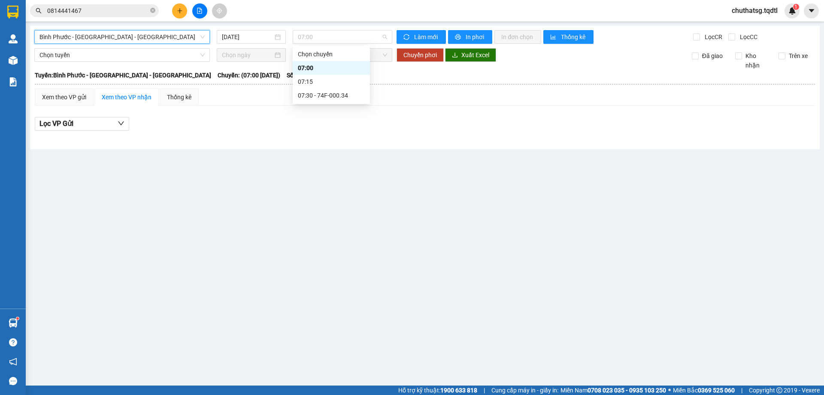
drag, startPoint x: 340, startPoint y: 34, endPoint x: 351, endPoint y: 49, distance: 18.6
click at [340, 35] on span "07:00" at bounding box center [342, 36] width 89 height 13
click at [324, 94] on div "07:30 - 74F-000.34" at bounding box center [331, 95] width 67 height 9
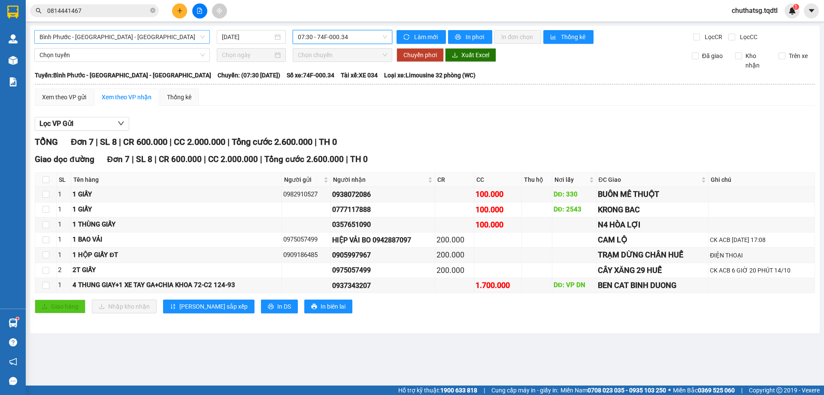
click at [102, 10] on input "0814441467" at bounding box center [97, 10] width 101 height 9
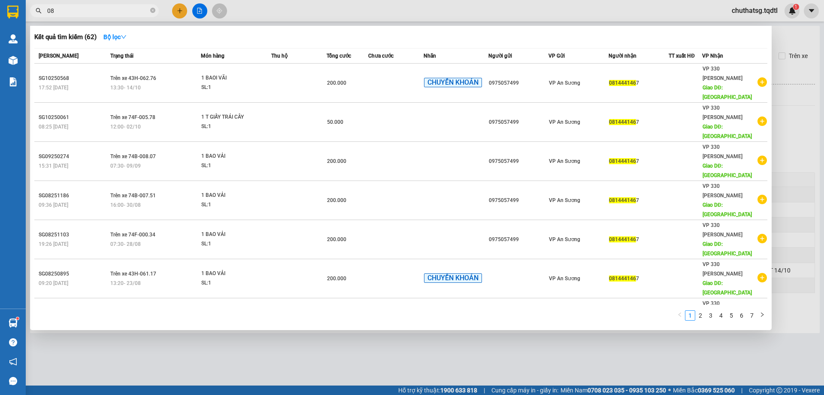
type input "0"
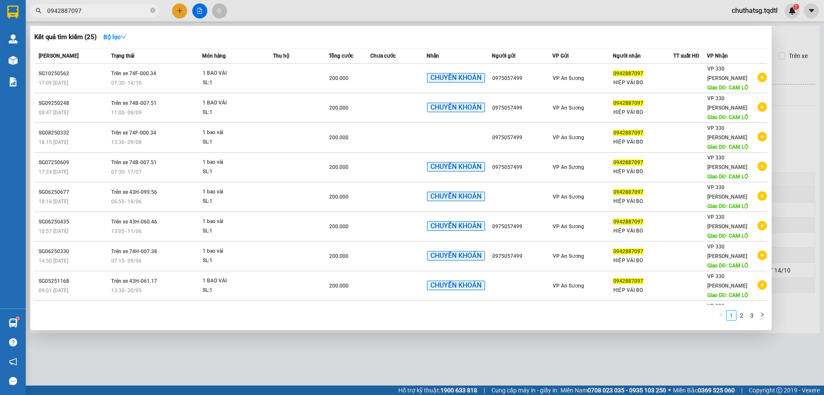
type input "0942887097"
click at [801, 144] on div at bounding box center [412, 197] width 824 height 395
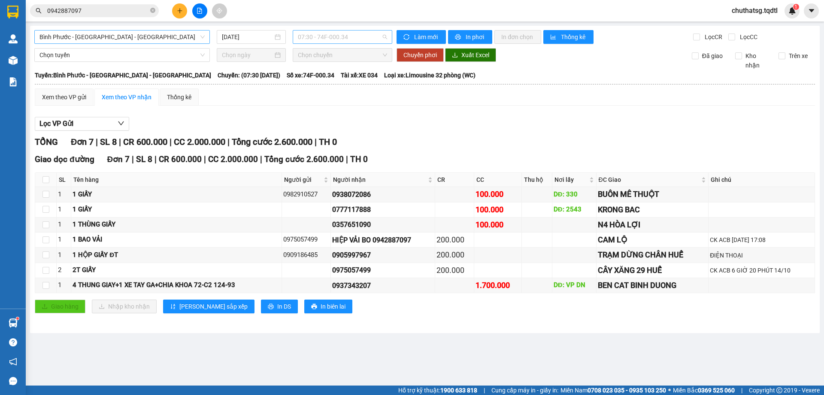
click at [362, 36] on span "07:30 - 74F-000.34" at bounding box center [342, 36] width 89 height 13
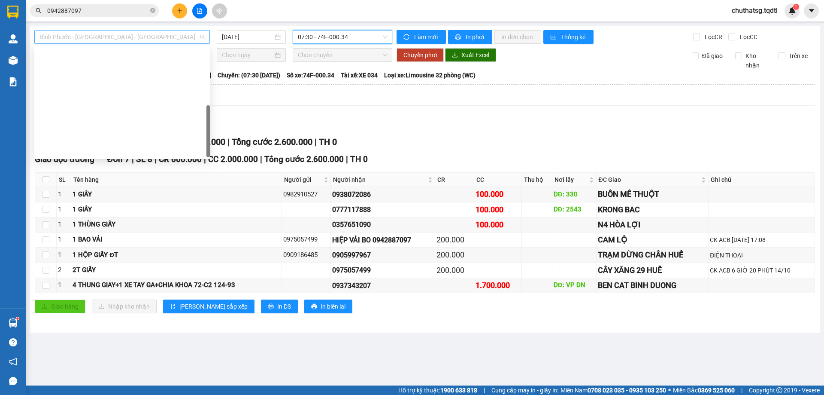
scroll to position [179, 0]
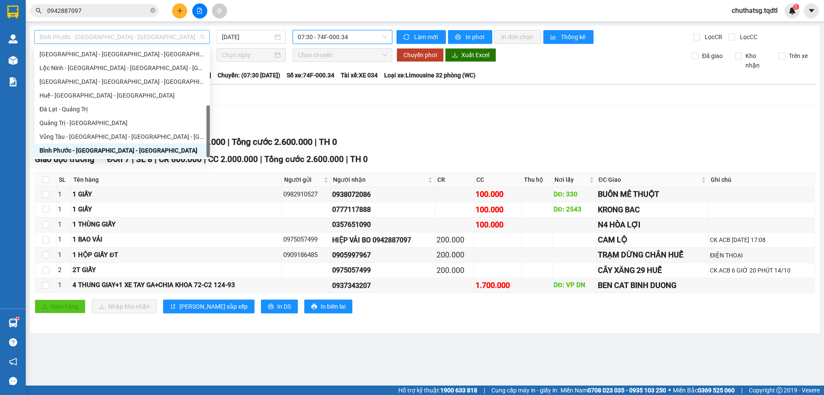
click at [147, 33] on span "Bình Phước - [GEOGRAPHIC_DATA] - [GEOGRAPHIC_DATA]" at bounding box center [121, 36] width 165 height 13
type input "S"
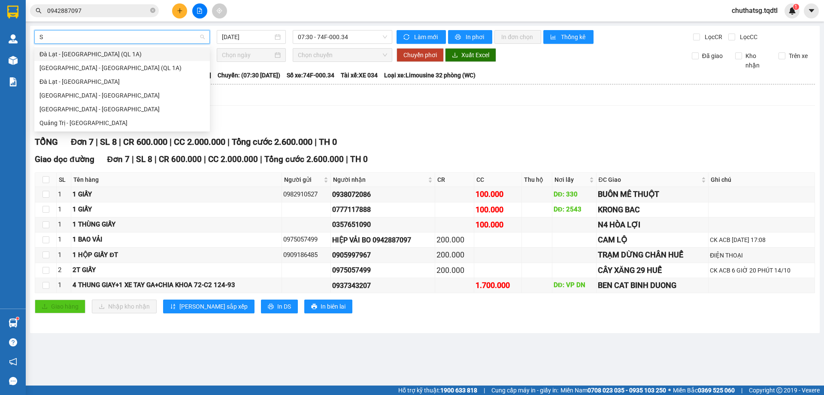
scroll to position [0, 0]
click at [67, 107] on div "[GEOGRAPHIC_DATA] - [GEOGRAPHIC_DATA]" at bounding box center [121, 108] width 165 height 9
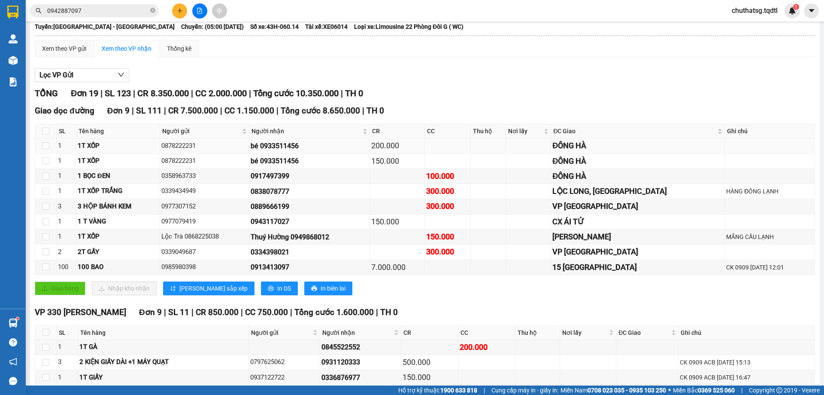
scroll to position [6, 0]
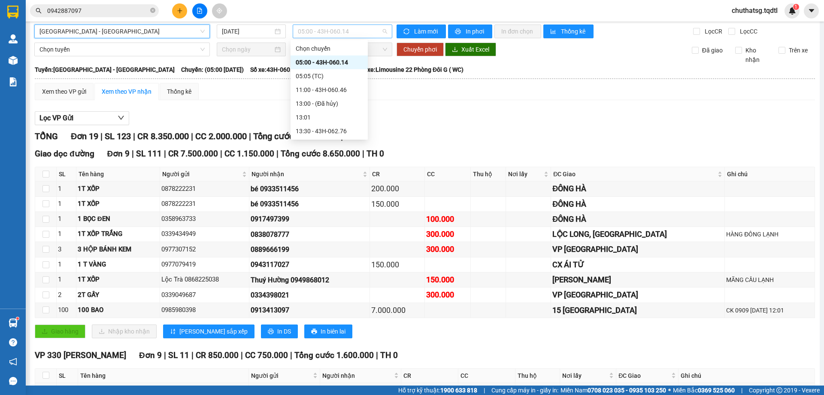
click at [371, 31] on span "05:00 - 43H-060.14" at bounding box center [342, 31] width 89 height 13
click at [331, 87] on div "11:00 - 43H-060.46" at bounding box center [329, 89] width 67 height 9
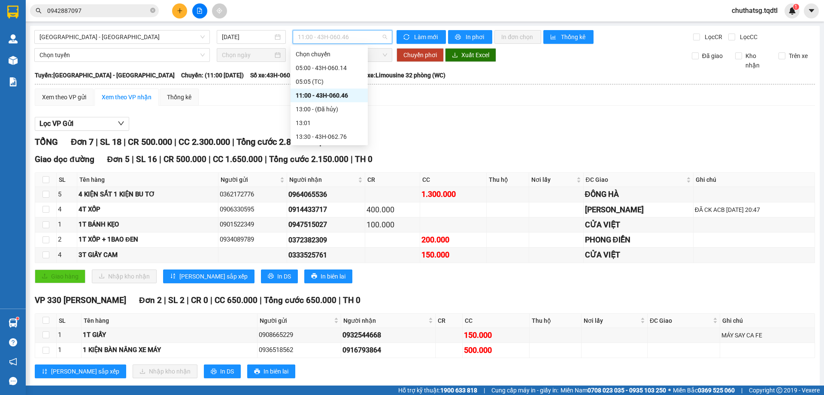
click at [368, 33] on span "11:00 - 43H-060.46" at bounding box center [342, 36] width 89 height 13
click at [329, 135] on div "13:30 - 43H-062.76" at bounding box center [329, 136] width 67 height 9
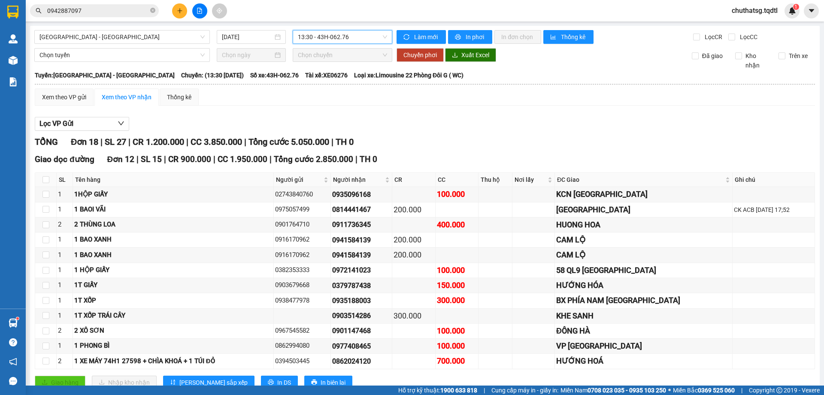
click at [361, 37] on span "13:30 - 43H-062.76" at bounding box center [342, 36] width 89 height 13
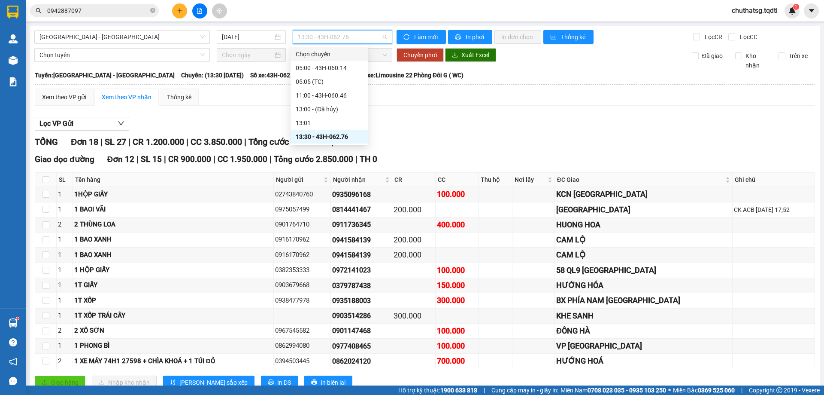
drag, startPoint x: 351, startPoint y: 58, endPoint x: 350, endPoint y: 67, distance: 9.1
click at [351, 59] on div "Chọn chuyến" at bounding box center [329, 54] width 77 height 14
click at [359, 37] on span "13:30 - 43H-062.76" at bounding box center [342, 36] width 89 height 13
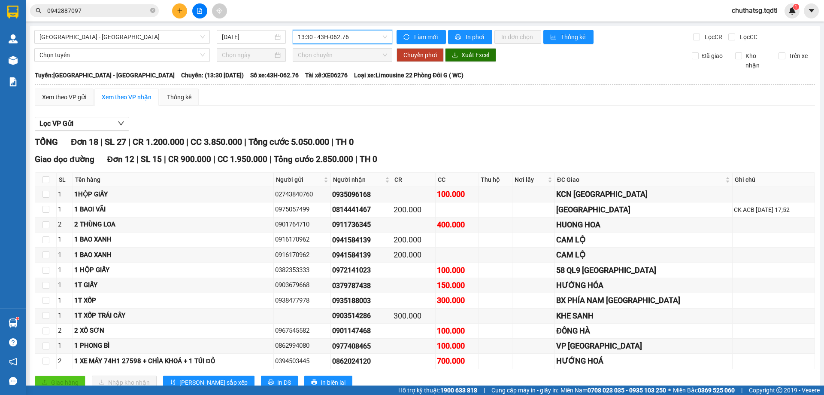
click at [359, 37] on span "13:30 - 43H-062.76" at bounding box center [342, 36] width 89 height 13
click at [266, 36] on input "[DATE]" at bounding box center [247, 36] width 51 height 9
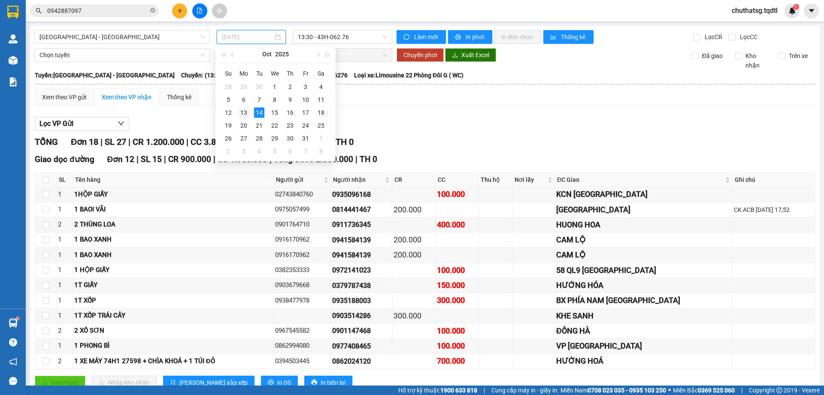
drag, startPoint x: 242, startPoint y: 111, endPoint x: 328, endPoint y: 48, distance: 107.2
click at [243, 111] on div "13" at bounding box center [244, 112] width 10 height 10
type input "[DATE]"
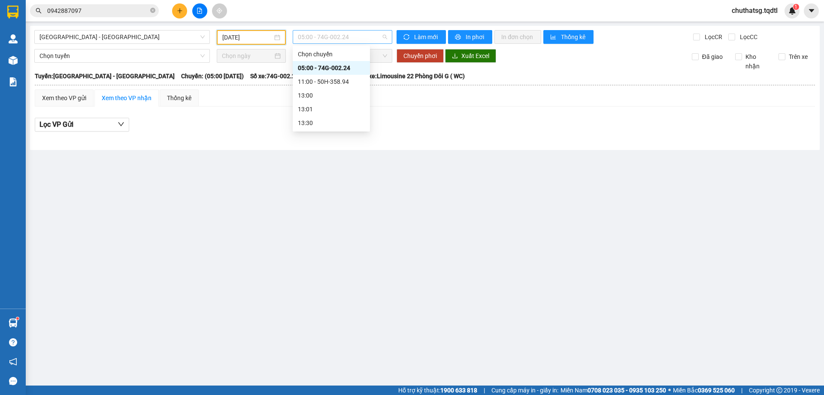
click at [357, 34] on span "05:00 - 74G-002.24" at bounding box center [342, 36] width 89 height 13
click at [330, 79] on div "11:00 - 50H-358.94" at bounding box center [331, 81] width 67 height 9
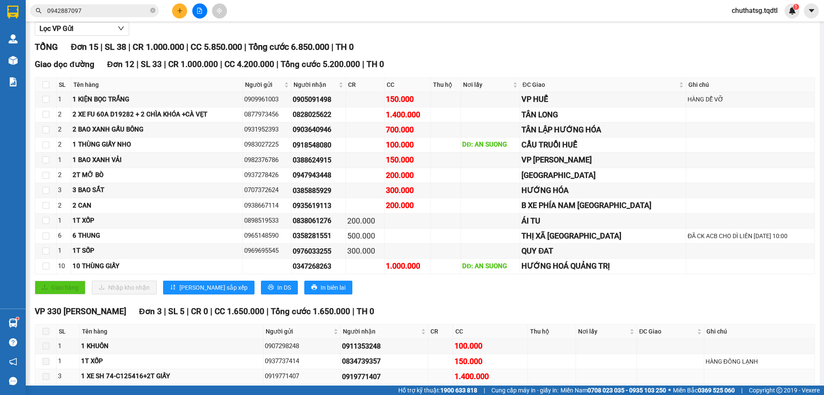
scroll to position [139, 0]
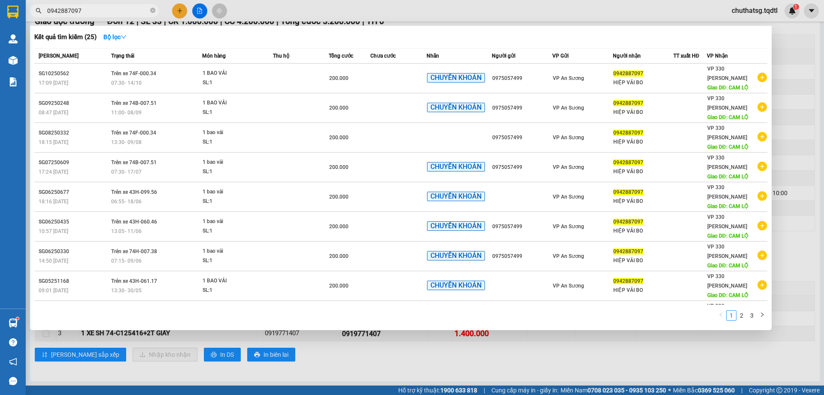
click at [102, 12] on input "0942887097" at bounding box center [97, 10] width 101 height 9
type input "0"
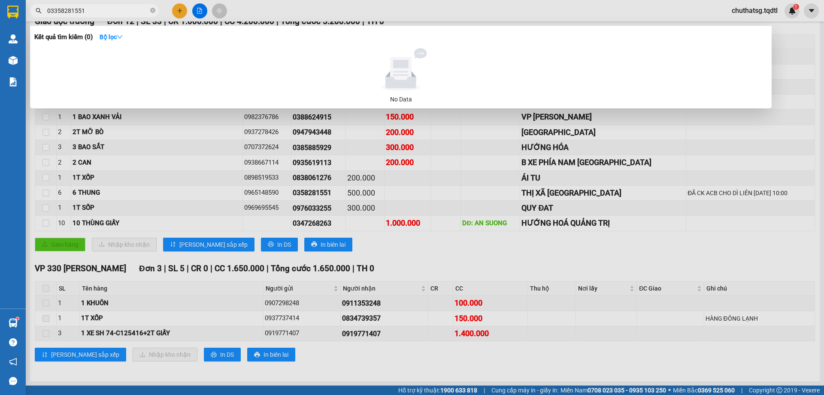
click at [56, 9] on input "03358281551" at bounding box center [97, 10] width 101 height 9
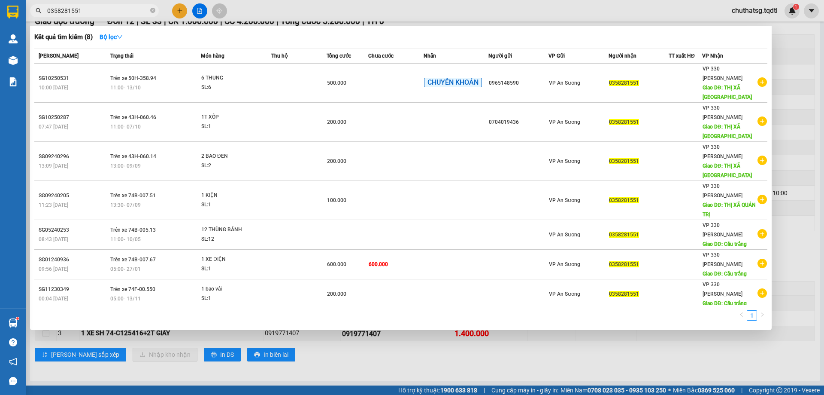
type input "0358281551"
click at [798, 95] on div at bounding box center [412, 197] width 824 height 395
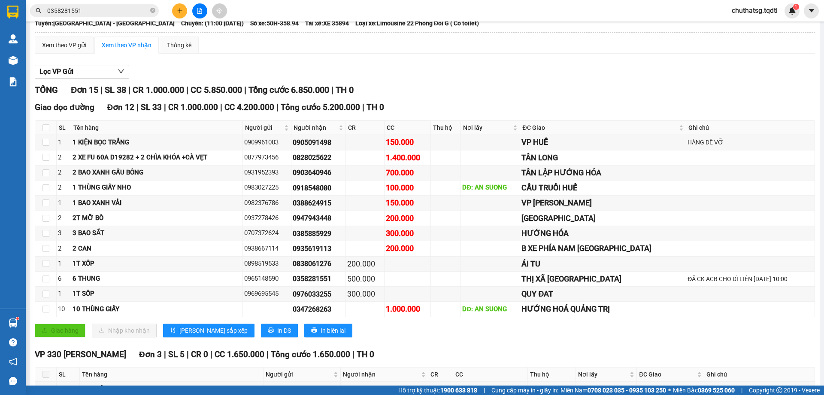
scroll to position [0, 0]
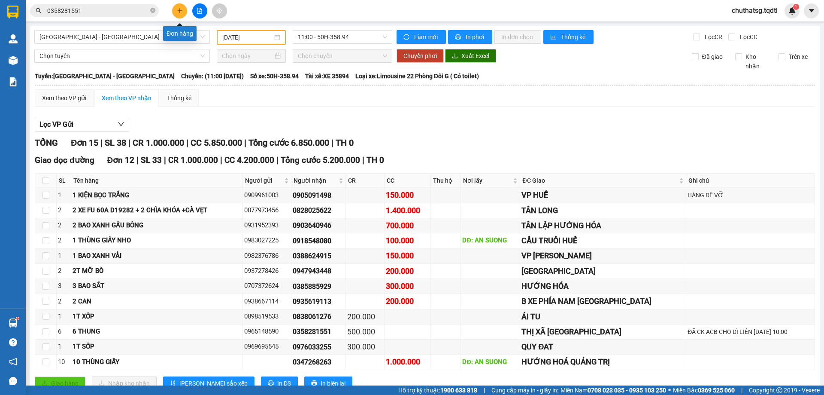
click at [180, 12] on icon "plus" at bounding box center [180, 11] width 6 height 6
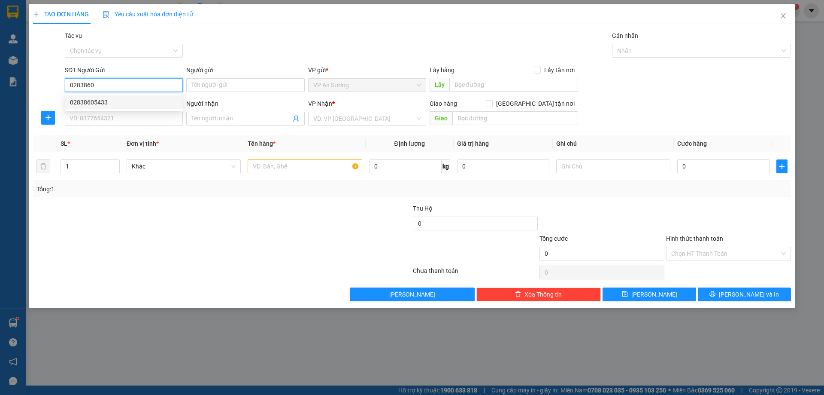
click at [88, 100] on div "02838605433" at bounding box center [124, 101] width 108 height 9
type input "02838605433"
type input "0986789861"
type input "200.000"
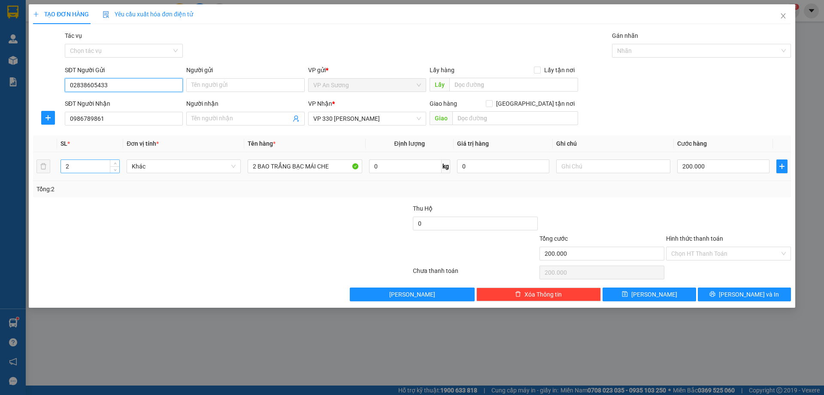
type input "02838605433"
click at [77, 167] on input "2" at bounding box center [90, 166] width 58 height 13
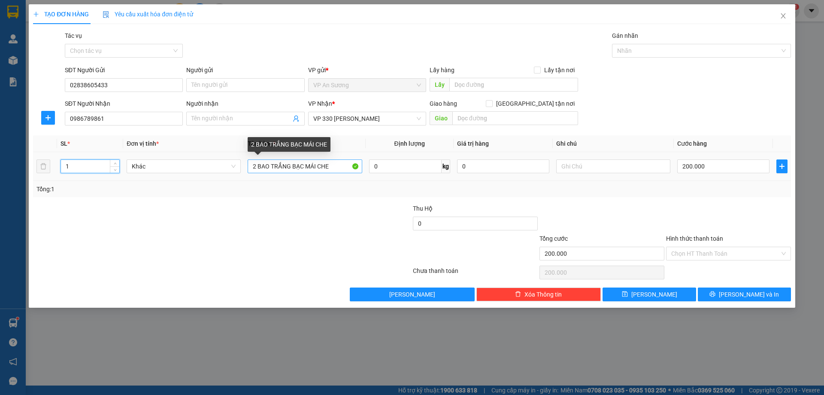
type input "1"
click at [257, 164] on input "2 BAO TRẮNG BẠC MÁI CHE" at bounding box center [305, 166] width 114 height 14
type input "1 BAO TRẮNG BẠC MÁI CHE"
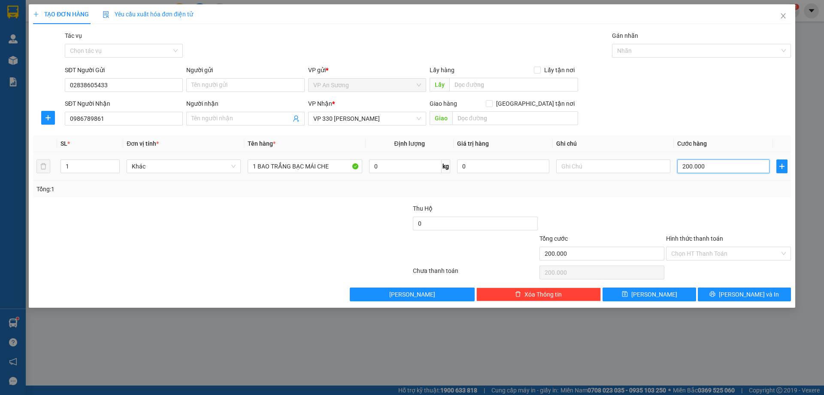
click at [711, 164] on input "200.000" at bounding box center [723, 166] width 92 height 14
type input "0"
type input "1"
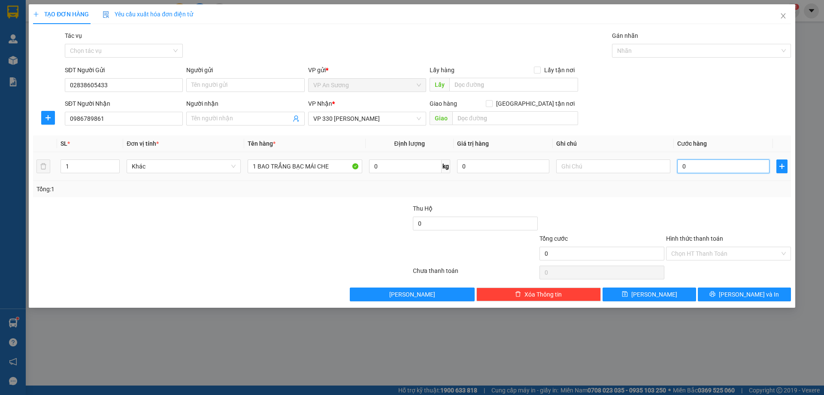
type input "1"
type input "01"
type input "10"
type input "010"
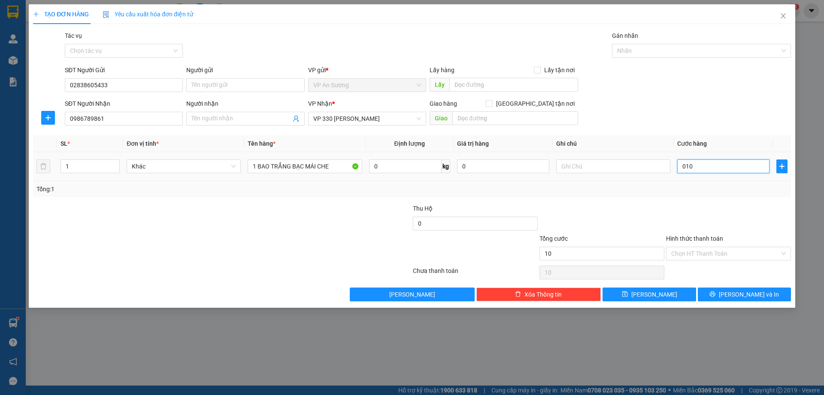
type input "100"
type input "0.100"
type input "100.000"
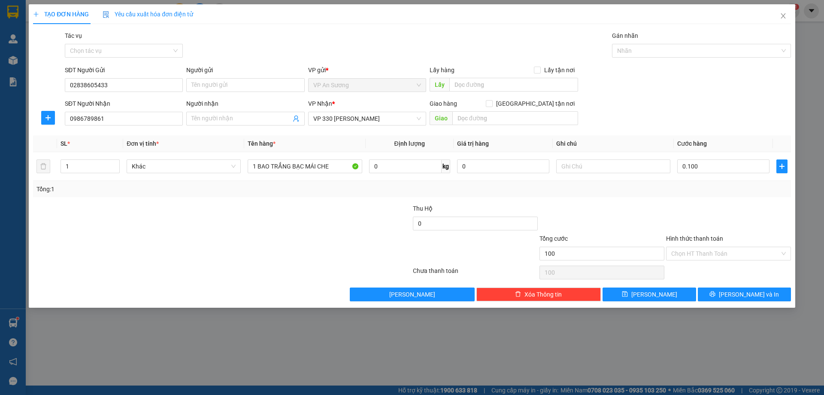
type input "100.000"
drag, startPoint x: 711, startPoint y: 189, endPoint x: 723, endPoint y: 186, distance: 12.9
click at [722, 187] on div "Tổng: 1" at bounding box center [411, 188] width 751 height 9
drag, startPoint x: 744, startPoint y: 292, endPoint x: 739, endPoint y: 290, distance: 5.6
click at [744, 292] on span "[PERSON_NAME] và In" at bounding box center [749, 293] width 60 height 9
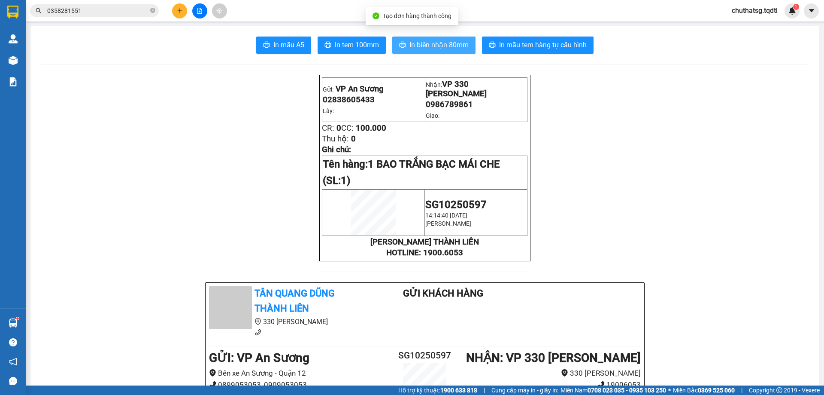
click at [428, 38] on button "In biên nhận 80mm" at bounding box center [433, 44] width 83 height 17
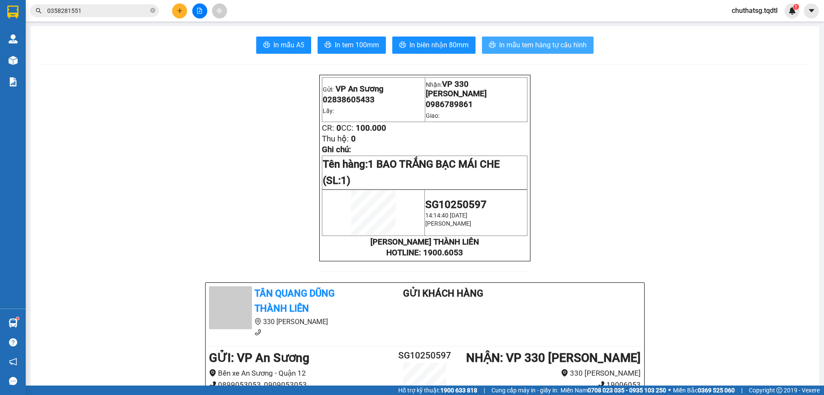
drag, startPoint x: 538, startPoint y: 43, endPoint x: 594, endPoint y: 56, distance: 57.0
click at [560, 52] on button "In mẫu tem hàng tự cấu hình" at bounding box center [538, 44] width 112 height 17
click at [177, 9] on icon "plus" at bounding box center [180, 11] width 6 height 6
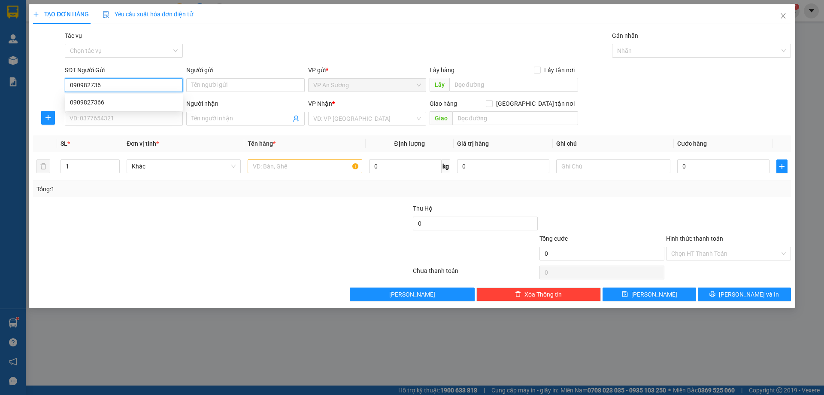
type input "0909827366"
click at [81, 102] on div "0909827366" at bounding box center [124, 101] width 108 height 9
type input "0908508050"
type input "a sơn"
type input "150.000"
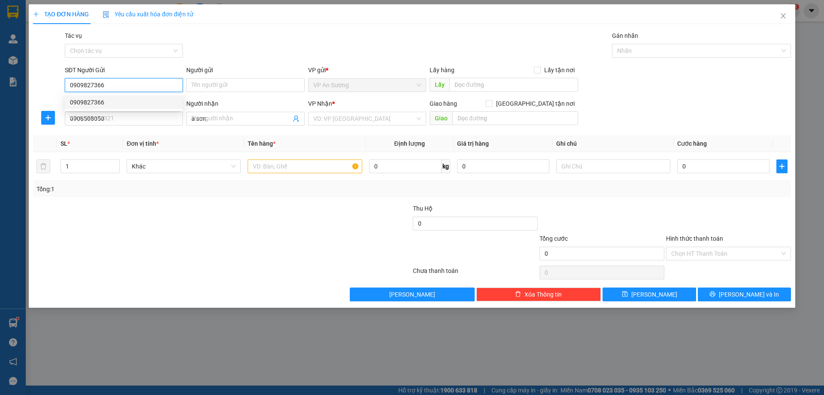
type input "150.000"
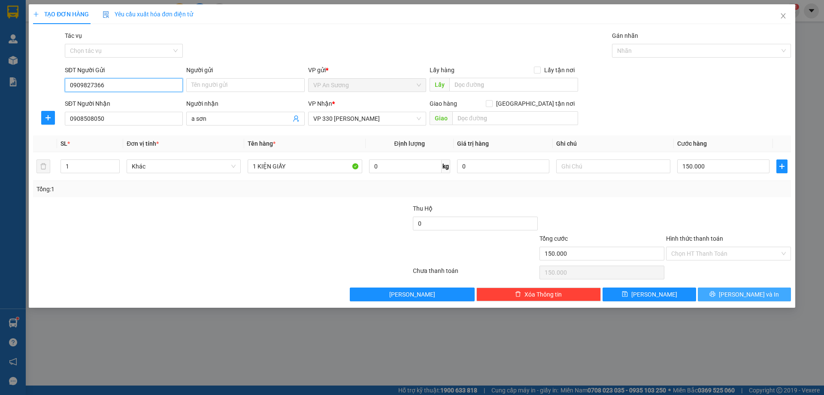
type input "0909827366"
click at [757, 292] on span "[PERSON_NAME] và In" at bounding box center [749, 293] width 60 height 9
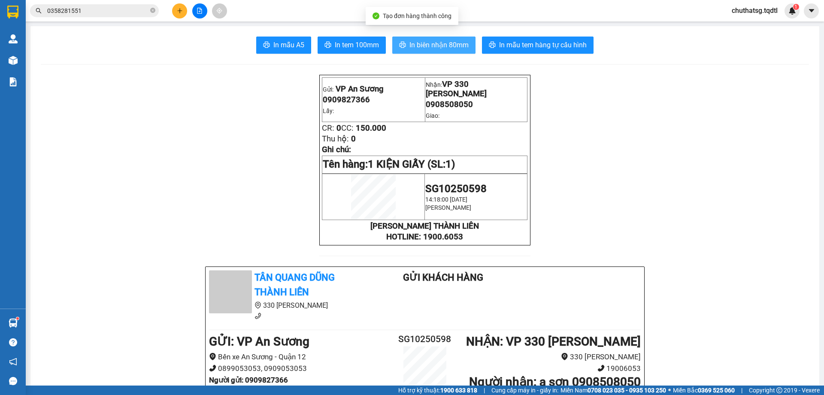
click at [426, 40] on span "In biên nhận 80mm" at bounding box center [439, 44] width 59 height 11
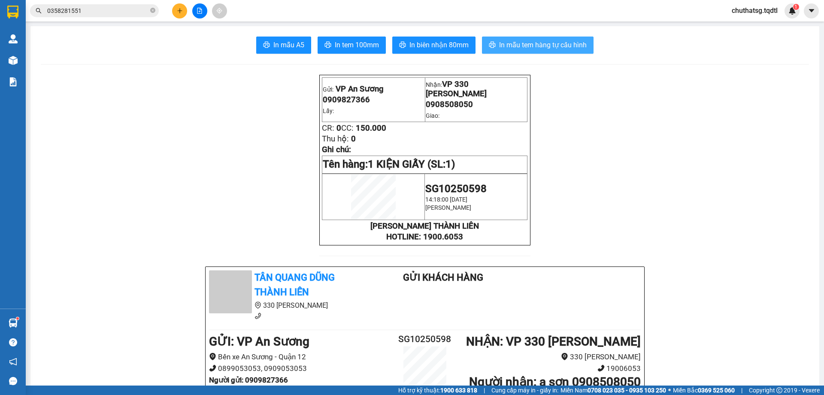
click at [538, 43] on span "In mẫu tem hàng tự cấu hình" at bounding box center [543, 44] width 88 height 11
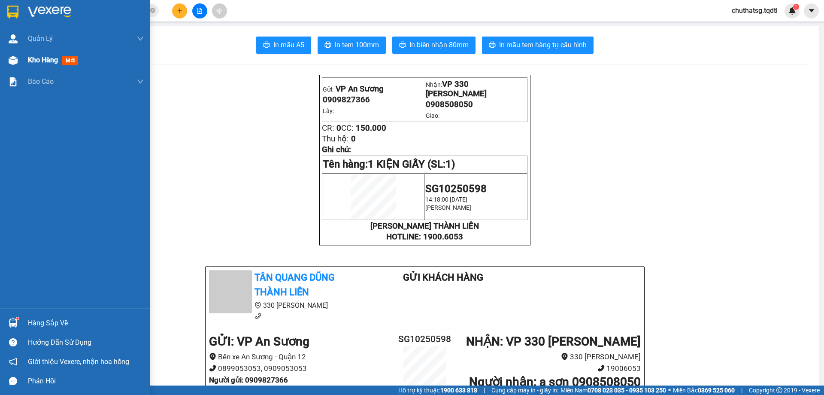
click at [44, 57] on span "Kho hàng" at bounding box center [43, 60] width 30 height 8
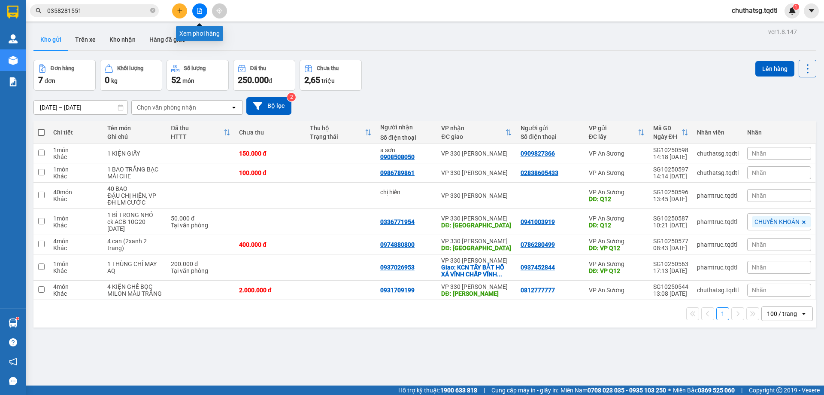
click at [199, 10] on icon "file-add" at bounding box center [200, 11] width 6 height 6
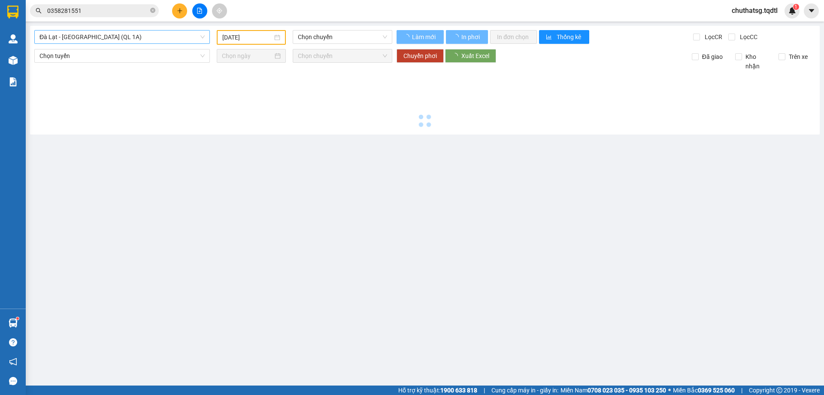
type input "[DATE]"
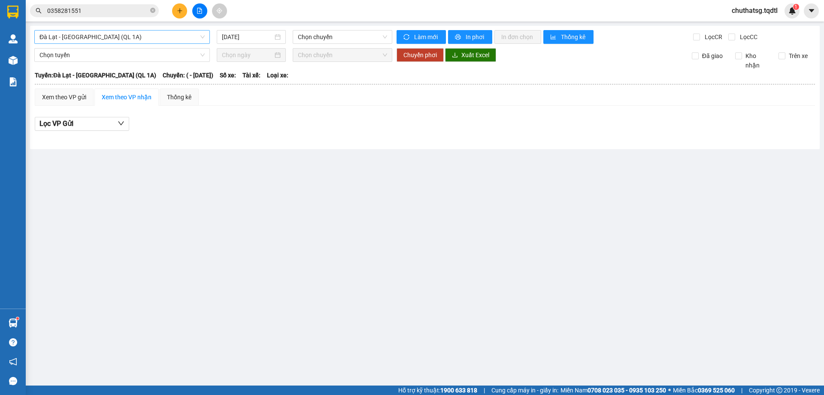
click at [179, 36] on span "Đà Lạt - [GEOGRAPHIC_DATA] (QL 1A)" at bounding box center [121, 36] width 165 height 13
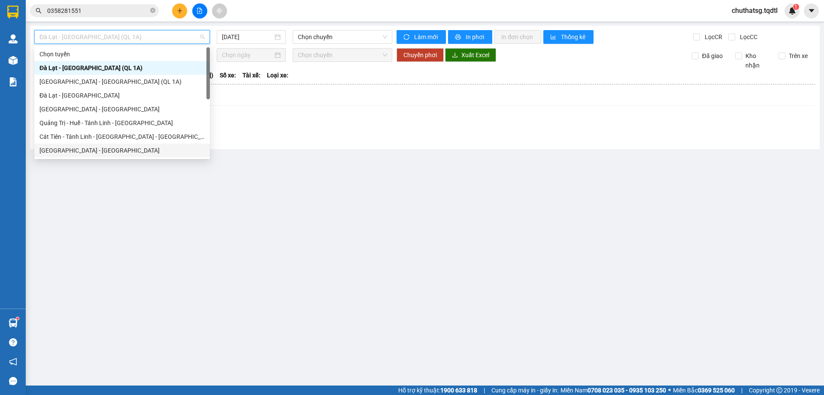
drag, startPoint x: 64, startPoint y: 148, endPoint x: 68, endPoint y: 139, distance: 9.8
click at [66, 146] on div "[GEOGRAPHIC_DATA] - [GEOGRAPHIC_DATA]" at bounding box center [121, 150] width 165 height 9
type input "[DATE]"
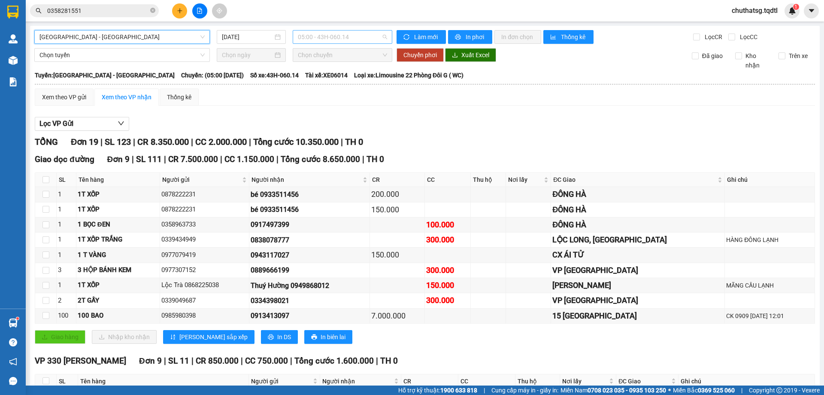
click at [352, 37] on span "05:00 - 43H-060.14" at bounding box center [342, 36] width 89 height 13
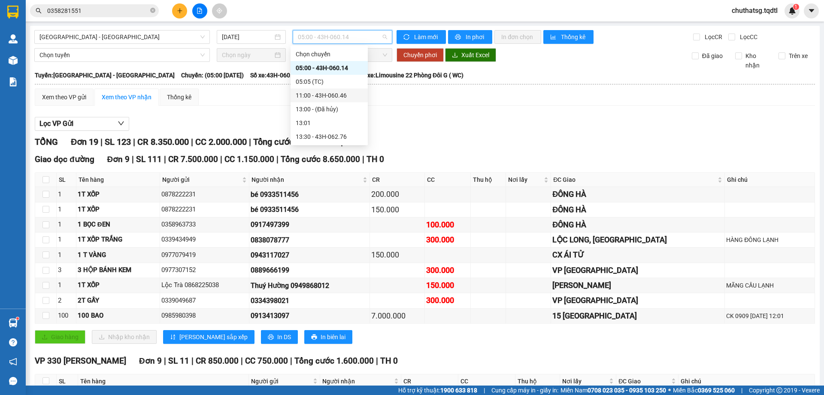
click at [328, 94] on div "11:00 - 43H-060.46" at bounding box center [329, 95] width 67 height 9
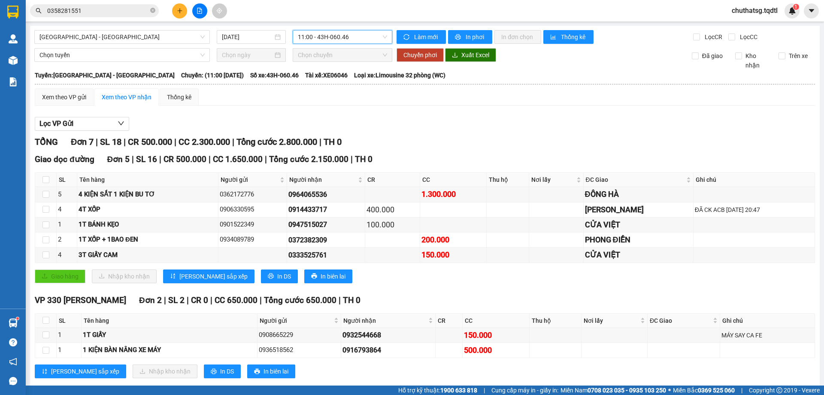
click at [350, 35] on span "11:00 - 43H-060.46" at bounding box center [342, 36] width 89 height 13
click at [149, 33] on span "[GEOGRAPHIC_DATA] - [GEOGRAPHIC_DATA]" at bounding box center [121, 36] width 165 height 13
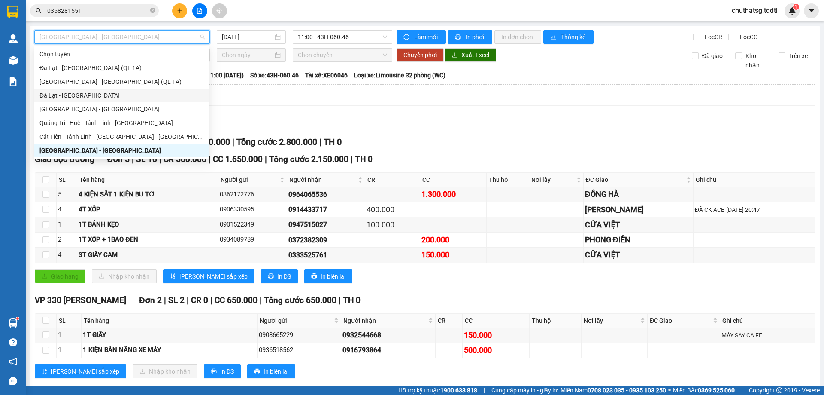
type input "B"
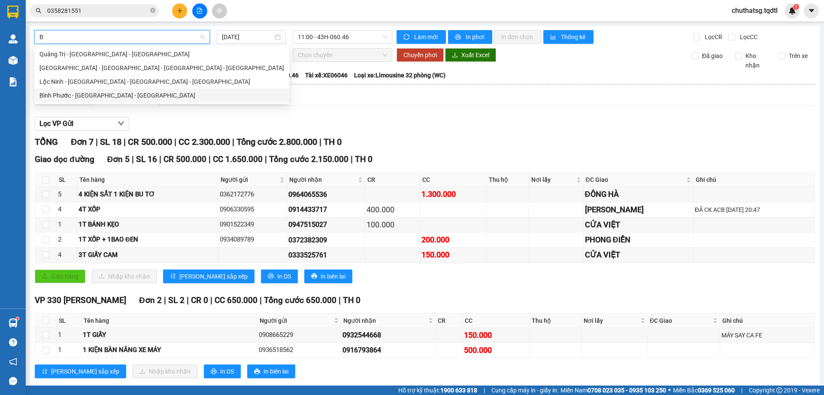
click at [70, 94] on div "Bình Phước - [GEOGRAPHIC_DATA] - [GEOGRAPHIC_DATA]" at bounding box center [161, 95] width 245 height 9
type input "[DATE]"
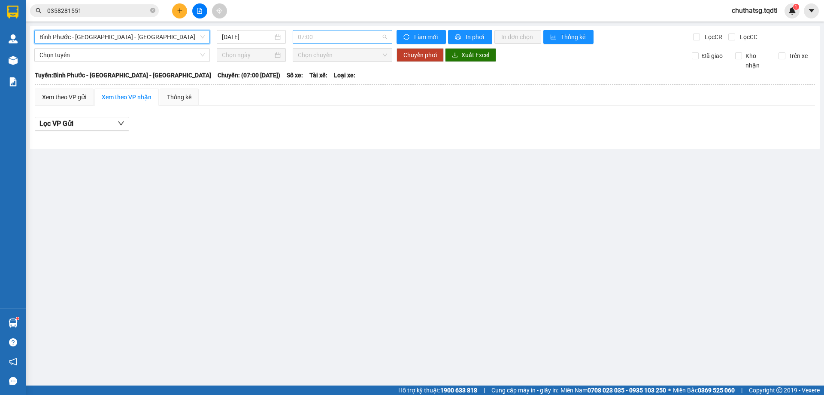
click at [344, 35] on span "07:00" at bounding box center [342, 36] width 89 height 13
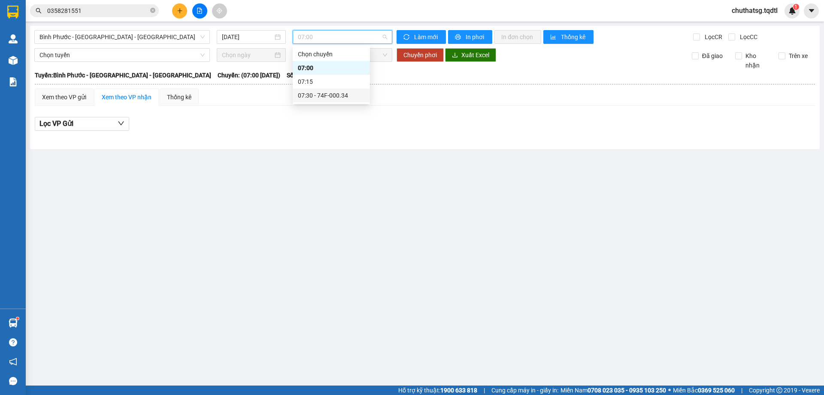
click at [328, 94] on div "07:30 - 74F-000.34" at bounding box center [331, 95] width 67 height 9
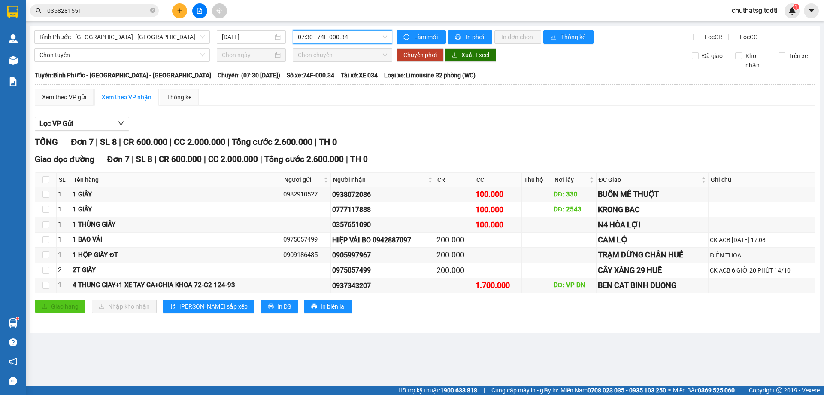
click at [98, 13] on input "0358281551" at bounding box center [97, 10] width 101 height 9
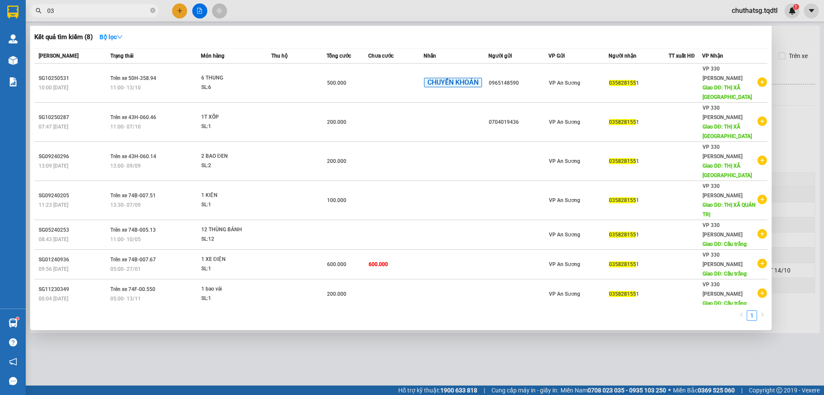
type input "0"
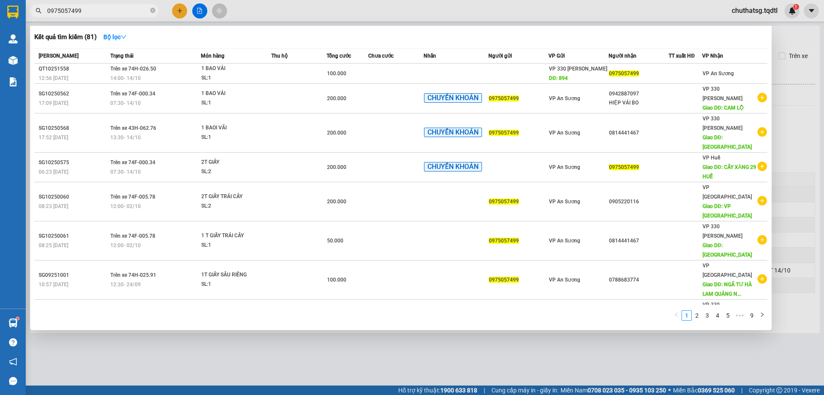
type input "0975057499"
click at [419, 361] on div at bounding box center [412, 197] width 824 height 395
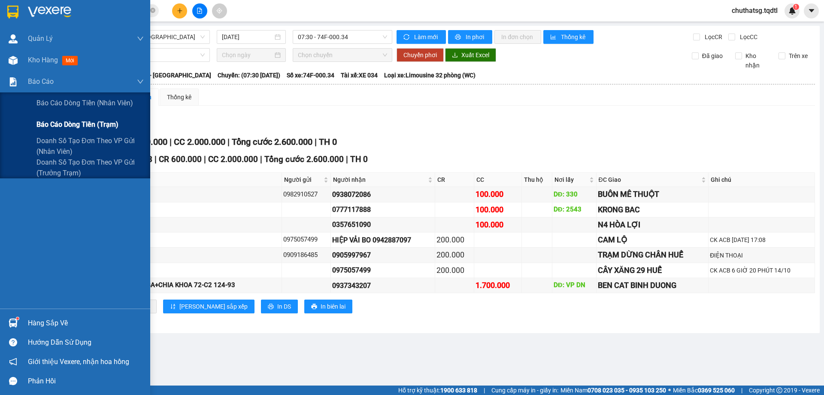
click at [50, 125] on span "Báo cáo dòng tiền (trạm)" at bounding box center [77, 124] width 82 height 11
